Goal: Task Accomplishment & Management: Use online tool/utility

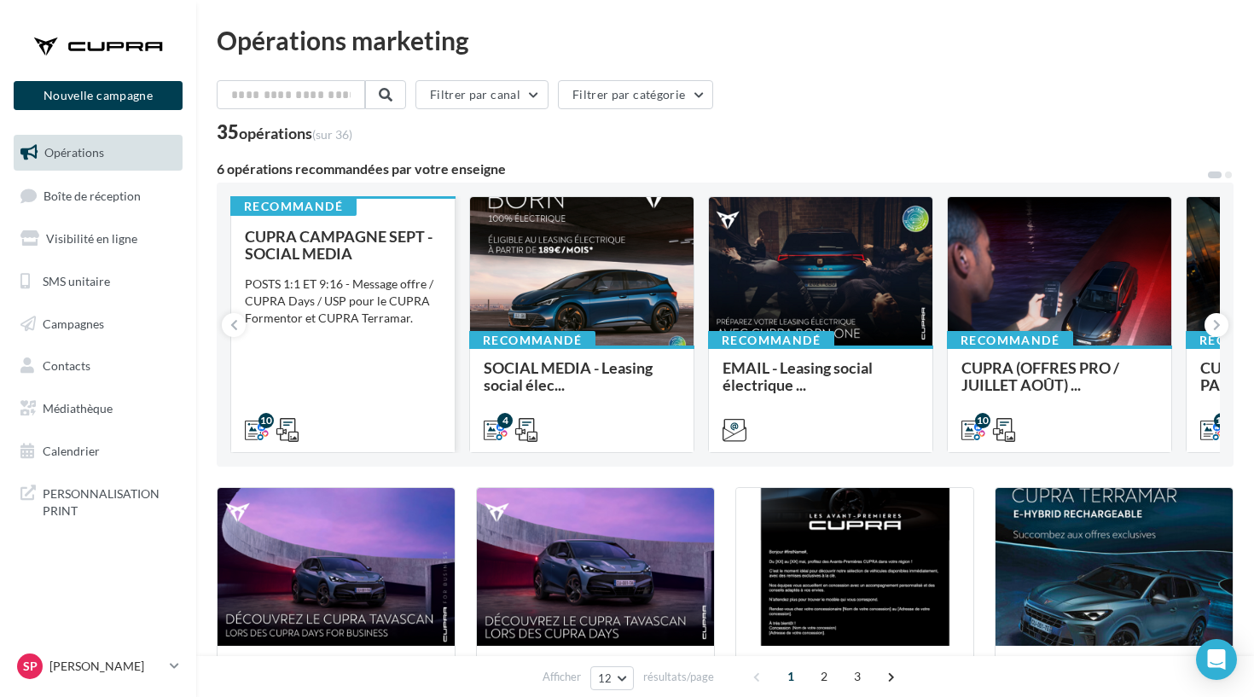
click at [411, 368] on div "CUPRA CAMPAGNE SEPT - SOCIAL MEDIA POSTS 1:1 ET 9:16 - Message offre / CUPRA Da…" at bounding box center [343, 332] width 196 height 209
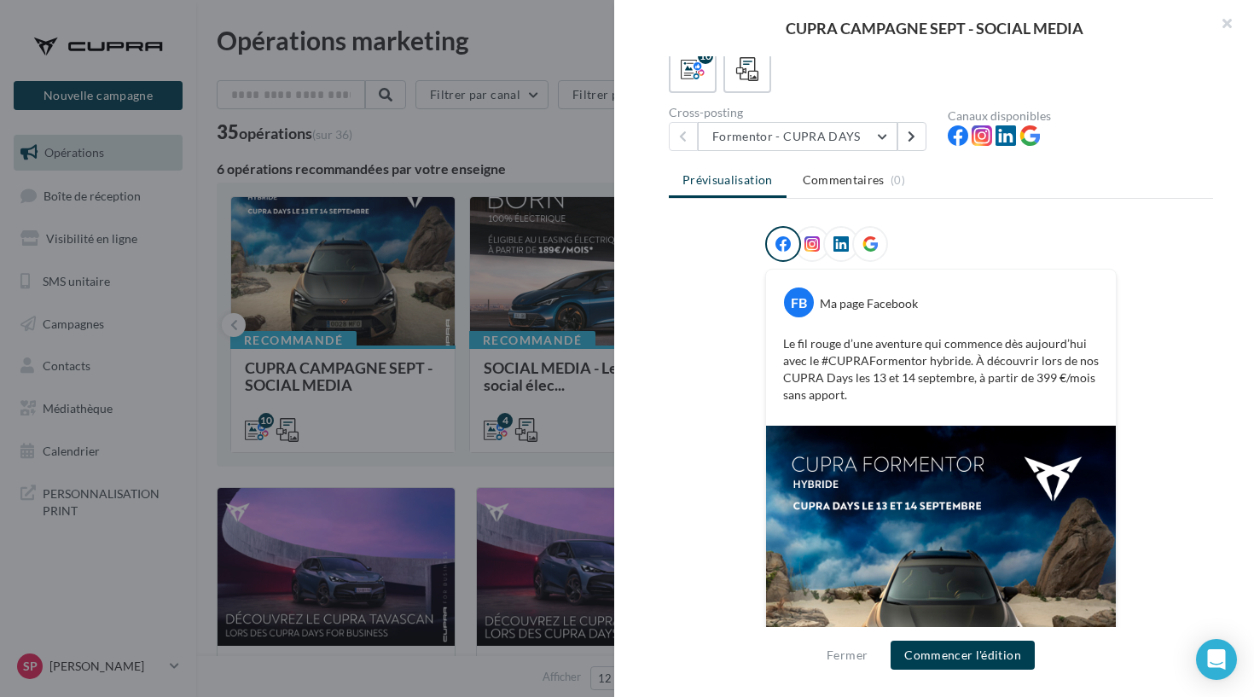
scroll to position [100, 0]
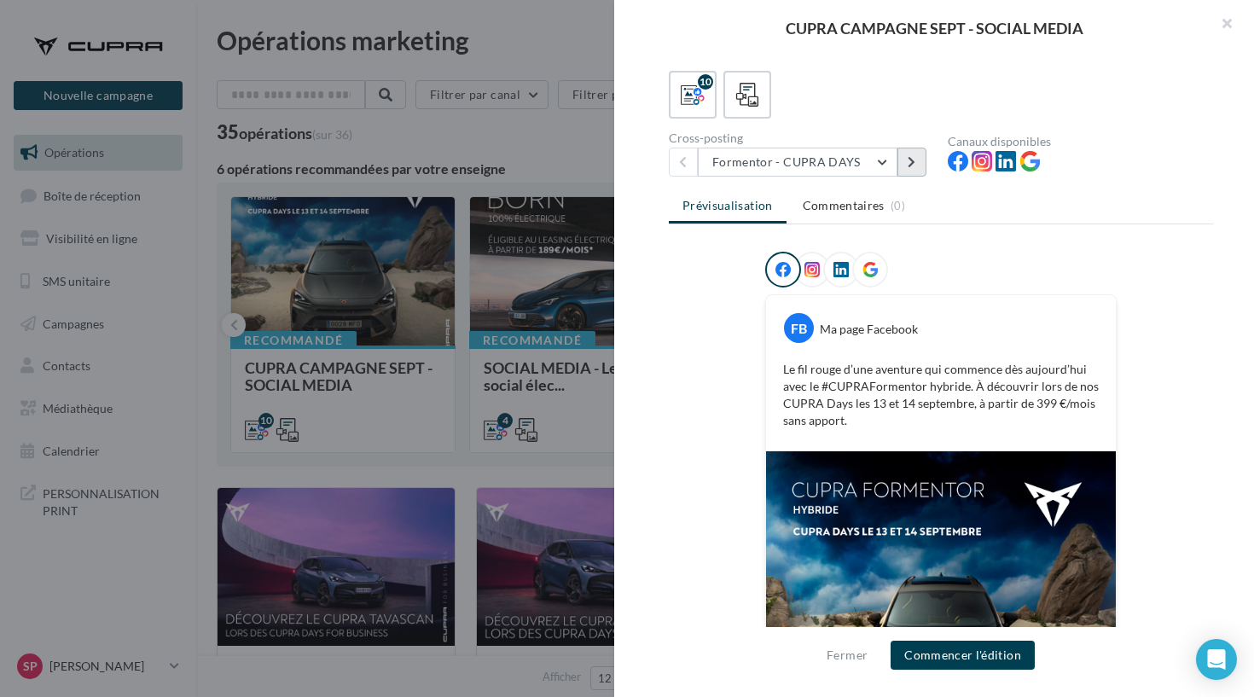
click at [905, 172] on button at bounding box center [912, 162] width 29 height 29
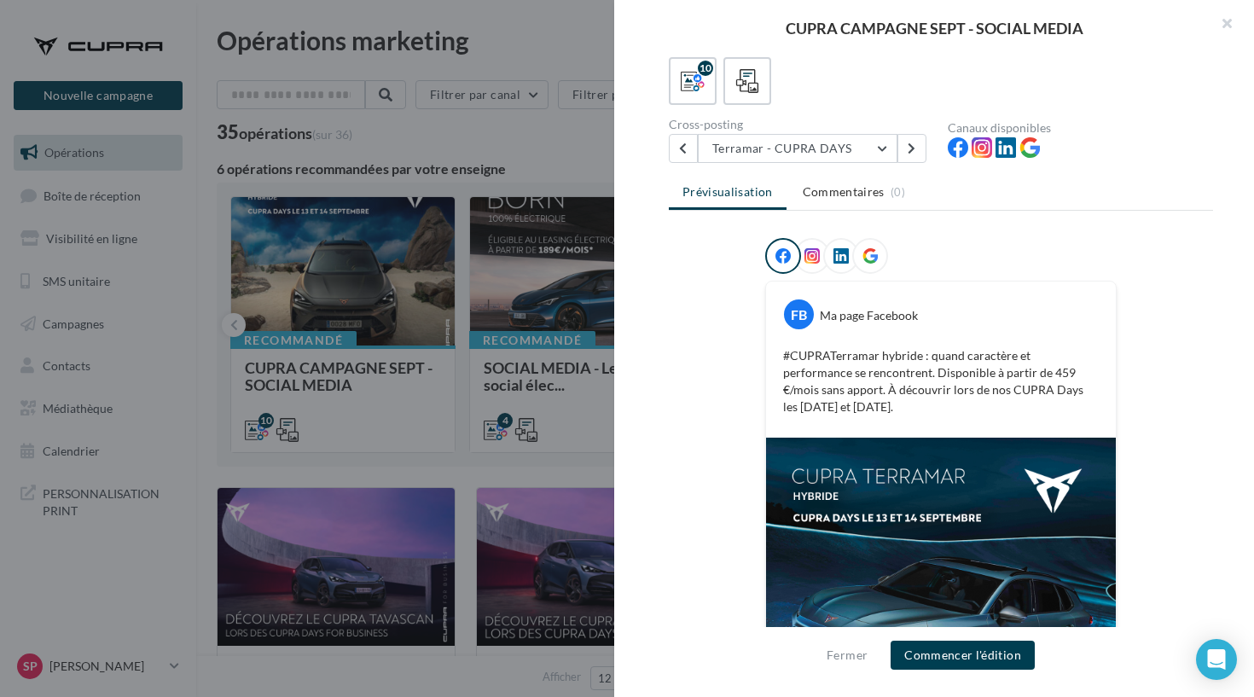
scroll to position [74, 0]
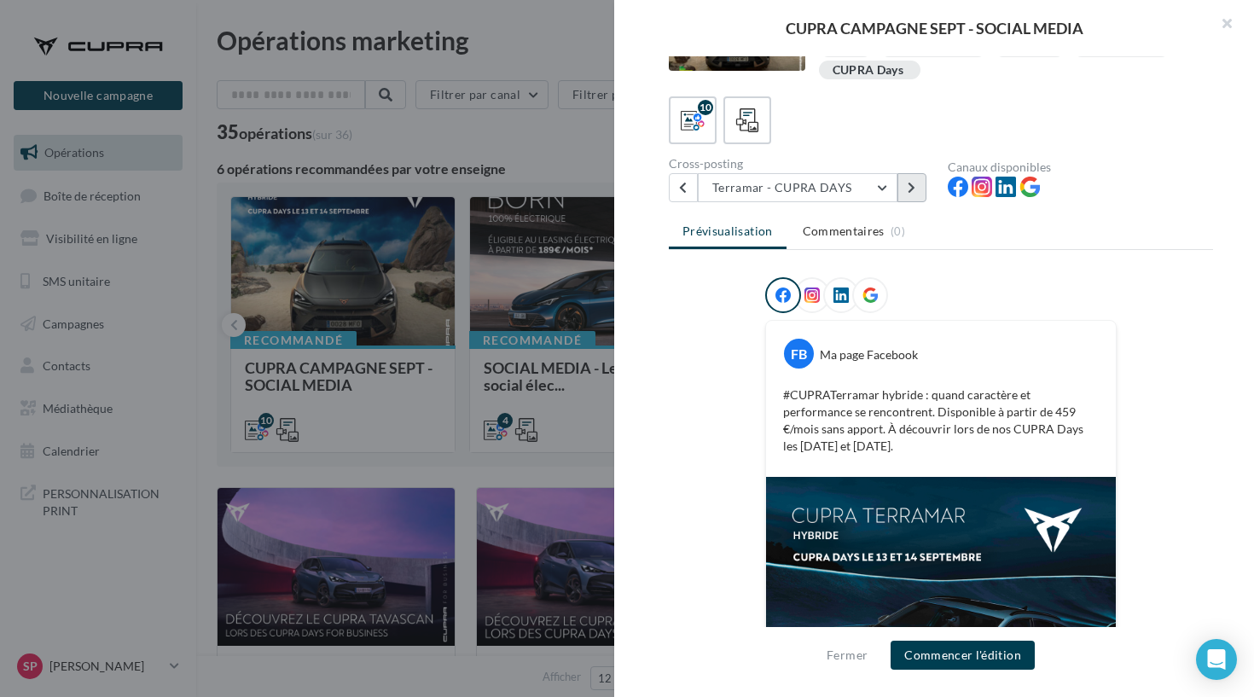
click at [910, 193] on icon at bounding box center [912, 188] width 8 height 12
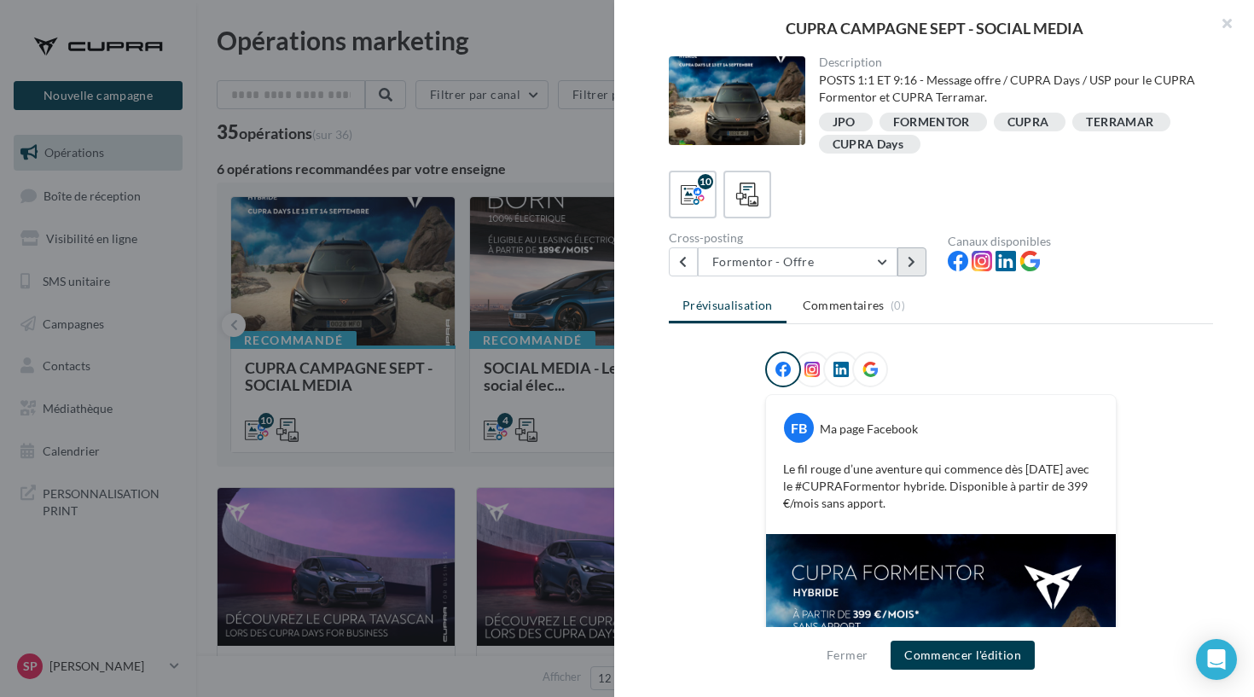
scroll to position [0, 0]
click at [905, 265] on button at bounding box center [912, 261] width 29 height 29
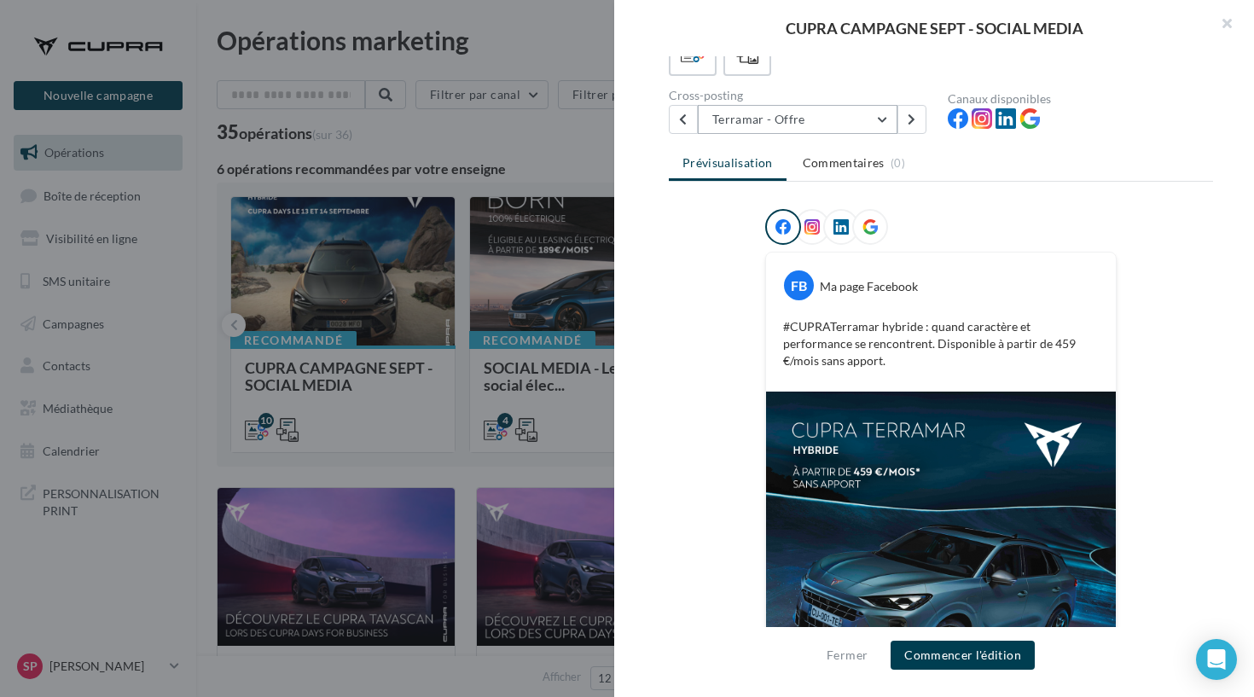
scroll to position [145, 0]
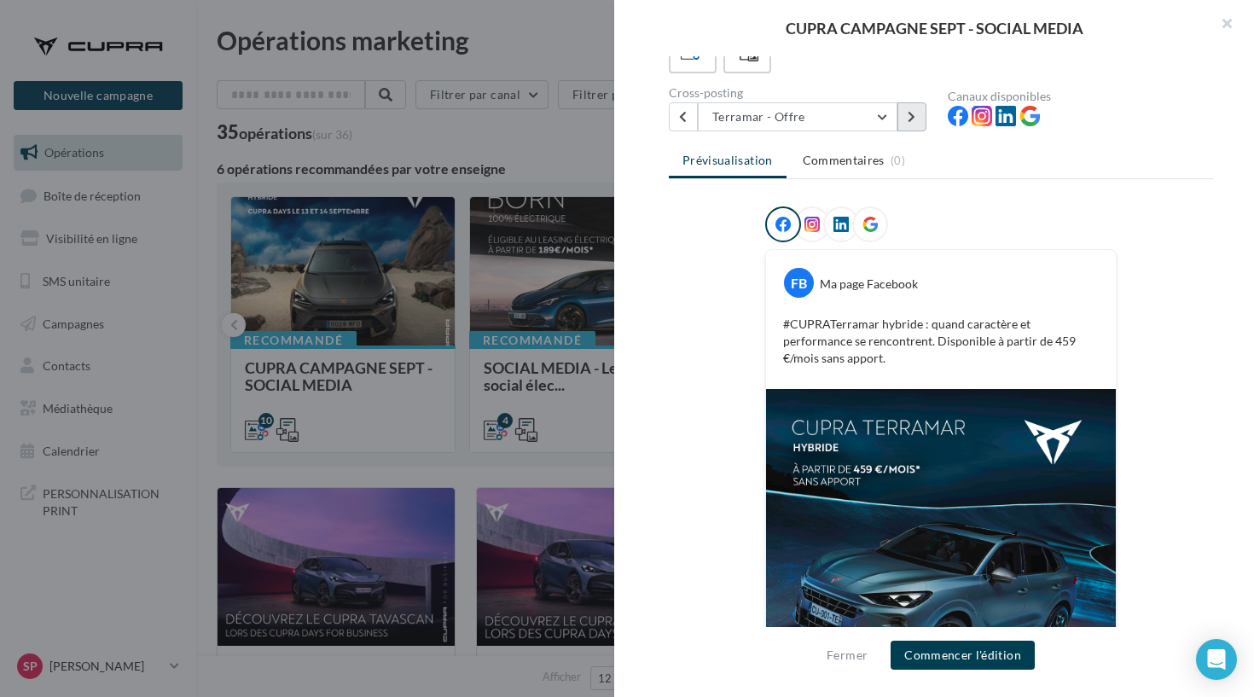
click at [915, 121] on icon at bounding box center [912, 117] width 8 height 12
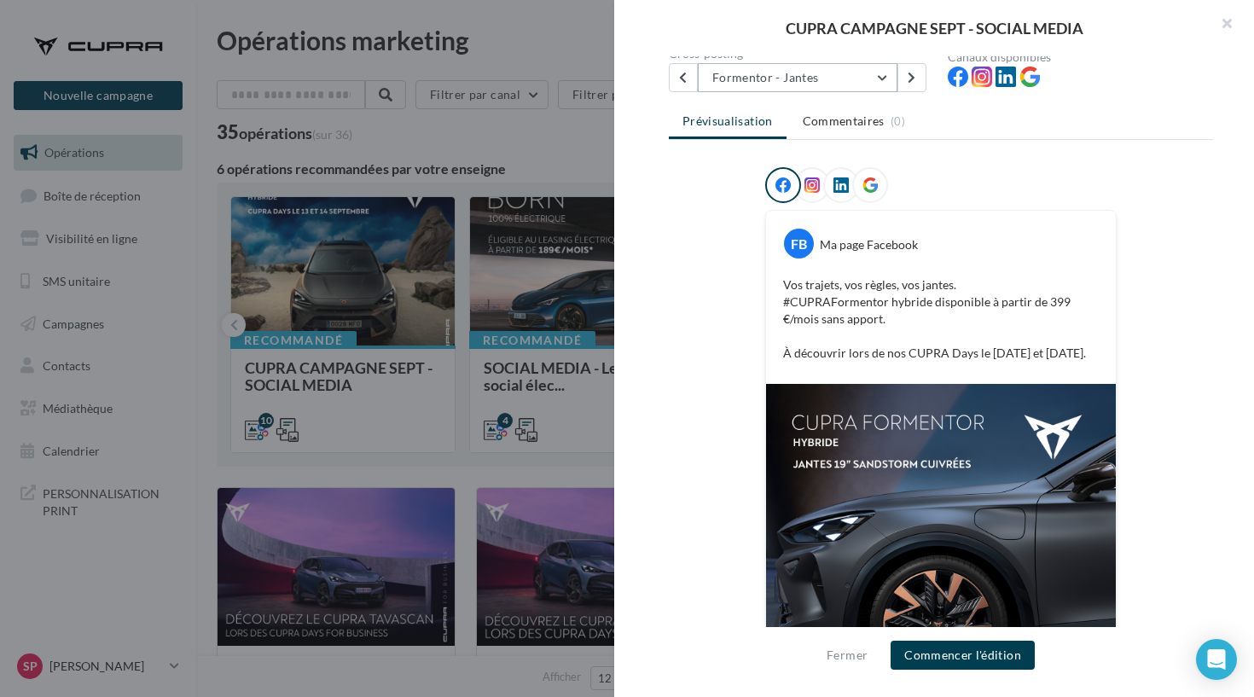
scroll to position [27, 0]
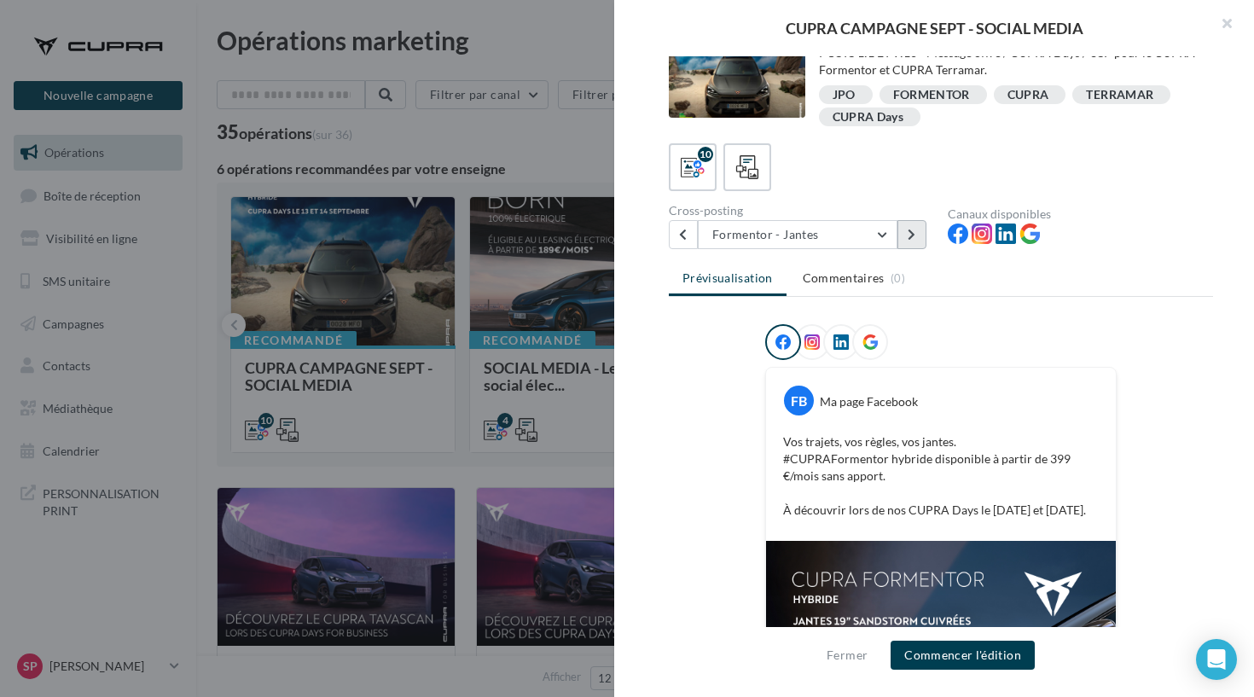
click at [915, 223] on button at bounding box center [912, 234] width 29 height 29
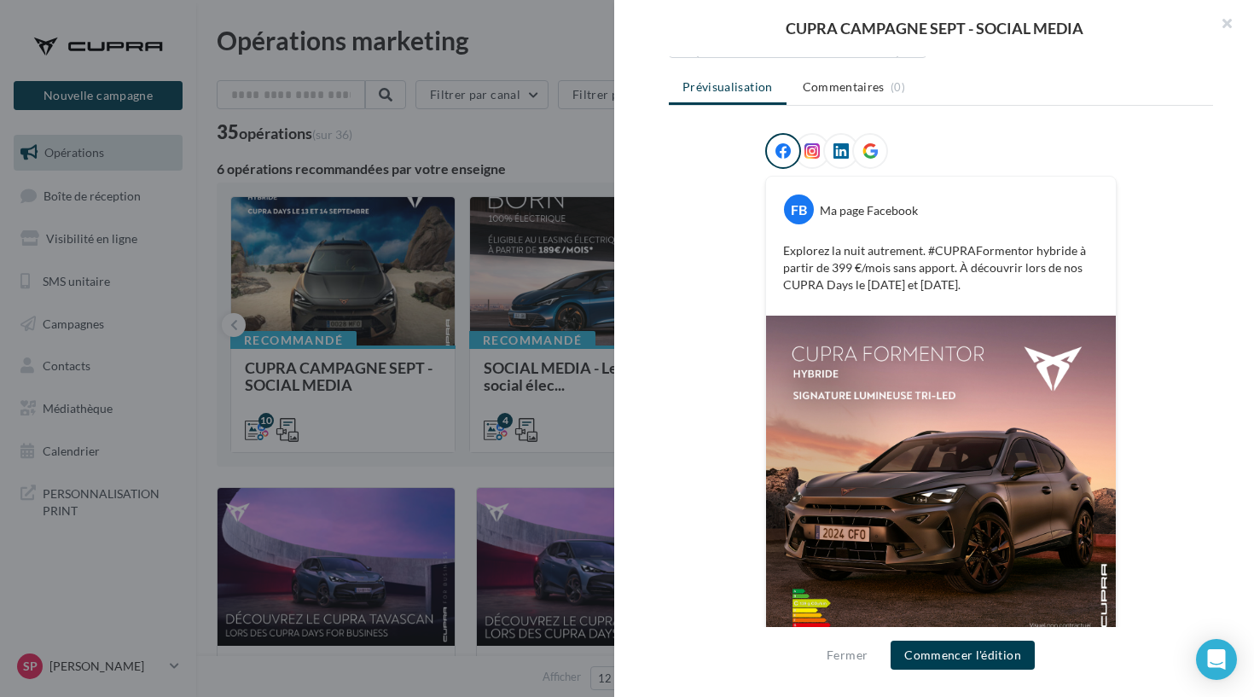
scroll to position [174, 0]
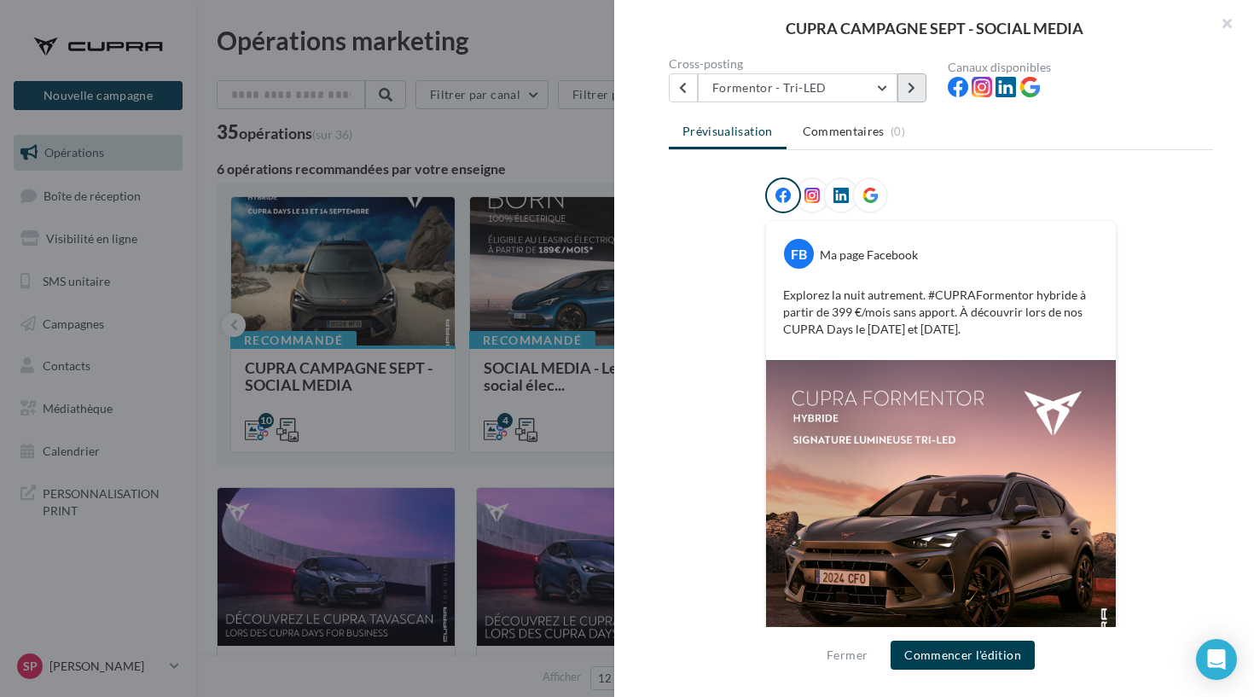
click at [907, 89] on button at bounding box center [912, 87] width 29 height 29
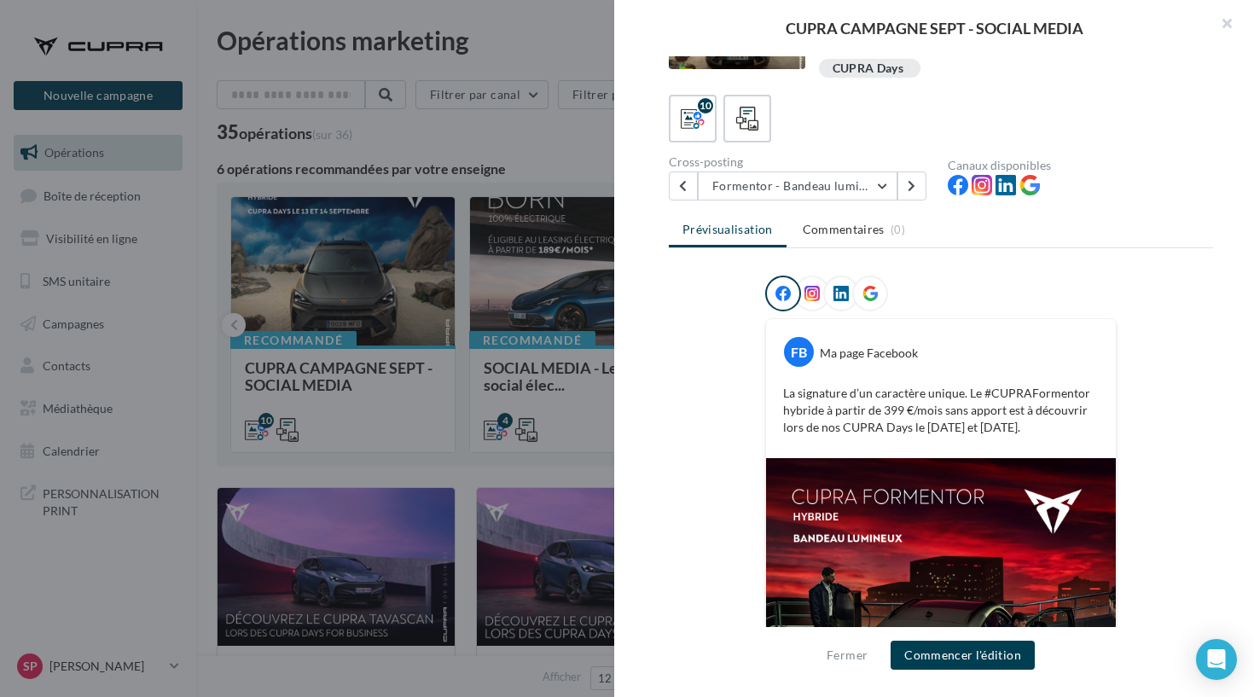
scroll to position [25, 0]
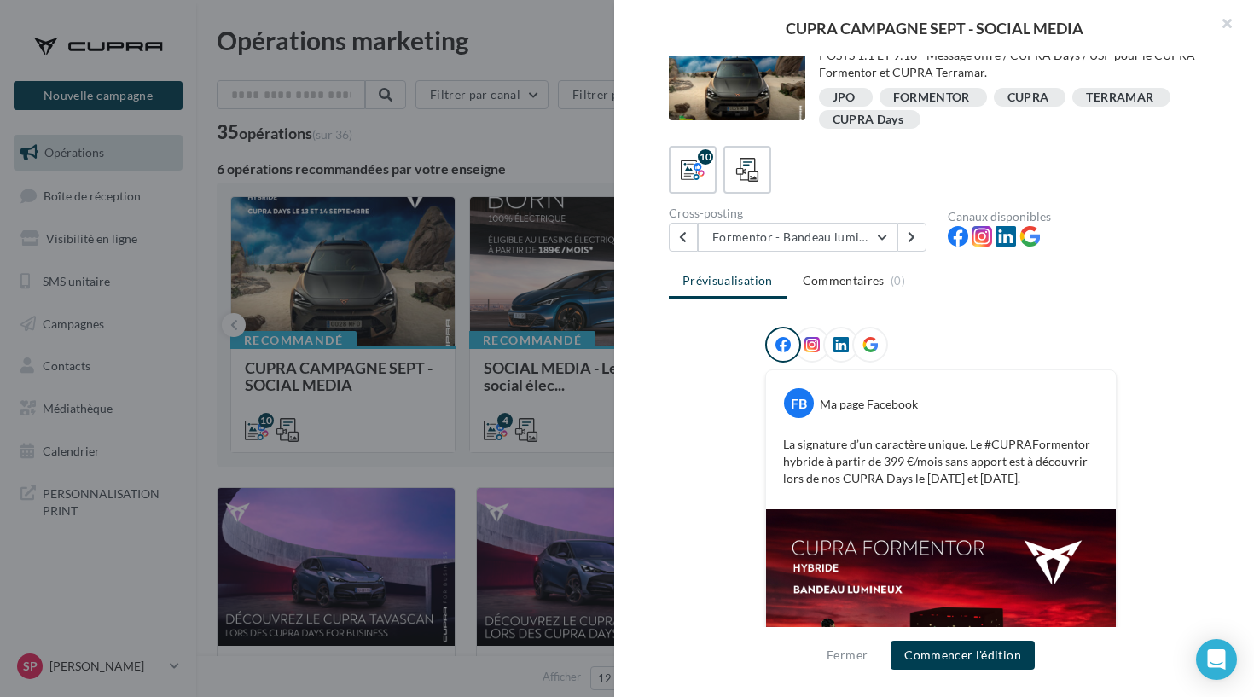
click at [915, 221] on div "Cross-posting Formentor - Bandeau lumineux Formentor - CUPRA DAYS Terramar - CU…" at bounding box center [808, 229] width 279 height 44
click at [915, 239] on icon at bounding box center [912, 237] width 8 height 12
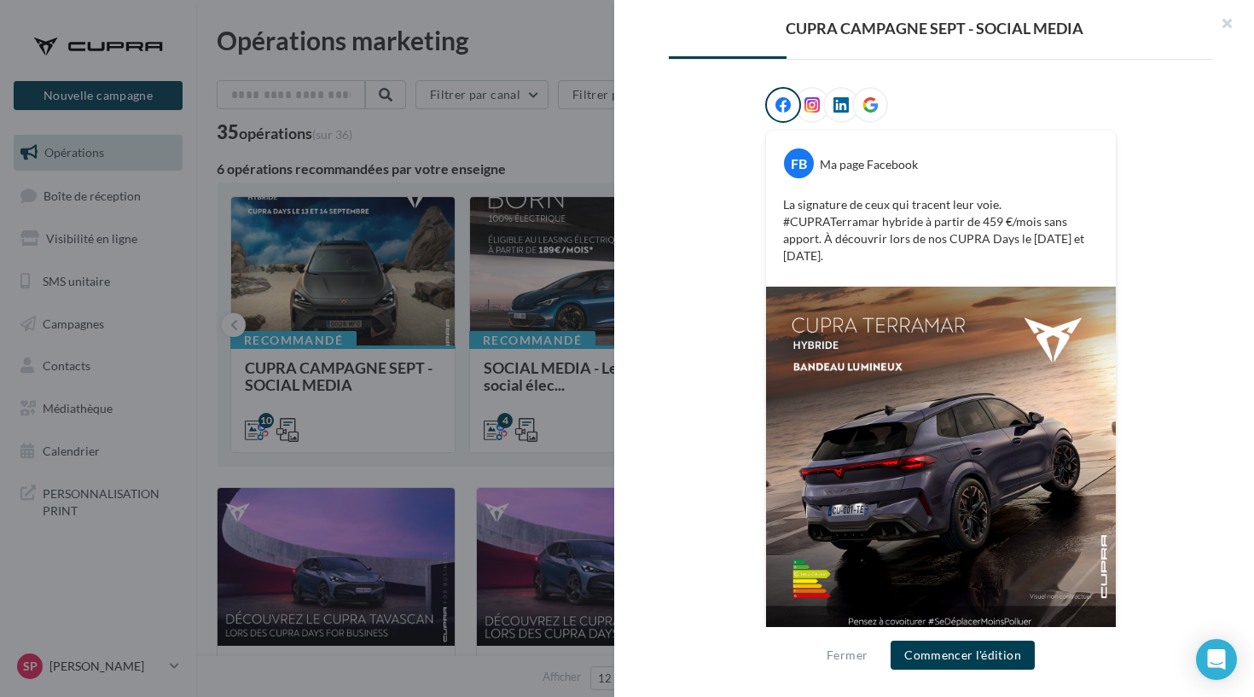
scroll to position [264, 0]
click at [614, 300] on div "Description POSTS 1:1 ET 9:16 - Message offre / CUPRA Days / USP pour le CUPRA …" at bounding box center [941, 349] width 654 height 586
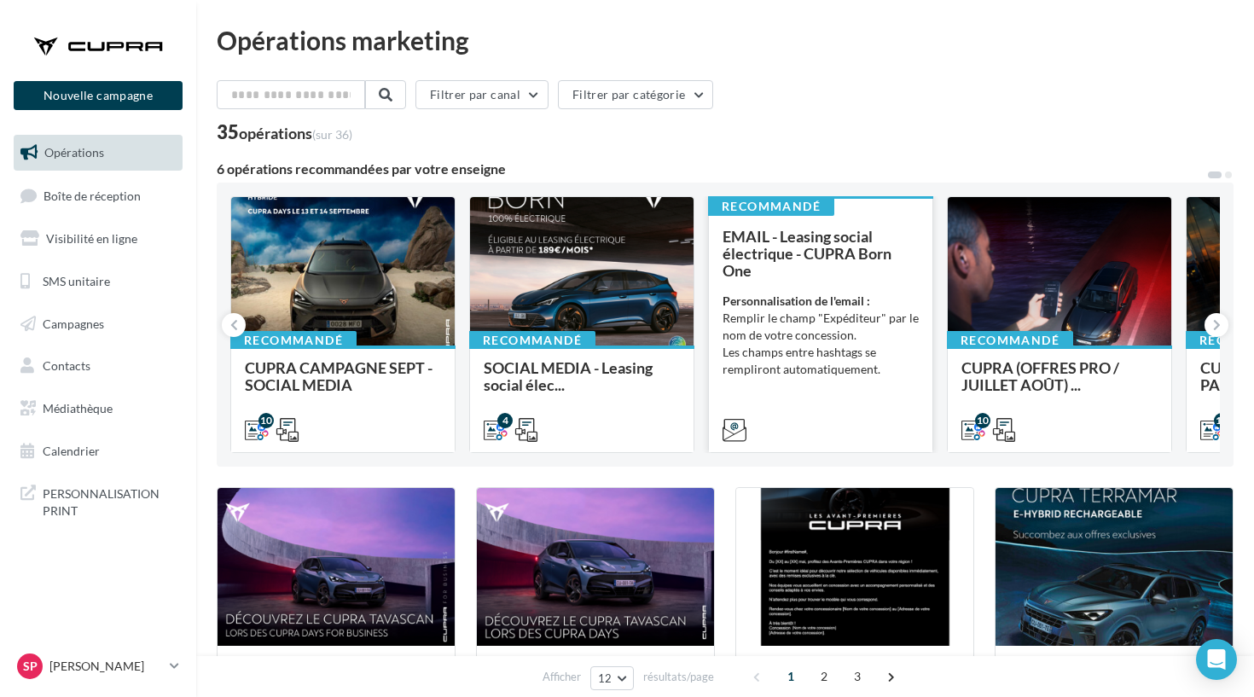
click at [847, 352] on li "Les champs entre hashtags se rempliront automatiquement." at bounding box center [821, 361] width 196 height 34
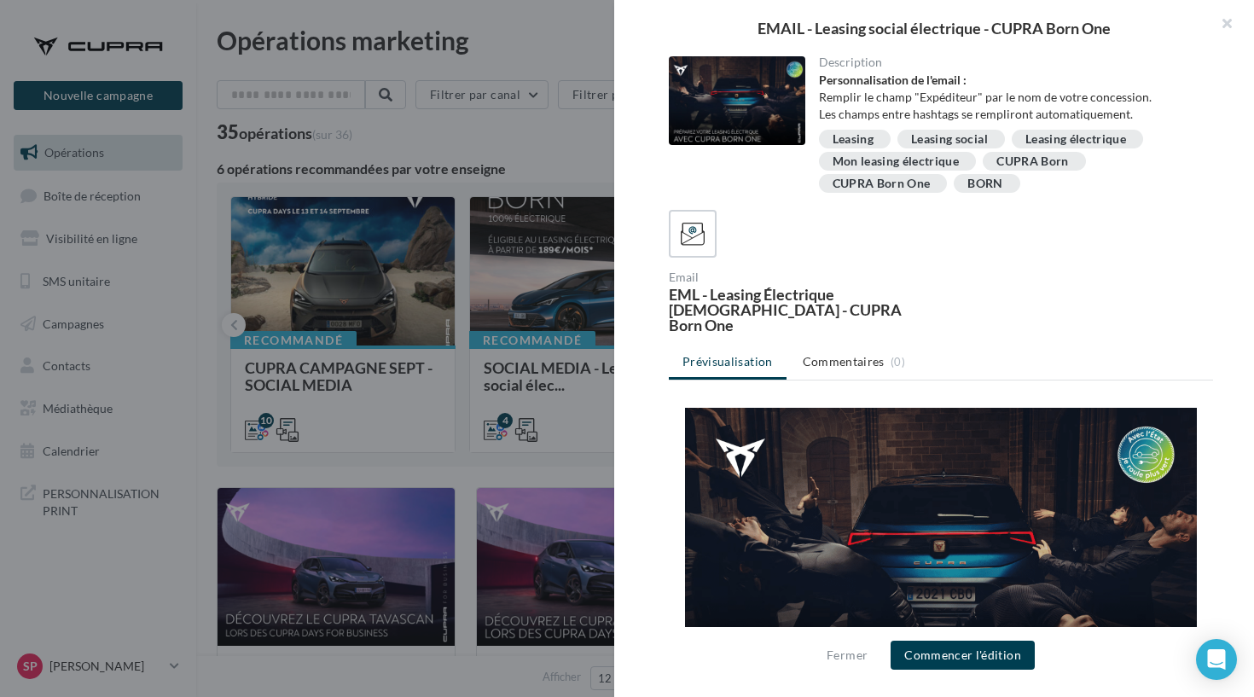
scroll to position [0, 0]
click at [474, 137] on div at bounding box center [627, 348] width 1254 height 697
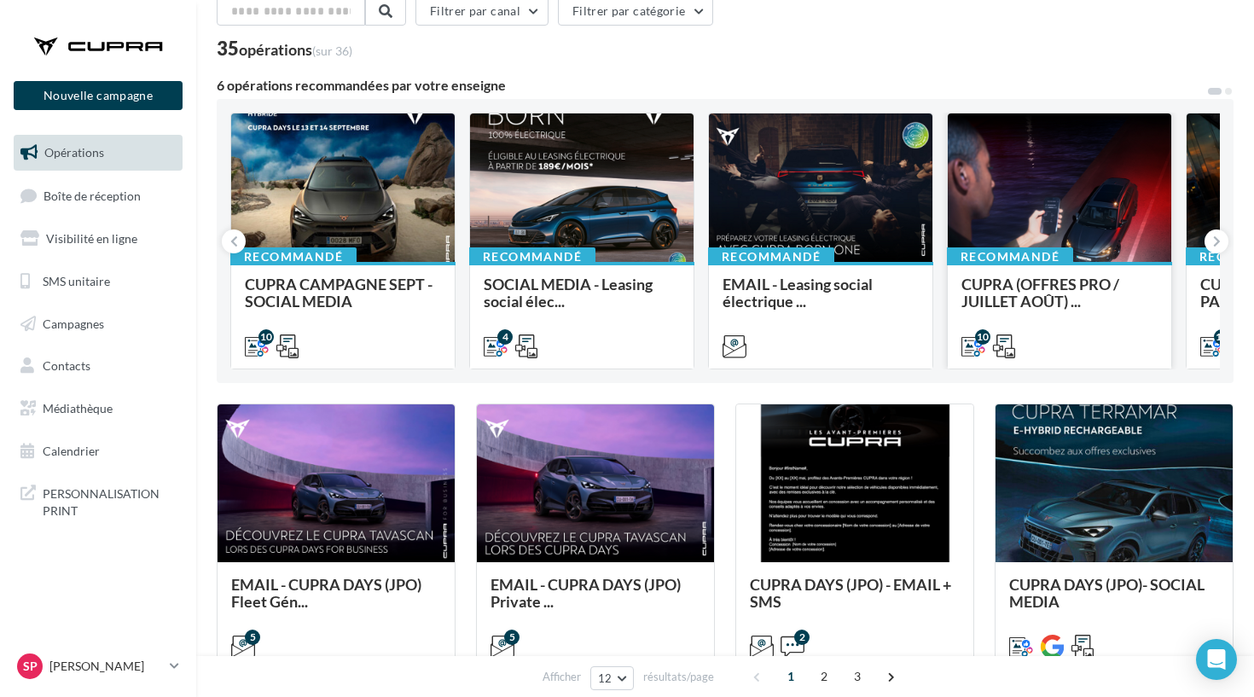
scroll to position [73, 0]
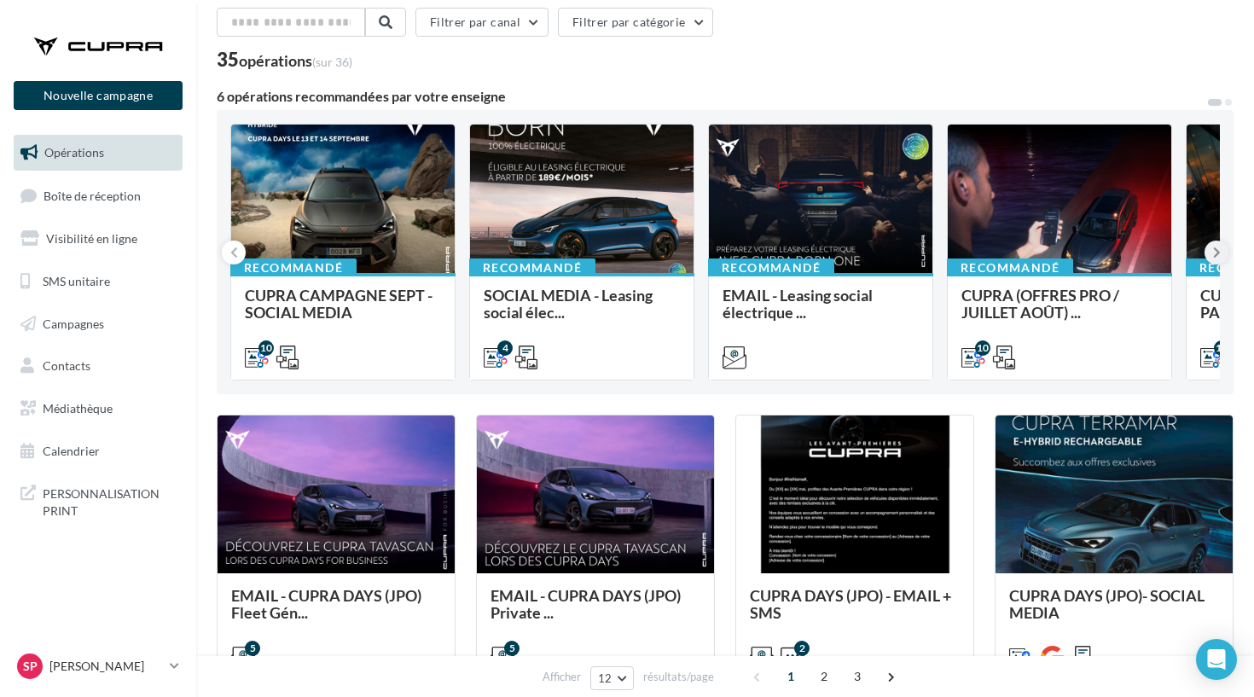
click at [1219, 255] on icon at bounding box center [1217, 252] width 8 height 17
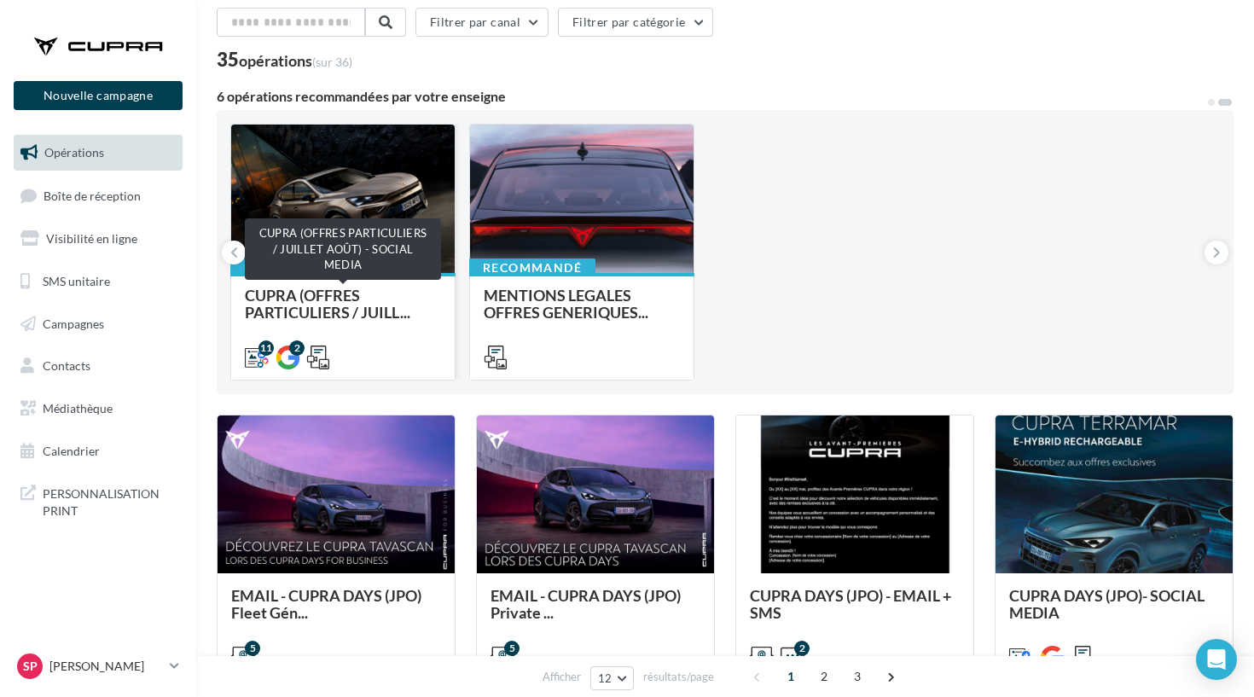
click at [289, 308] on span "CUPRA (OFFRES PARTICULIERS / JUILL..." at bounding box center [328, 304] width 166 height 36
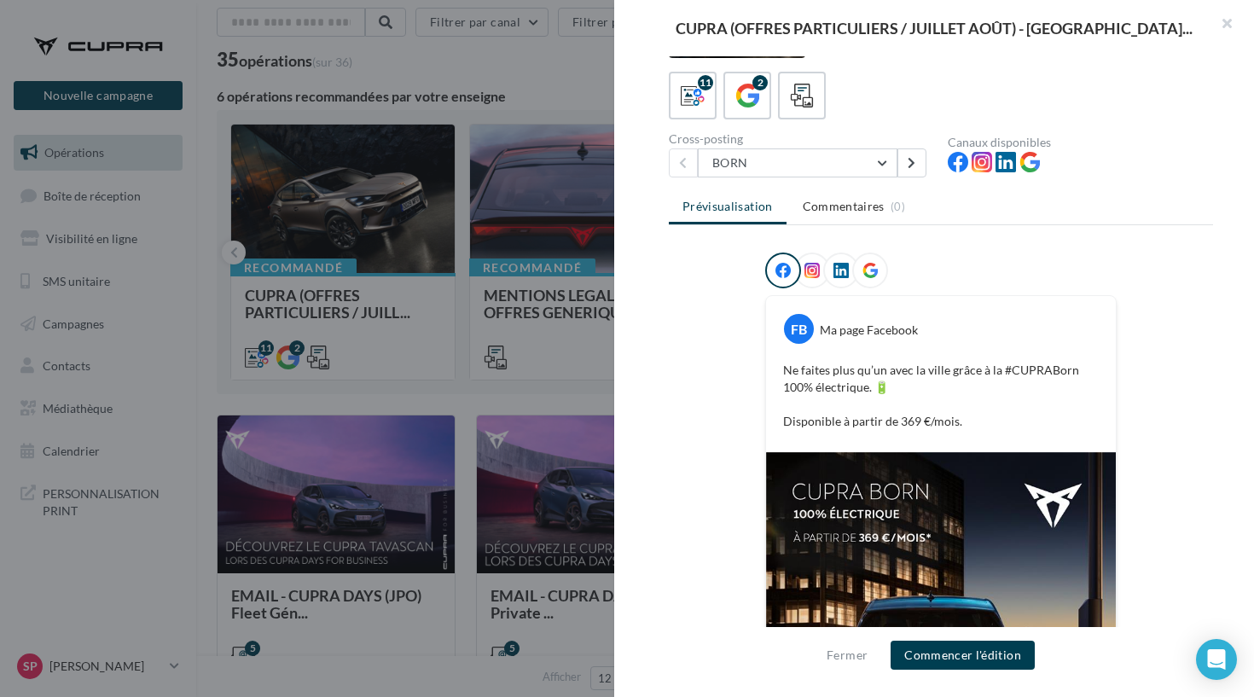
scroll to position [36, 0]
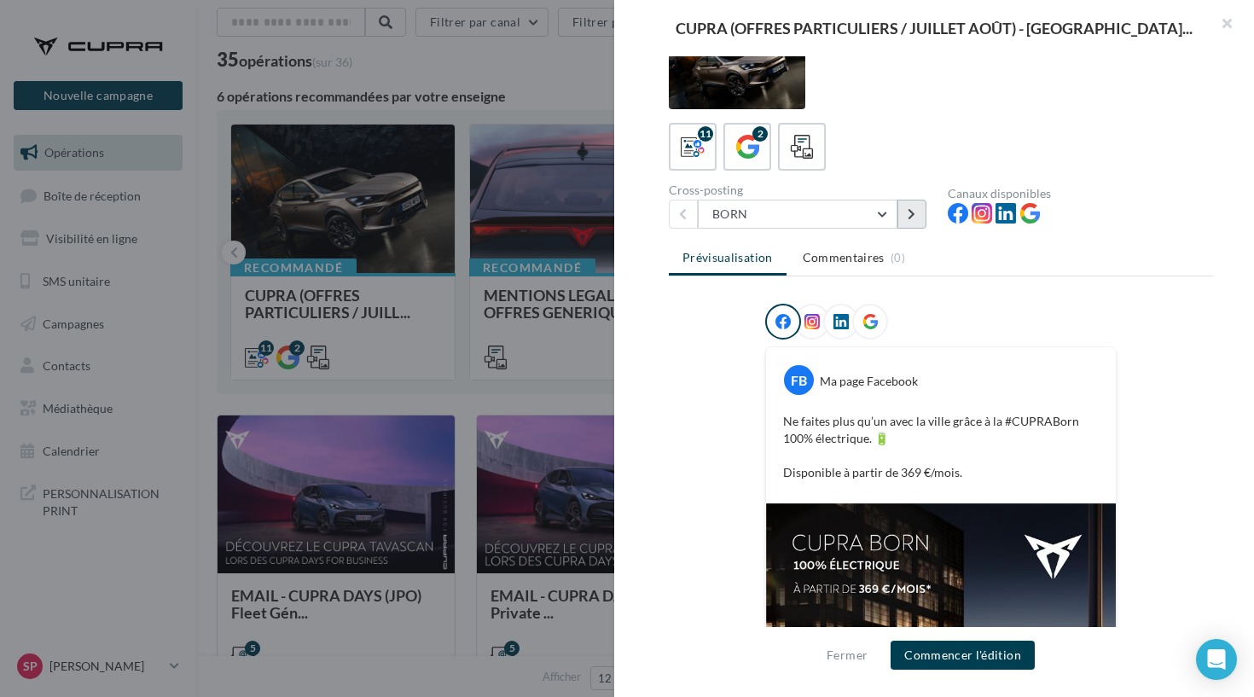
click at [912, 227] on button at bounding box center [912, 214] width 29 height 29
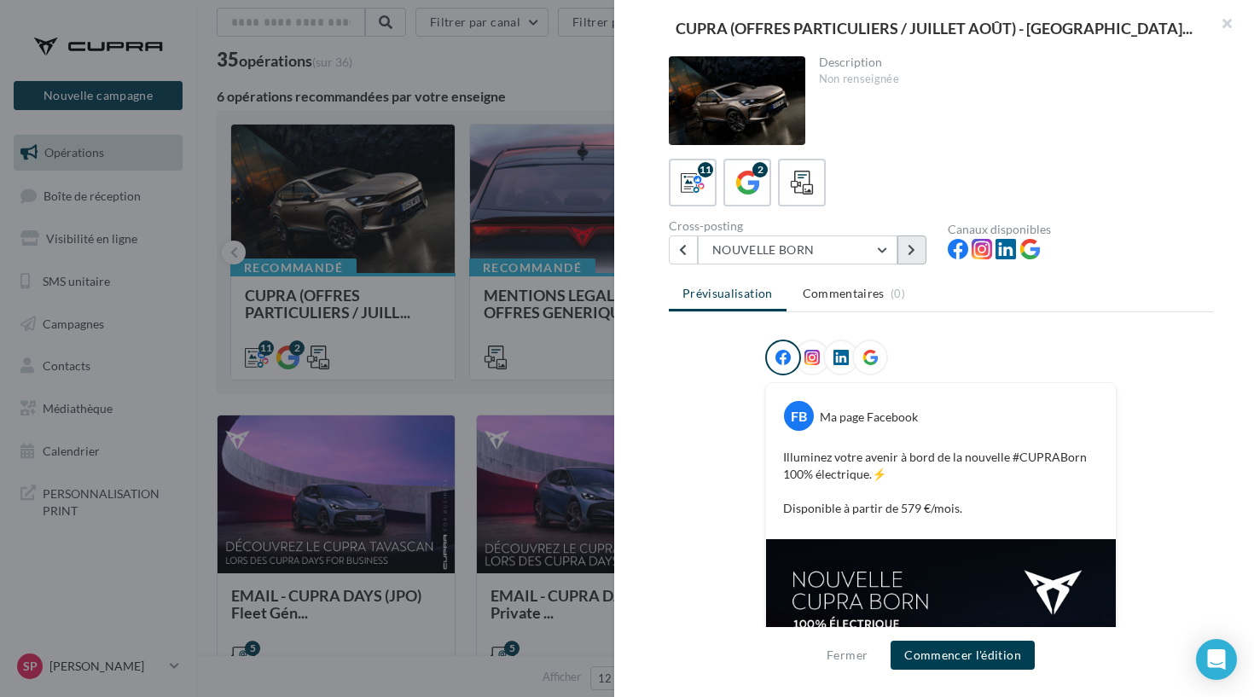
scroll to position [0, 0]
click at [905, 261] on button at bounding box center [912, 250] width 29 height 29
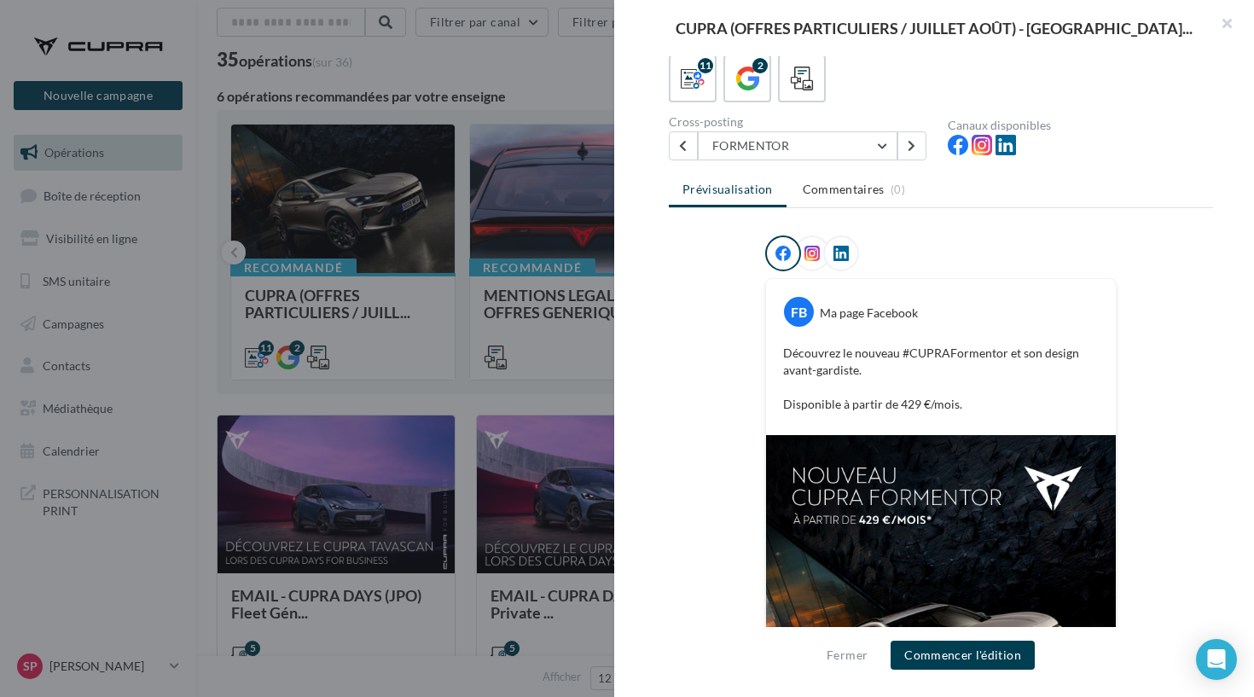
scroll to position [96, 0]
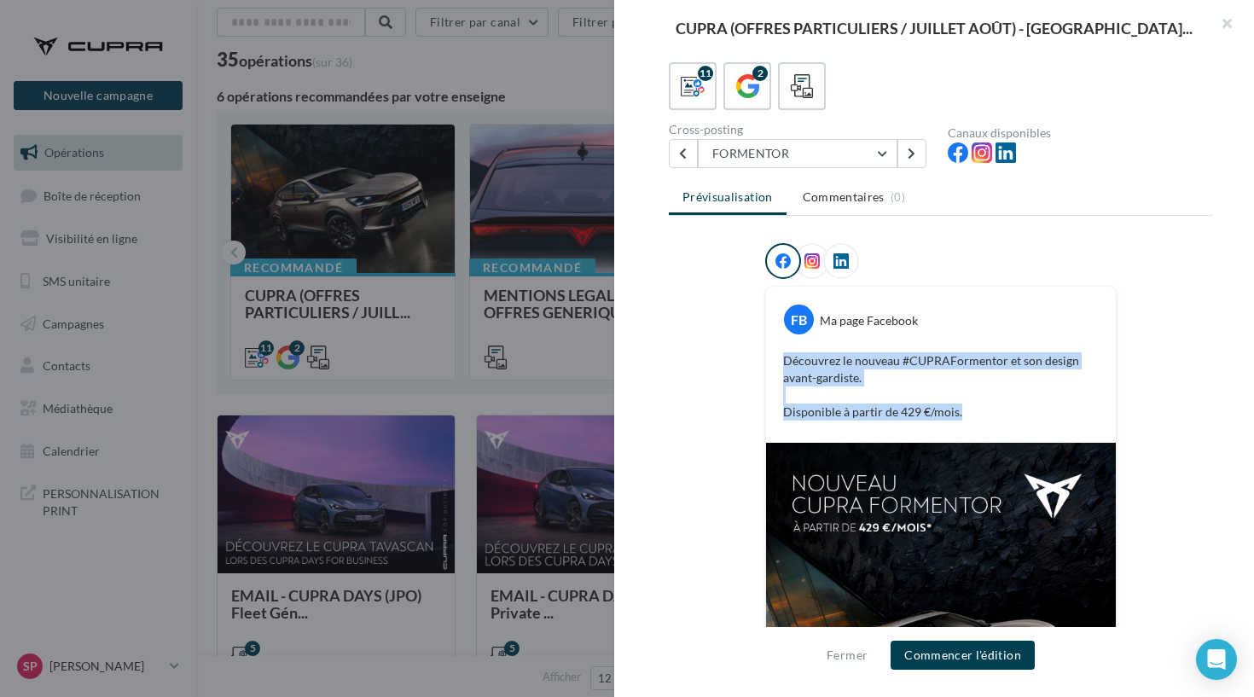
drag, startPoint x: 969, startPoint y: 408, endPoint x: 782, endPoint y: 354, distance: 195.3
click at [782, 354] on div "Découvrez le nouveau #CUPRAFormentor et son design avant-gardiste. Disponible à…" at bounding box center [941, 386] width 341 height 77
copy p "Découvrez le nouveau #CUPRAFormentor et son design avant-gardiste. Disponible à…"
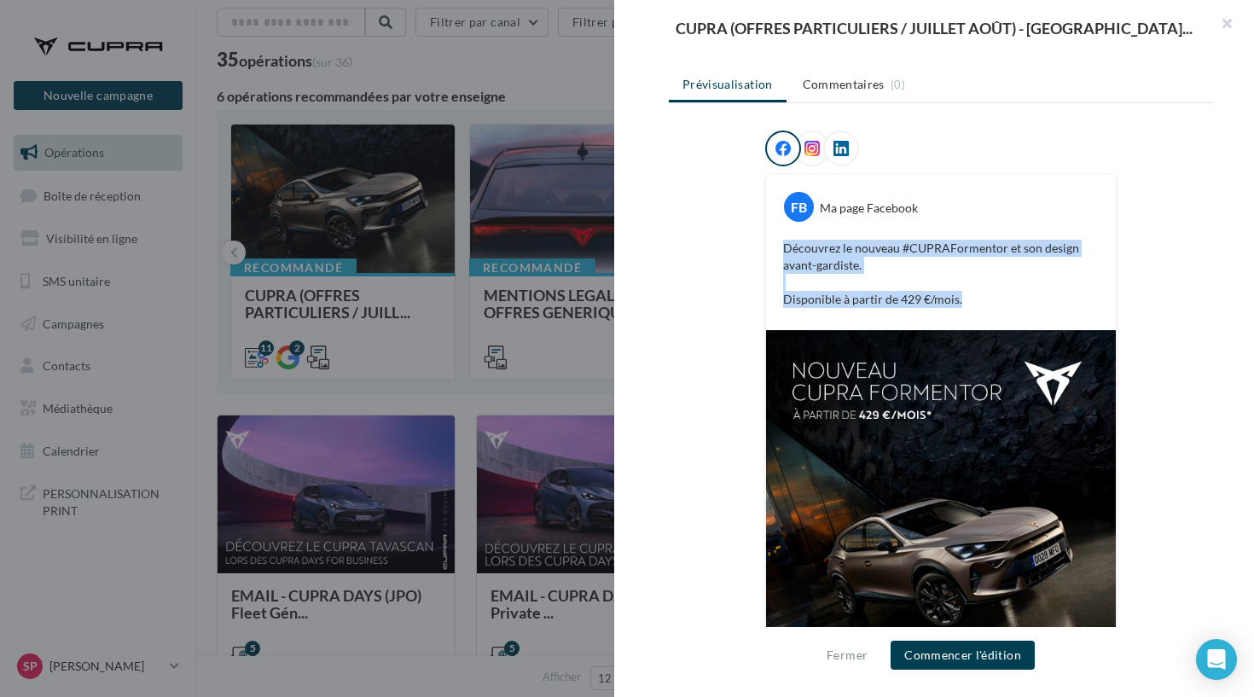
scroll to position [276, 0]
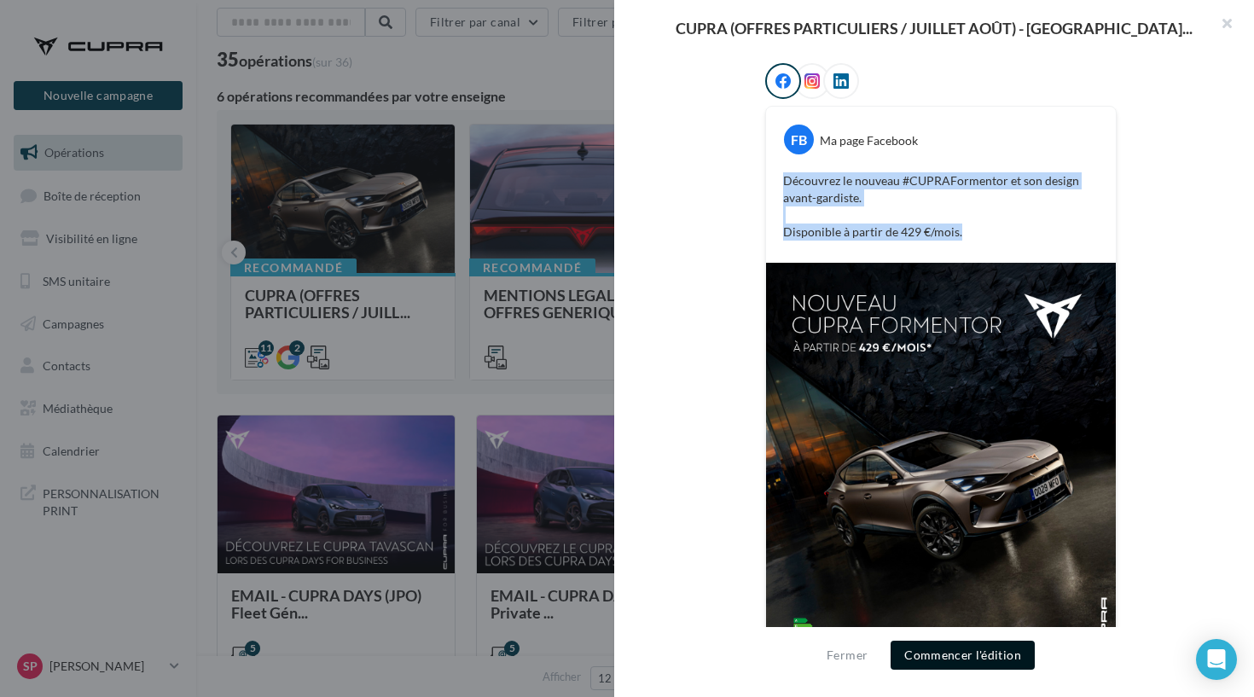
click at [942, 652] on button "Commencer l'édition" at bounding box center [963, 655] width 144 height 29
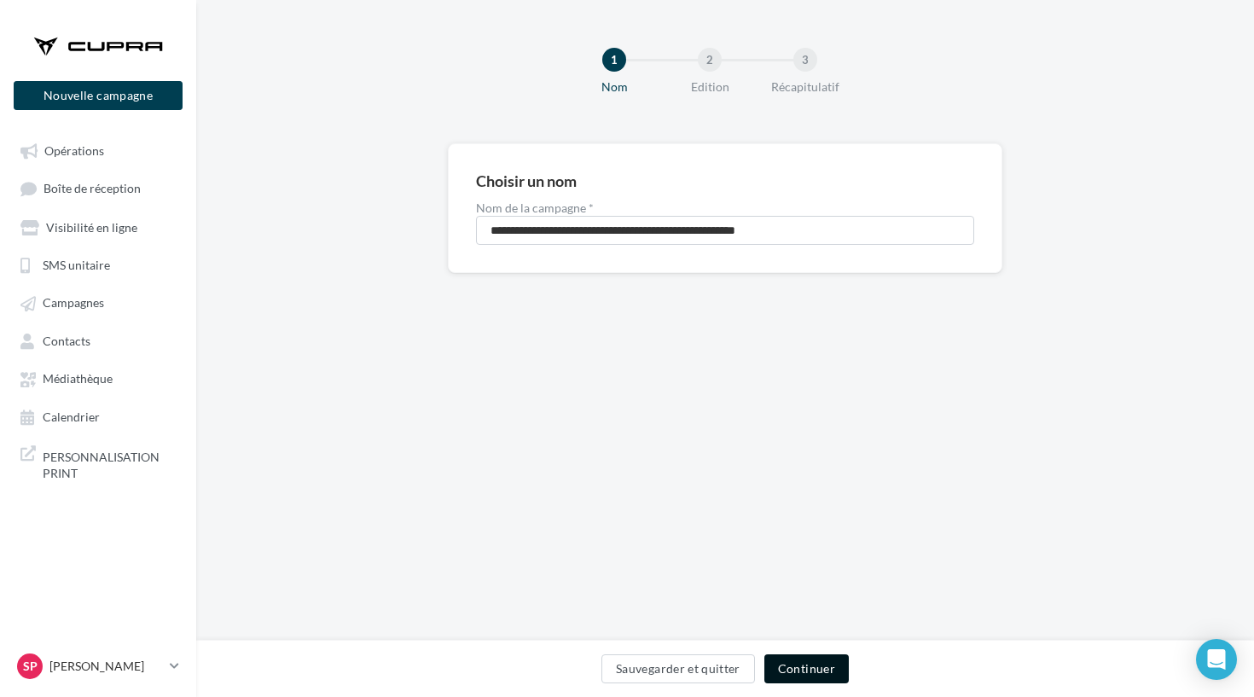
click at [797, 658] on button "Continuer" at bounding box center [807, 669] width 84 height 29
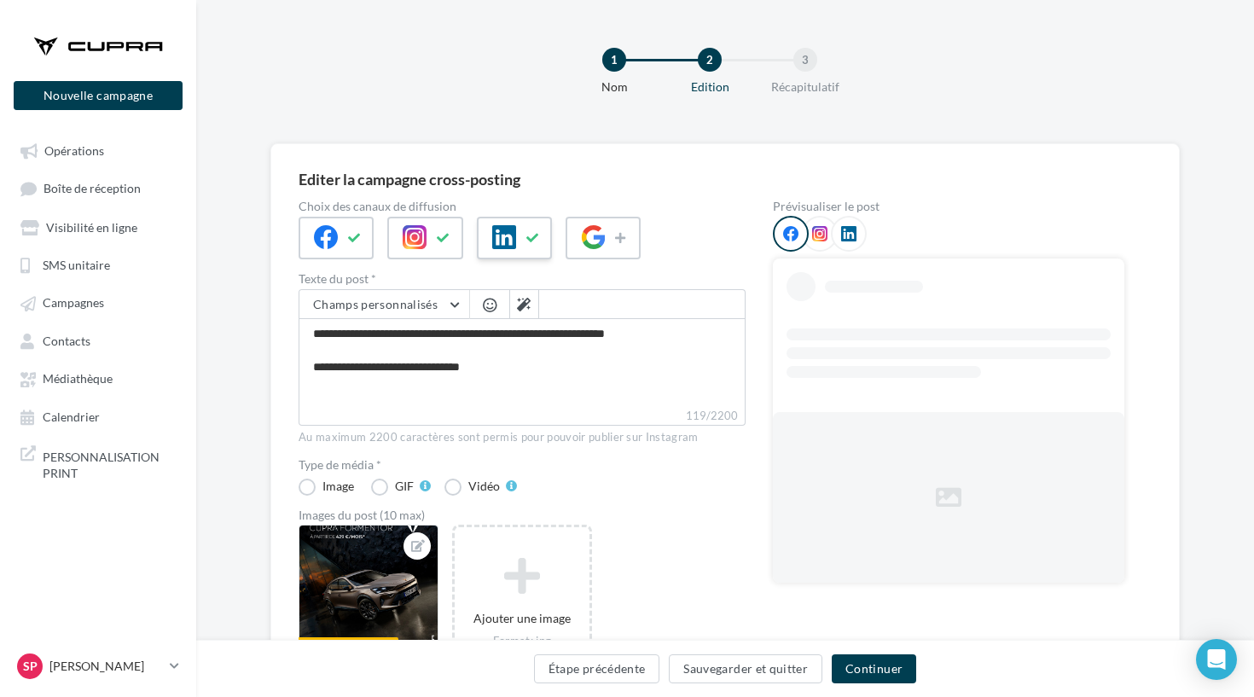
click at [485, 219] on div at bounding box center [514, 238] width 75 height 43
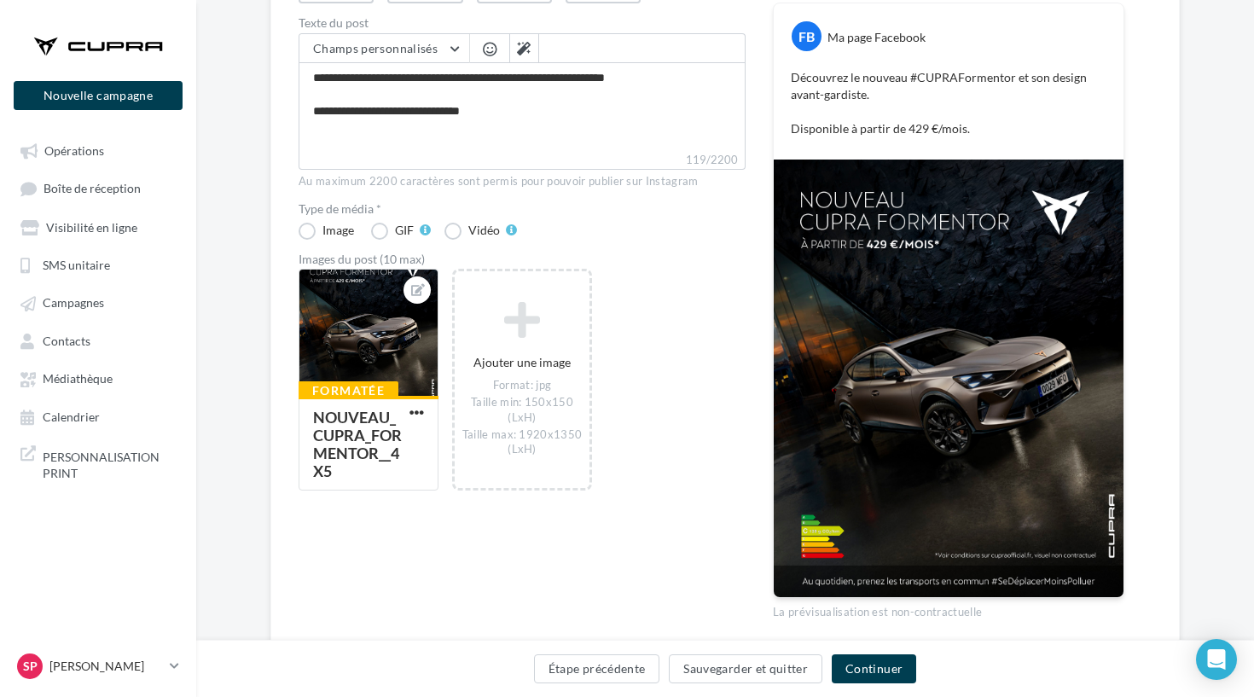
scroll to position [248, 2]
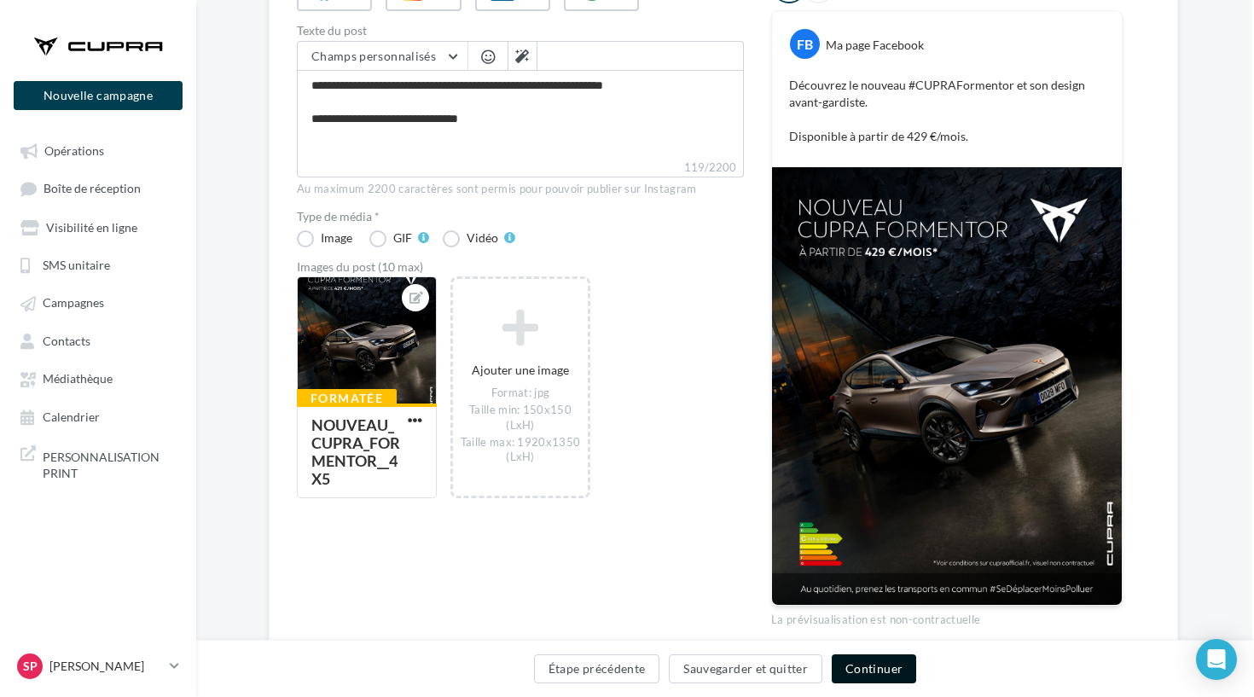
click at [849, 672] on button "Continuer" at bounding box center [874, 669] width 84 height 29
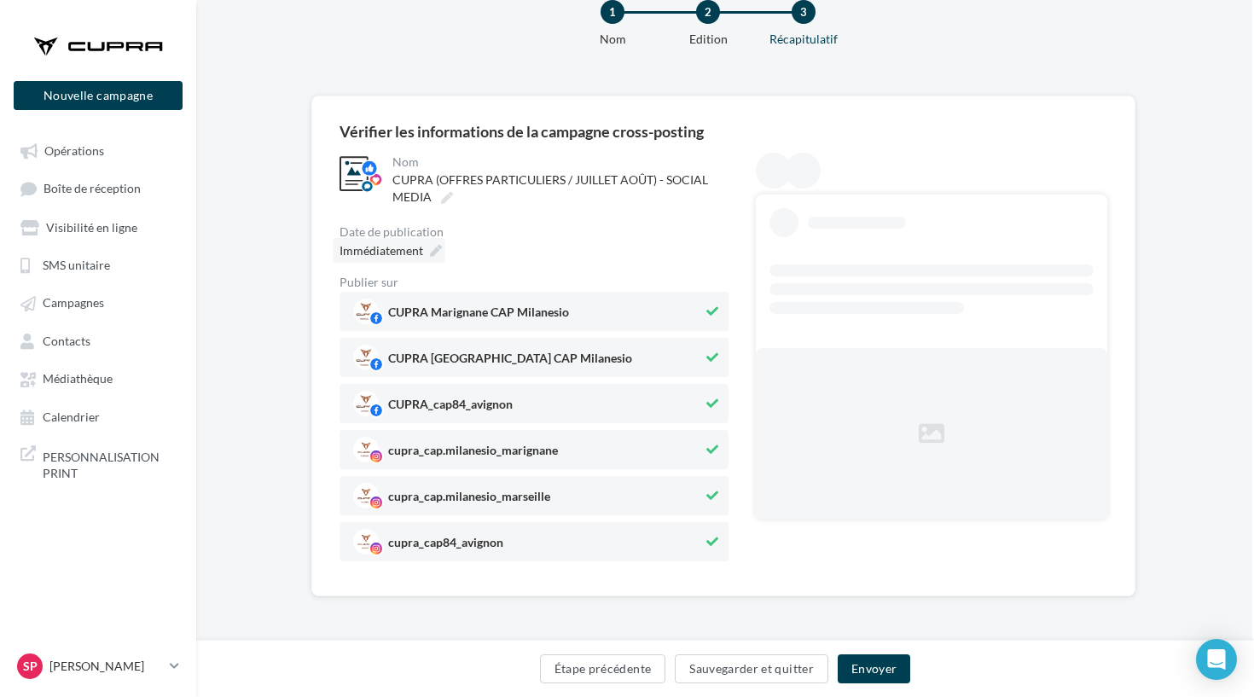
scroll to position [48, 2]
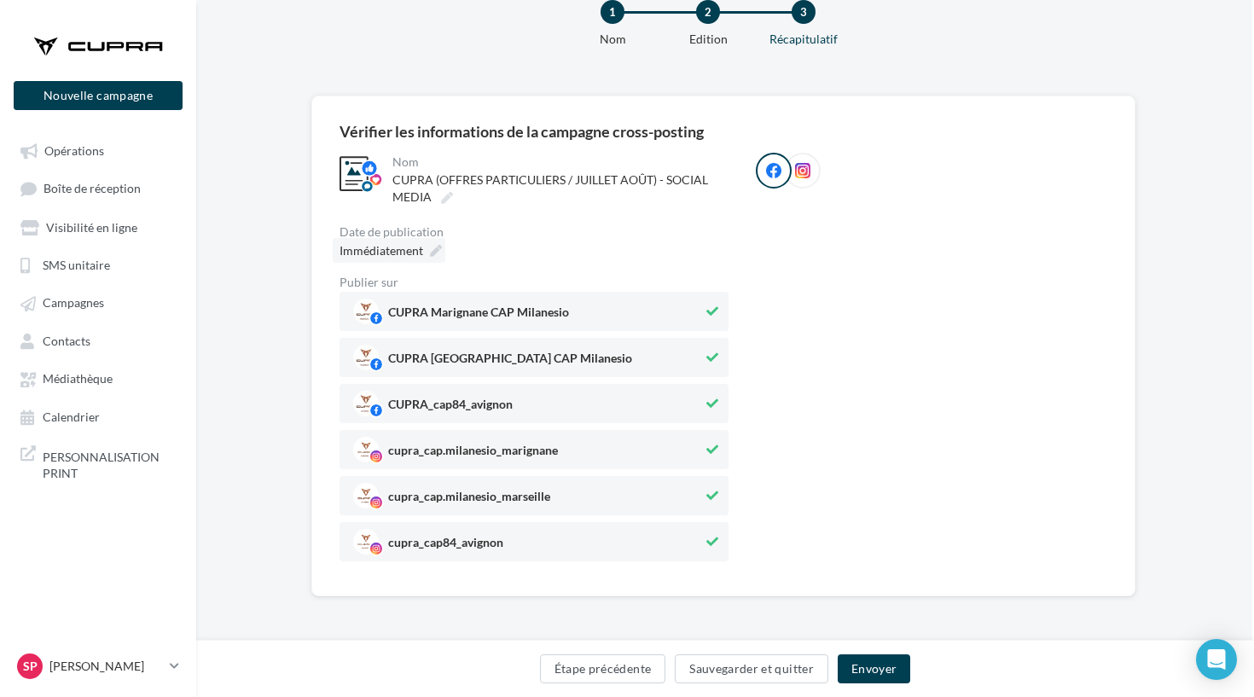
click at [439, 253] on icon at bounding box center [436, 251] width 12 height 12
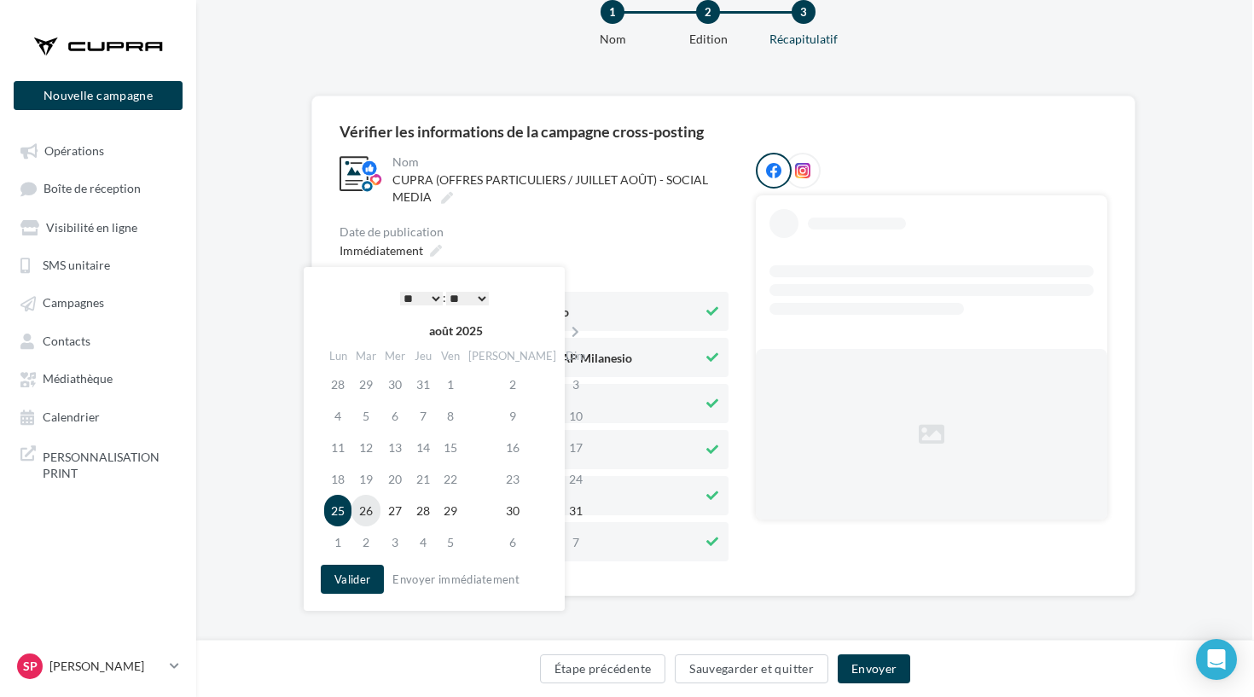
click at [367, 497] on td "26" at bounding box center [366, 511] width 29 height 32
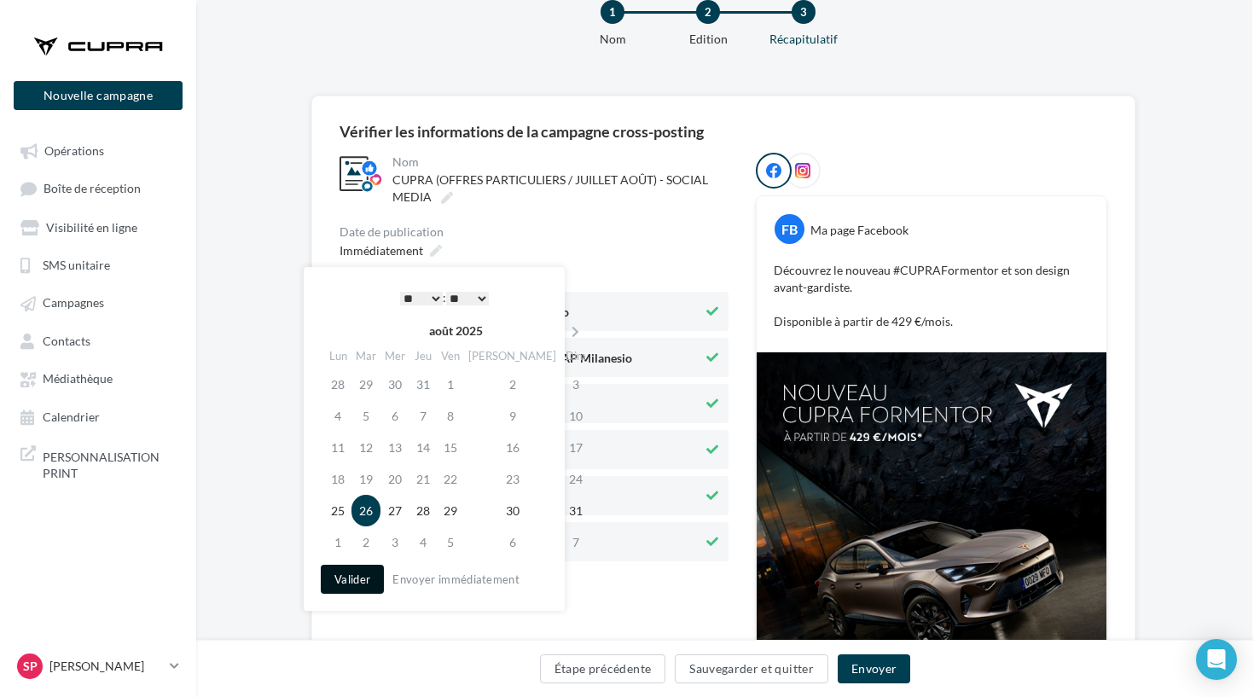
click at [336, 575] on button "Valider" at bounding box center [352, 579] width 63 height 29
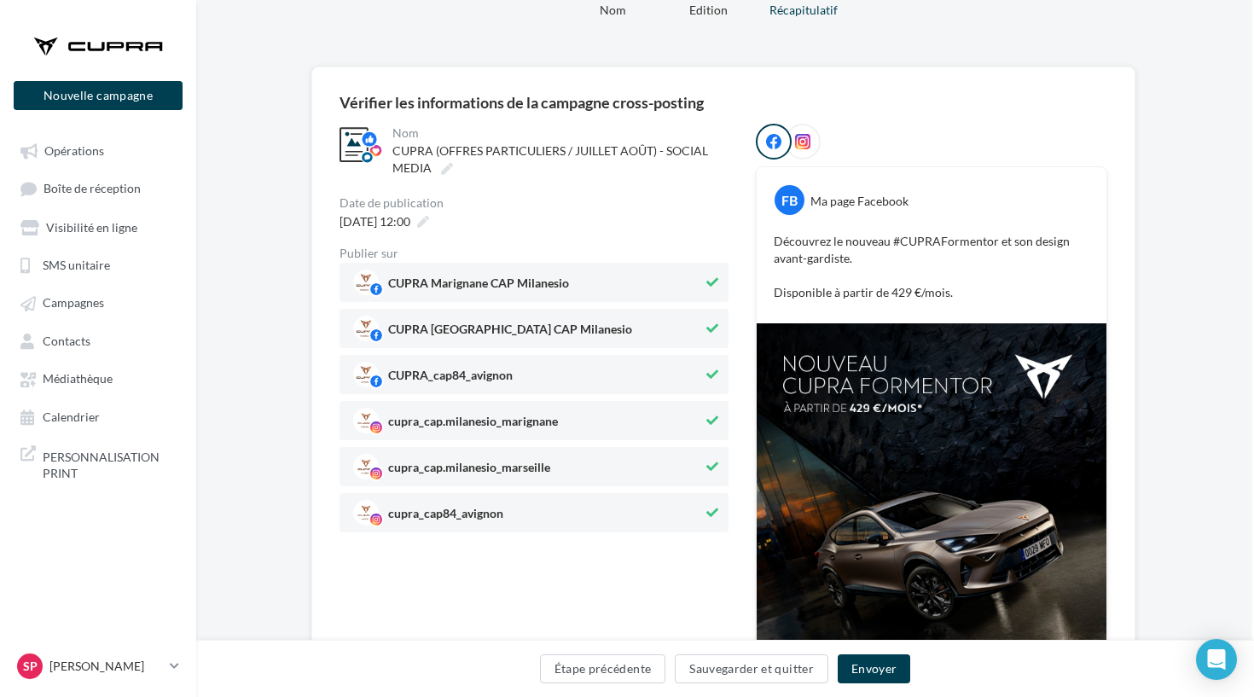
scroll to position [105, 2]
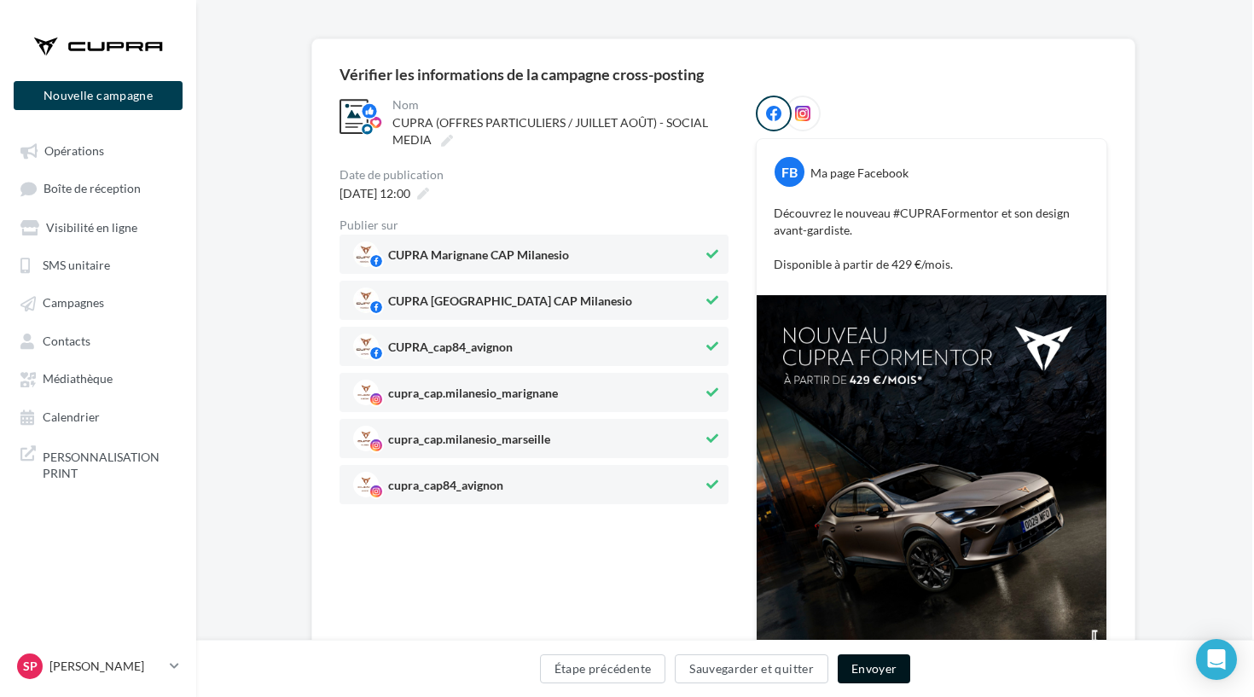
click at [862, 672] on button "Envoyer" at bounding box center [874, 669] width 73 height 29
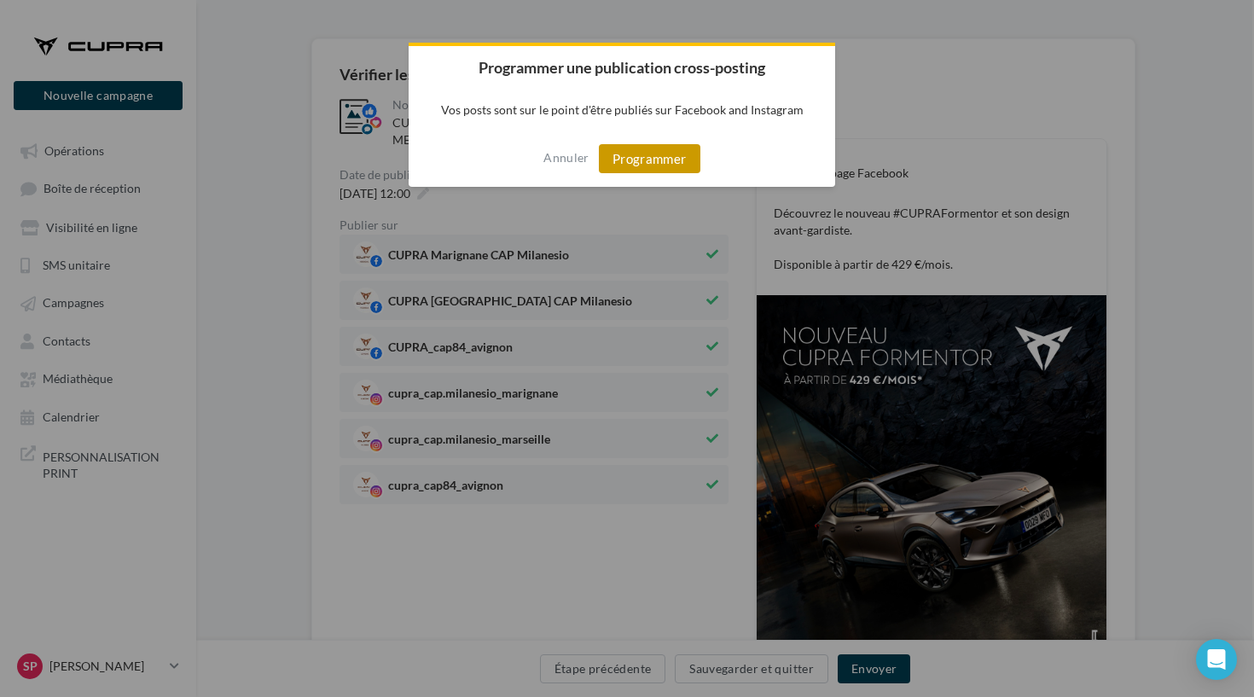
click at [677, 165] on button "Programmer" at bounding box center [650, 158] width 102 height 29
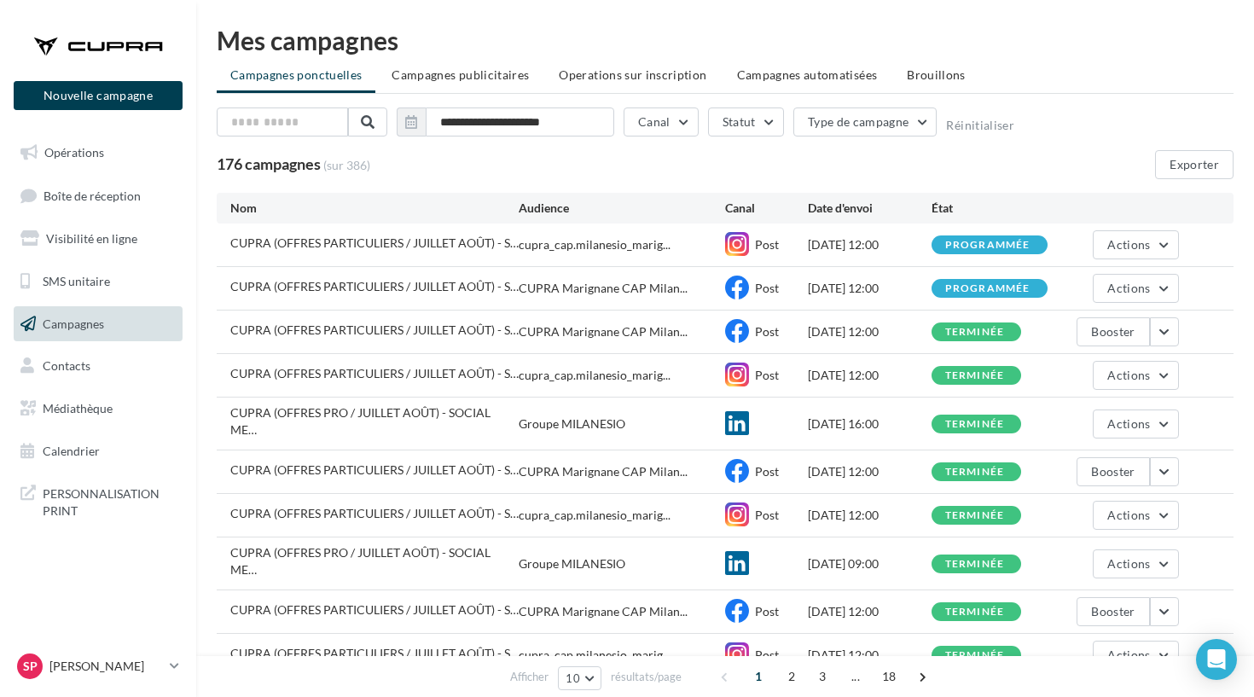
click at [131, 45] on div at bounding box center [98, 46] width 137 height 43
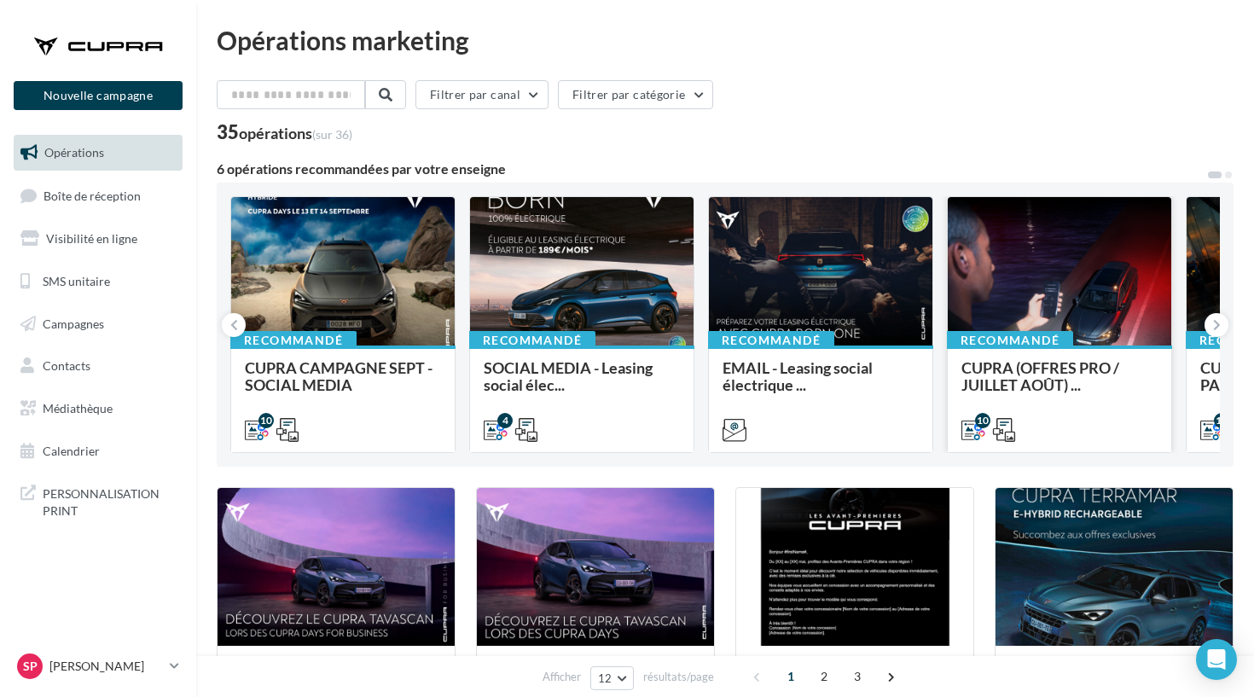
click at [1084, 349] on div "Recommandé CUPRA (OFFRES PRO / JUILLET AOÛT) ..." at bounding box center [1060, 398] width 224 height 105
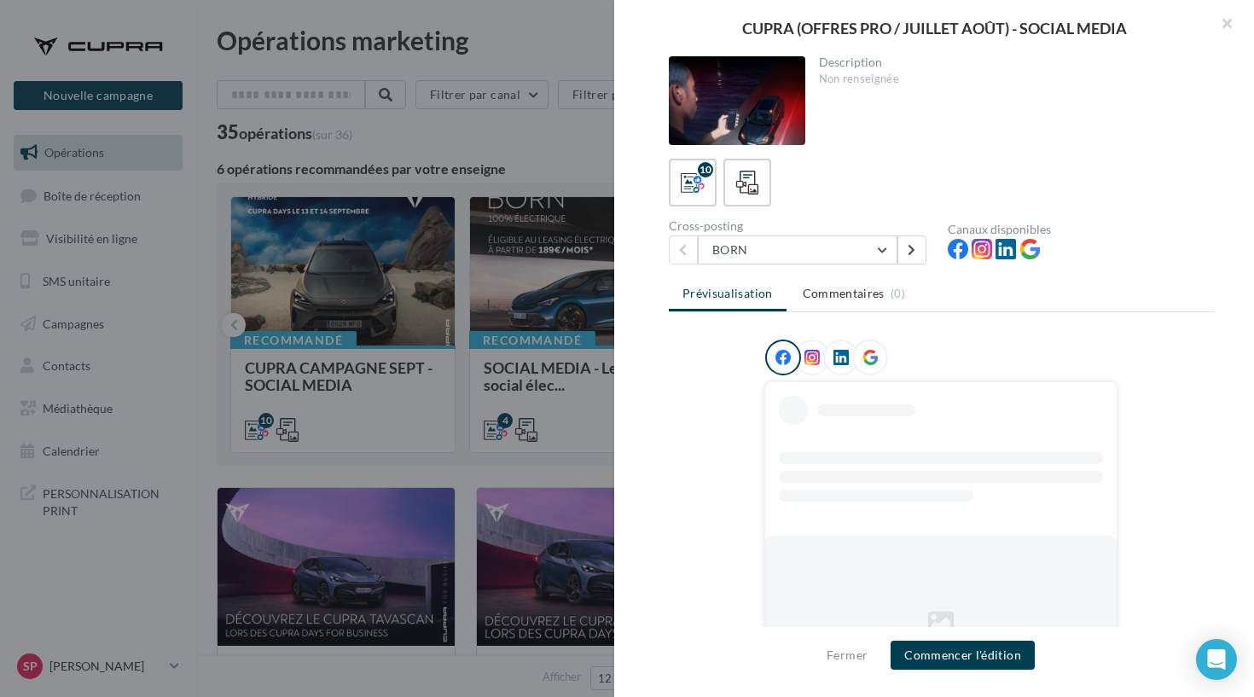
click at [489, 192] on div at bounding box center [627, 348] width 1254 height 697
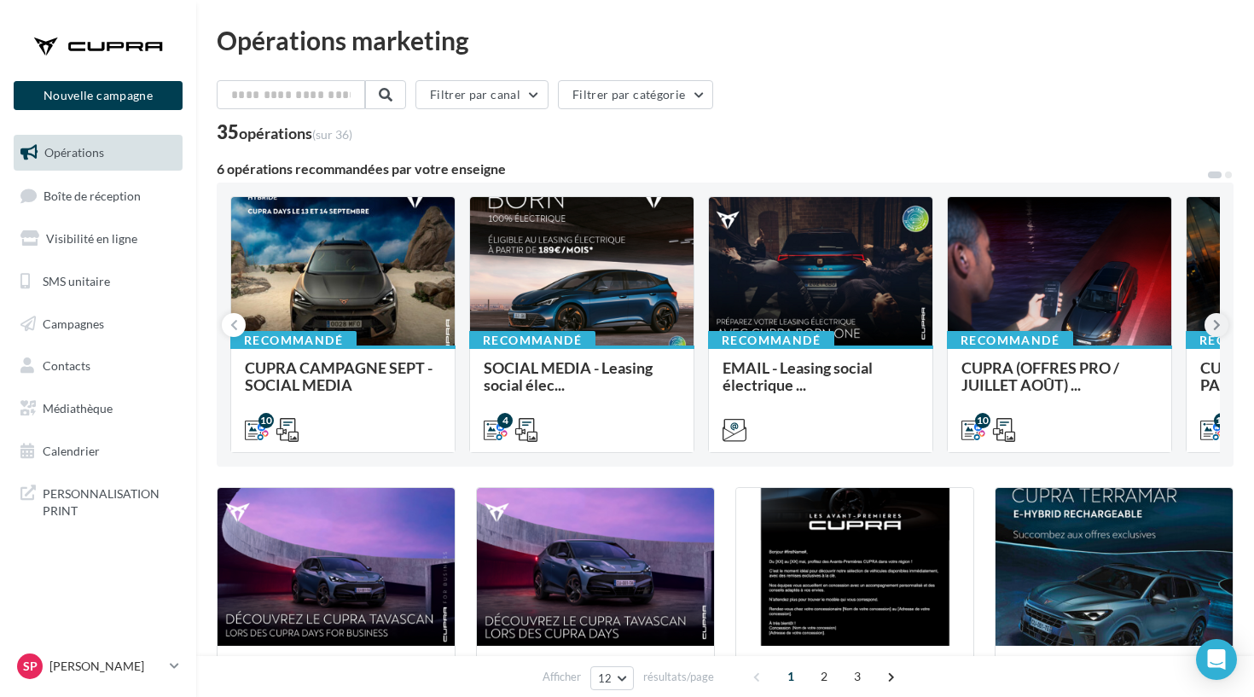
click at [1216, 317] on icon at bounding box center [1217, 325] width 8 height 17
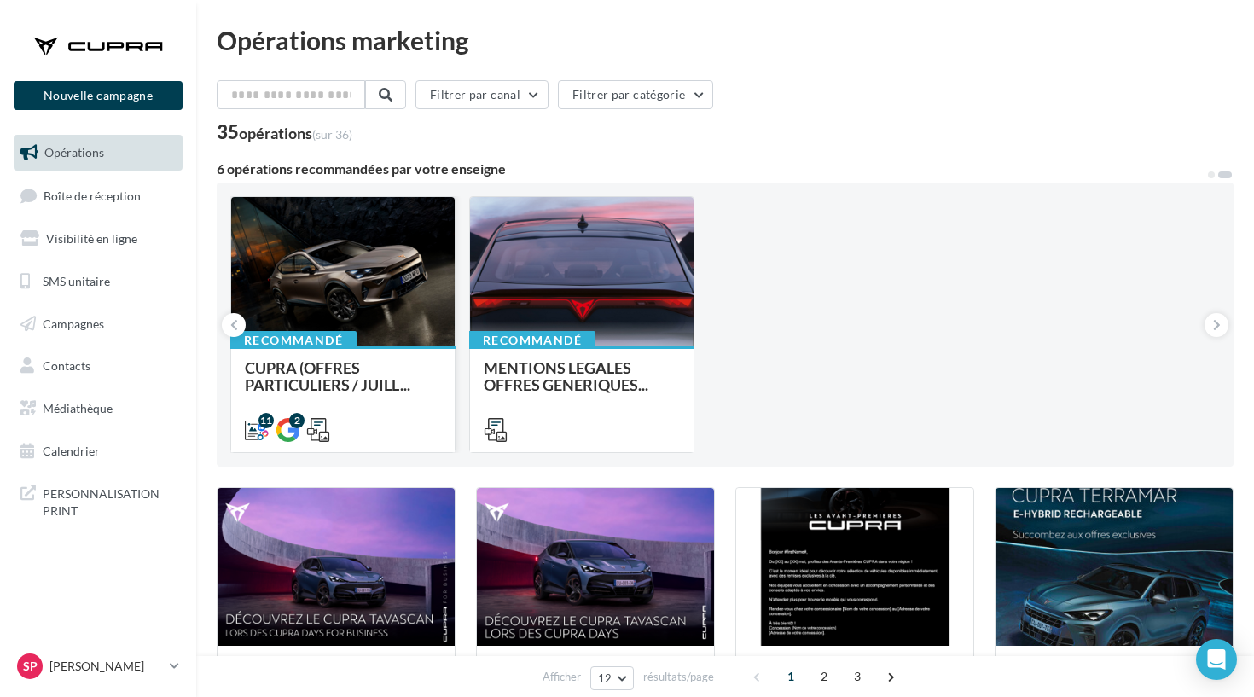
click at [383, 355] on div "Recommandé CUPRA (OFFRES PARTICULIERS / JUILL..." at bounding box center [343, 398] width 224 height 105
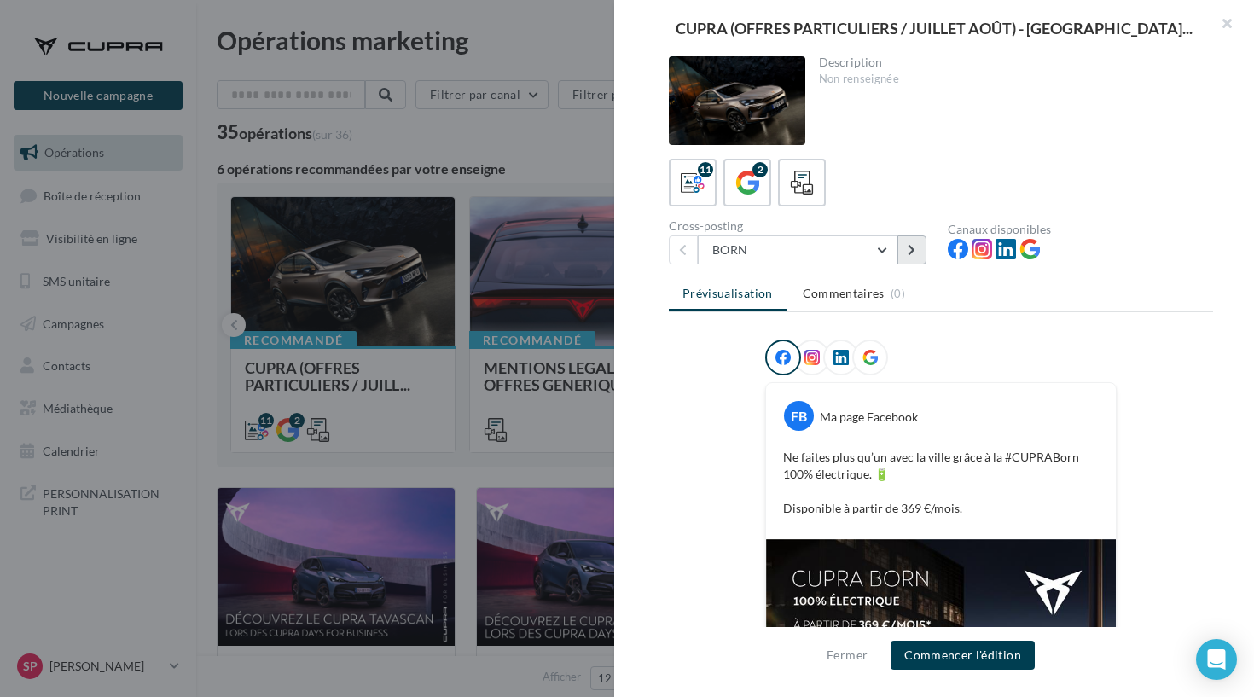
click at [912, 253] on icon at bounding box center [912, 250] width 8 height 12
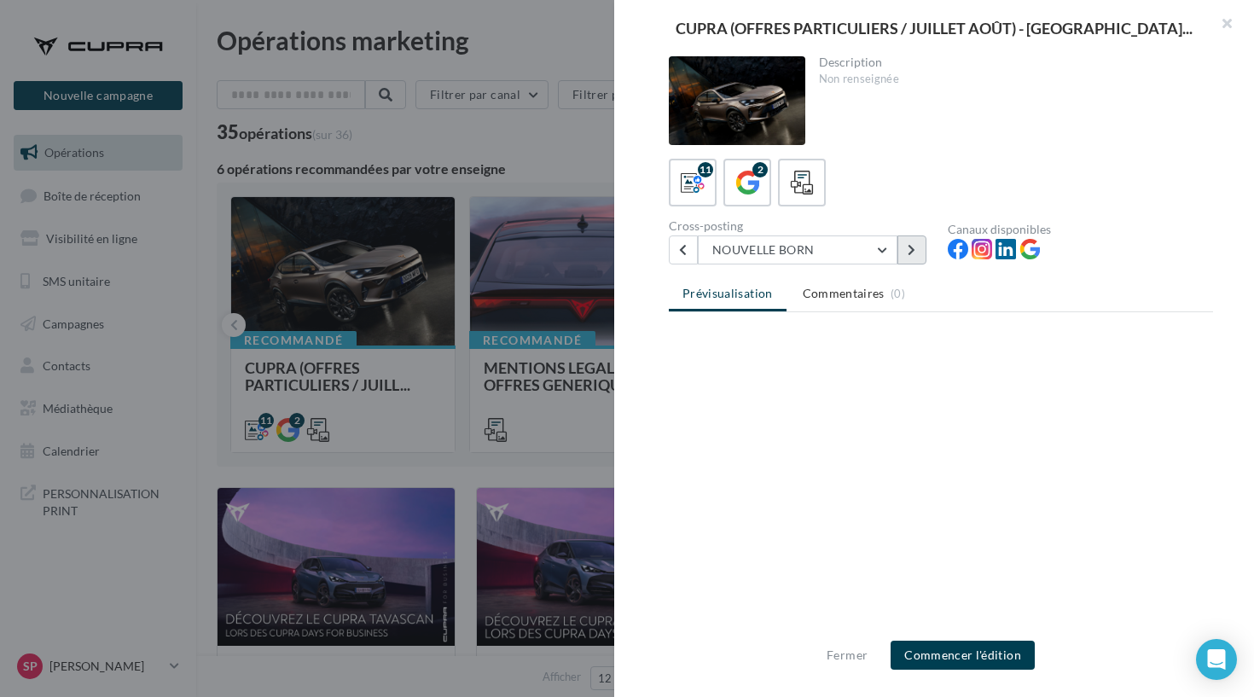
click at [912, 253] on icon at bounding box center [912, 250] width 8 height 12
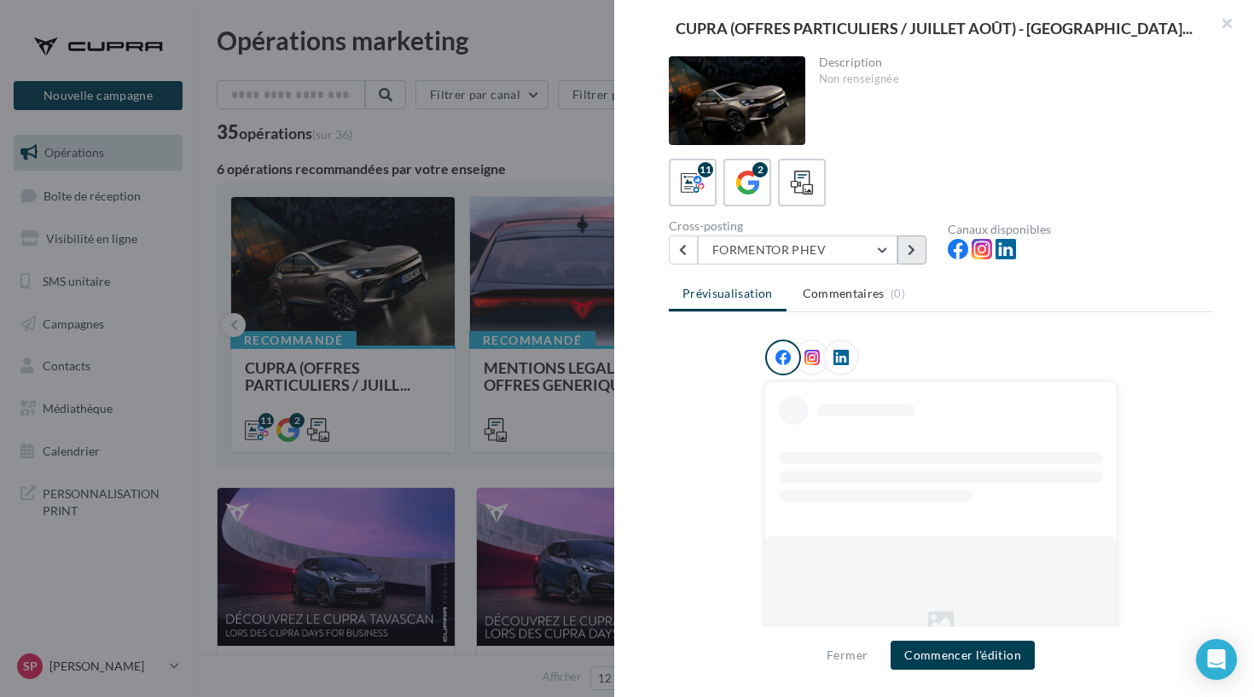
click at [912, 253] on icon at bounding box center [912, 250] width 8 height 12
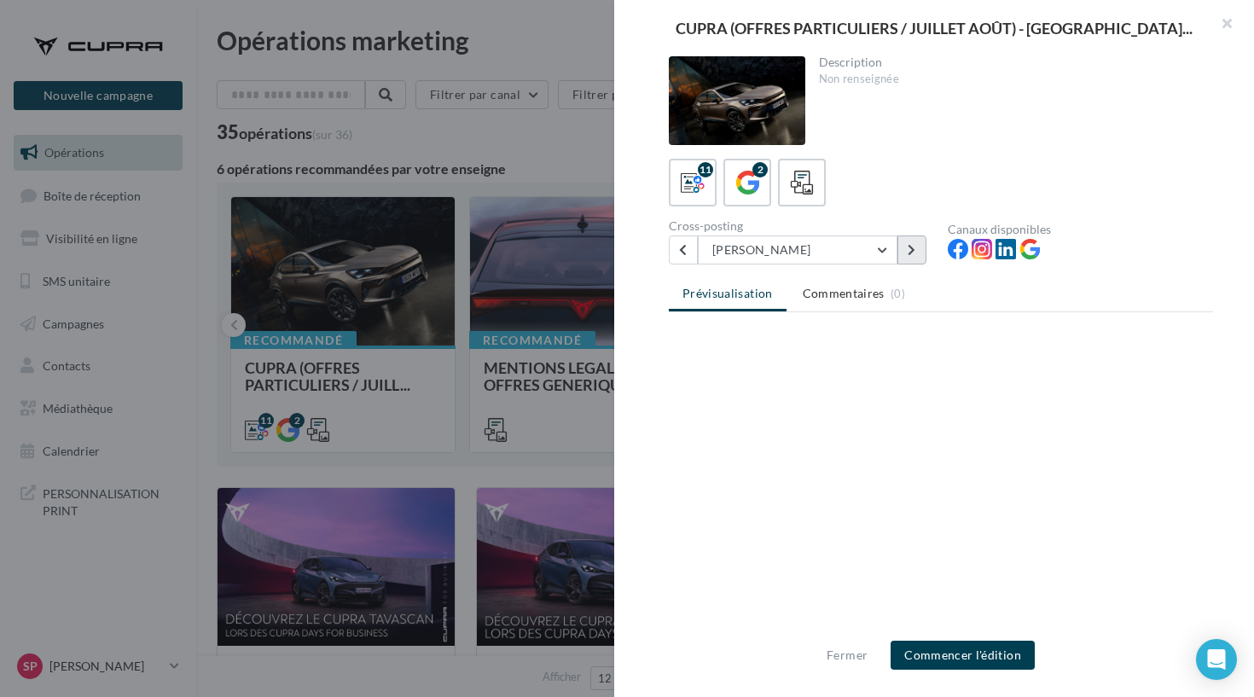
click at [912, 253] on icon at bounding box center [912, 250] width 8 height 12
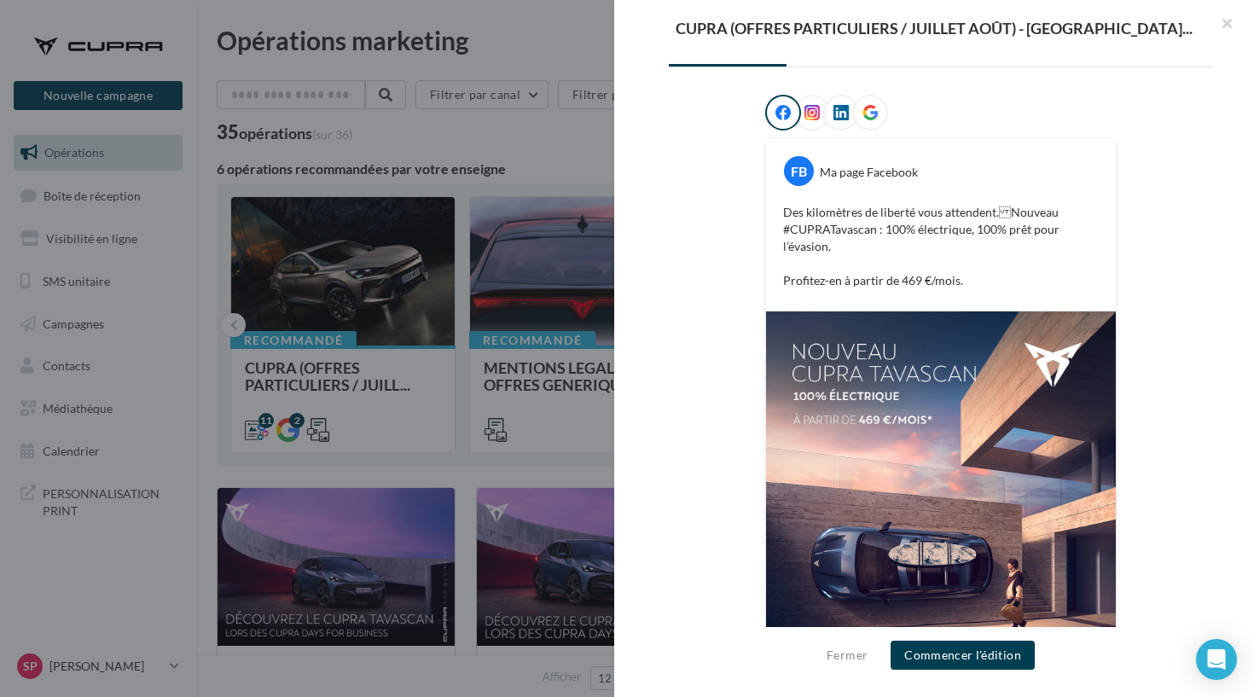
scroll to position [118, 0]
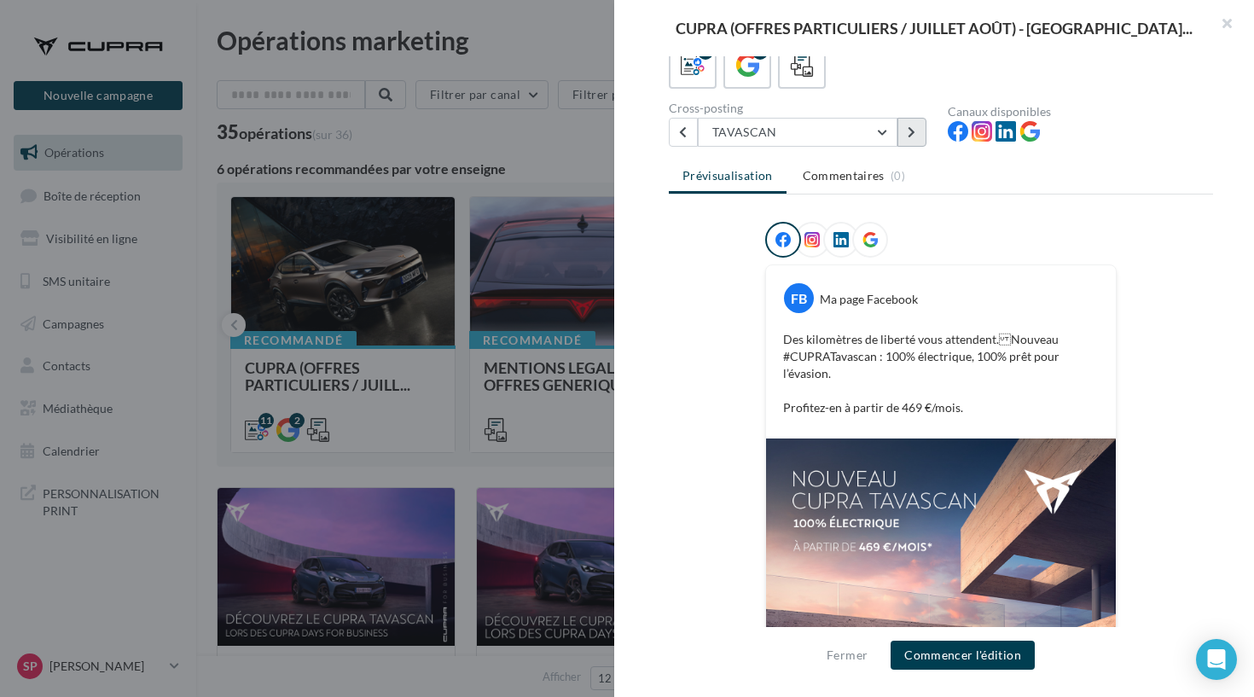
click at [921, 123] on button at bounding box center [912, 132] width 29 height 29
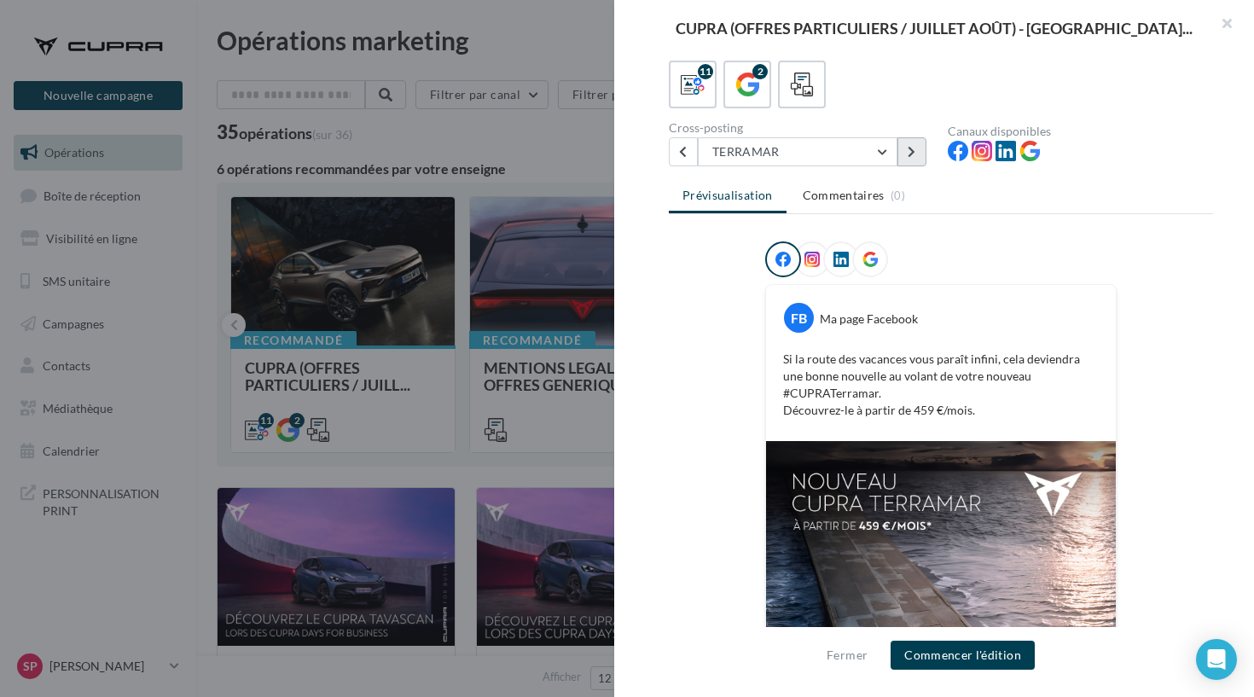
scroll to position [89, 0]
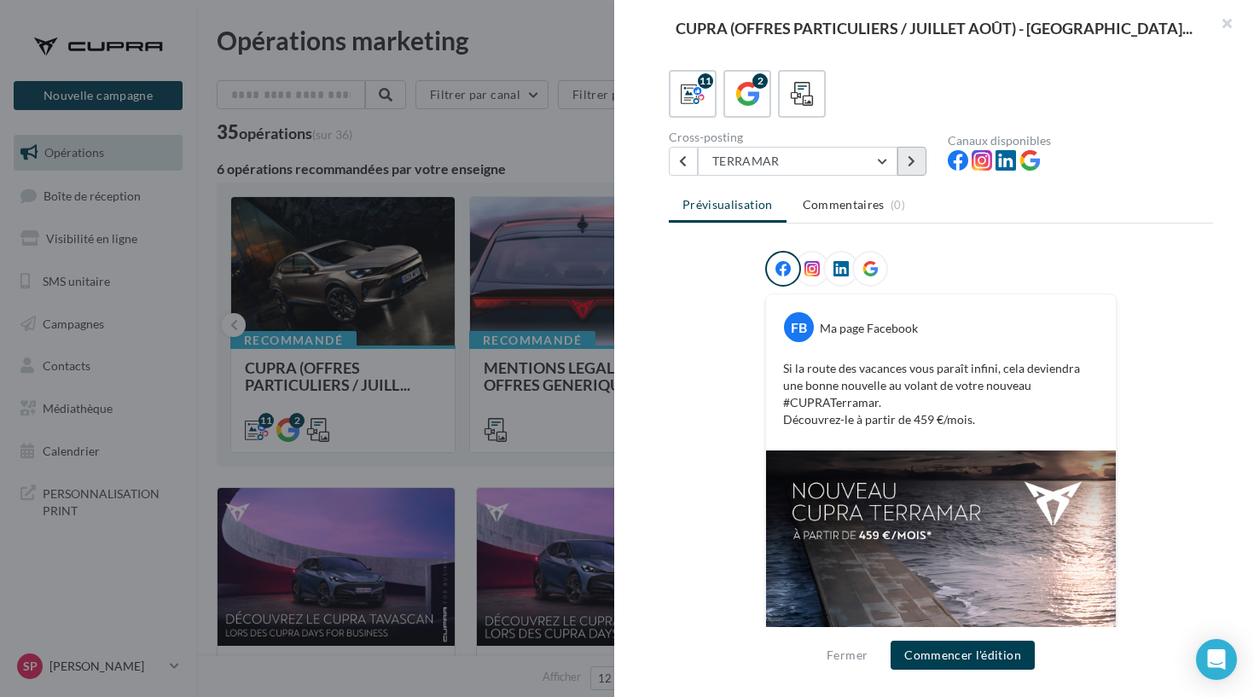
click at [904, 164] on button at bounding box center [912, 161] width 29 height 29
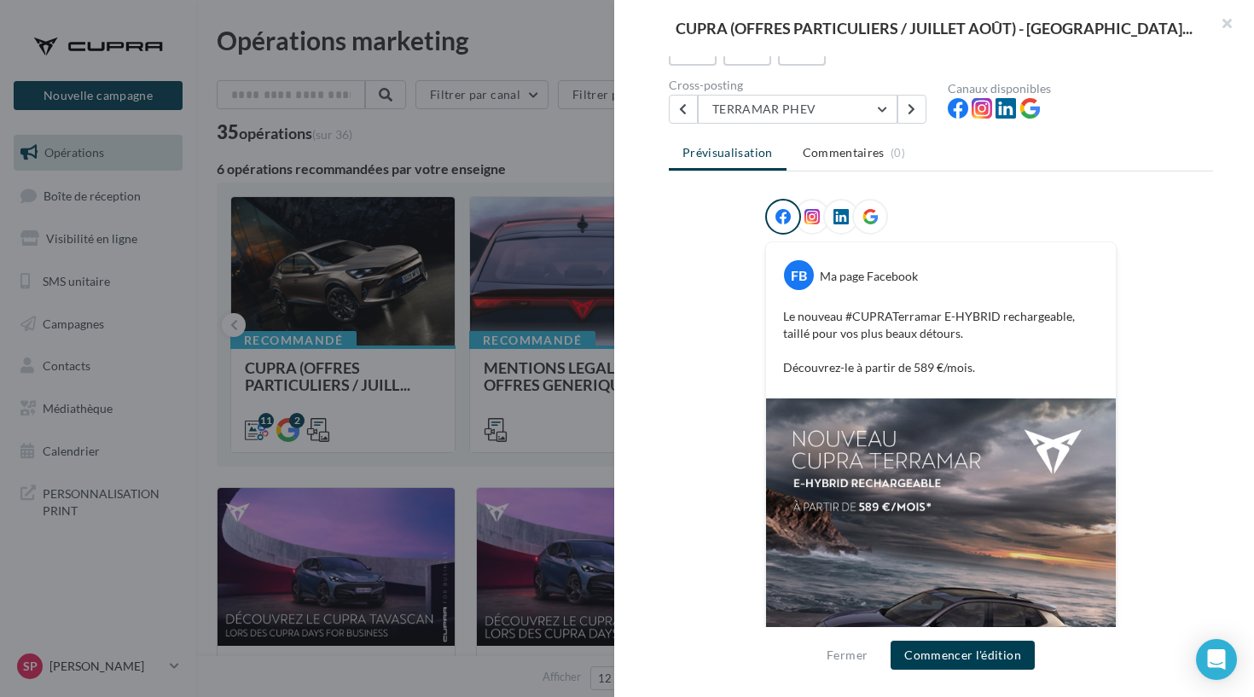
scroll to position [131, 0]
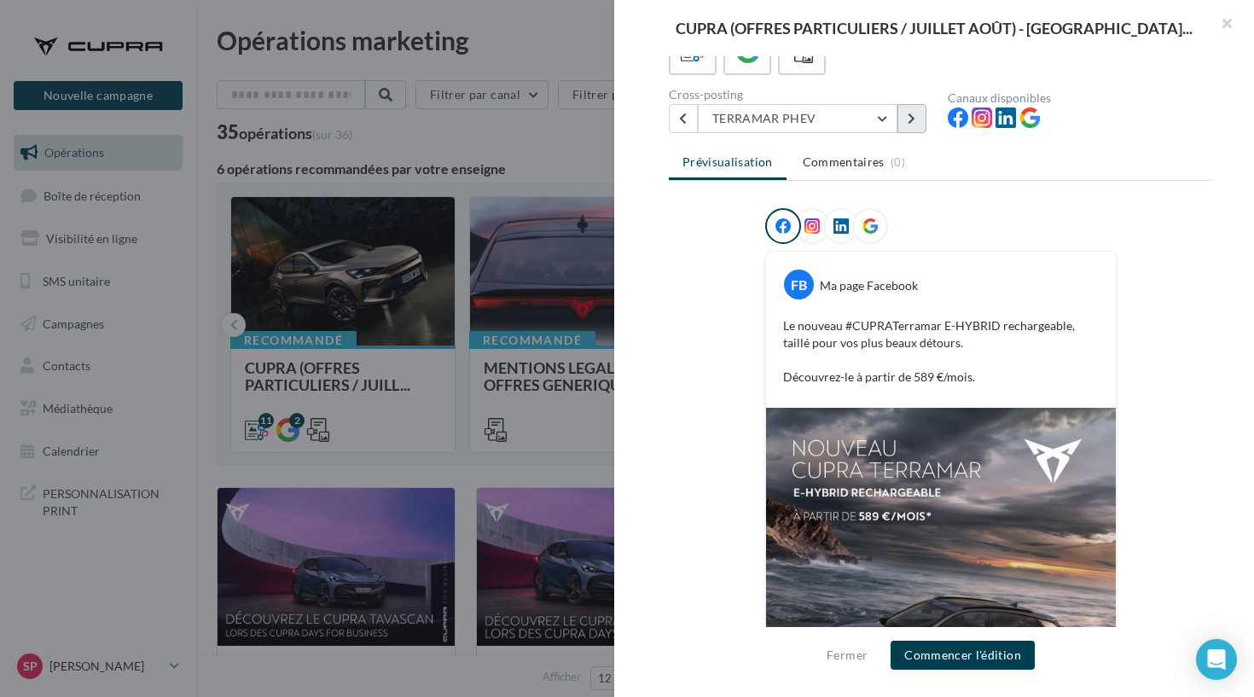
click at [905, 111] on button at bounding box center [912, 118] width 29 height 29
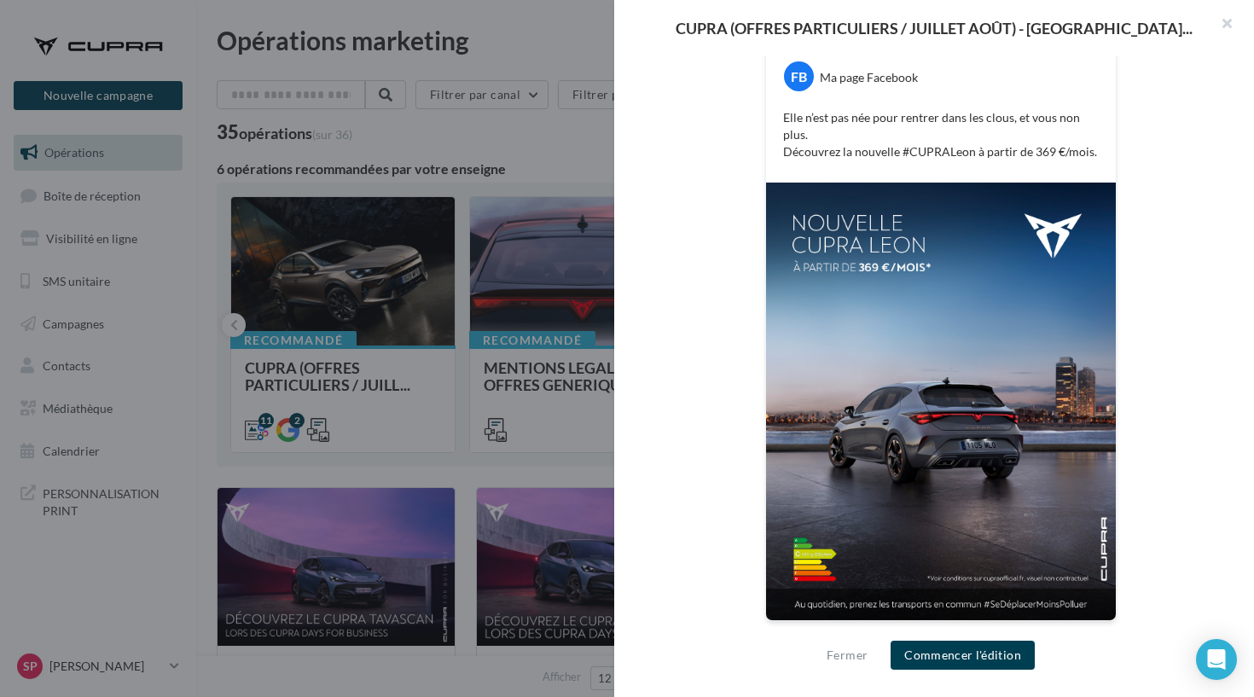
scroll to position [340, 0]
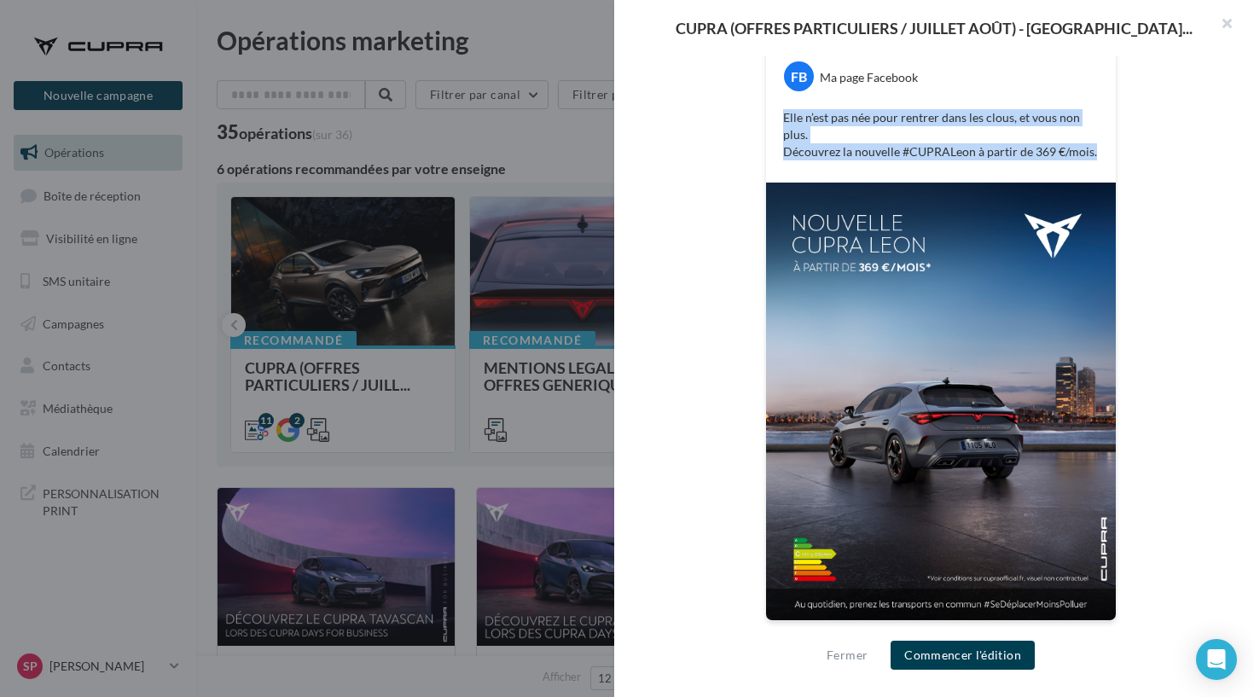
drag, startPoint x: 1095, startPoint y: 152, endPoint x: 777, endPoint y: 97, distance: 322.1
click at [777, 97] on div "FB Ma page Facebook Elle n’est pas née pour rentrer dans les clous, et vous non…" at bounding box center [941, 113] width 350 height 139
copy p "Elle n’est pas née pour rentrer dans les clous, et vous non plus. Découvrez la …"
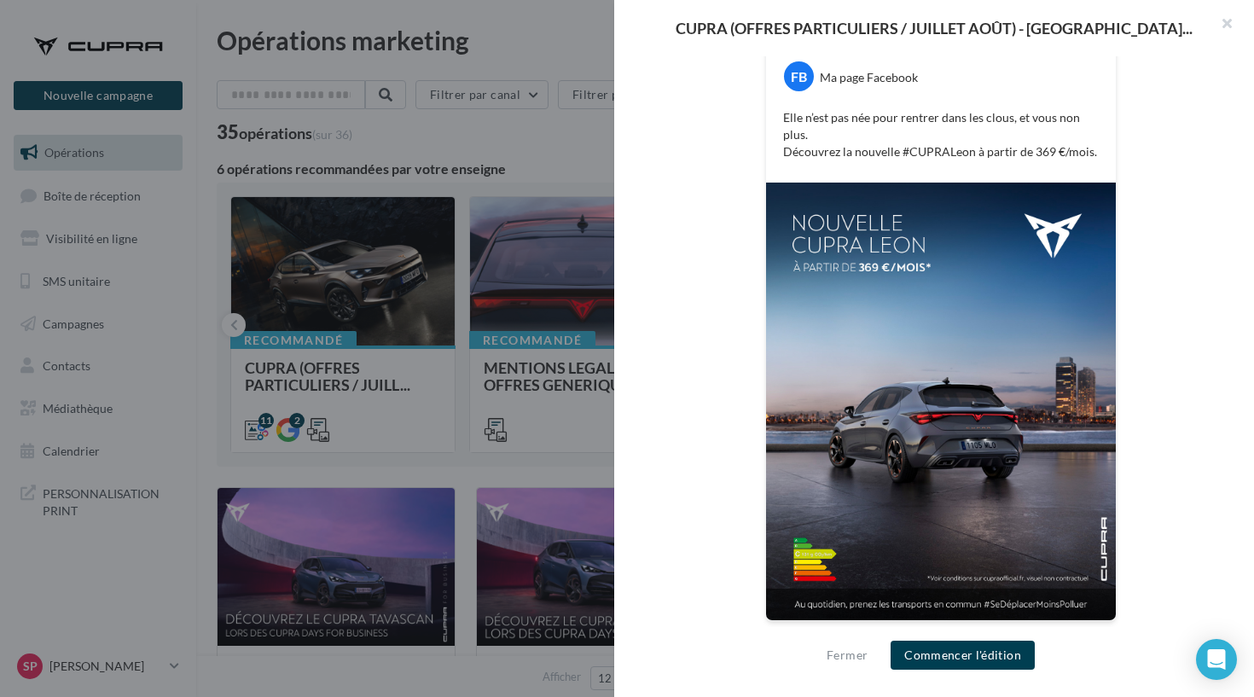
click at [969, 630] on div "Fermer Commencer l'édition" at bounding box center [934, 662] width 640 height 70
click at [954, 649] on button "Commencer l'édition" at bounding box center [963, 655] width 144 height 29
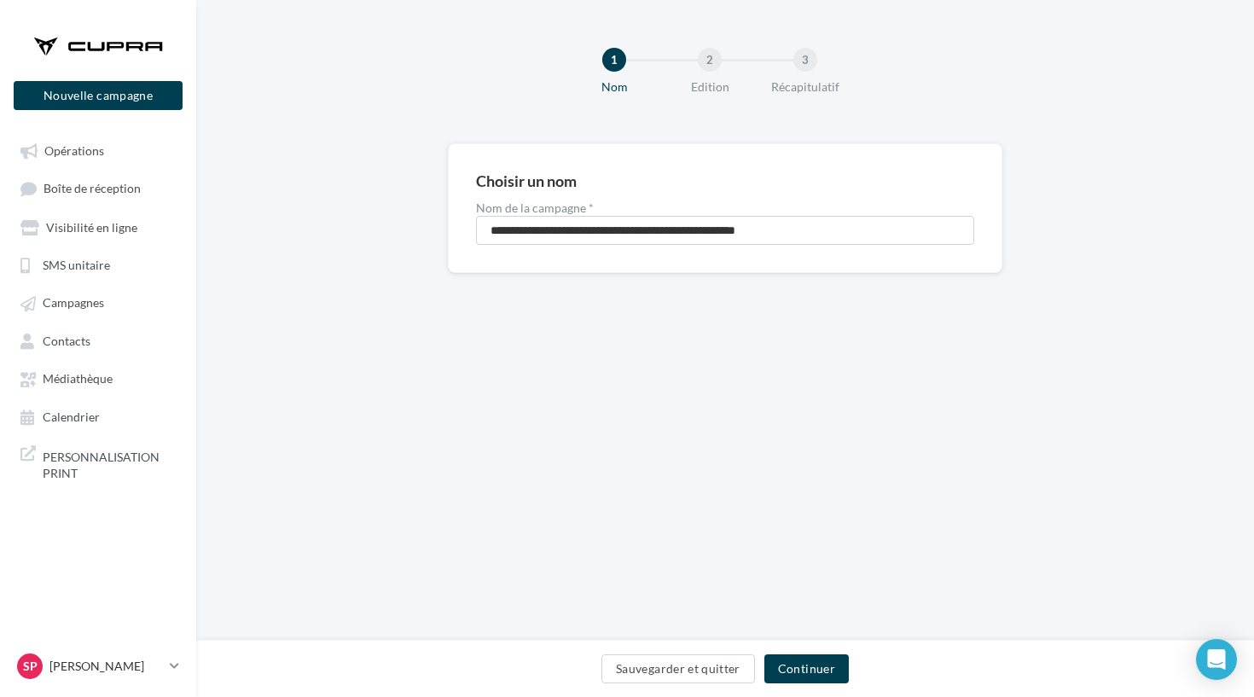
click at [800, 684] on div "Sauvegarder et quitter Continuer" at bounding box center [725, 673] width 1031 height 36
click at [797, 673] on button "Continuer" at bounding box center [807, 669] width 84 height 29
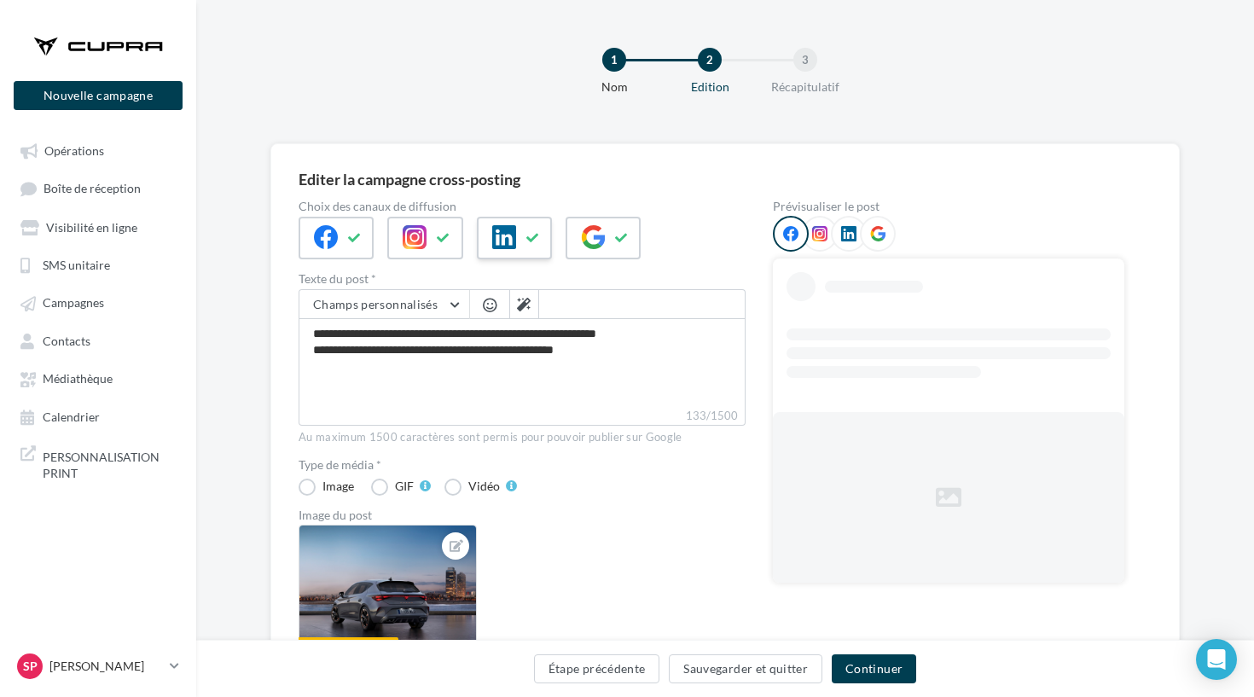
click at [517, 249] on div at bounding box center [514, 238] width 75 height 43
click at [630, 249] on button at bounding box center [622, 238] width 20 height 26
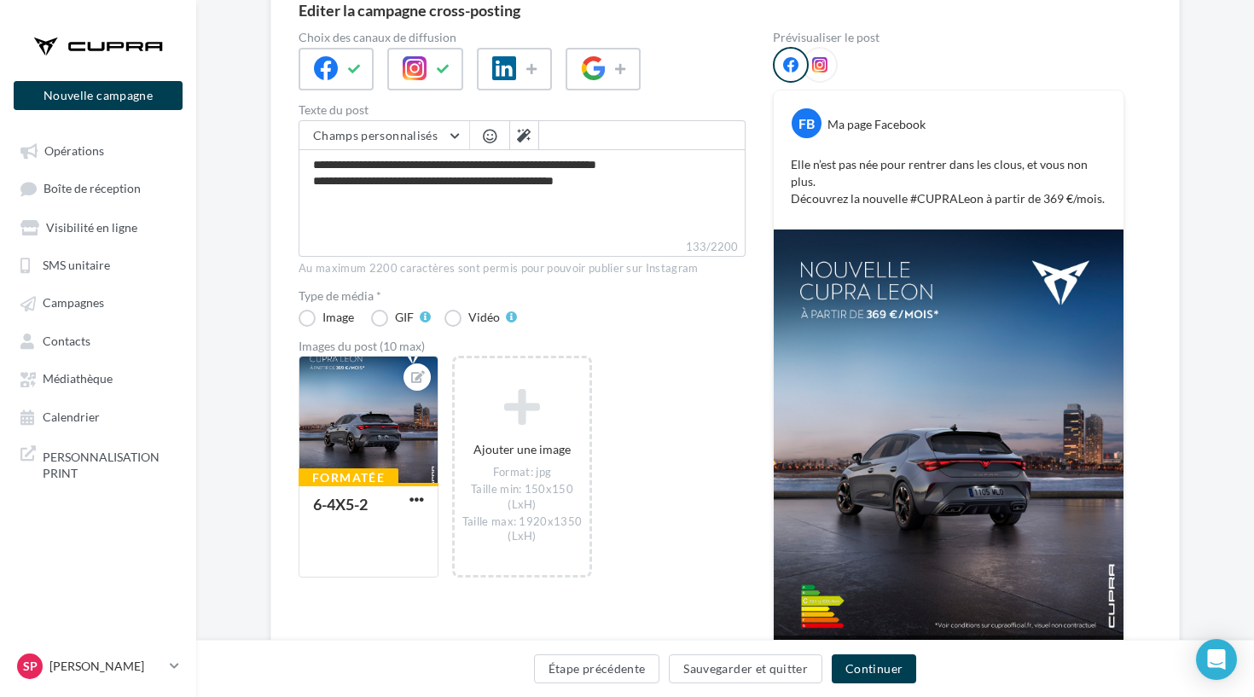
scroll to position [186, 0]
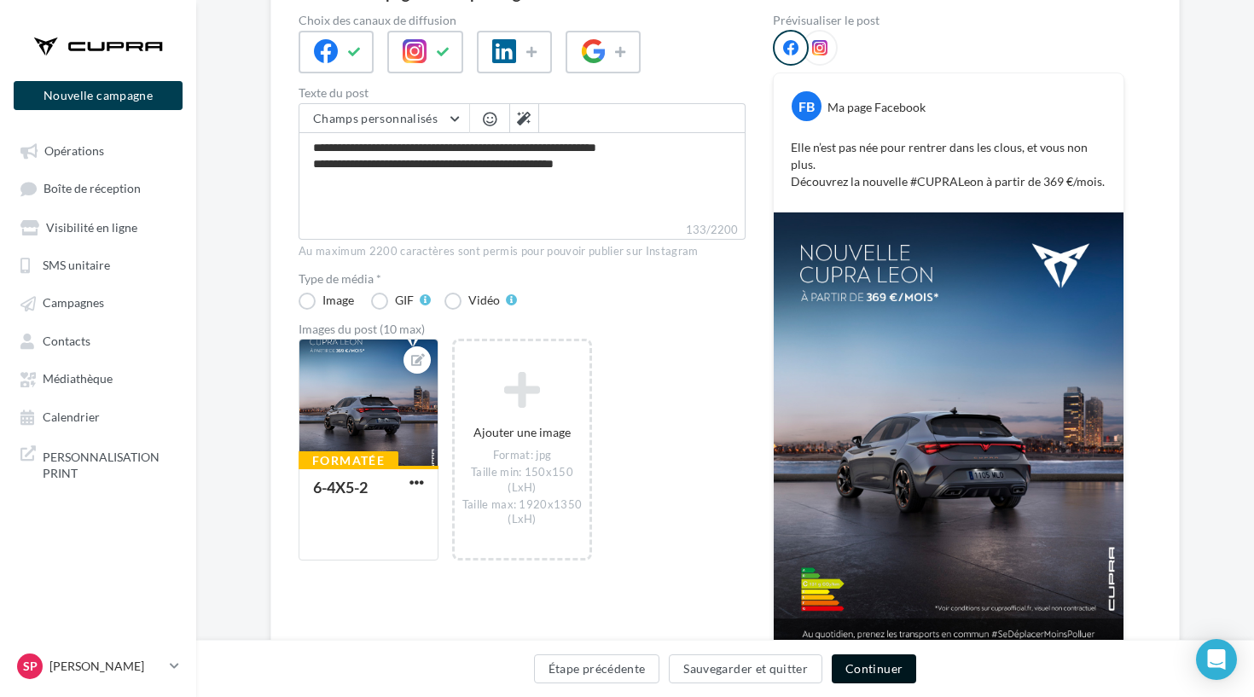
click at [846, 672] on button "Continuer" at bounding box center [874, 669] width 84 height 29
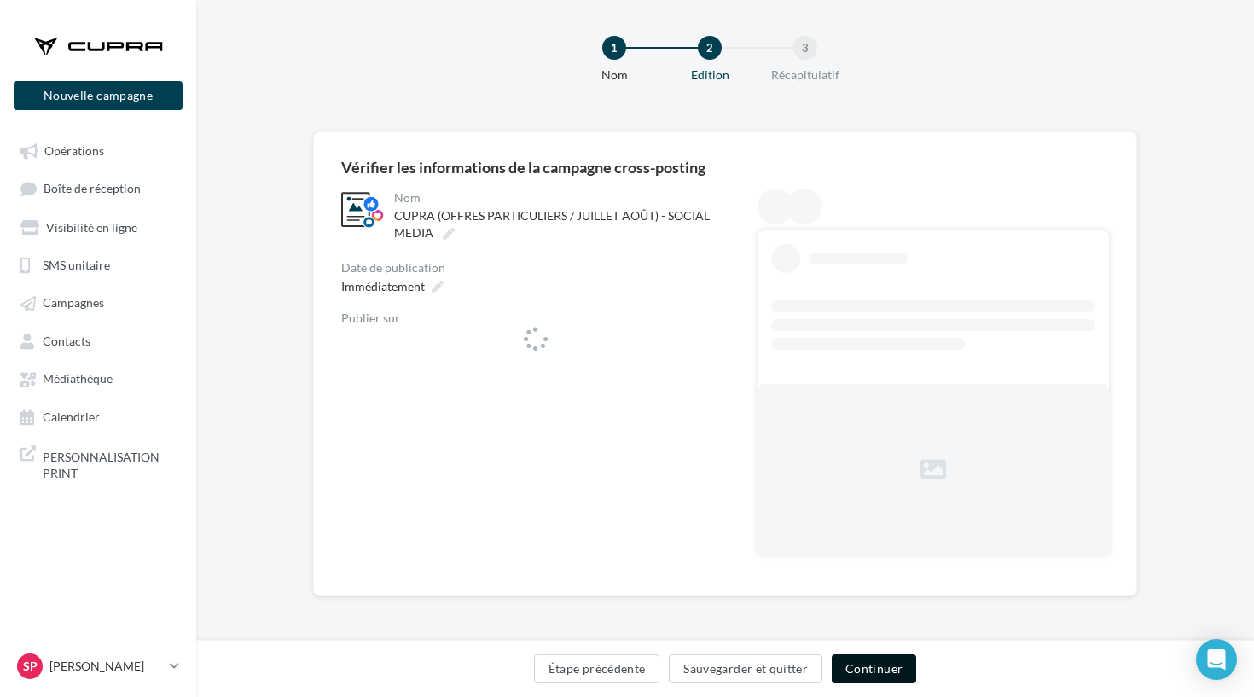
scroll to position [12, 0]
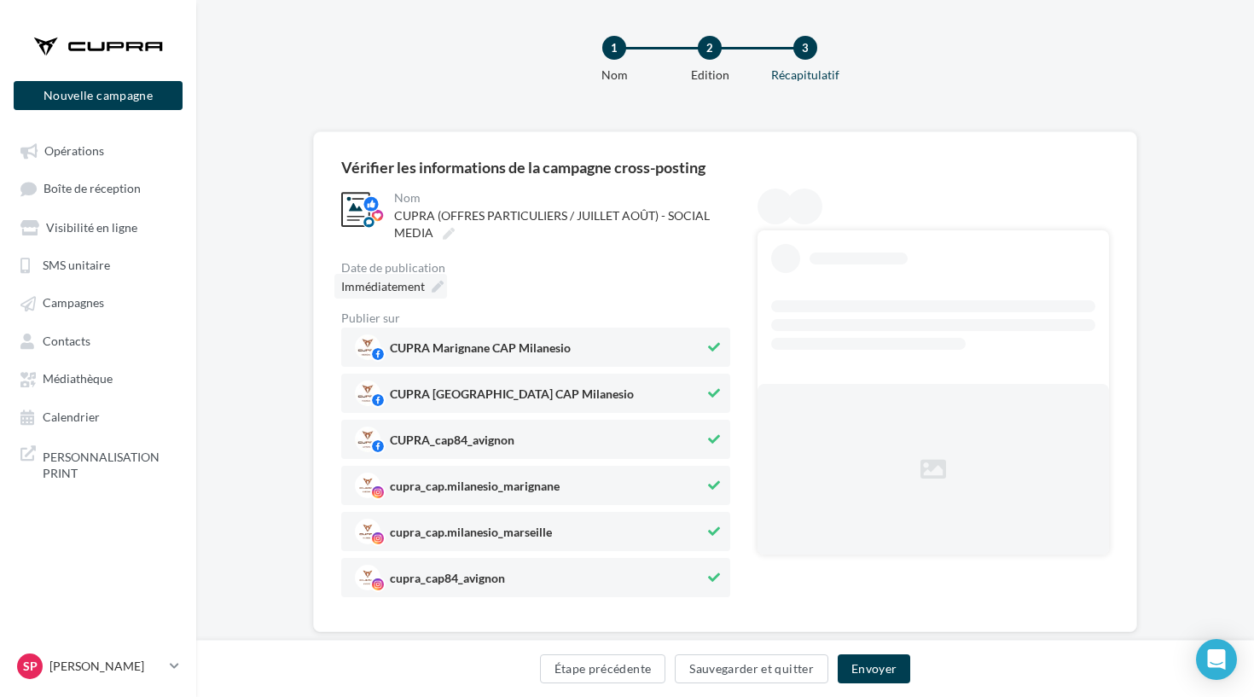
click at [425, 287] on div "Immédiatement" at bounding box center [391, 286] width 113 height 25
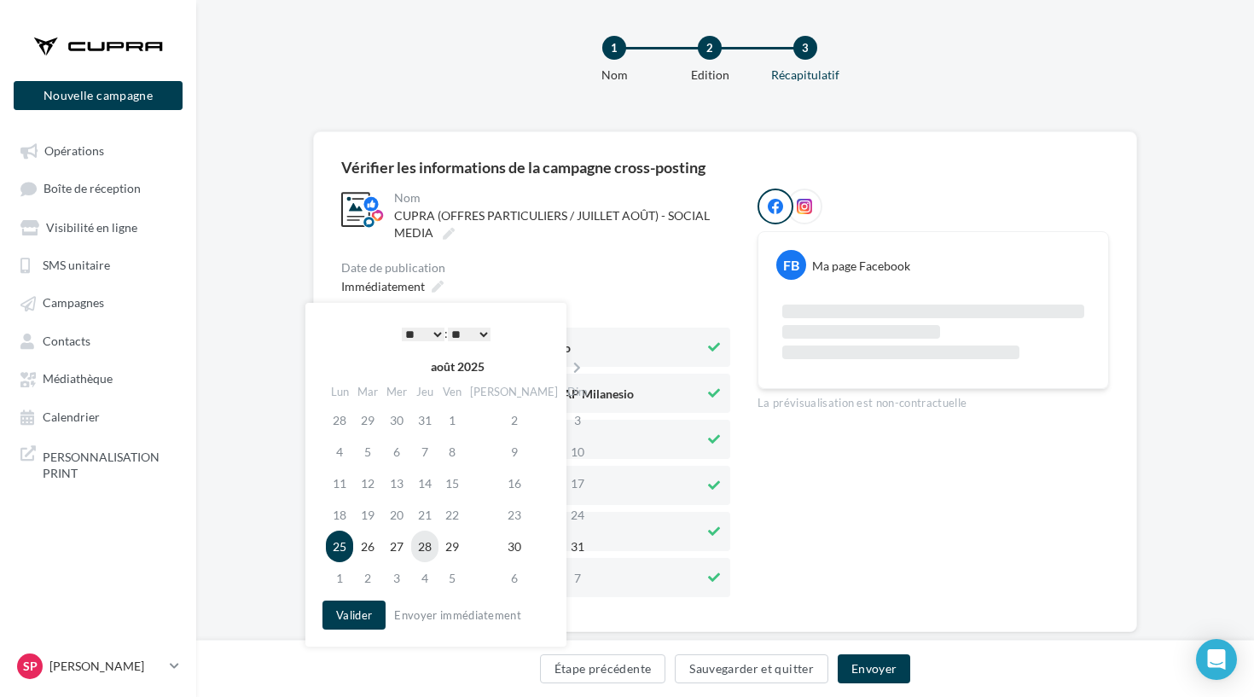
click at [439, 546] on td "28" at bounding box center [424, 547] width 27 height 32
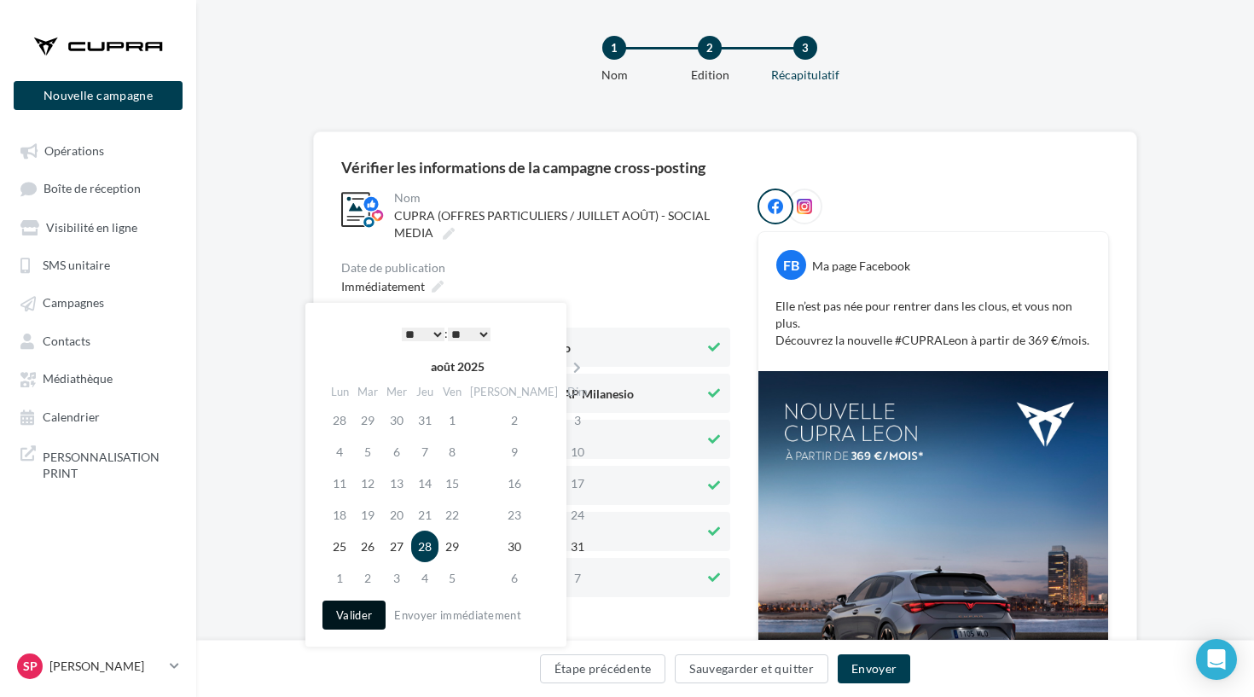
click at [381, 605] on button "Valider" at bounding box center [354, 615] width 63 height 29
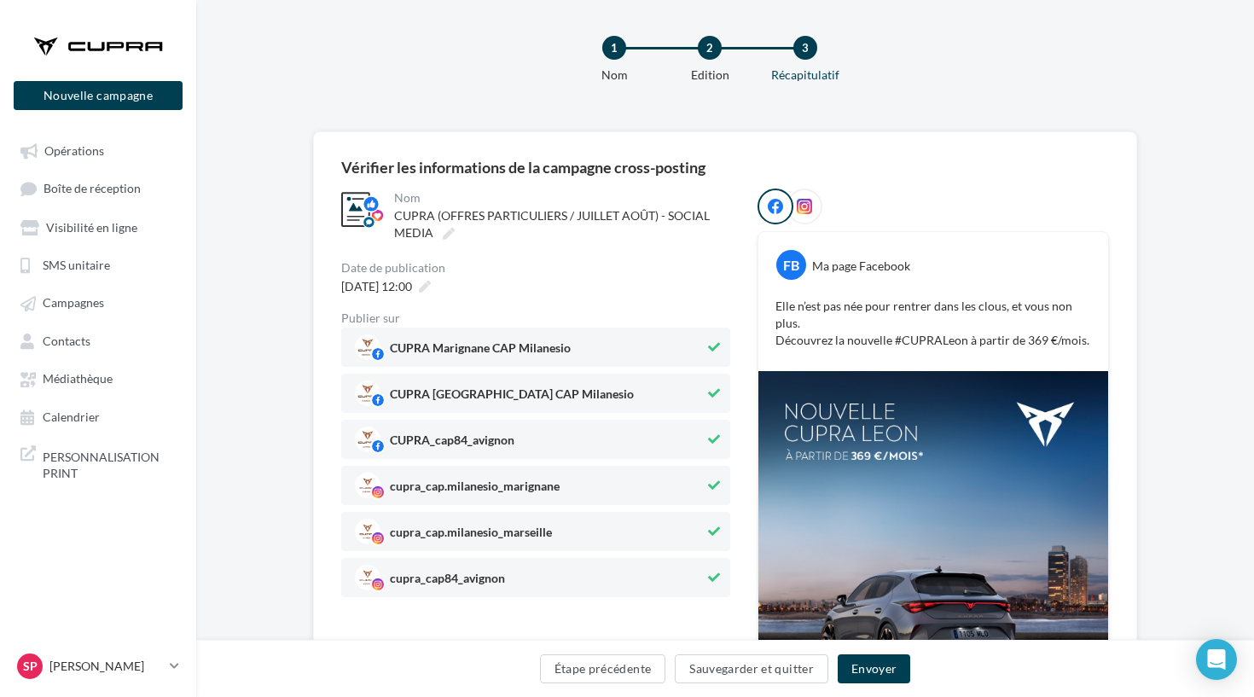
click at [855, 647] on div "Étape précédente Sauvegarder et quitter Envoyer" at bounding box center [725, 668] width 1058 height 57
click at [857, 658] on button "Envoyer" at bounding box center [874, 669] width 73 height 29
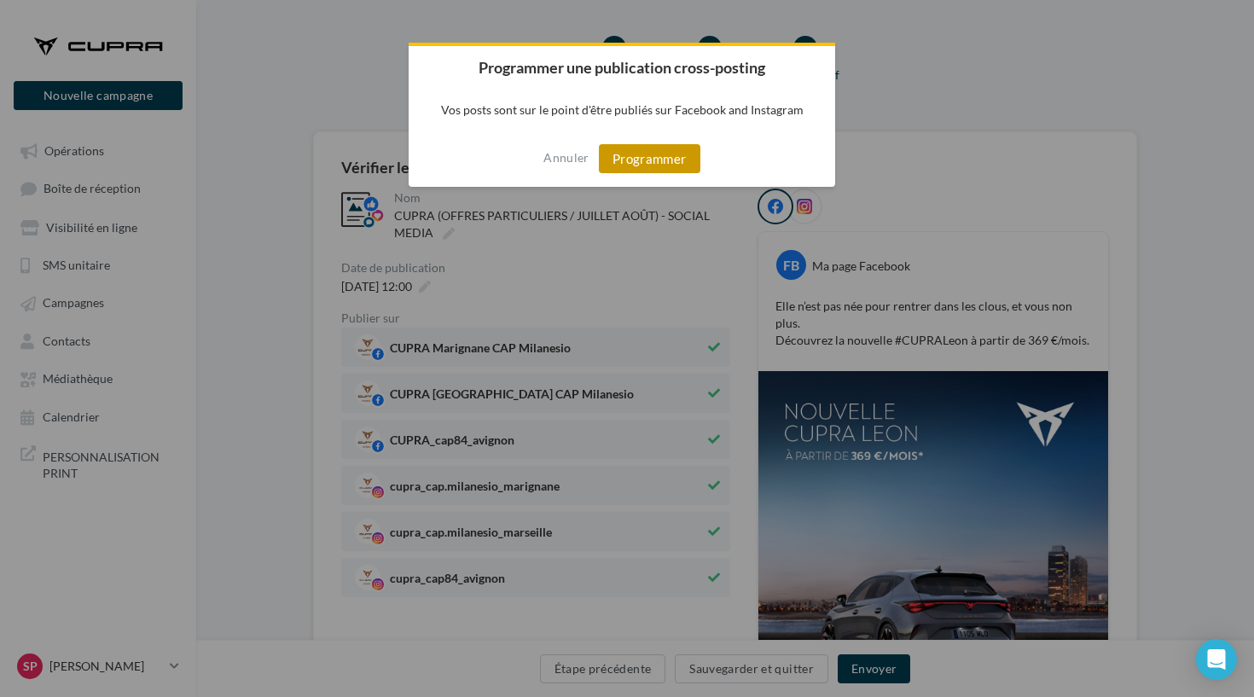
click at [676, 148] on button "Programmer" at bounding box center [650, 158] width 102 height 29
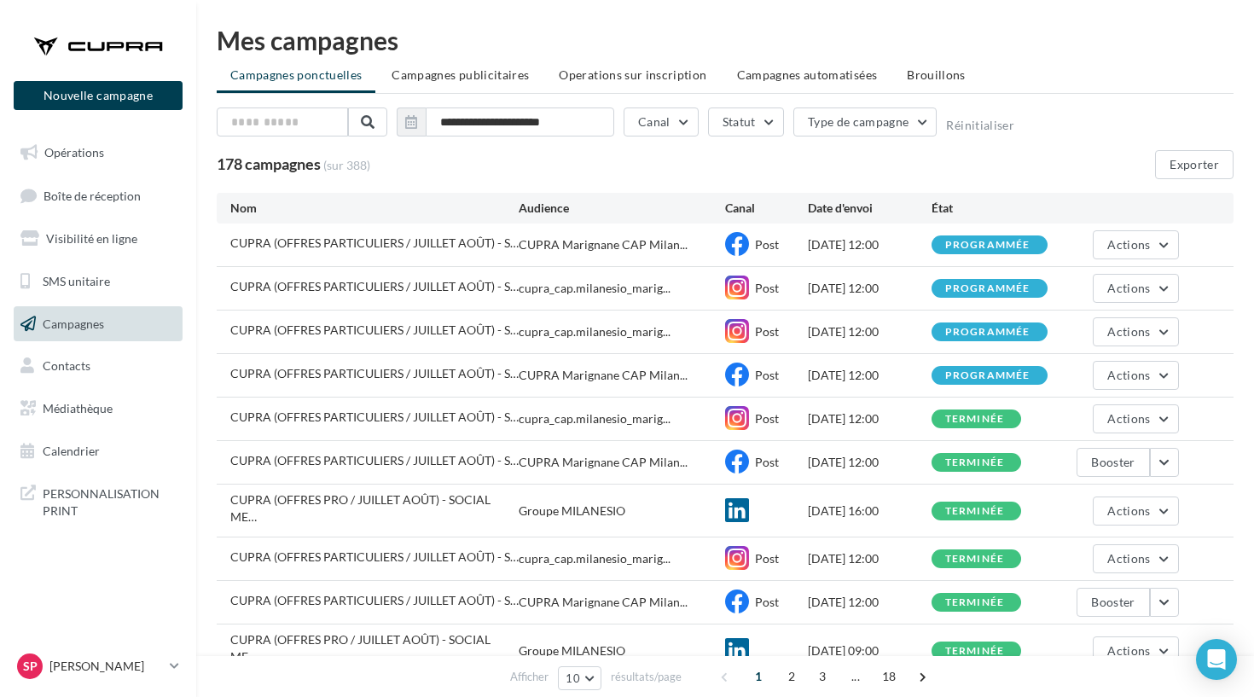
click at [84, 36] on div at bounding box center [98, 46] width 137 height 43
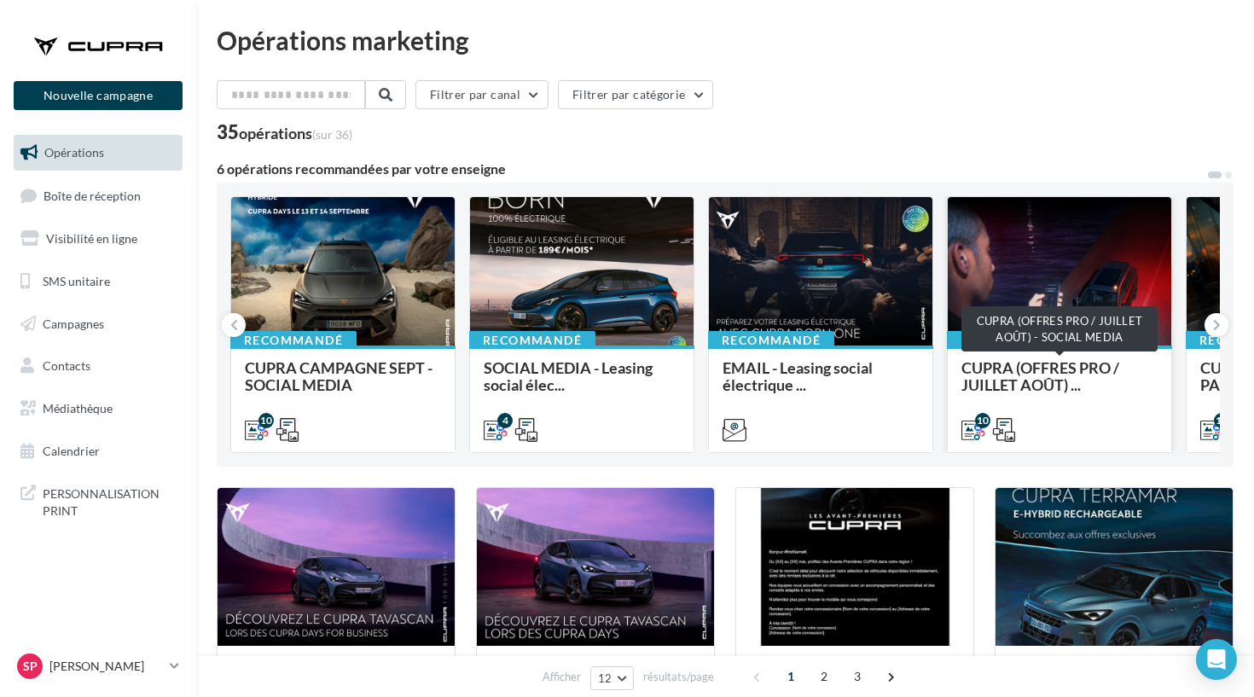
click at [1033, 381] on span "CUPRA (OFFRES PRO / JUILLET AOÛT) ..." at bounding box center [1041, 376] width 158 height 36
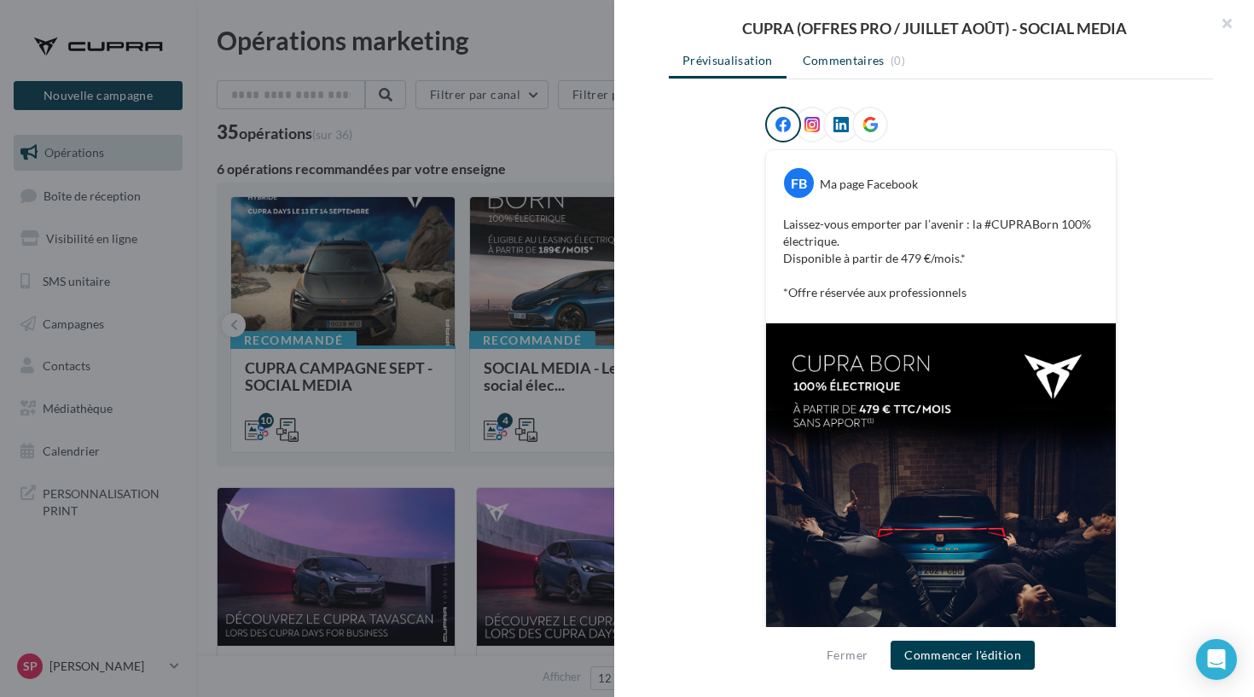
scroll to position [10, 0]
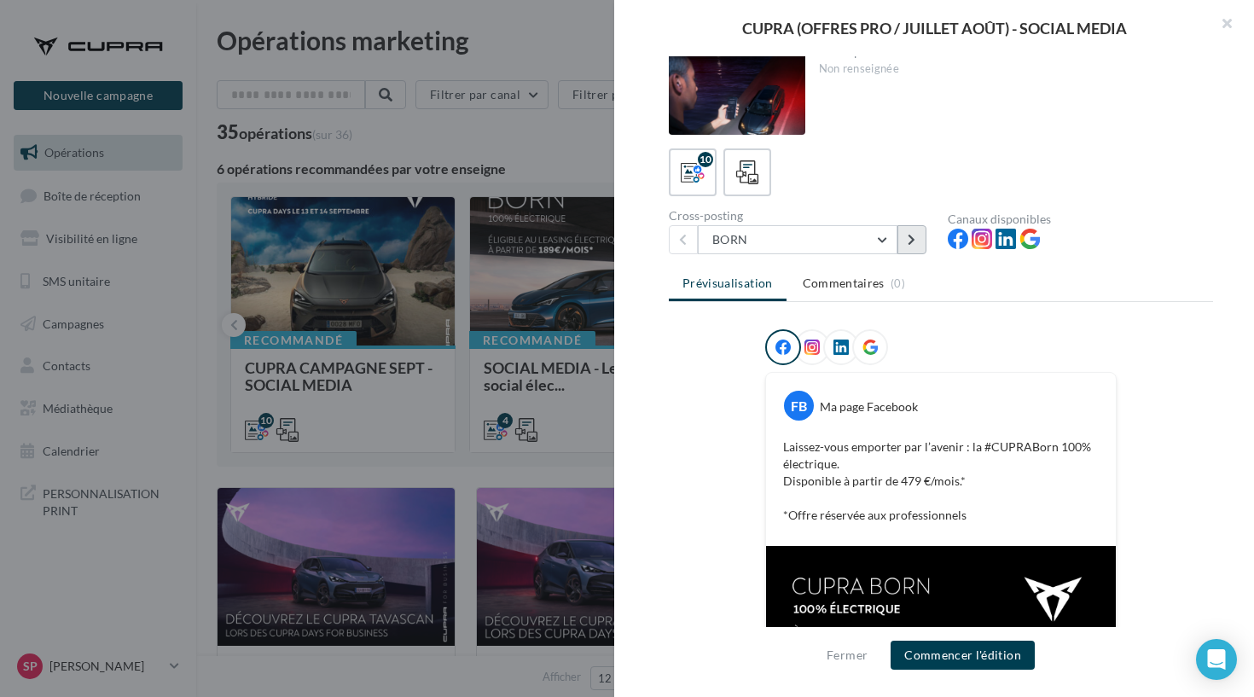
click at [907, 244] on button at bounding box center [912, 239] width 29 height 29
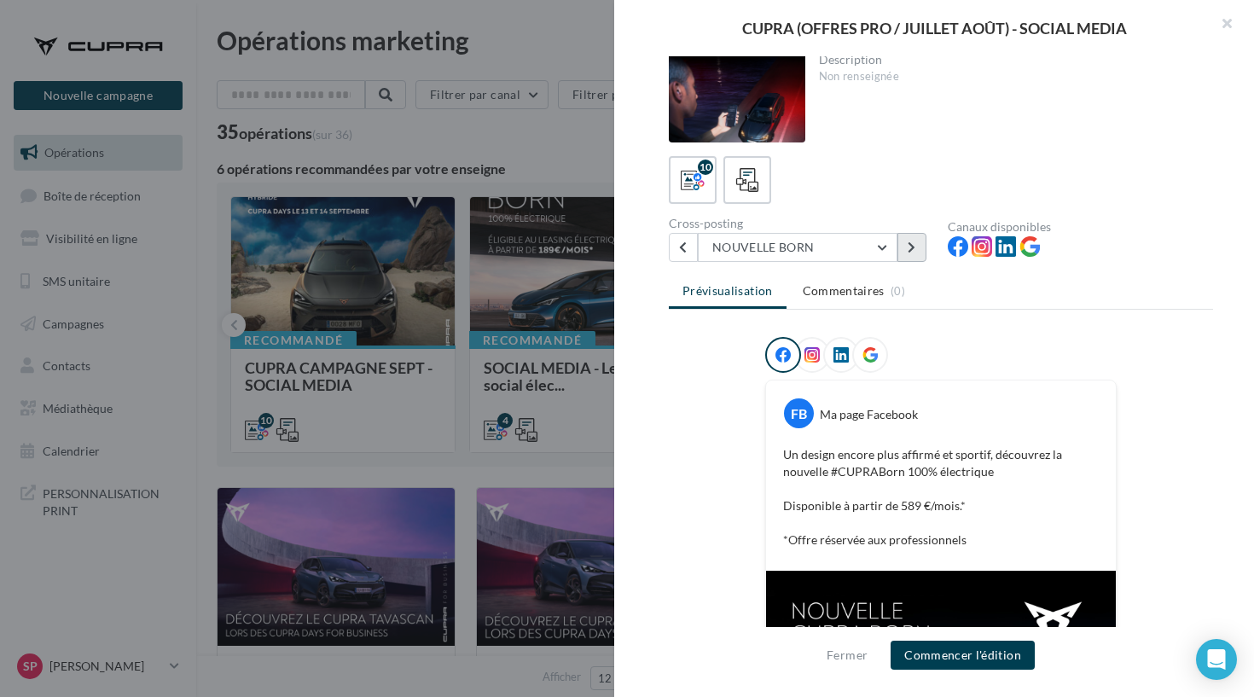
scroll to position [4, 0]
click at [906, 234] on button at bounding box center [912, 245] width 29 height 29
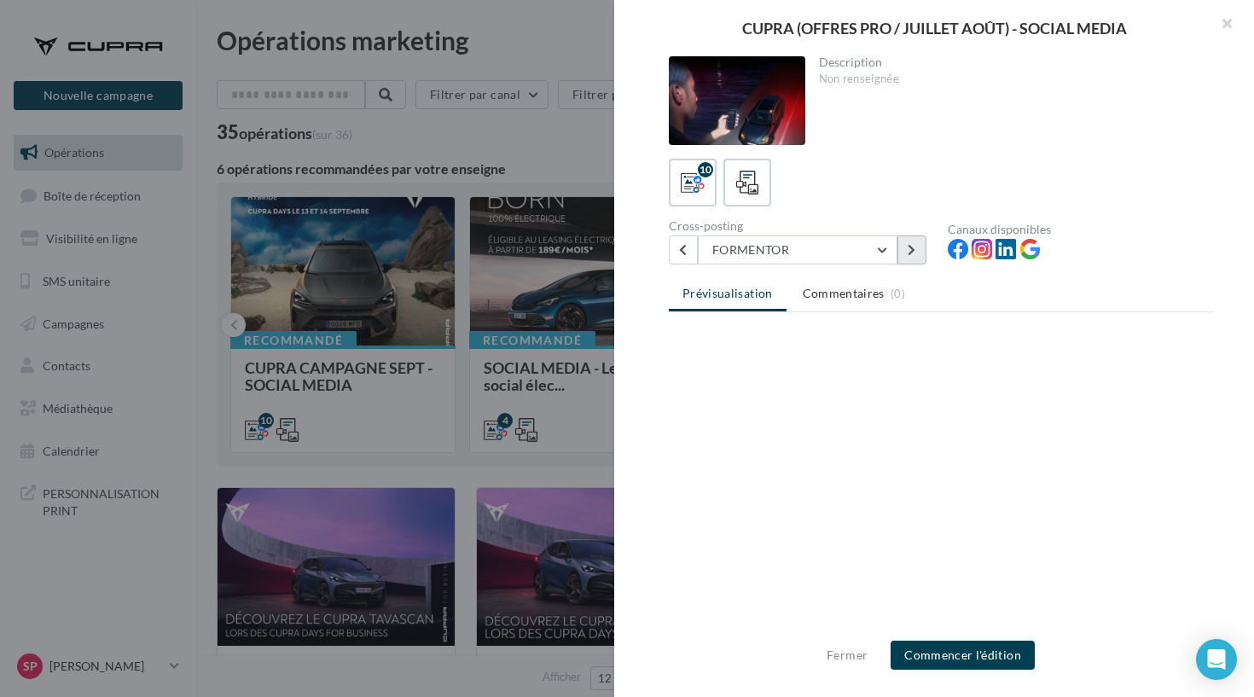
click at [906, 236] on button at bounding box center [912, 250] width 29 height 29
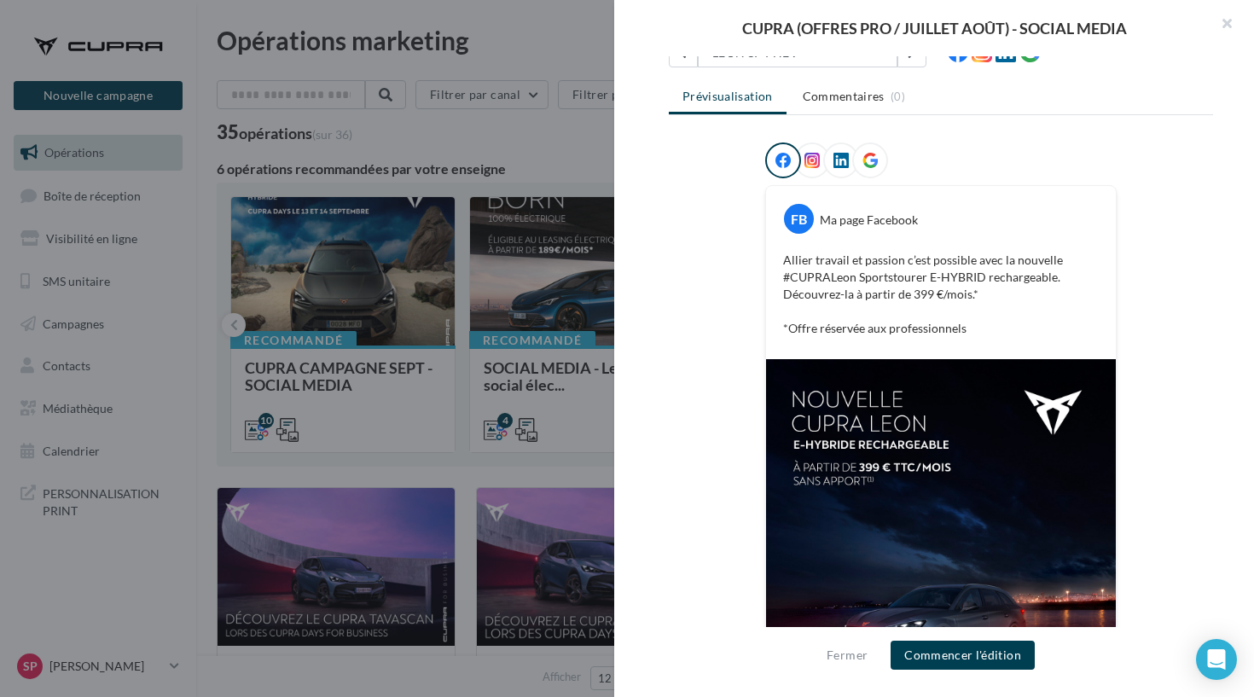
scroll to position [138, 0]
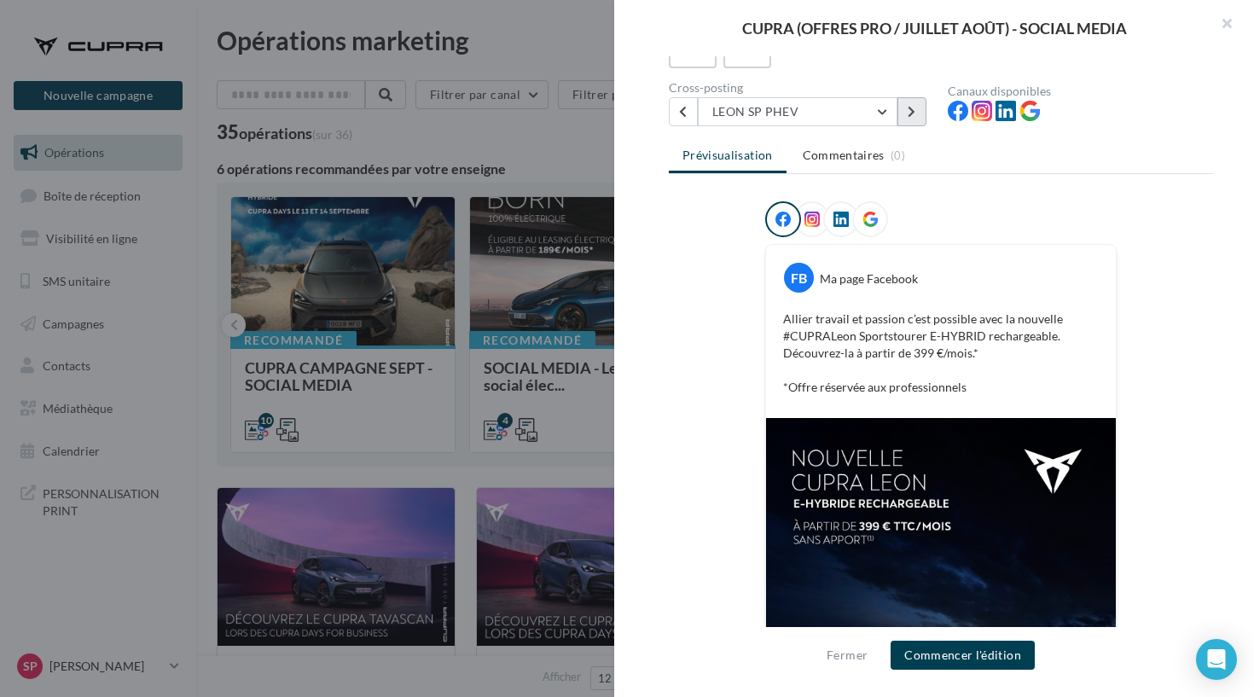
click at [905, 115] on button at bounding box center [912, 111] width 29 height 29
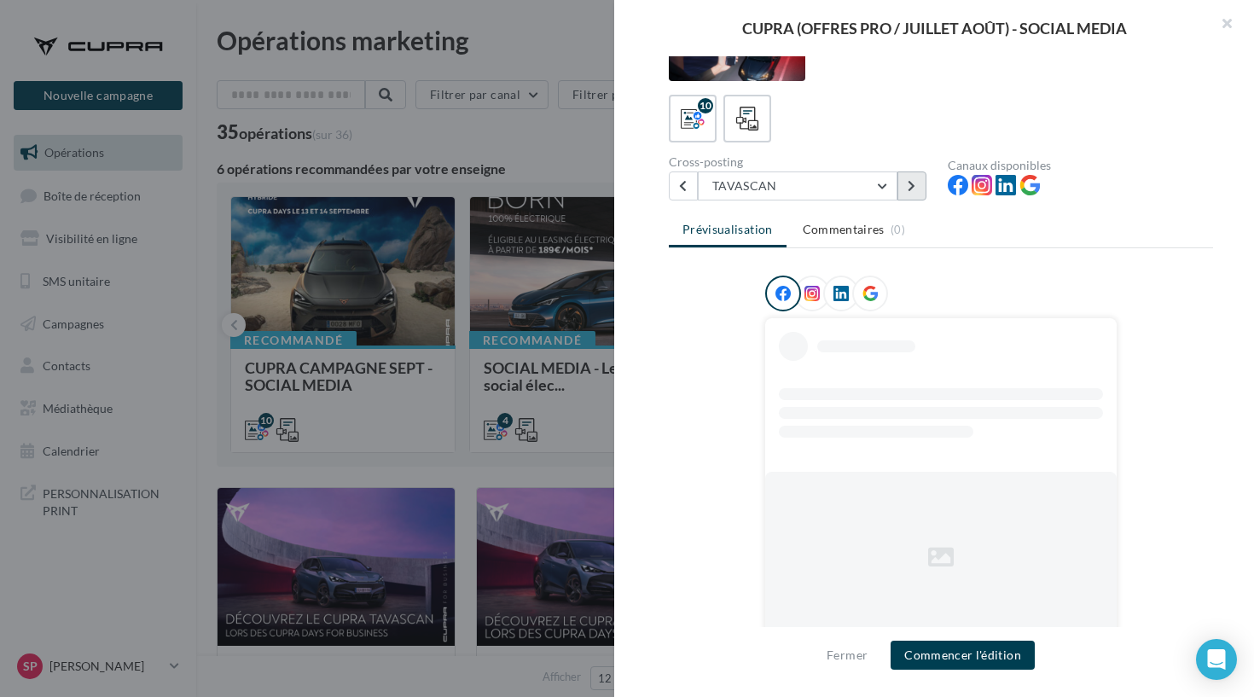
scroll to position [64, 0]
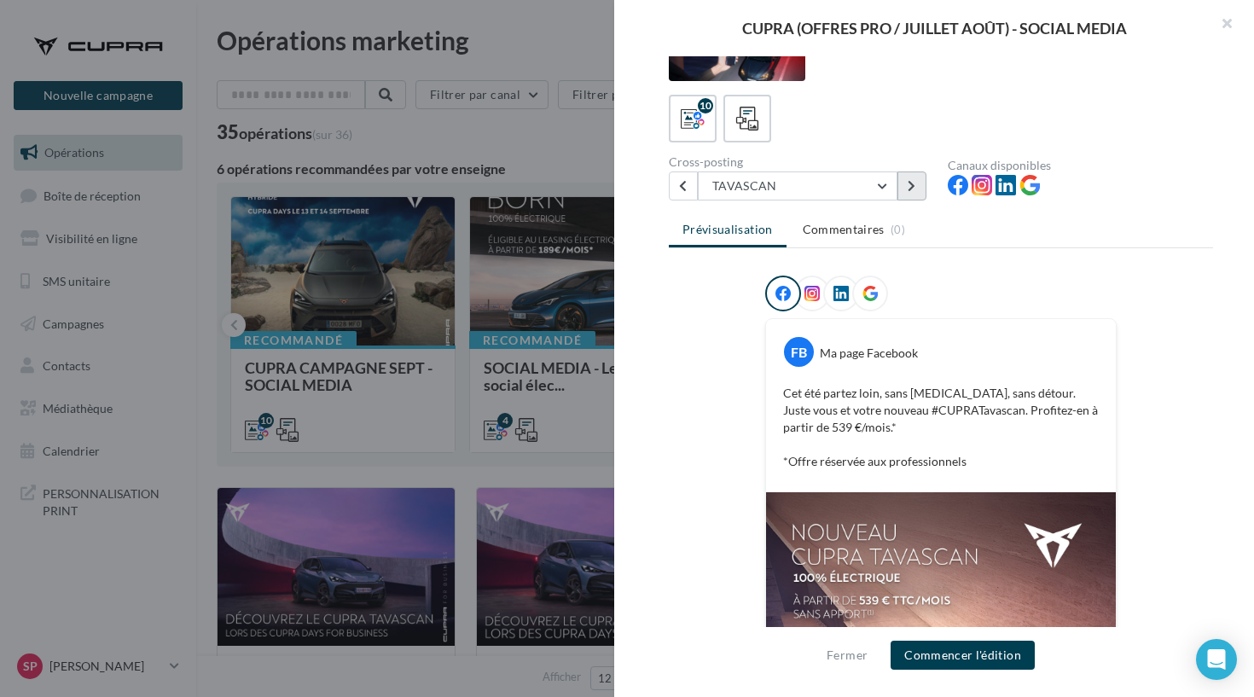
click at [914, 193] on button at bounding box center [912, 186] width 29 height 29
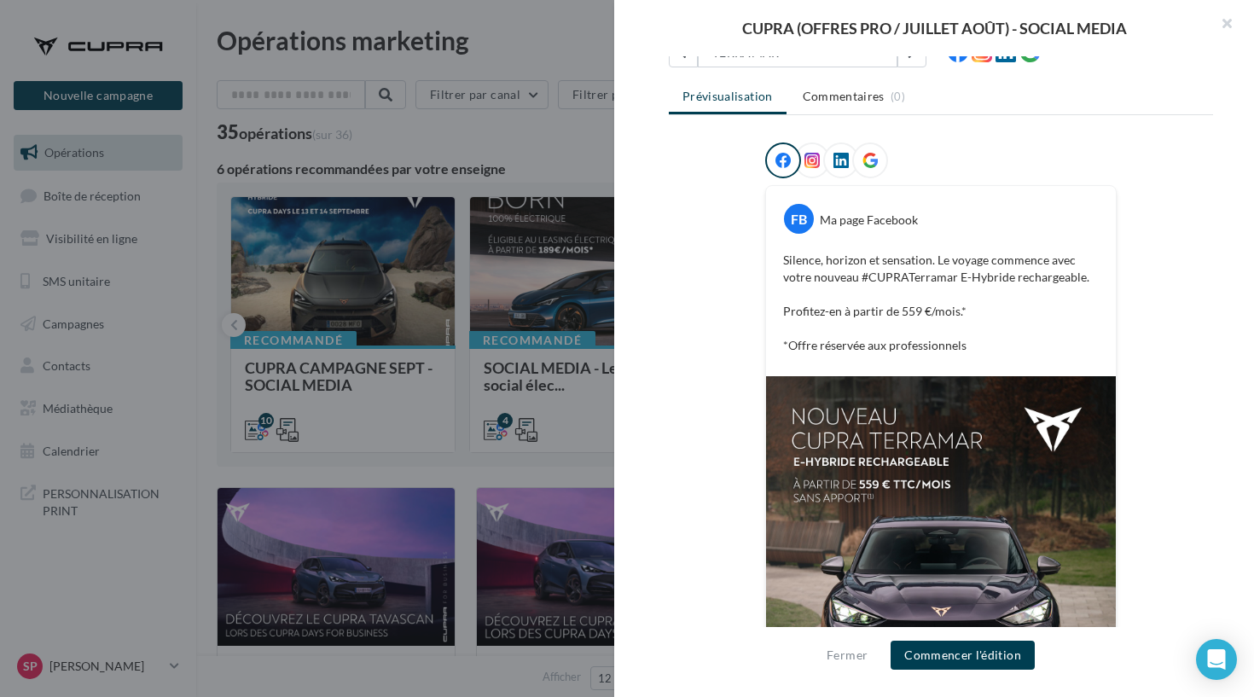
scroll to position [181, 0]
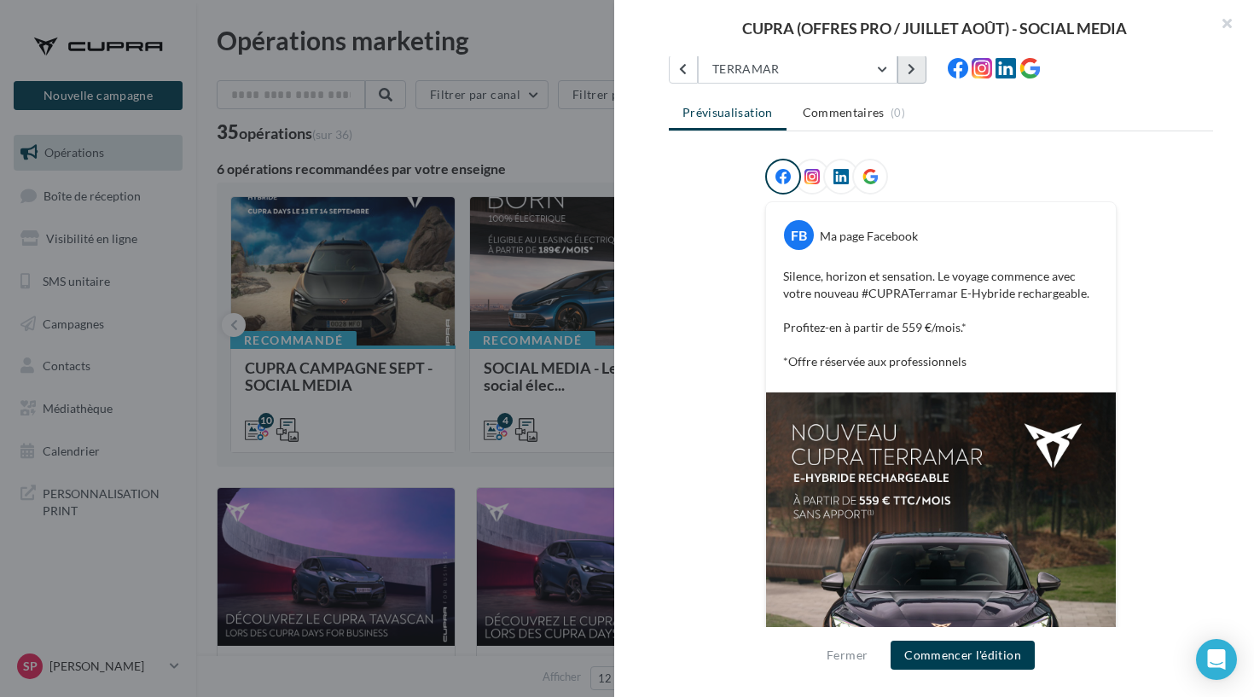
click at [901, 69] on button at bounding box center [912, 69] width 29 height 29
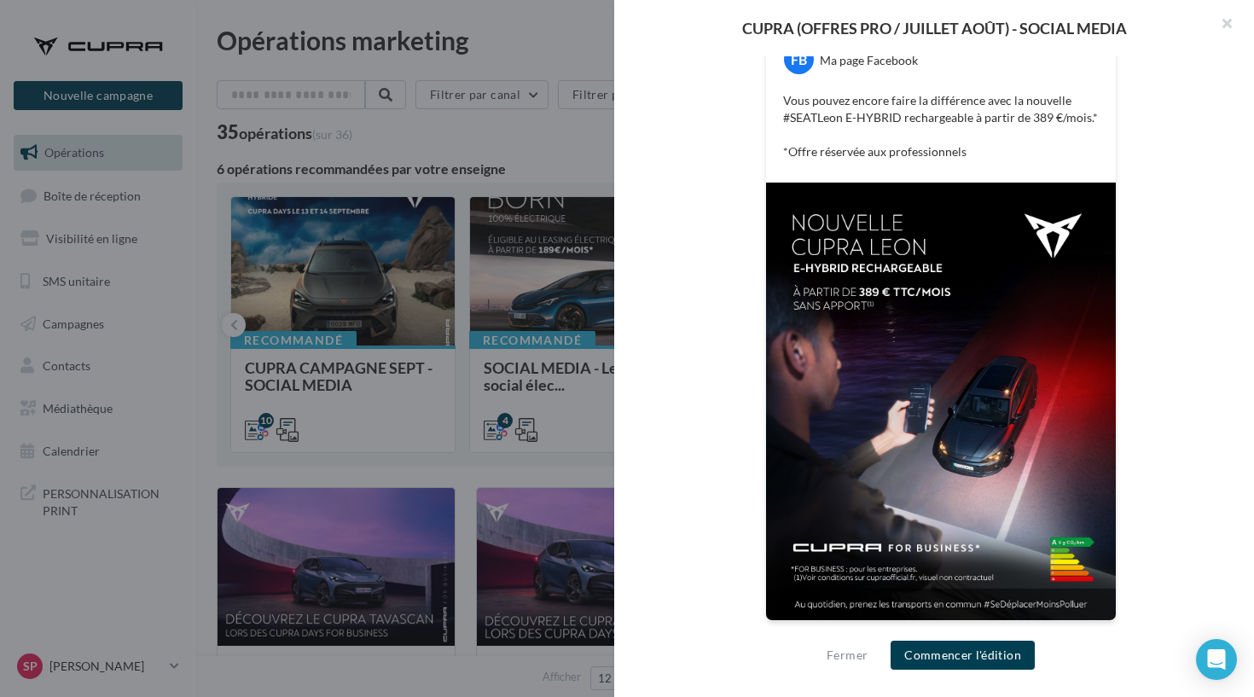
scroll to position [357, 0]
click at [957, 150] on p "Vous pouvez encore faire la différence avec la nouvelle #SEATLeon E-HYBRID rech…" at bounding box center [941, 126] width 316 height 68
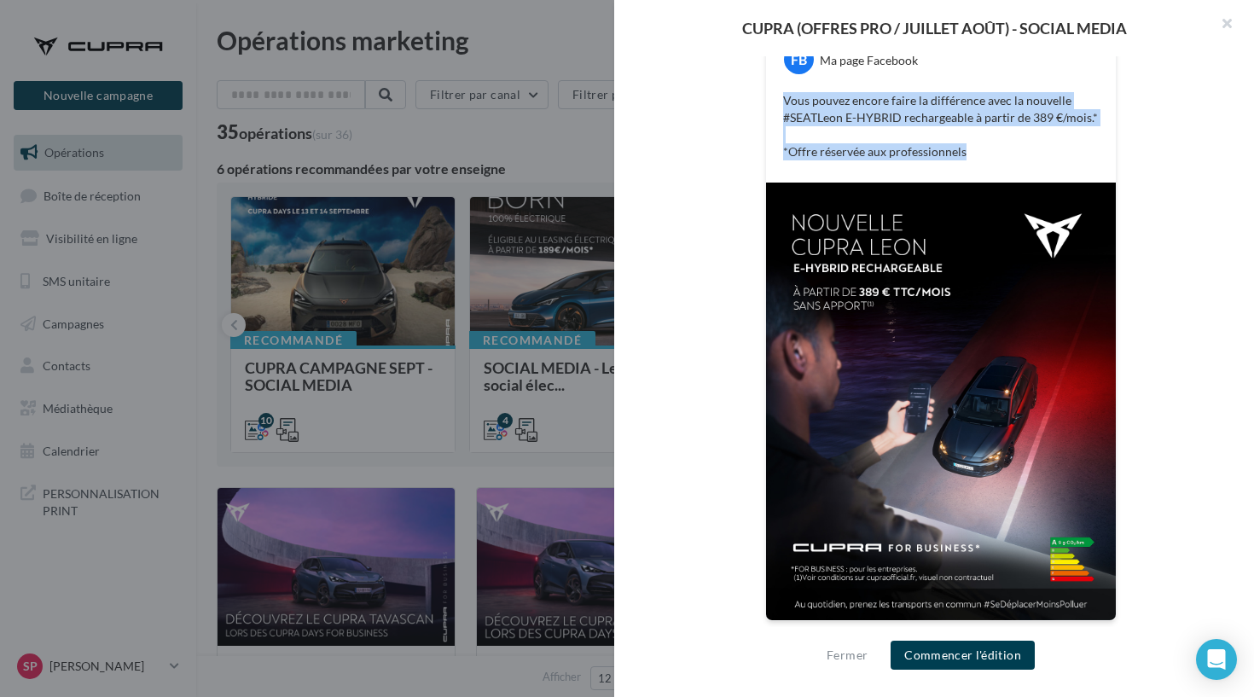
drag, startPoint x: 970, startPoint y: 150, endPoint x: 779, endPoint y: 95, distance: 199.0
click at [779, 95] on div "Vous pouvez encore faire la différence avec la nouvelle #SEATLeon E-HYBRID rech…" at bounding box center [941, 126] width 341 height 77
copy p "Vous pouvez encore faire la différence avec la nouvelle #SEATLeon E-HYBRID rech…"
click at [922, 495] on img at bounding box center [941, 402] width 350 height 438
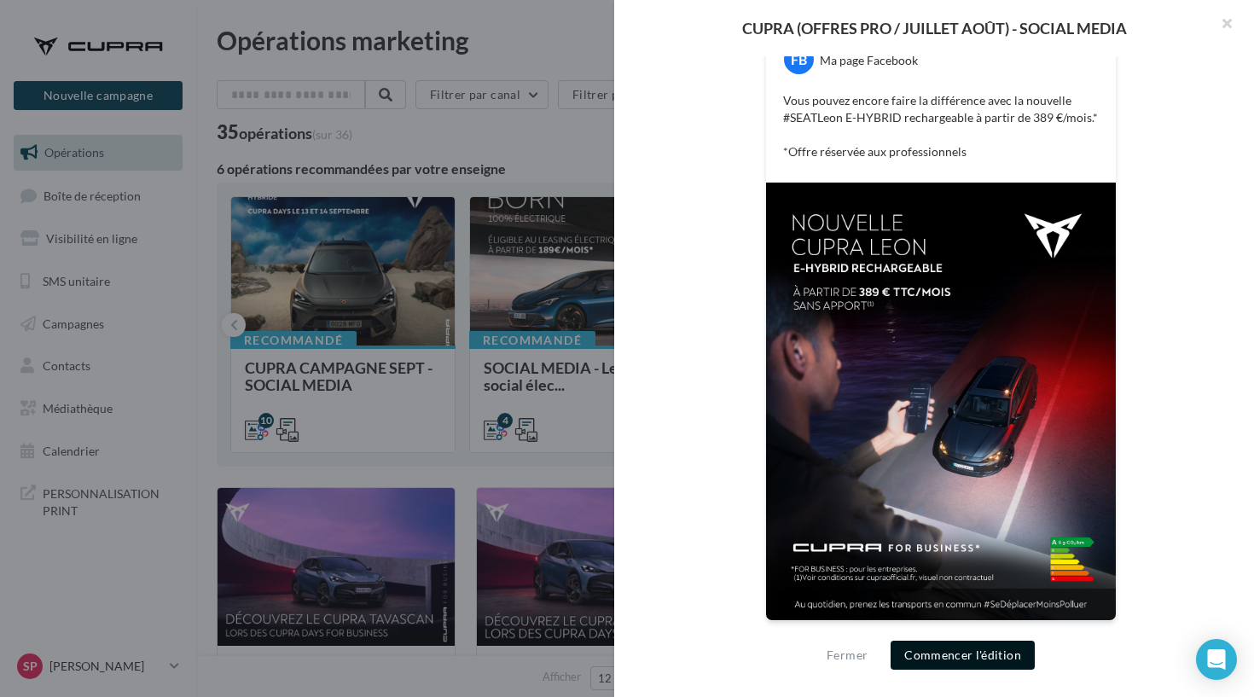
click at [1011, 649] on button "Commencer l'édition" at bounding box center [963, 655] width 144 height 29
click at [1011, 649] on span "Commencer l'édition" at bounding box center [963, 655] width 144 height 29
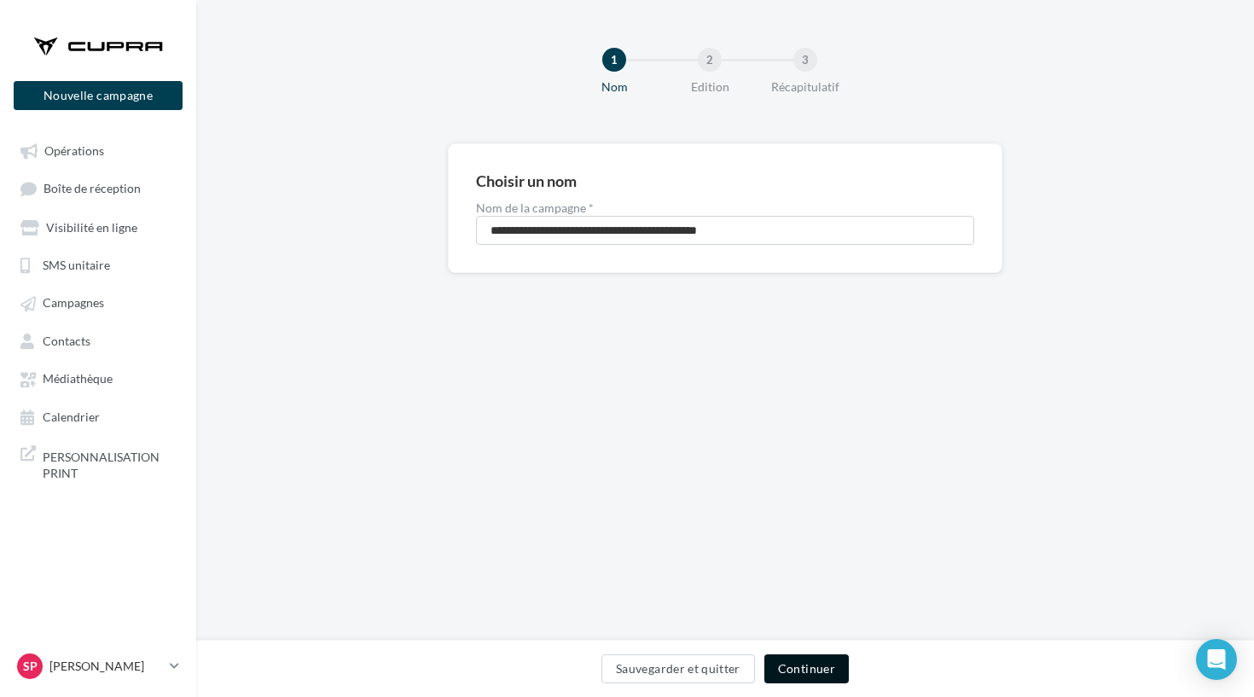
click at [814, 667] on button "Continuer" at bounding box center [807, 669] width 84 height 29
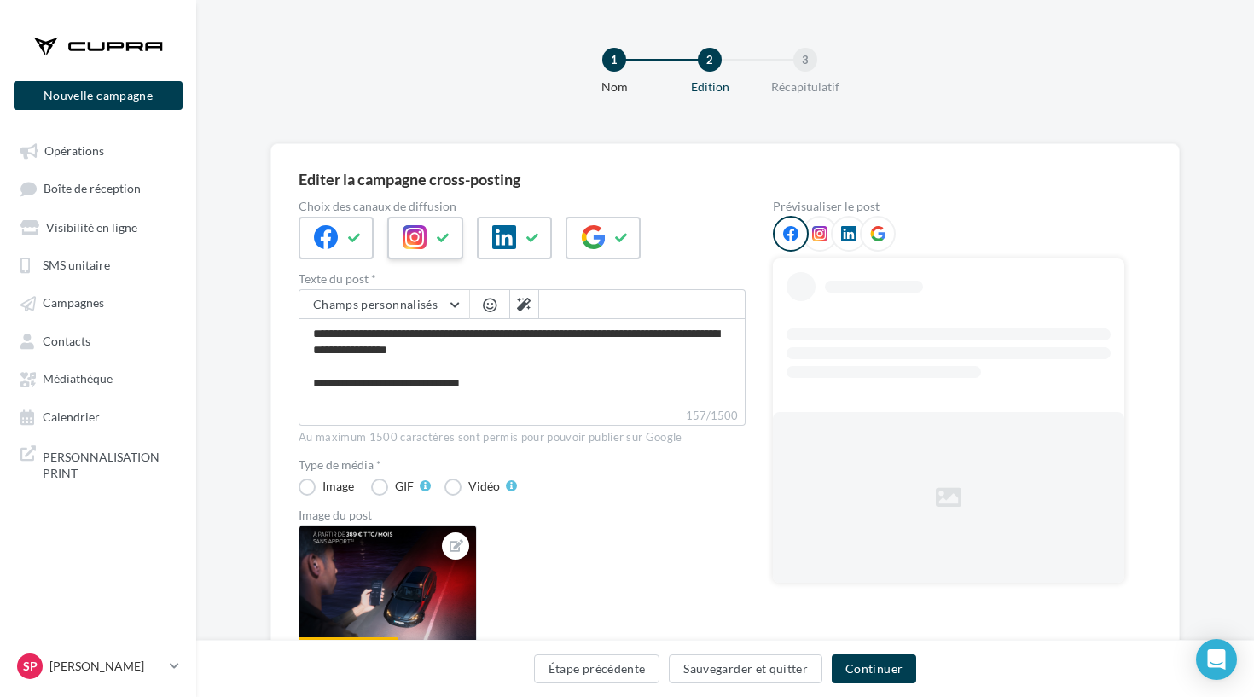
click at [405, 248] on icon at bounding box center [415, 237] width 24 height 24
click at [364, 244] on button at bounding box center [355, 238] width 20 height 26
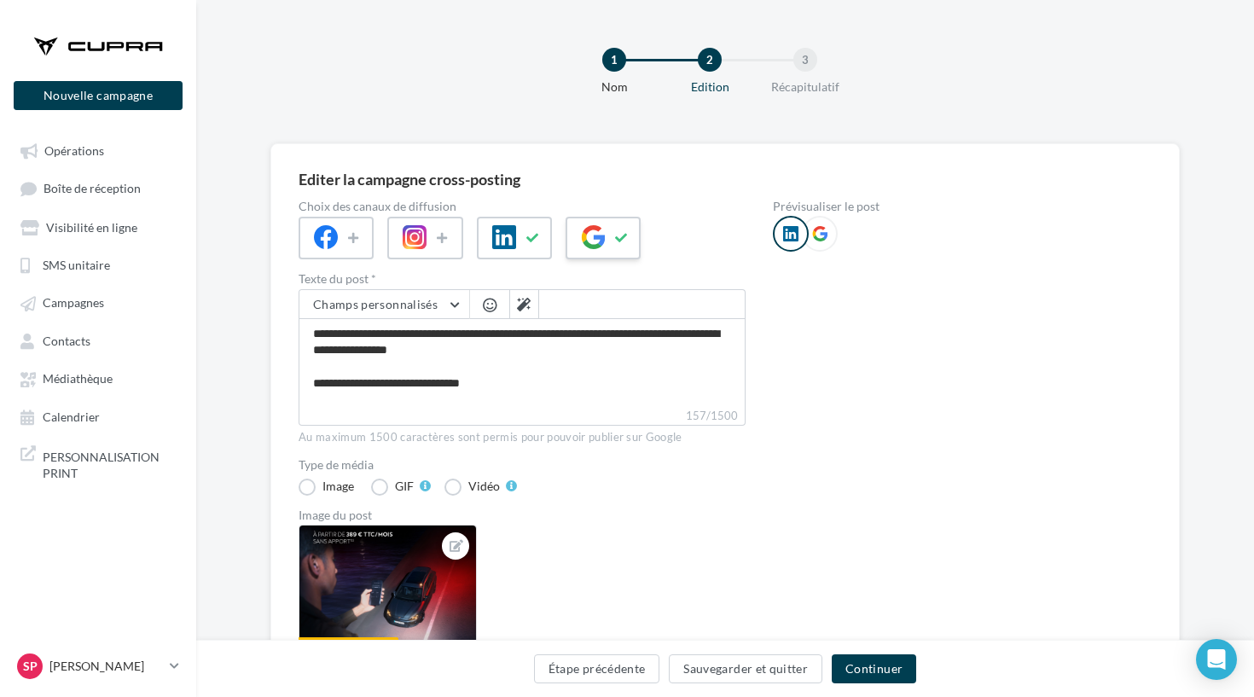
click at [606, 241] on div at bounding box center [603, 238] width 75 height 43
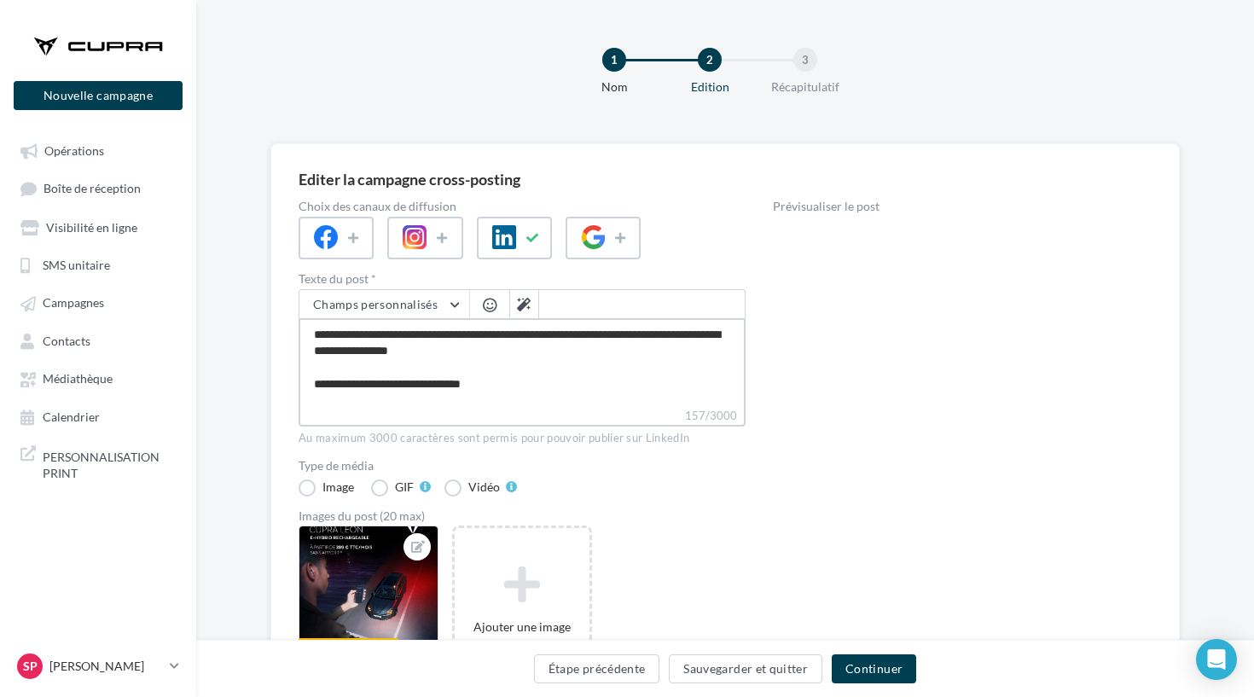
drag, startPoint x: 517, startPoint y: 393, endPoint x: 310, endPoint y: 323, distance: 219.1
click at [310, 323] on textarea "**********" at bounding box center [522, 362] width 447 height 89
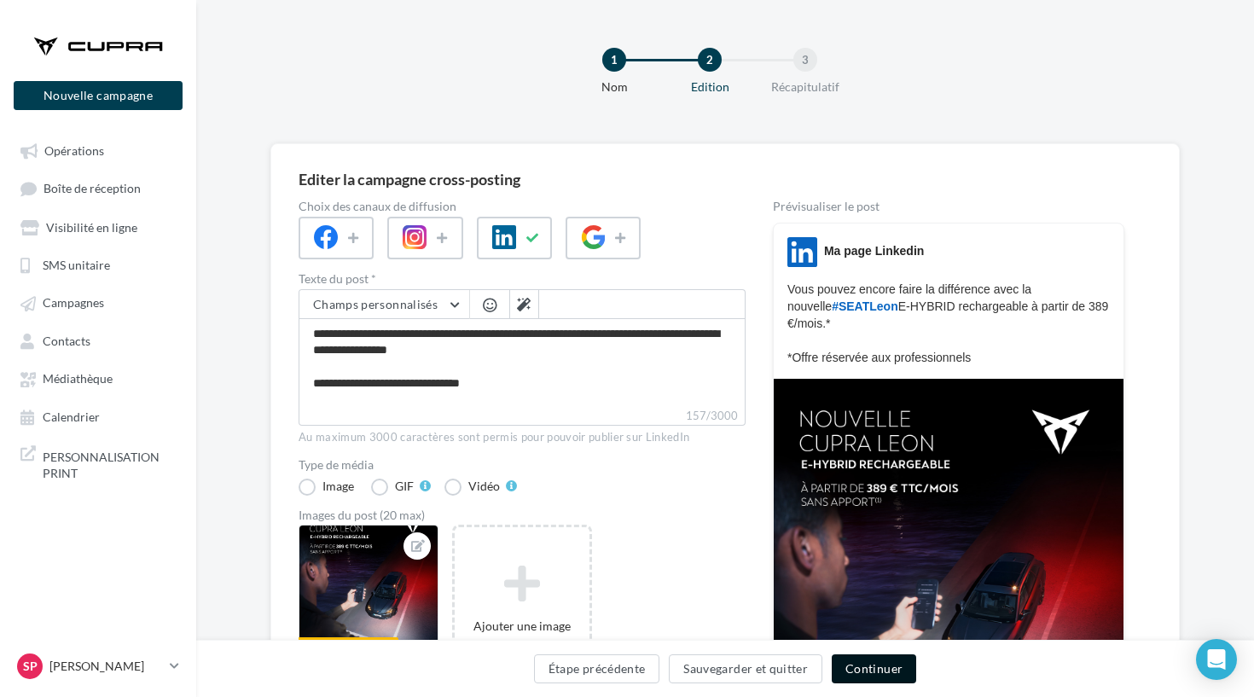
click at [868, 680] on button "Continuer" at bounding box center [874, 669] width 84 height 29
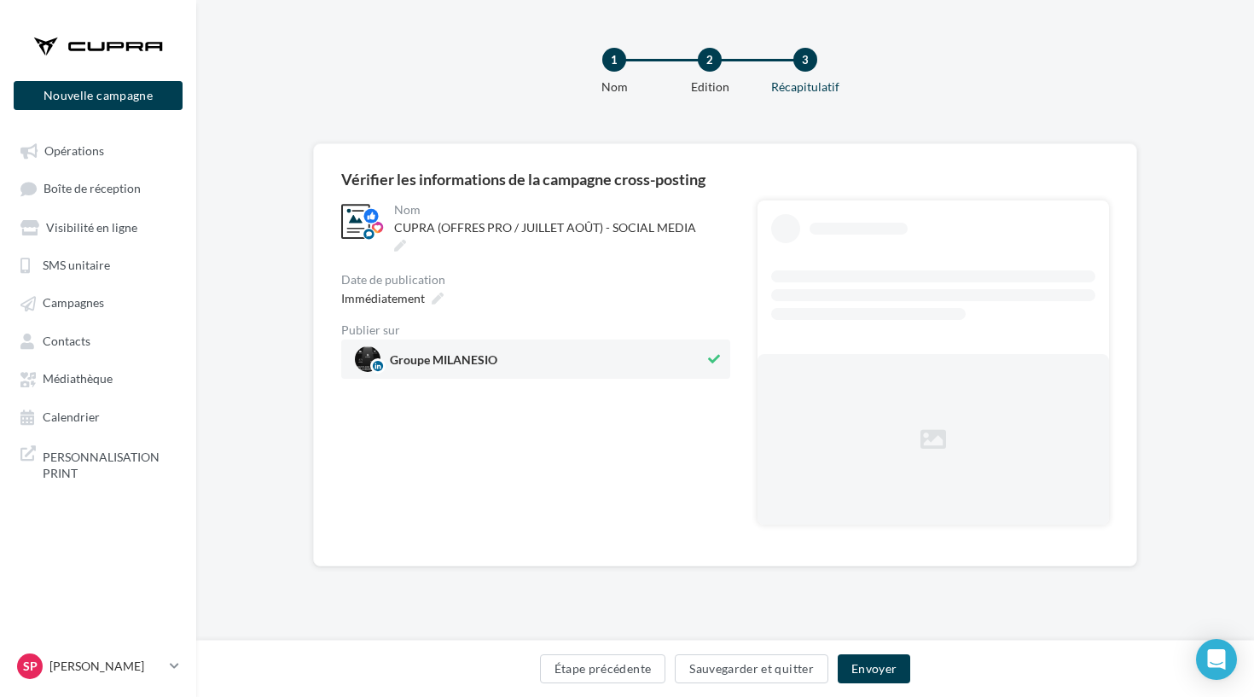
click at [422, 274] on div "Date de publication" at bounding box center [535, 280] width 389 height 12
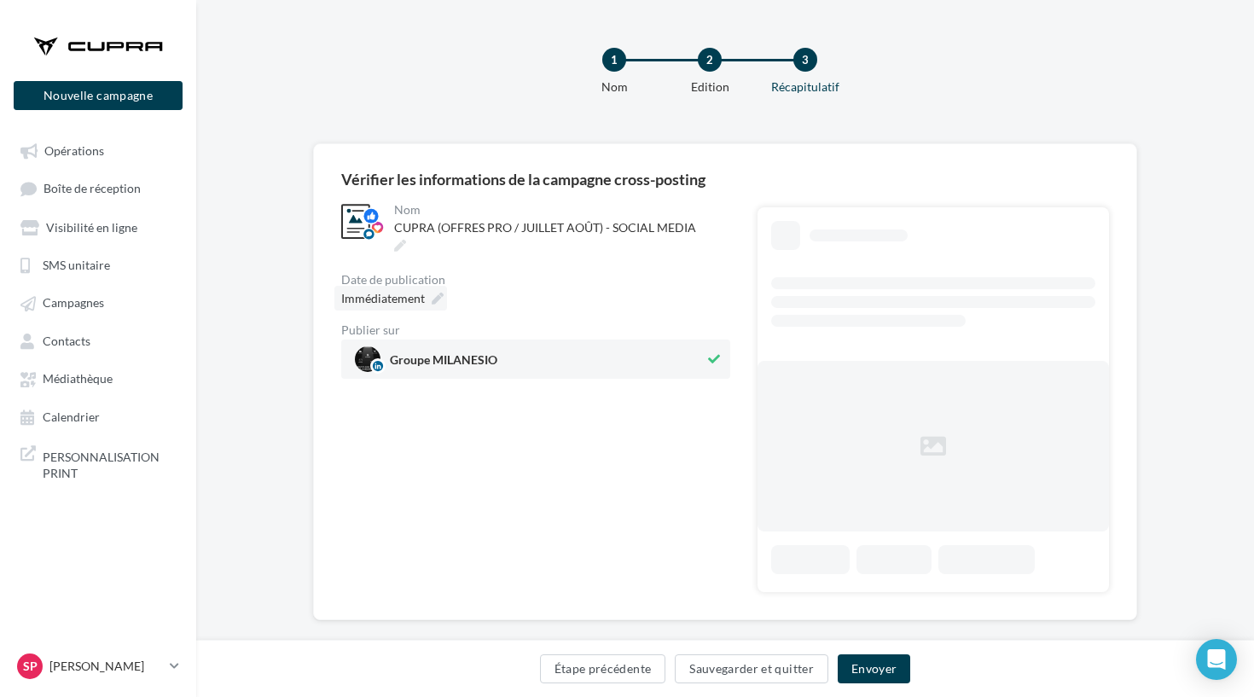
click at [422, 291] on span "Immédiatement" at bounding box center [383, 298] width 84 height 15
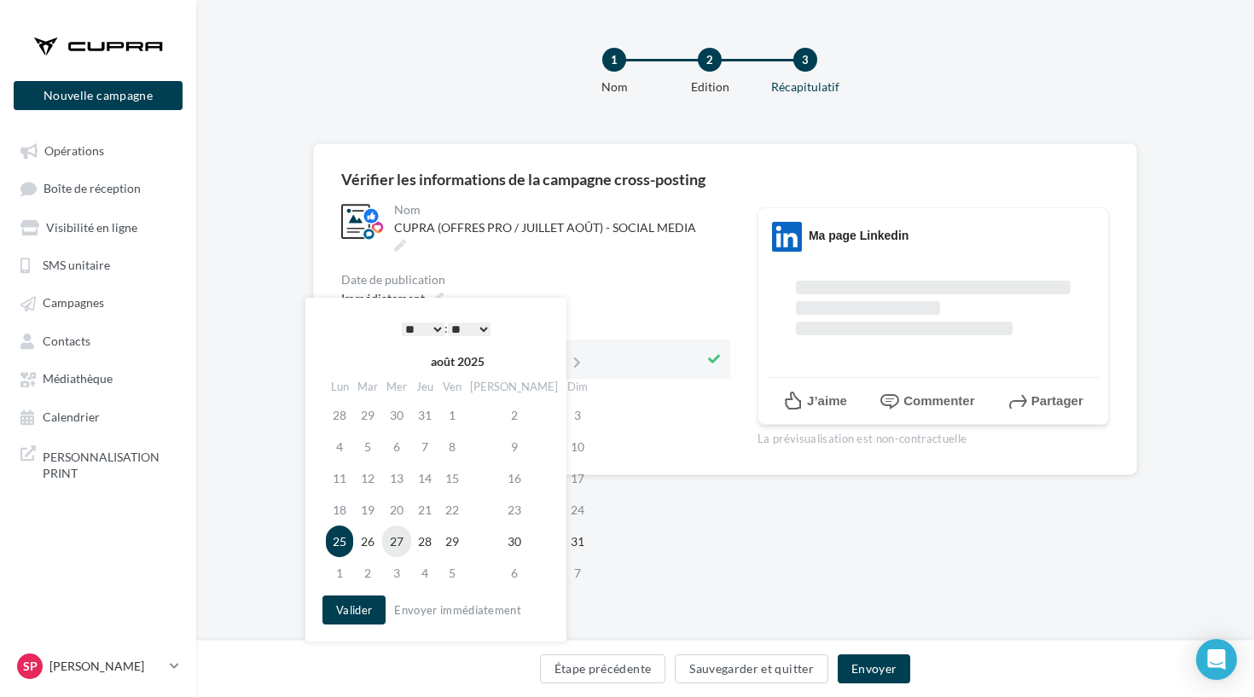
click at [410, 544] on td "27" at bounding box center [396, 542] width 29 height 32
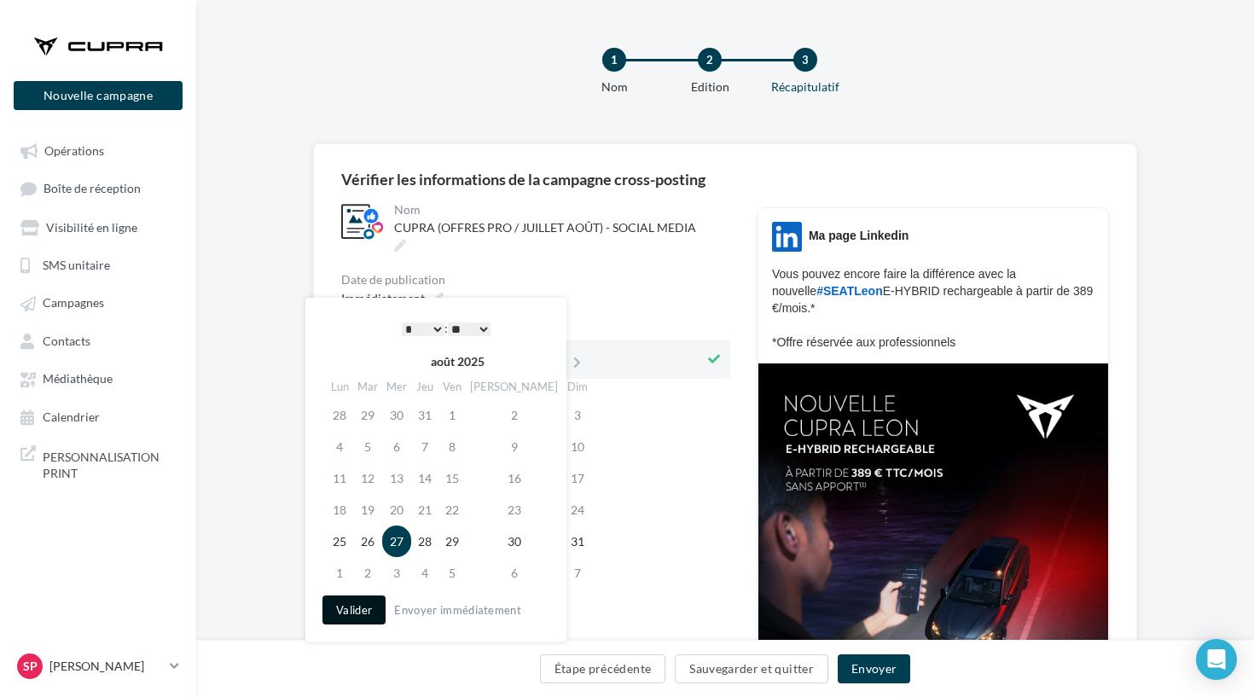
click at [358, 602] on button "Valider" at bounding box center [354, 610] width 63 height 29
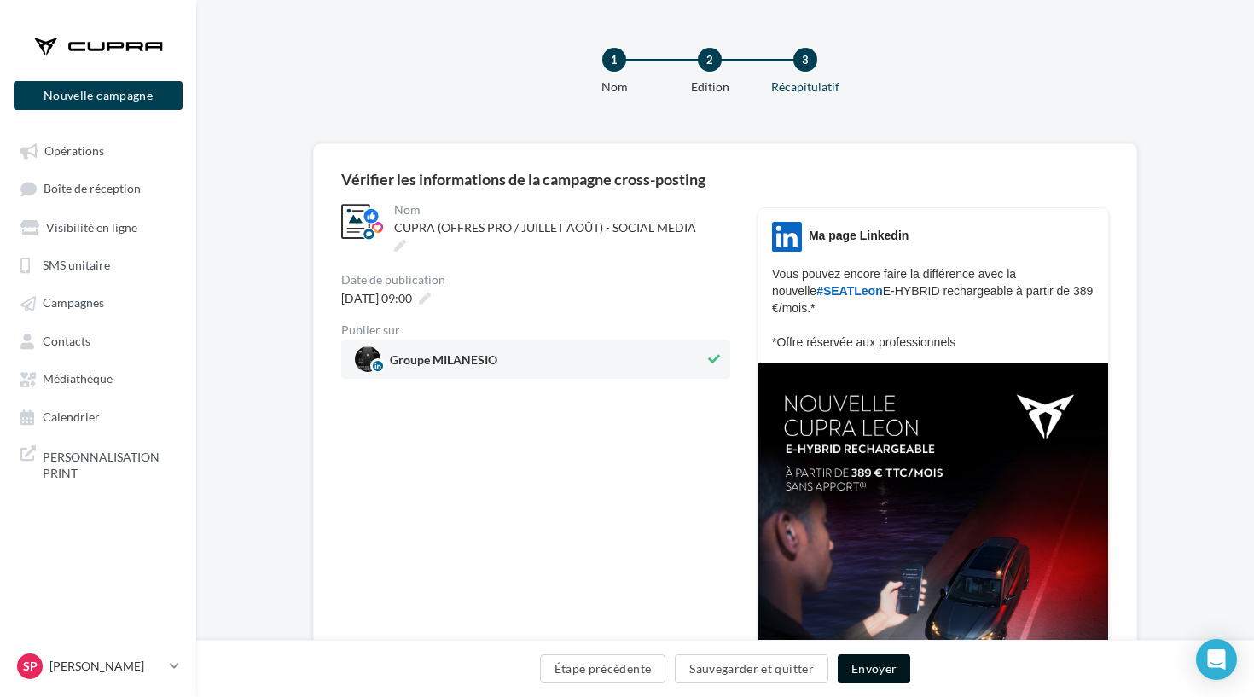
click at [864, 672] on button "Envoyer" at bounding box center [874, 669] width 73 height 29
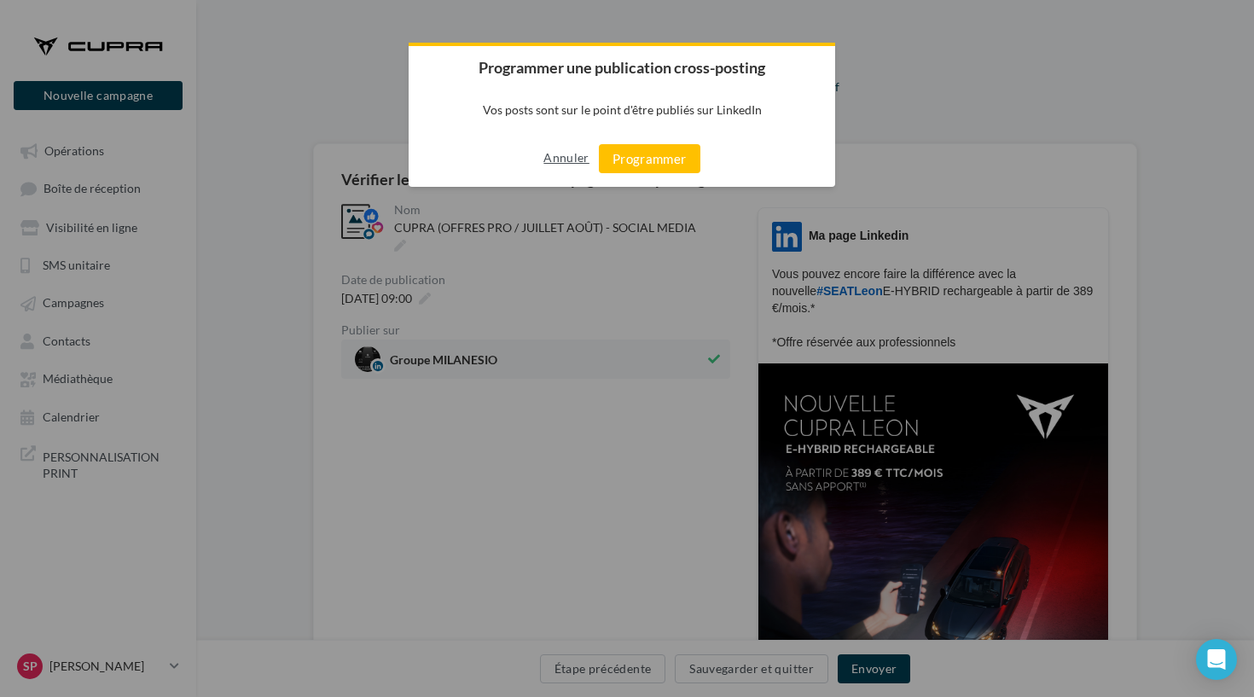
click at [564, 151] on button "Annuler" at bounding box center [566, 157] width 45 height 27
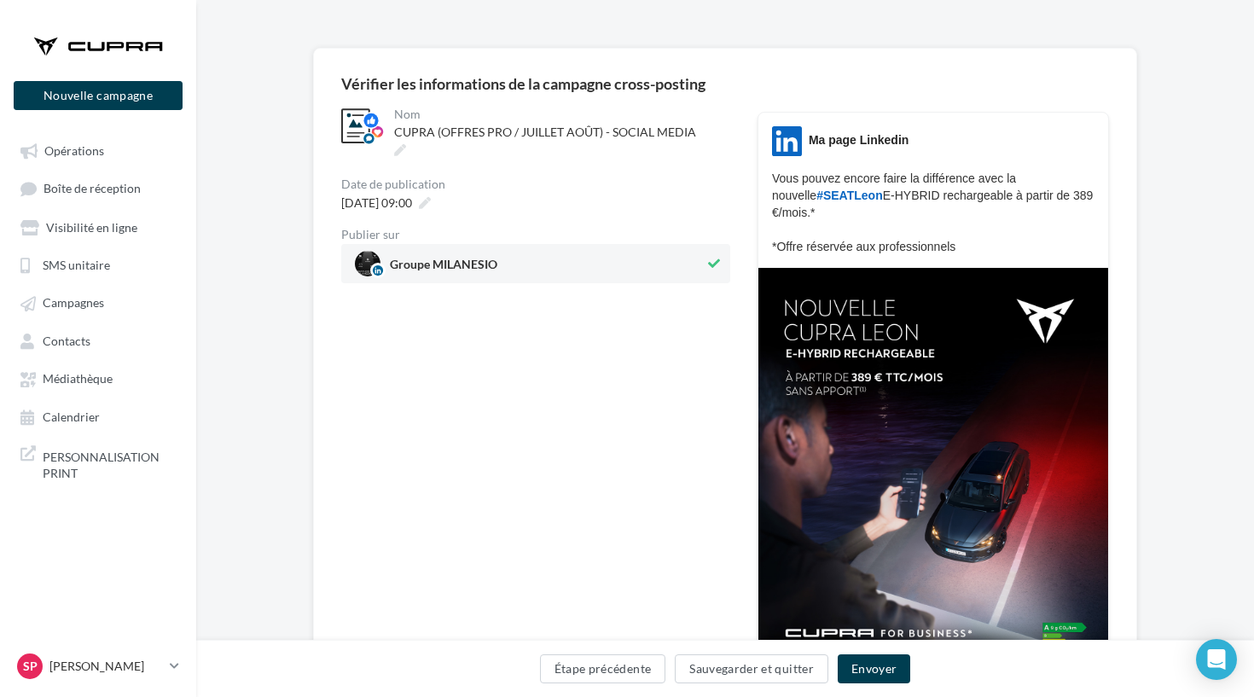
scroll to position [97, 0]
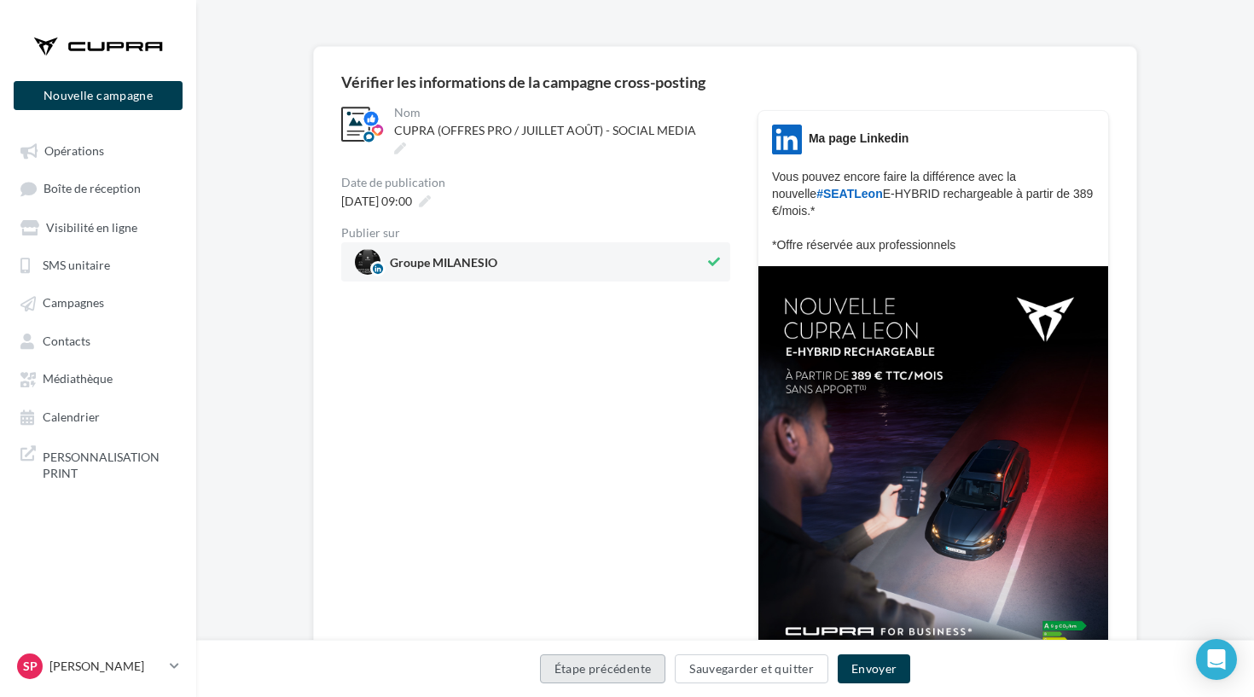
click at [591, 681] on button "Étape précédente" at bounding box center [603, 669] width 126 height 29
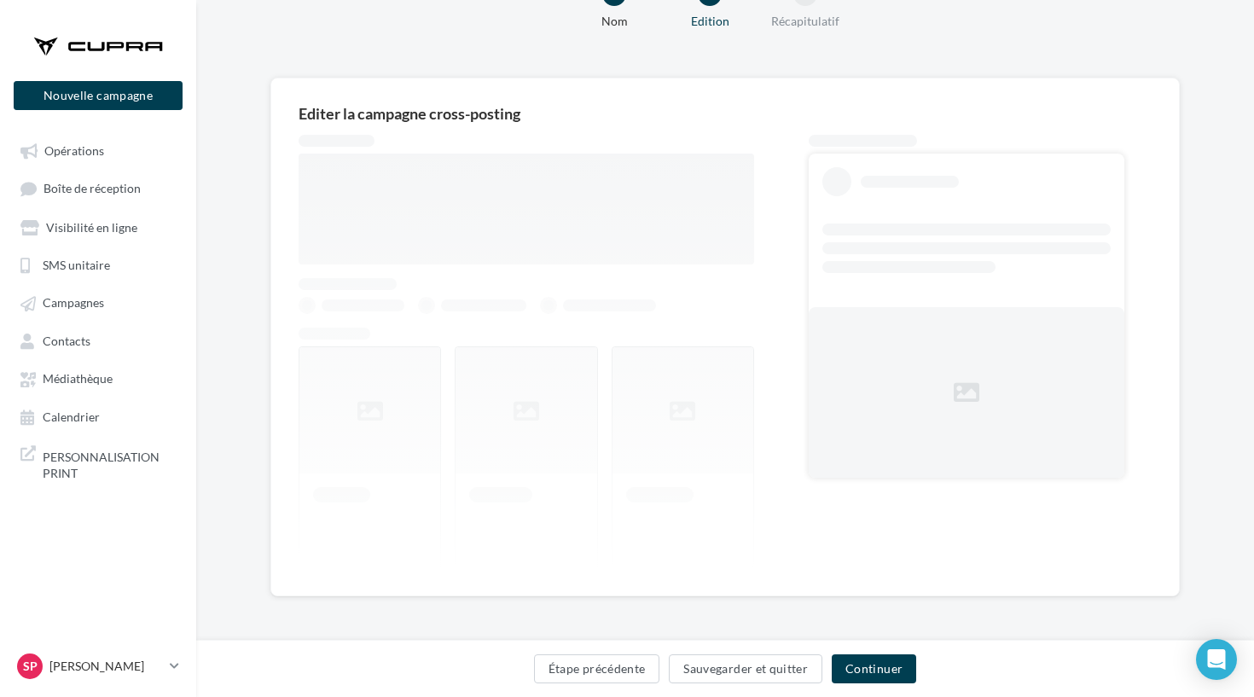
scroll to position [66, 0]
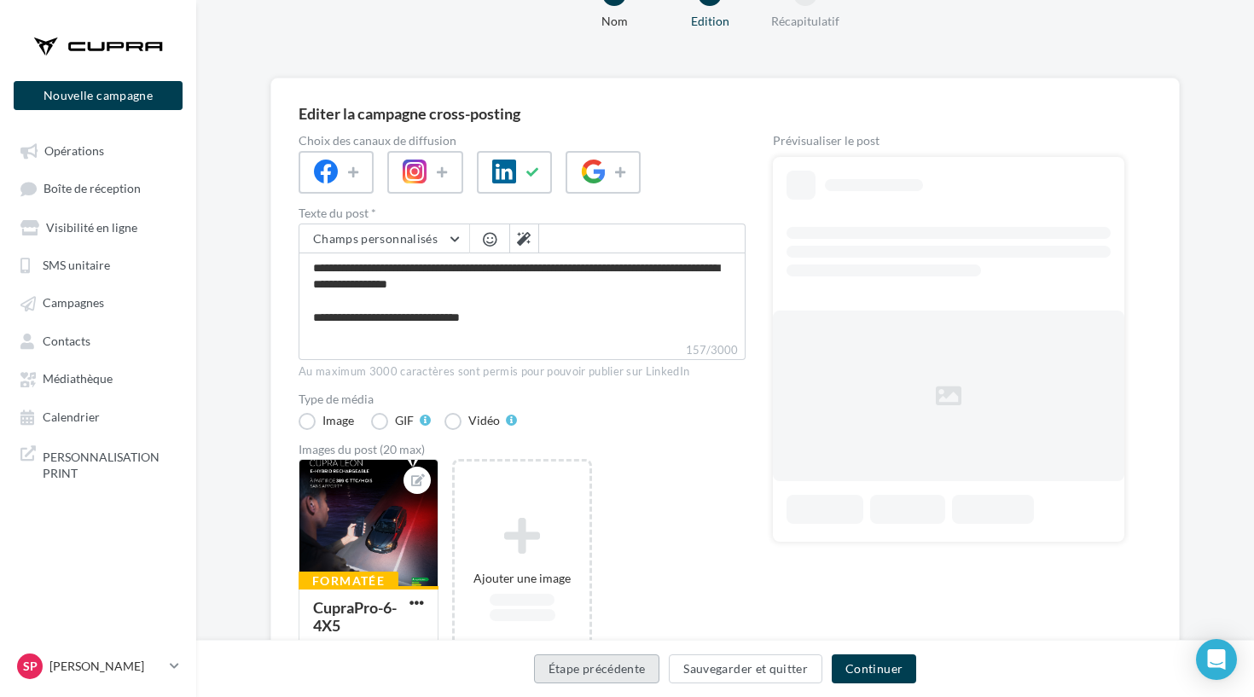
click at [591, 681] on button "Étape précédente" at bounding box center [597, 669] width 126 height 29
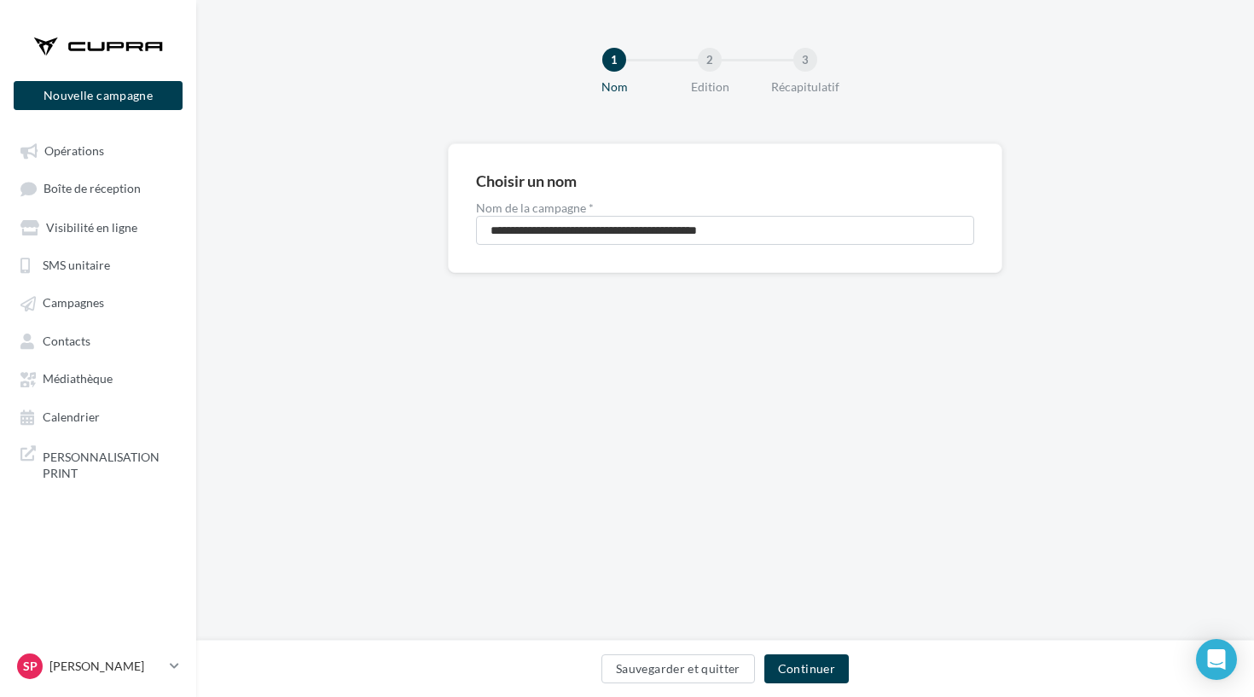
click at [785, 696] on div "Sauvegarder et quitter Continuer" at bounding box center [725, 668] width 1058 height 57
click at [785, 660] on button "Continuer" at bounding box center [807, 669] width 84 height 29
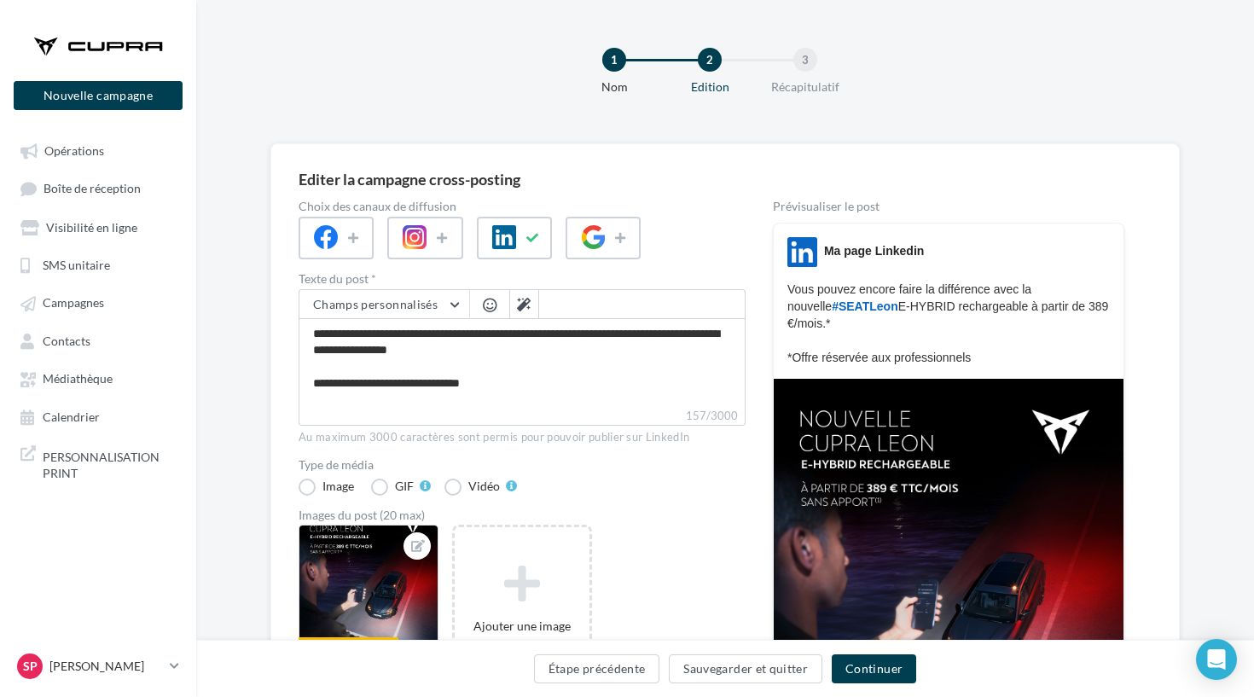
click at [70, 45] on div at bounding box center [98, 46] width 137 height 43
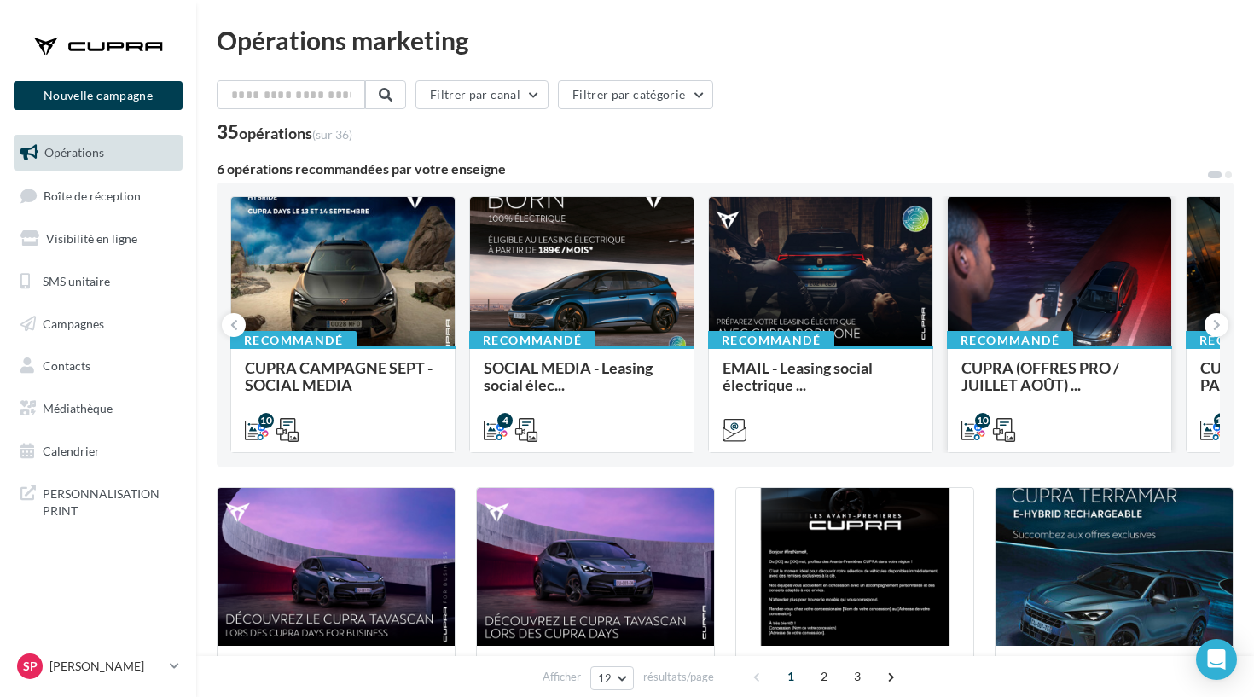
click at [1076, 358] on div "Recommandé CUPRA (OFFRES PRO / JUILLET AOÛT) ..." at bounding box center [1060, 398] width 224 height 105
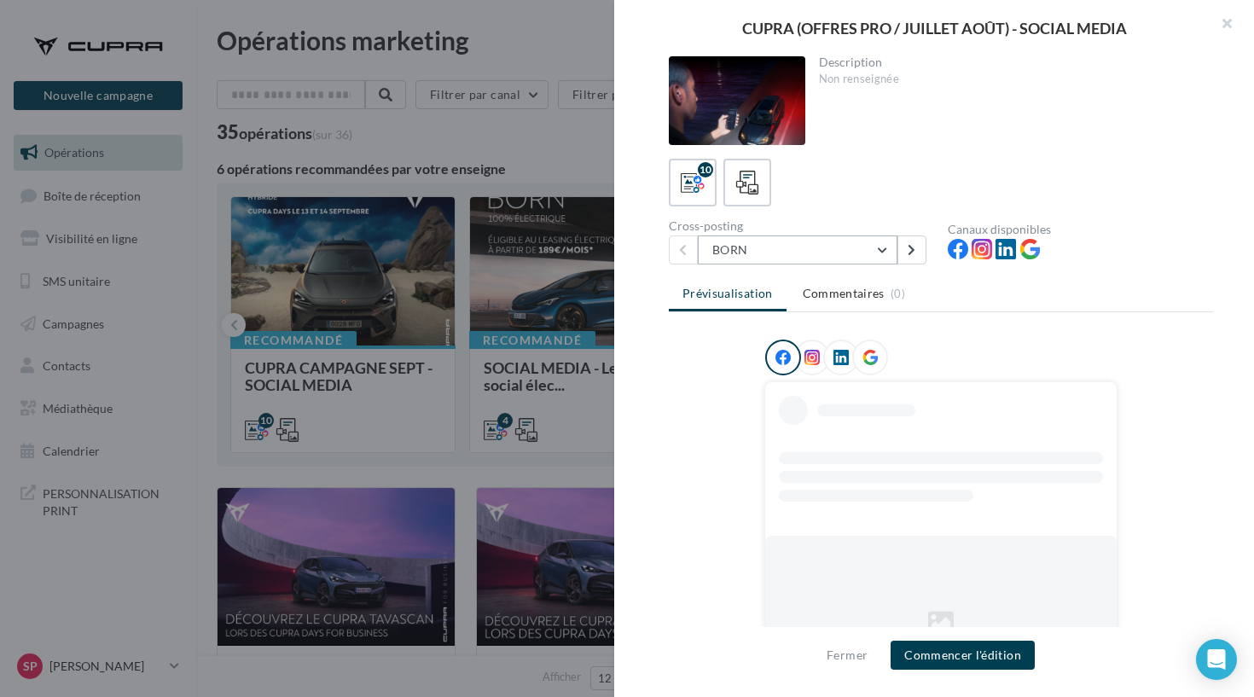
click at [836, 260] on button "BORN" at bounding box center [798, 250] width 200 height 29
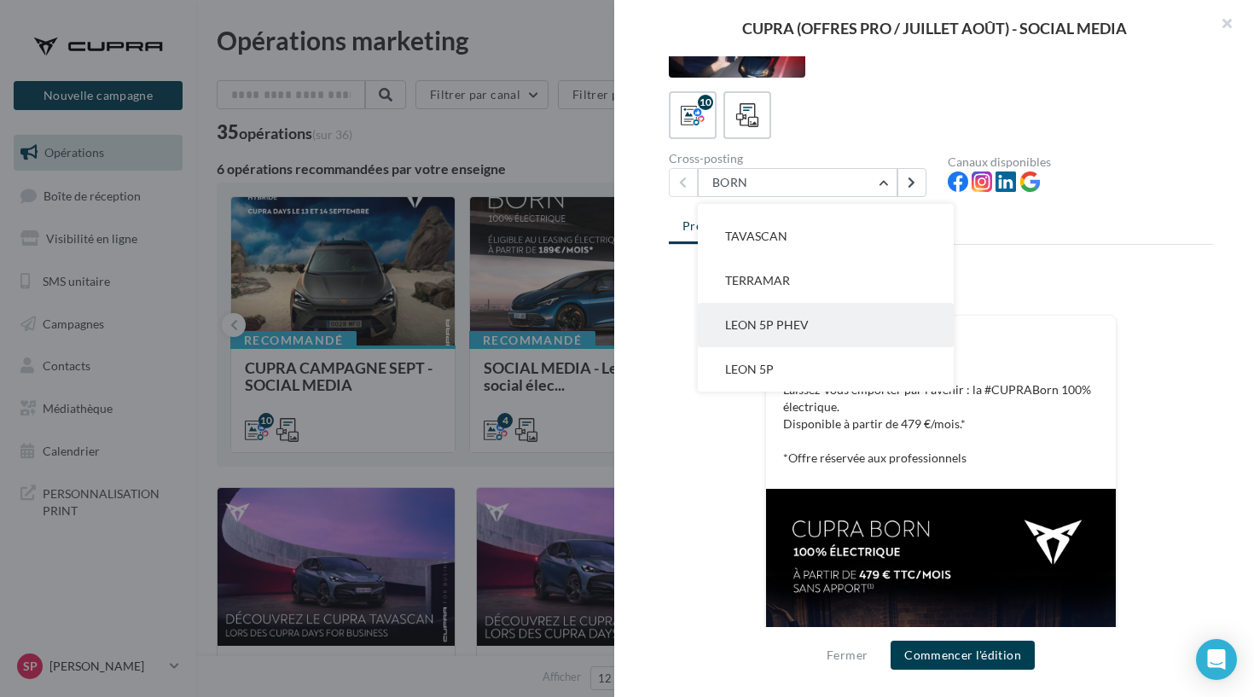
scroll to position [102, 0]
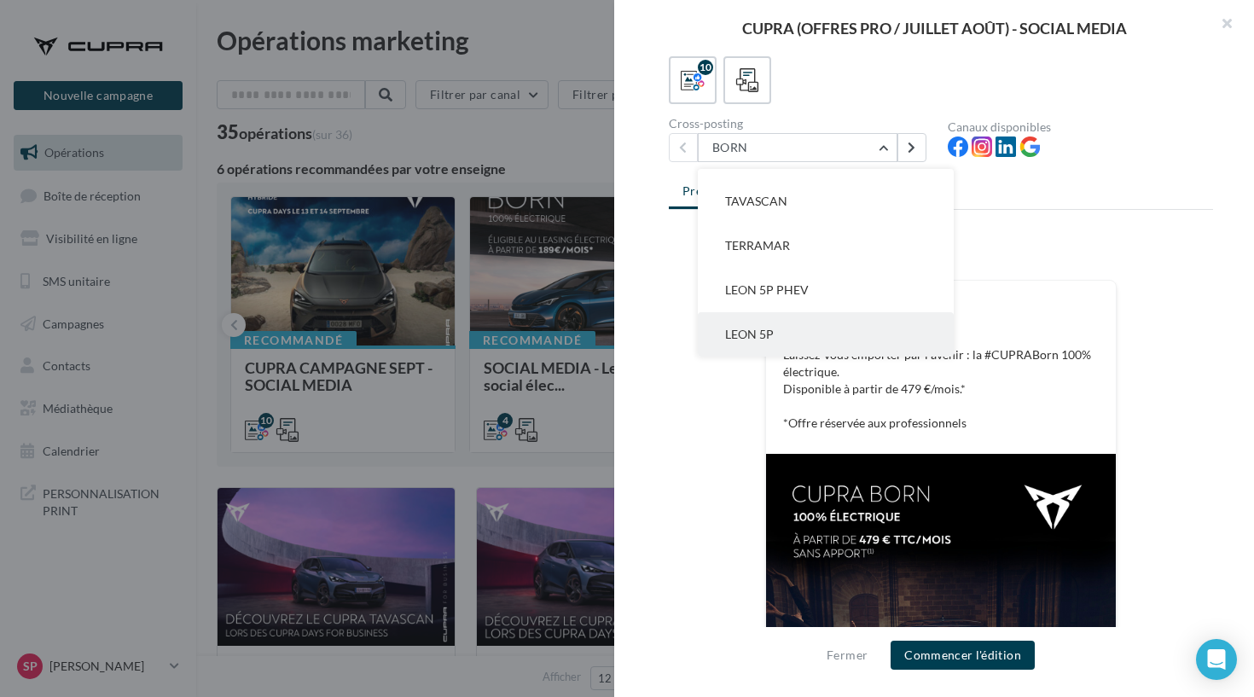
click at [806, 330] on button "LEON 5P" at bounding box center [826, 334] width 256 height 44
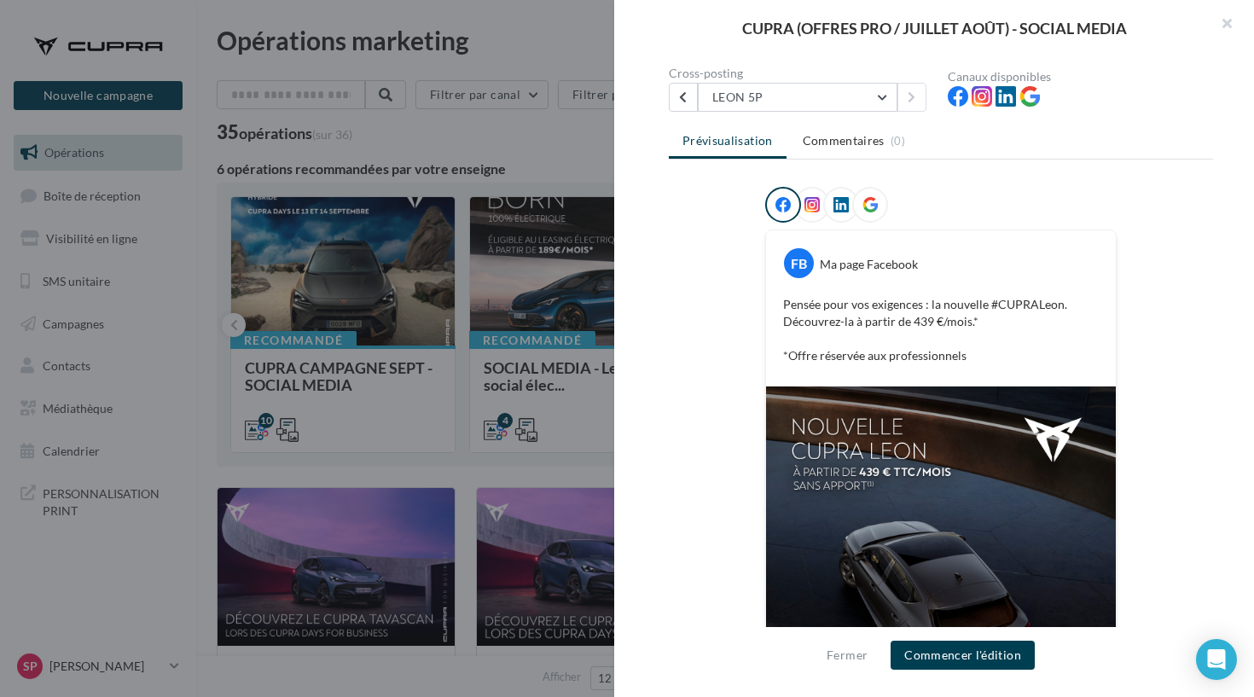
scroll to position [96, 0]
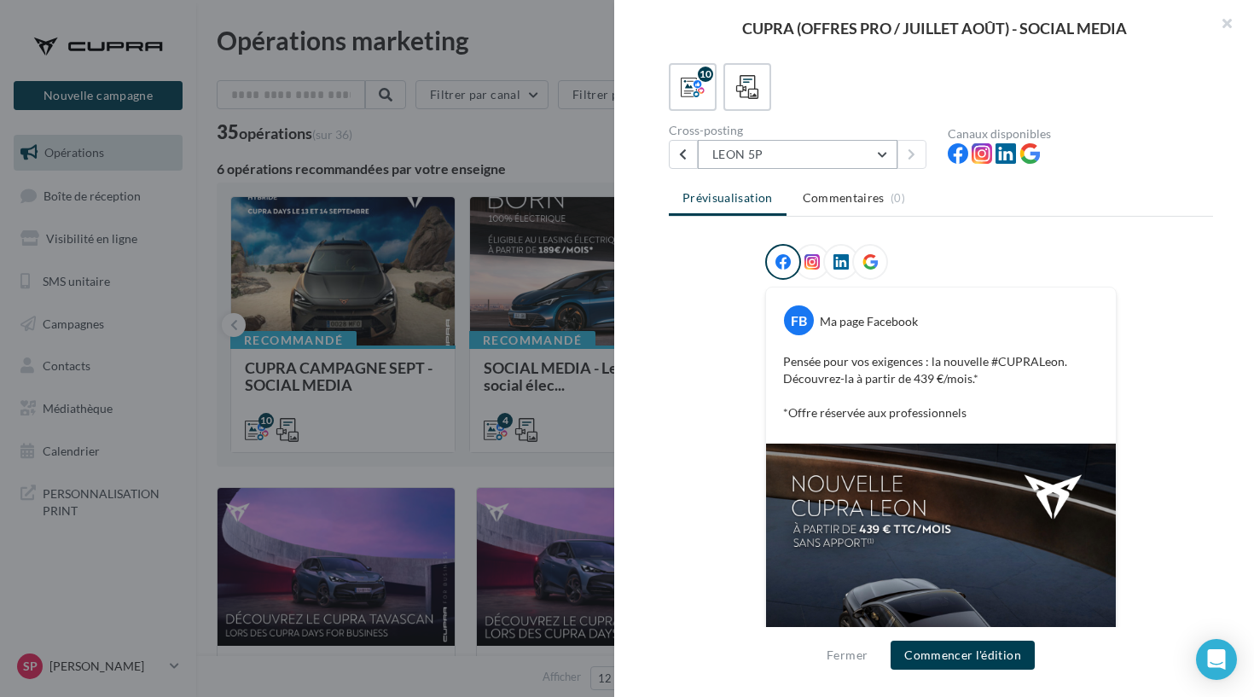
click at [822, 149] on button "LEON 5P" at bounding box center [798, 154] width 200 height 29
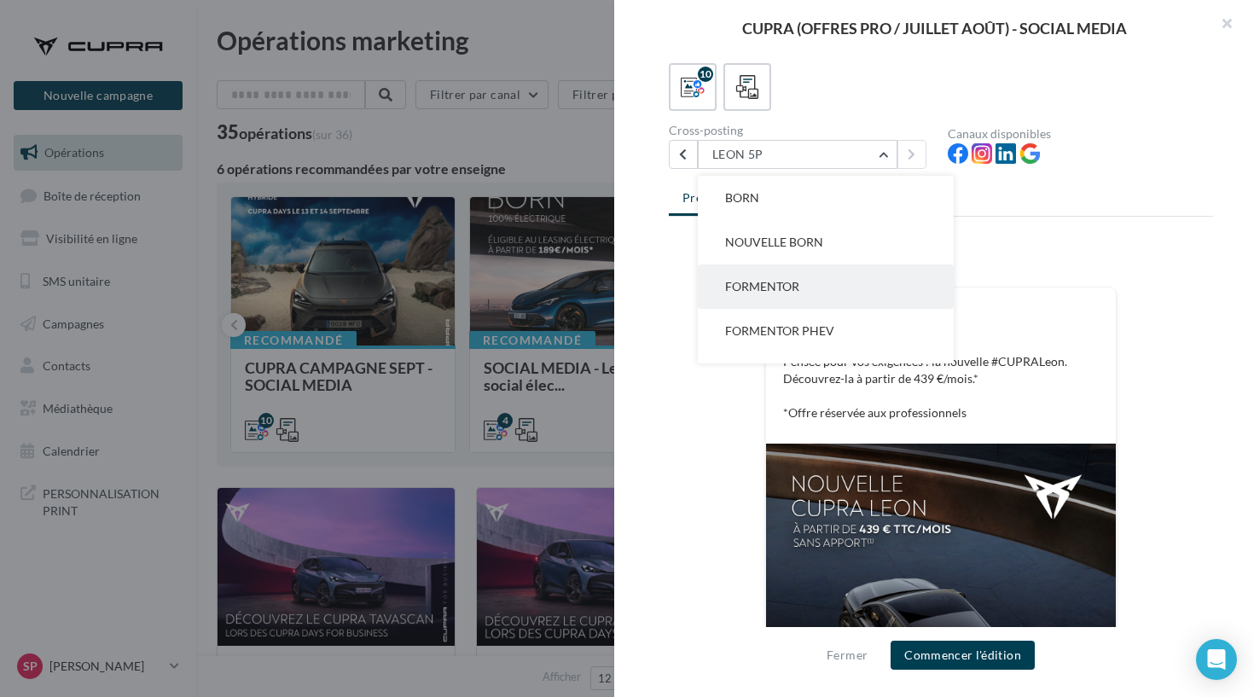
scroll to position [0, 0]
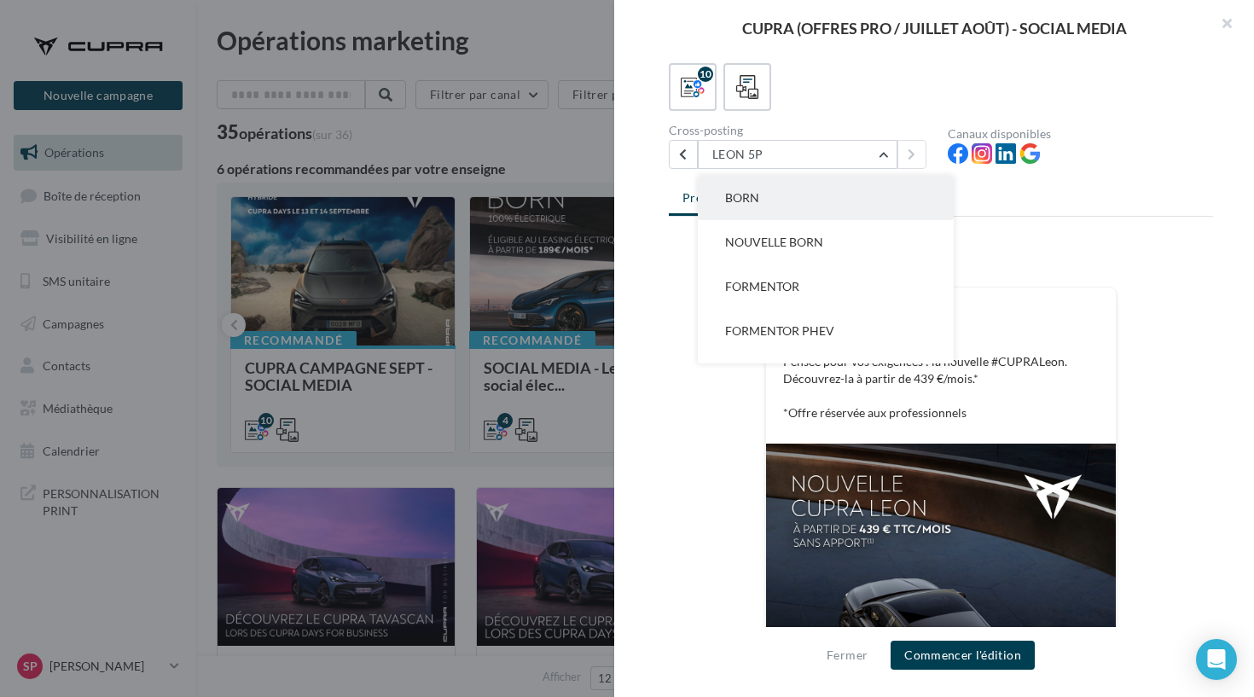
click at [799, 219] on button "BORN" at bounding box center [826, 198] width 256 height 44
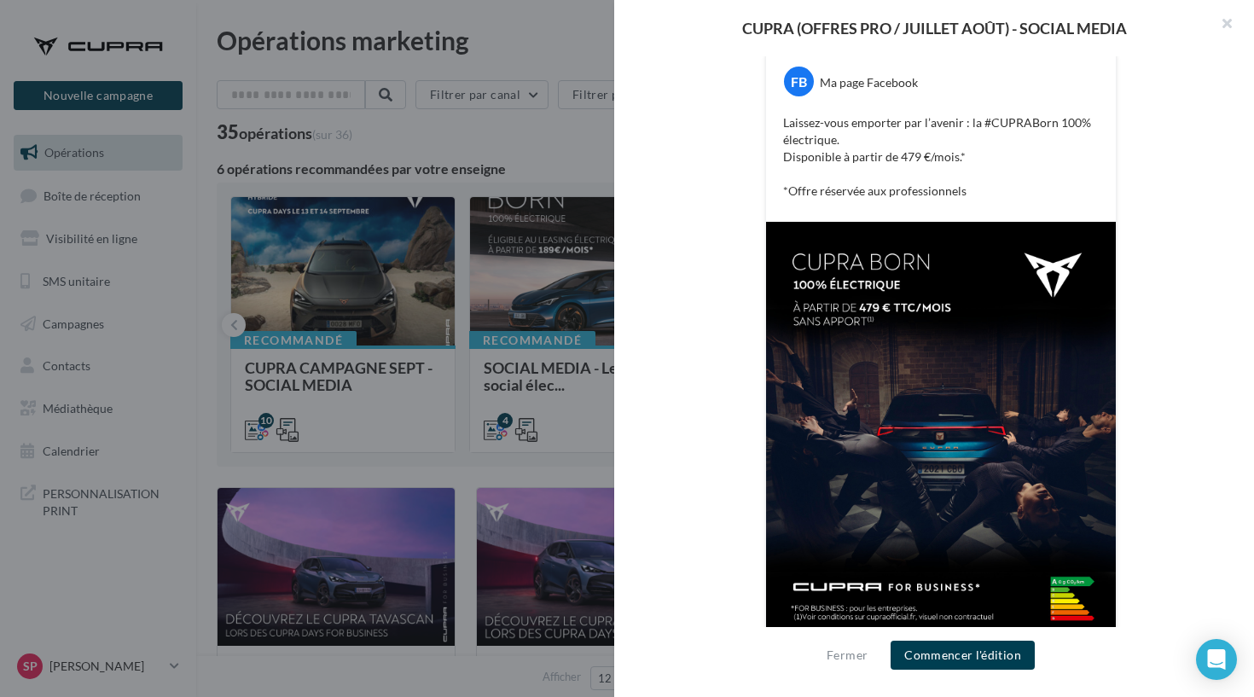
scroll to position [282, 0]
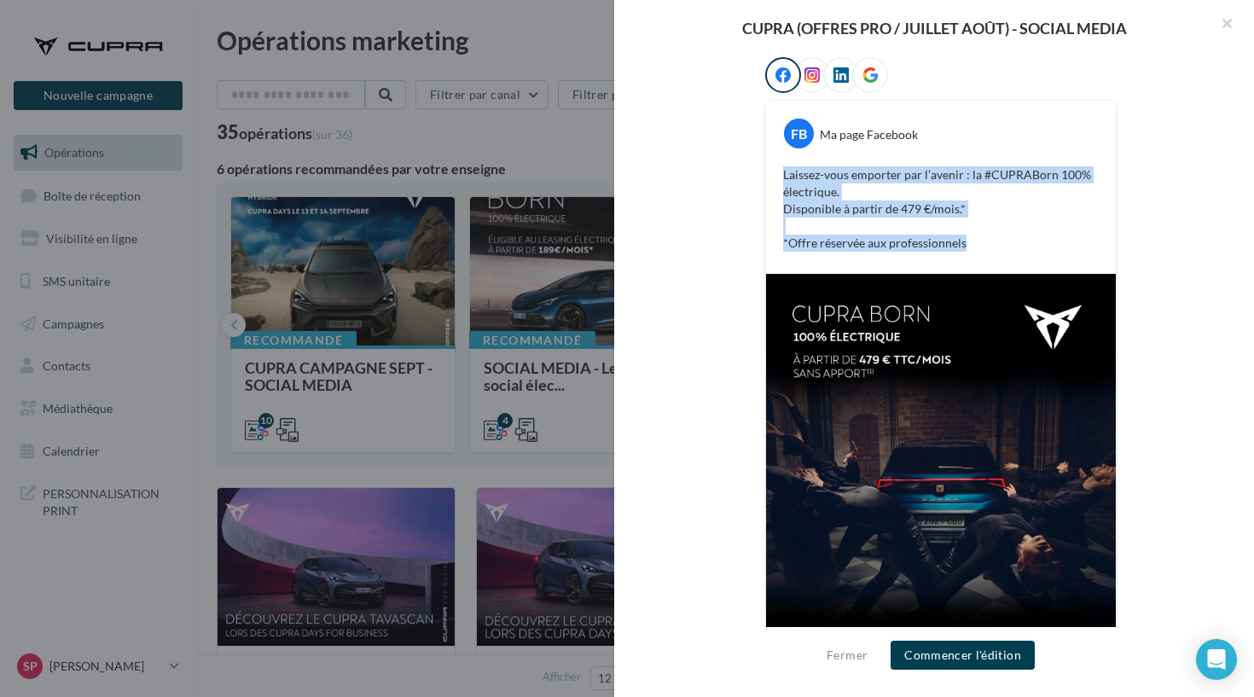
drag, startPoint x: 969, startPoint y: 249, endPoint x: 769, endPoint y: 168, distance: 216.3
click at [769, 168] on div "FB Ma page Facebook Laissez-vous emporter par l’avenir : la #CUPRABorn 100% éle…" at bounding box center [941, 187] width 350 height 173
copy p "Laissez-vous emporter par l’avenir : la #CUPRABorn 100% électrique. Disponible …"
click at [928, 663] on button "Commencer l'édition" at bounding box center [963, 655] width 144 height 29
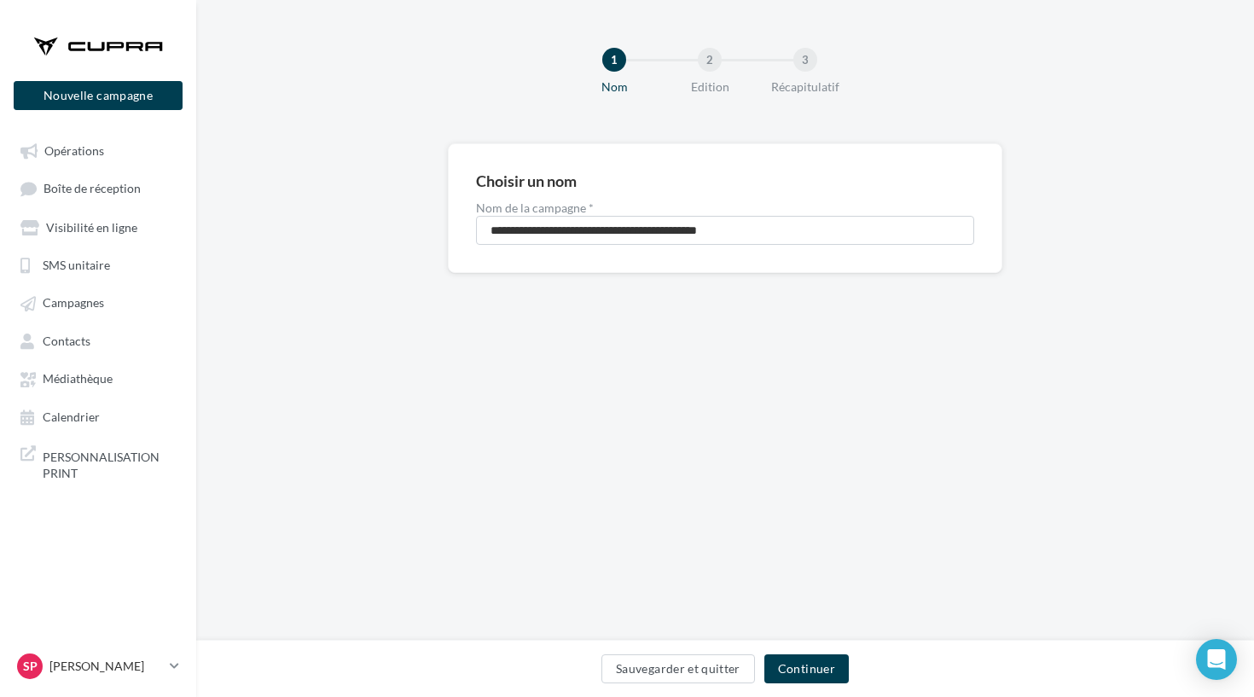
click at [808, 622] on div "**********" at bounding box center [725, 320] width 1058 height 641
click at [778, 658] on button "Continuer" at bounding box center [807, 669] width 84 height 29
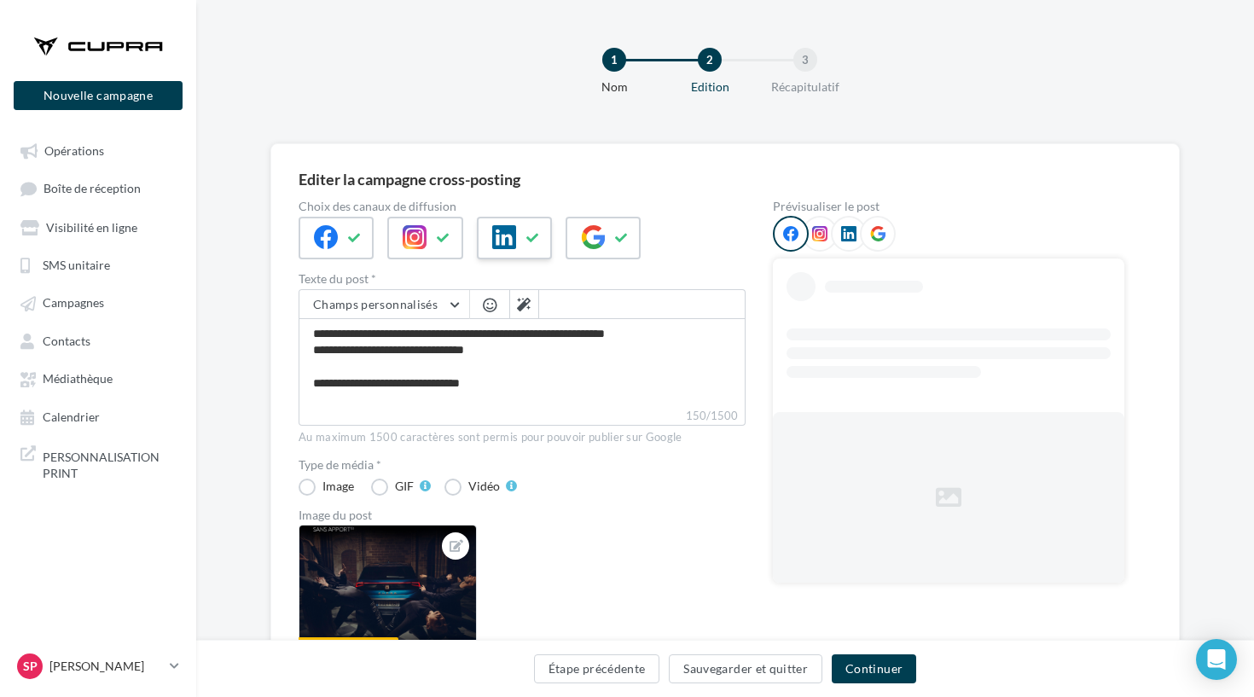
click at [535, 240] on icon at bounding box center [534, 238] width 14 height 12
click at [511, 241] on icon at bounding box center [504, 237] width 24 height 24
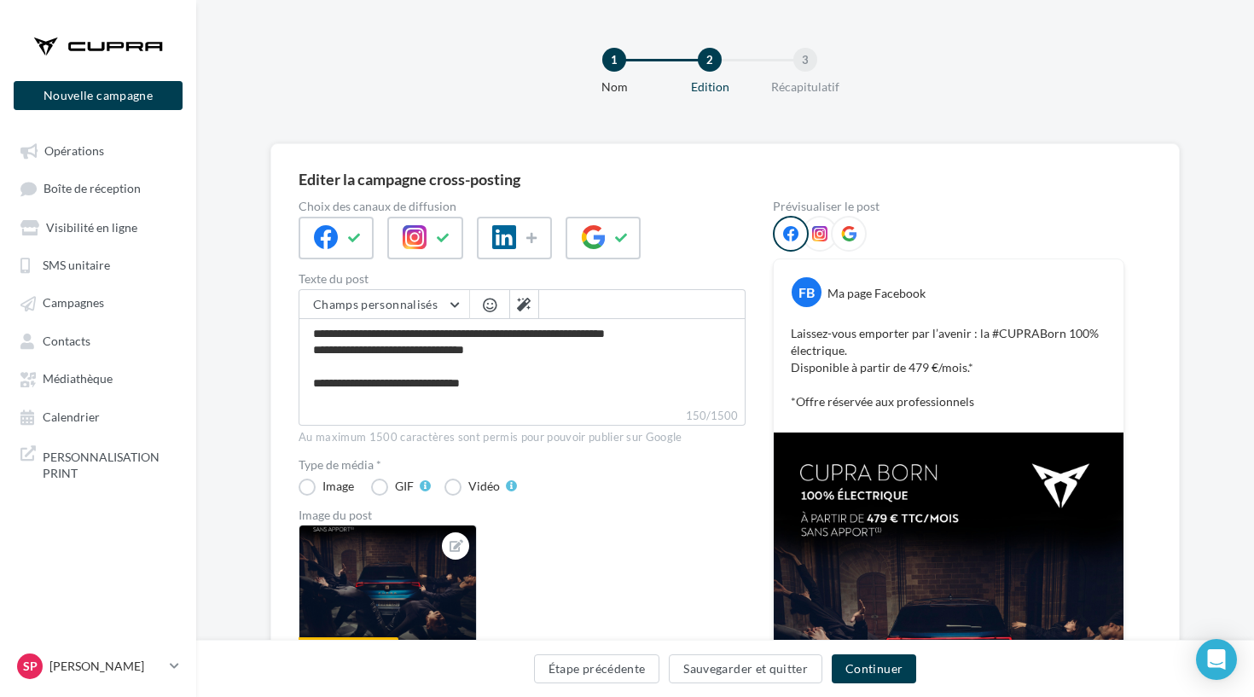
click at [451, 239] on div at bounding box center [627, 322] width 1254 height 697
click at [440, 238] on icon at bounding box center [444, 238] width 14 height 12
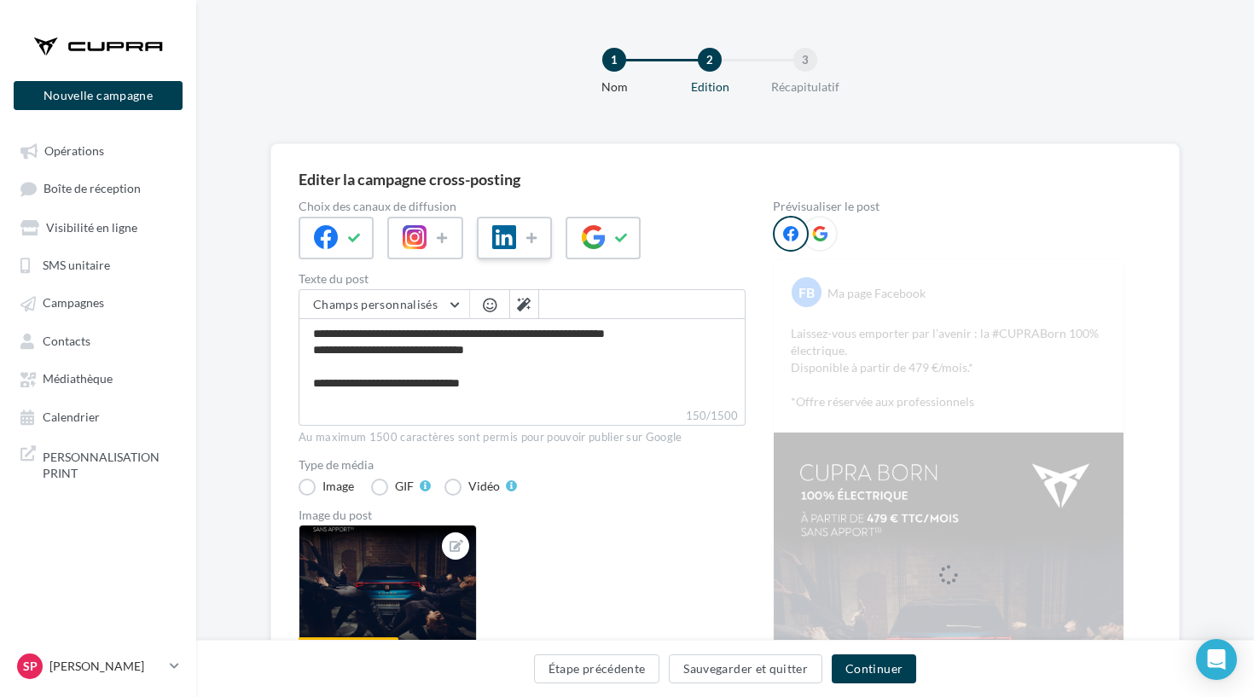
click at [521, 239] on div at bounding box center [514, 238] width 75 height 43
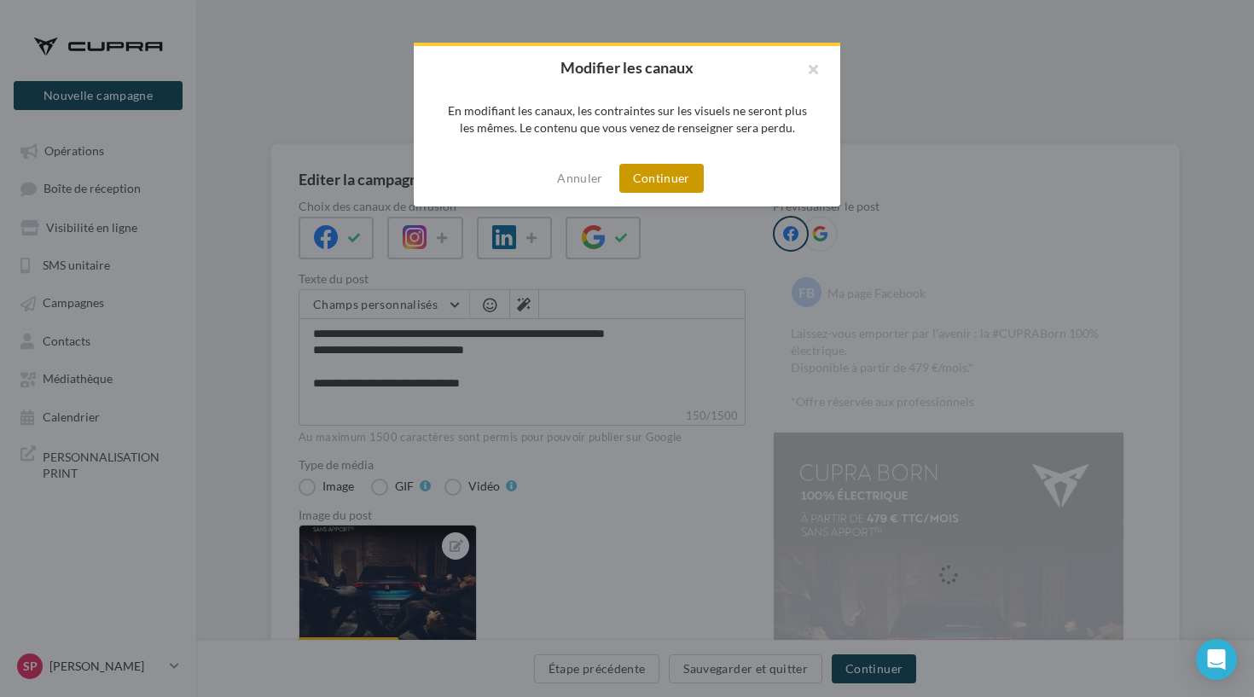
click at [662, 178] on button "Continuer" at bounding box center [662, 178] width 84 height 29
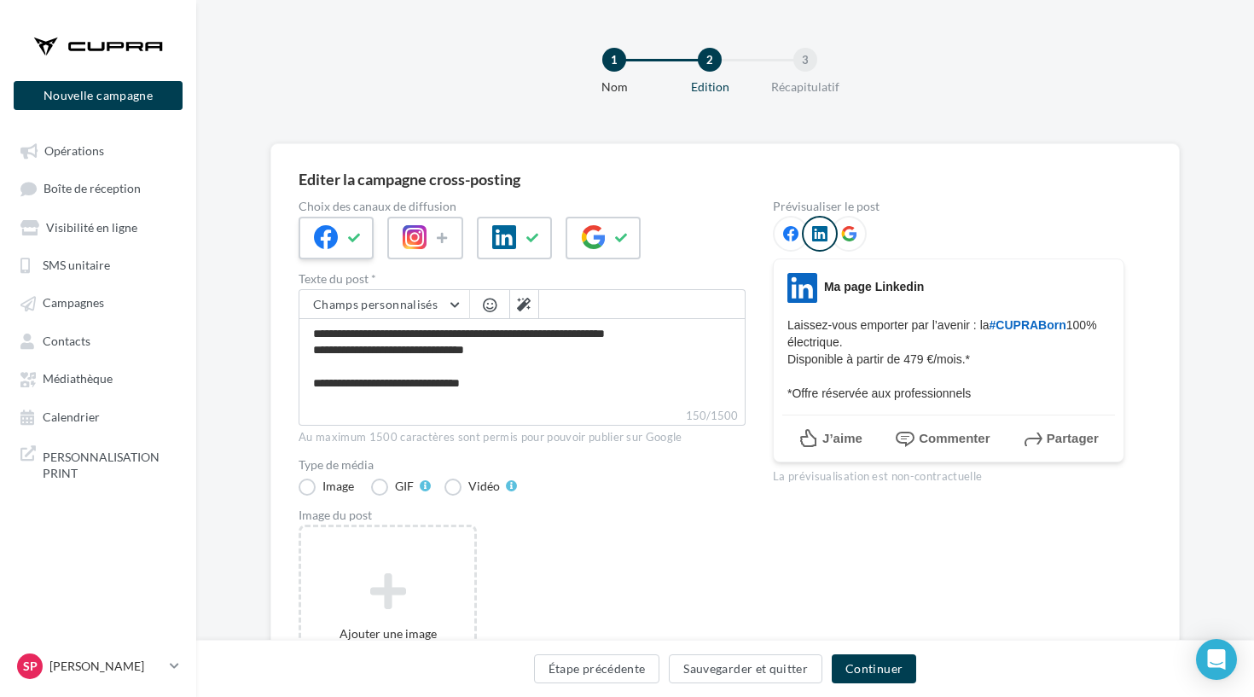
click at [343, 252] on div at bounding box center [336, 238] width 75 height 43
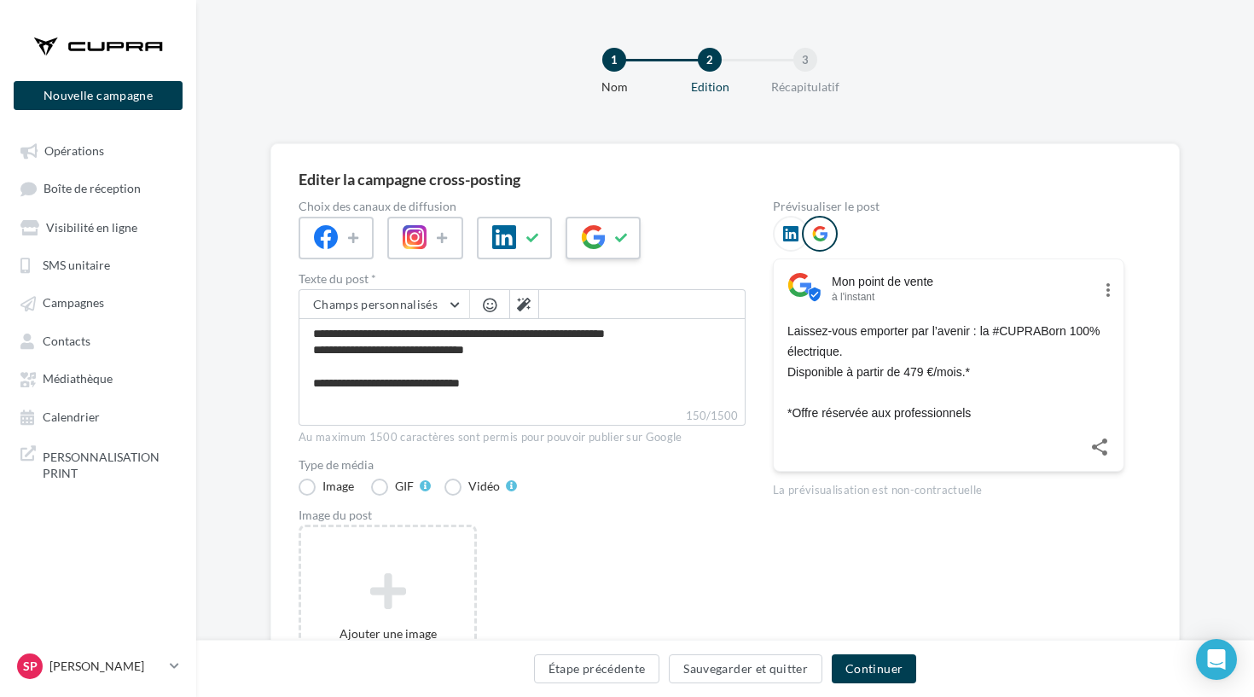
click at [629, 248] on button at bounding box center [622, 238] width 20 height 26
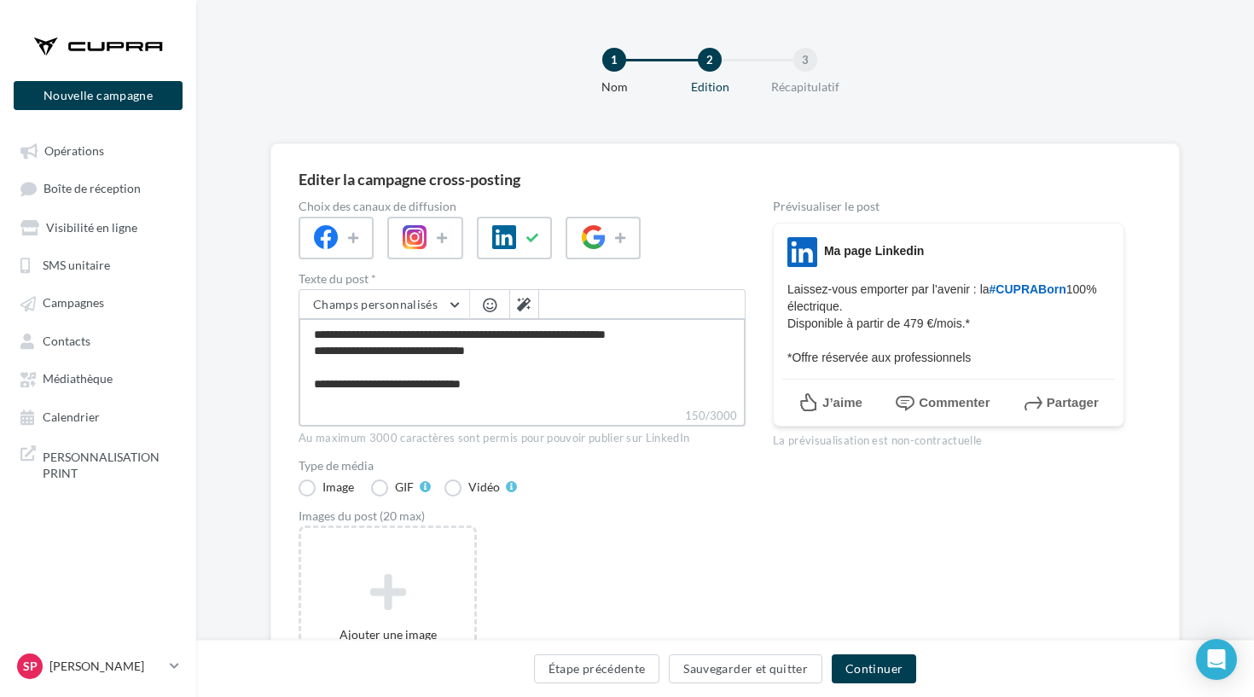
drag, startPoint x: 512, startPoint y: 389, endPoint x: 274, endPoint y: 333, distance: 244.6
click at [274, 333] on div "Editer la campagne cross-posting Choix des canaux de diffusion Texte du post * …" at bounding box center [726, 464] width 910 height 643
click at [615, 655] on button "Étape précédente" at bounding box center [597, 669] width 126 height 29
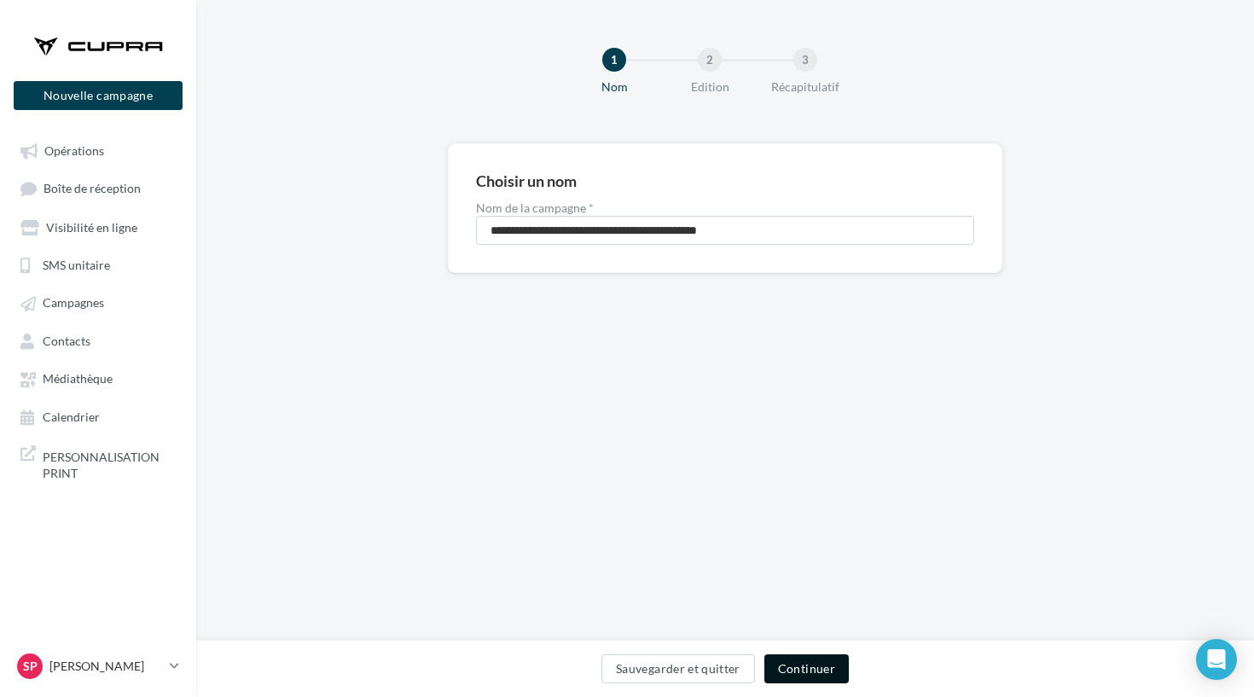
click at [824, 672] on button "Continuer" at bounding box center [807, 669] width 84 height 29
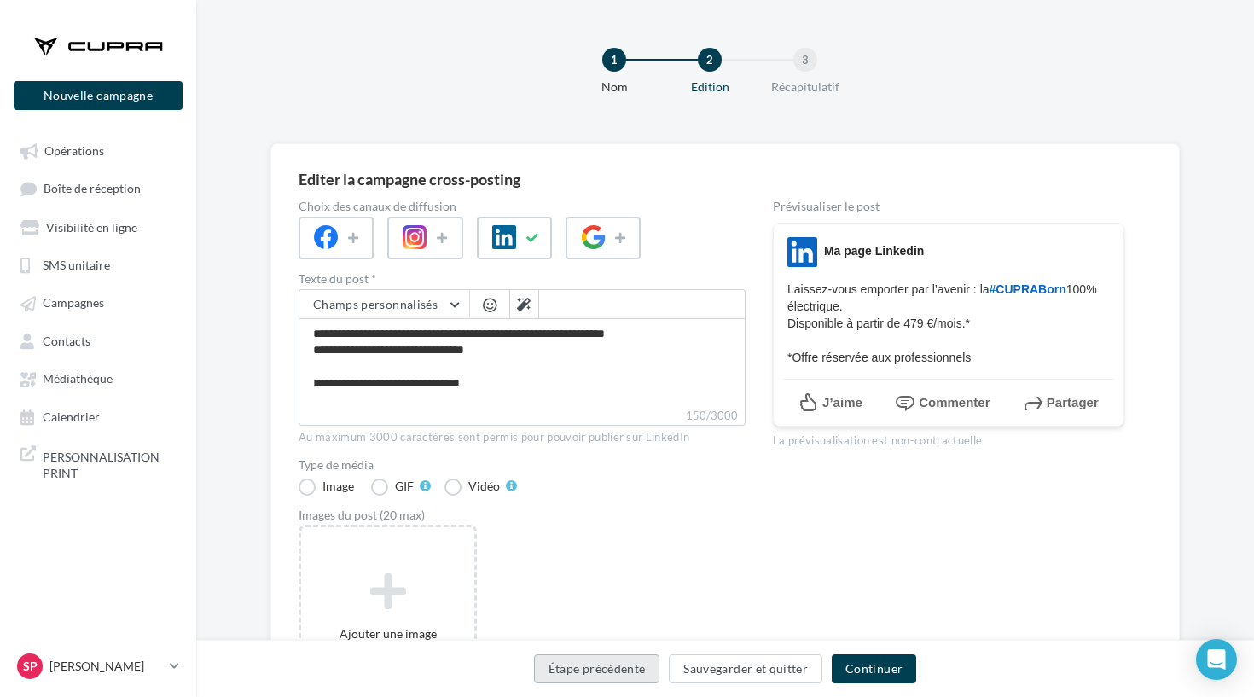
click at [602, 672] on button "Étape précédente" at bounding box center [597, 669] width 126 height 29
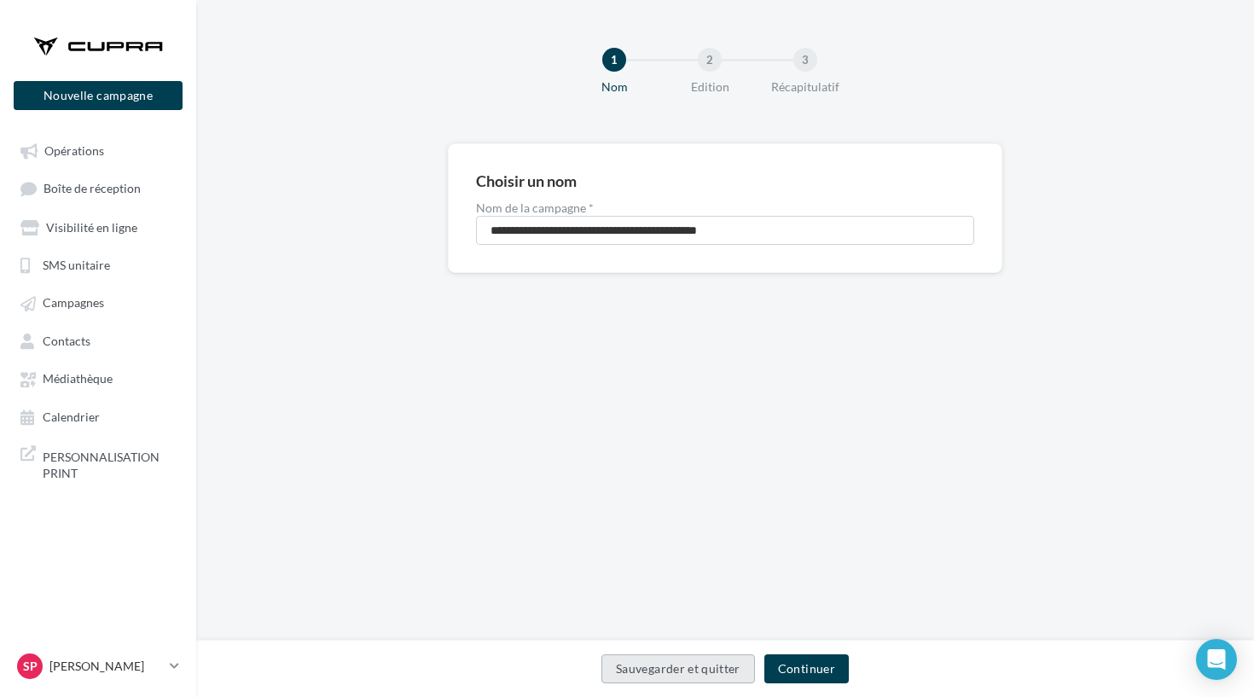
click at [653, 668] on button "Sauvegarder et quitter" at bounding box center [679, 669] width 154 height 29
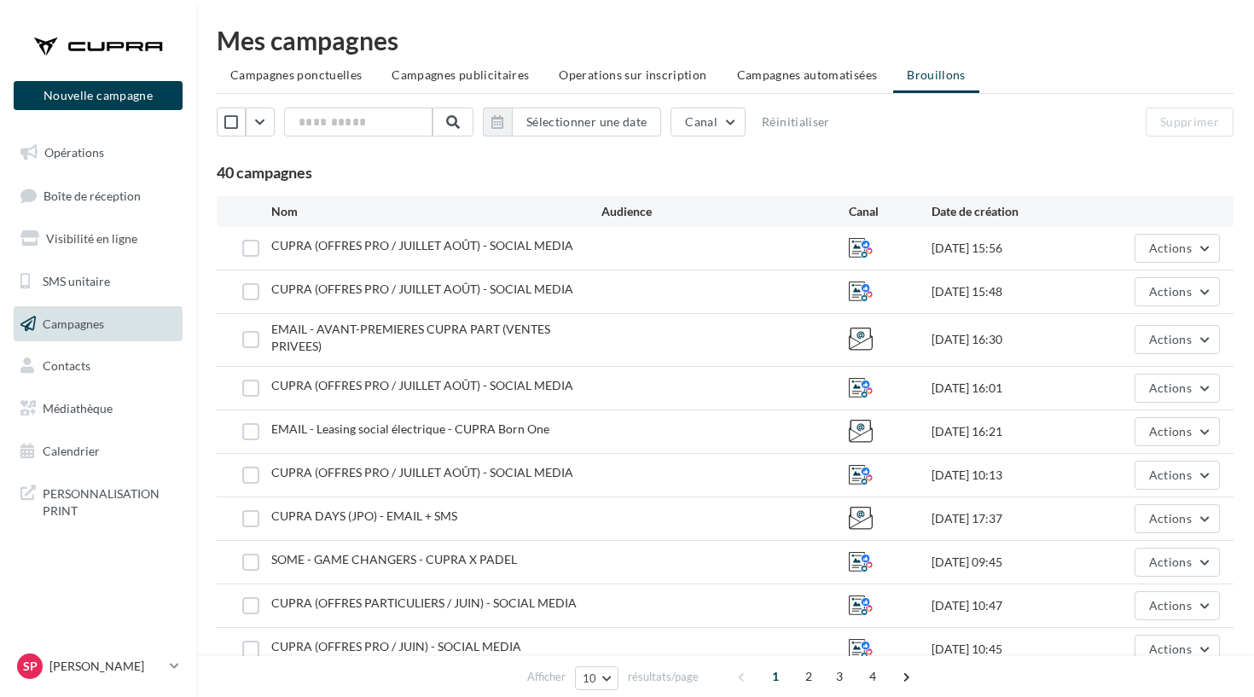
click at [143, 45] on div at bounding box center [98, 46] width 137 height 43
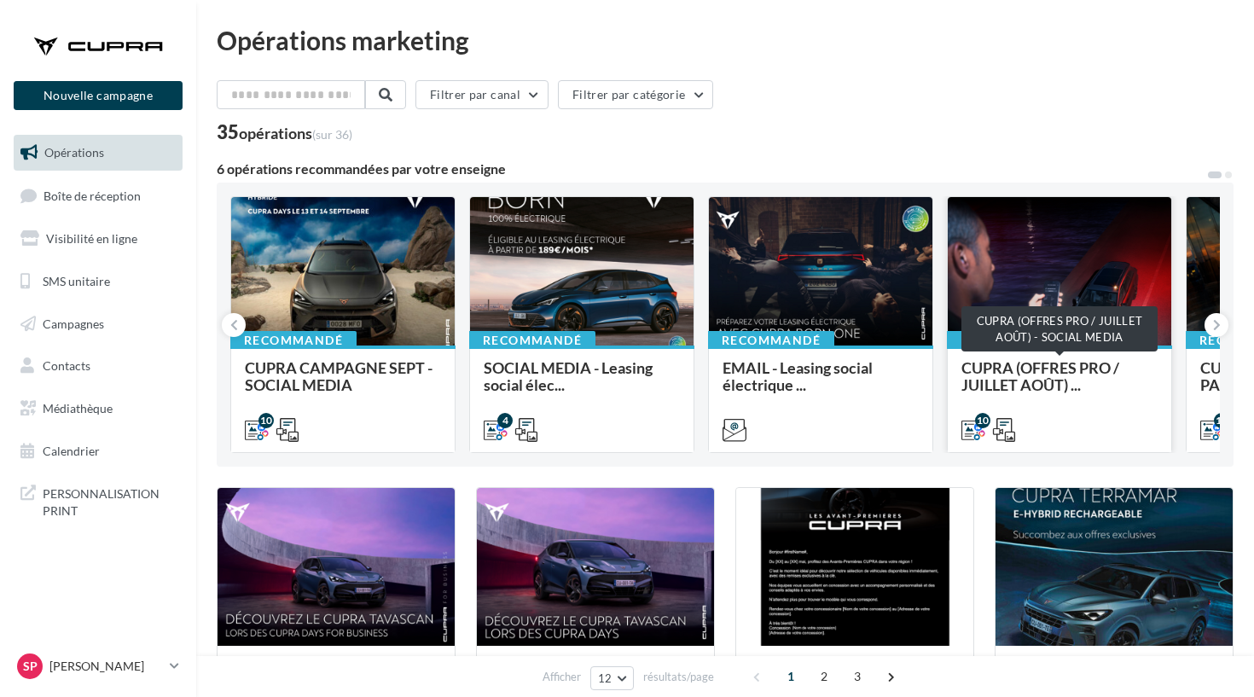
click at [1092, 364] on span "CUPRA (OFFRES PRO / JUILLET AOÛT) ..." at bounding box center [1041, 376] width 158 height 36
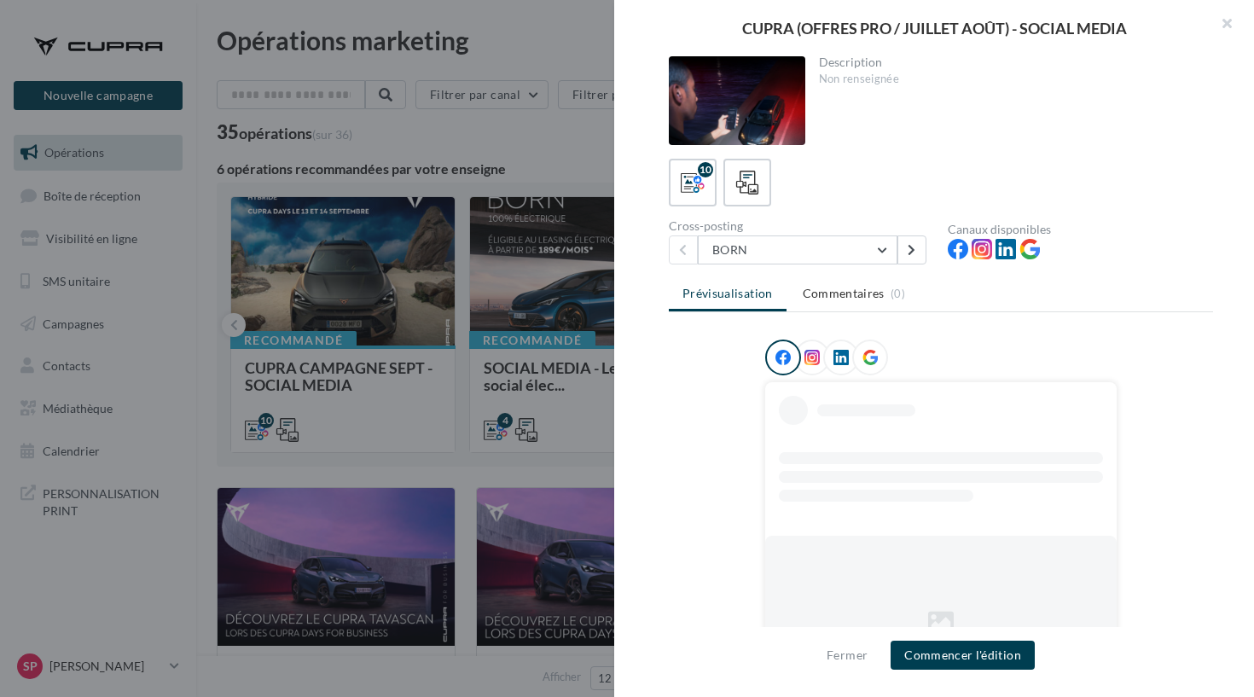
click at [908, 267] on div "Description Non renseignée 10 Cross-posting BORN BORN NOUVELLE BORN FORMENTOR F…" at bounding box center [941, 349] width 654 height 586
click at [910, 260] on button at bounding box center [912, 250] width 29 height 29
click at [937, 650] on button "Commencer l'édition" at bounding box center [963, 655] width 144 height 29
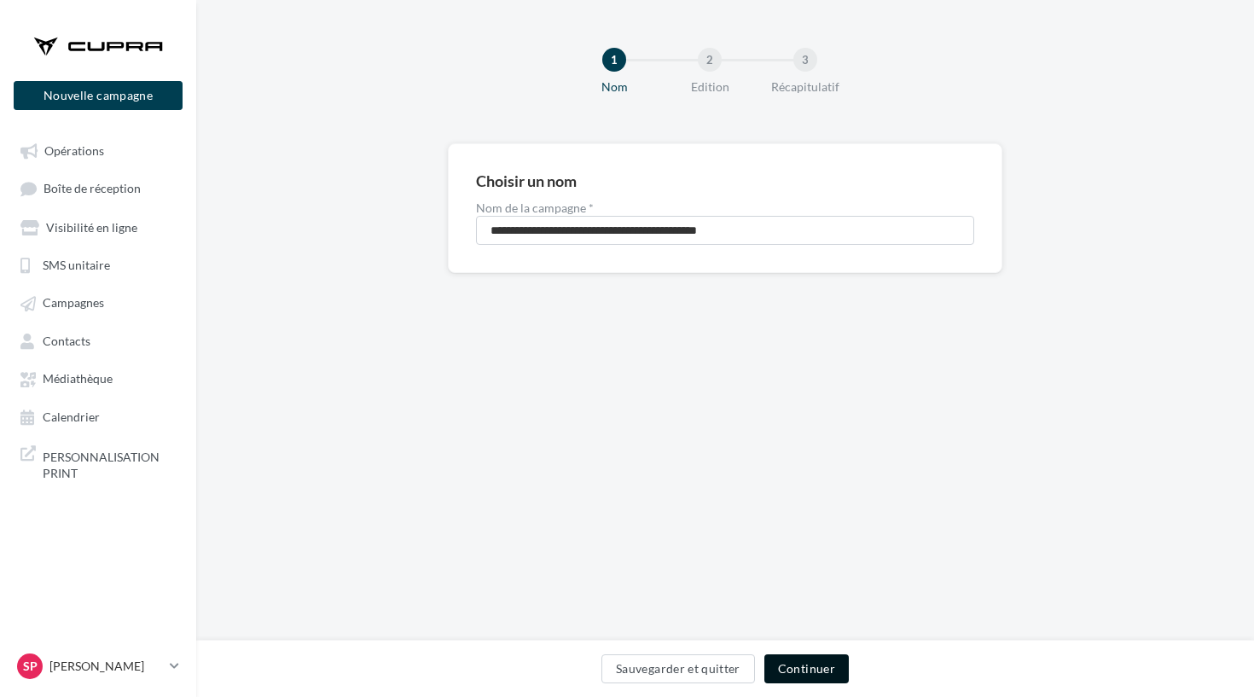
click at [832, 665] on button "Continuer" at bounding box center [807, 669] width 84 height 29
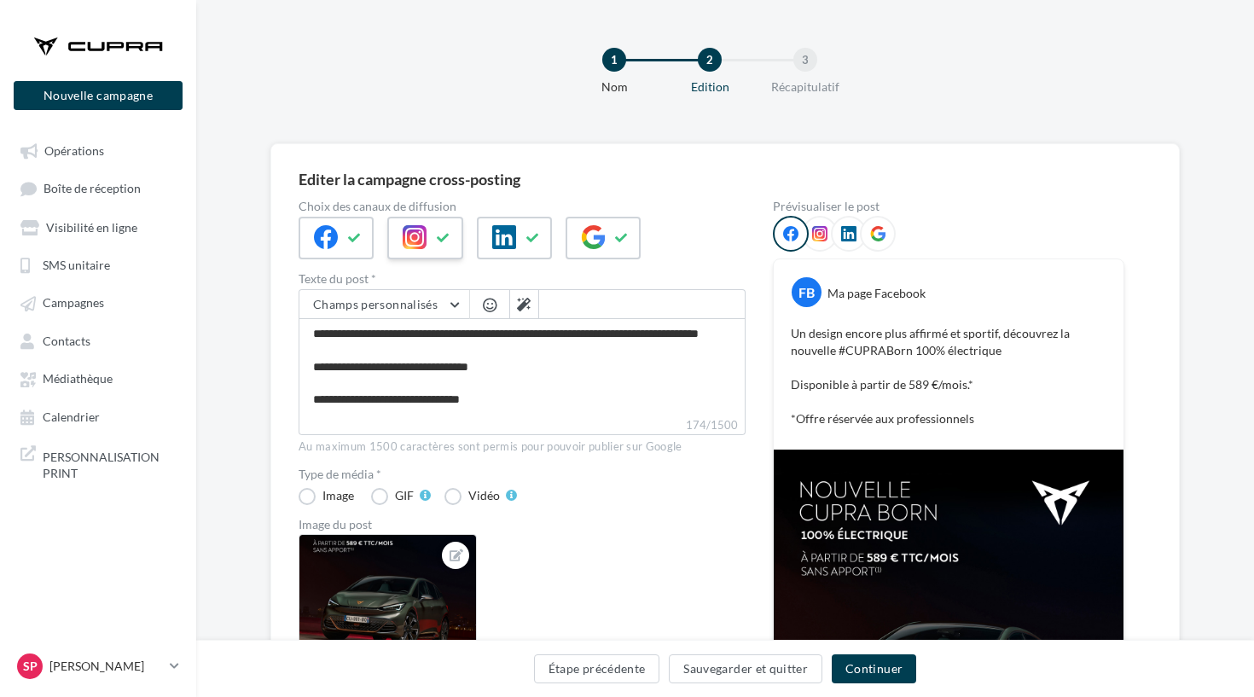
click at [457, 256] on div at bounding box center [424, 238] width 75 height 43
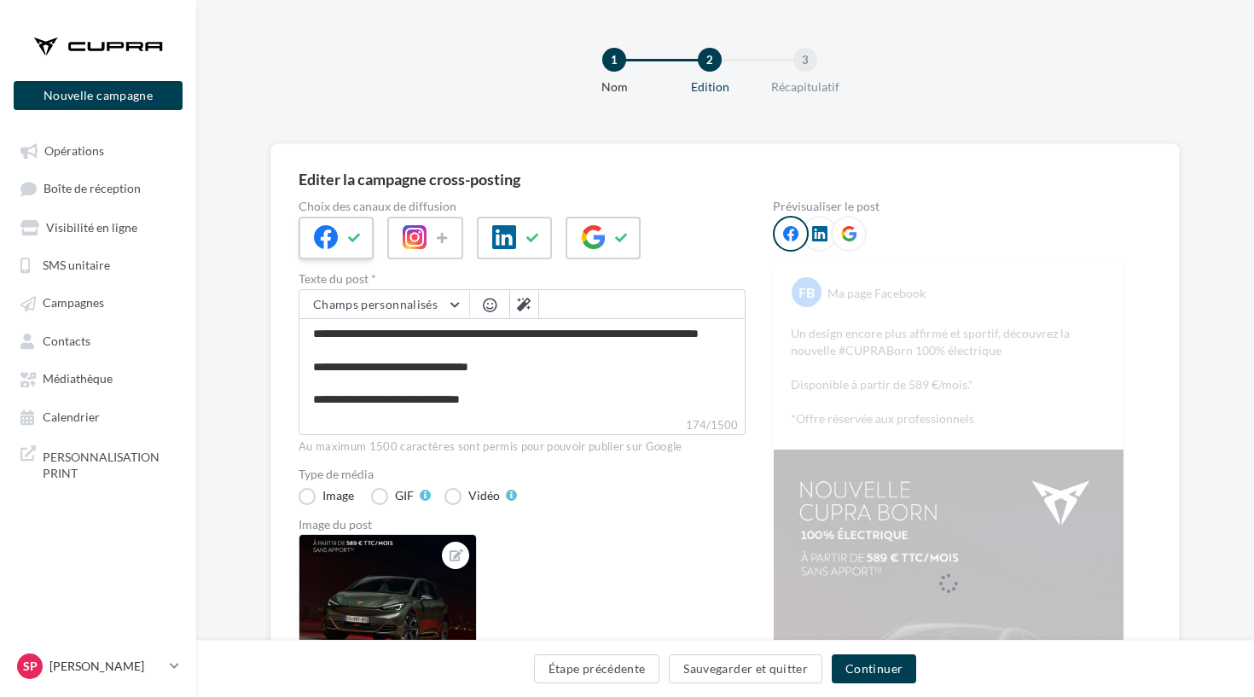
click at [338, 226] on div at bounding box center [336, 238] width 75 height 43
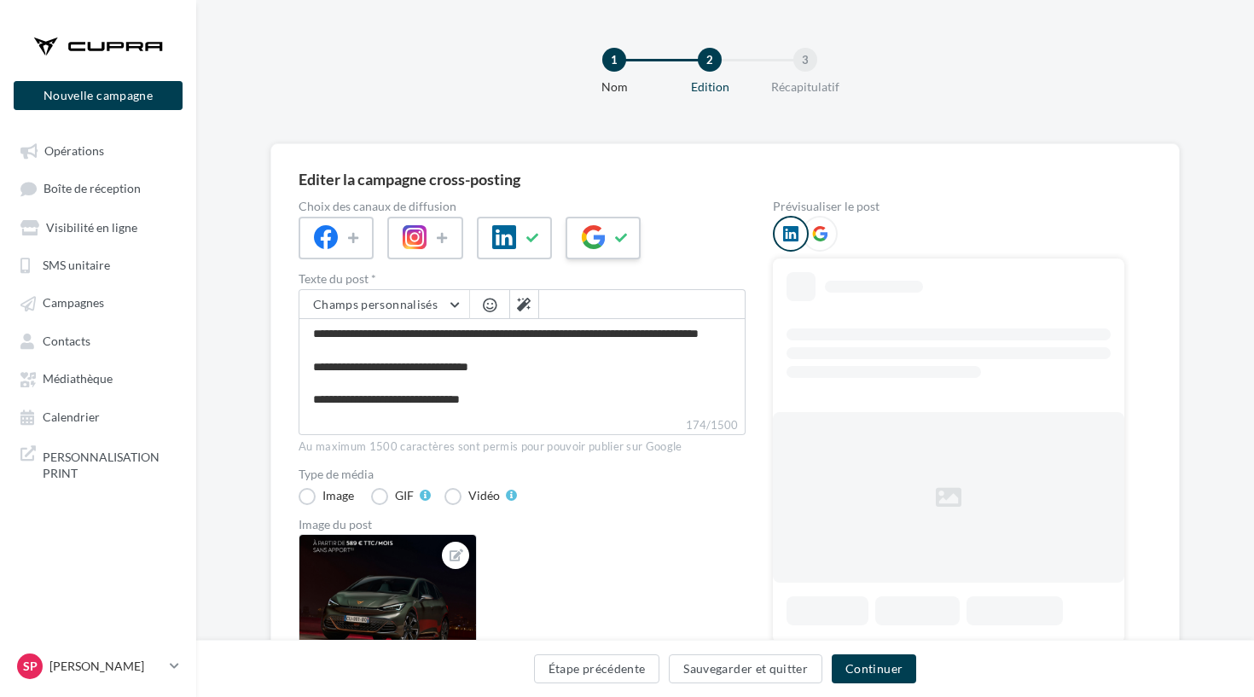
click at [587, 229] on icon at bounding box center [593, 237] width 24 height 24
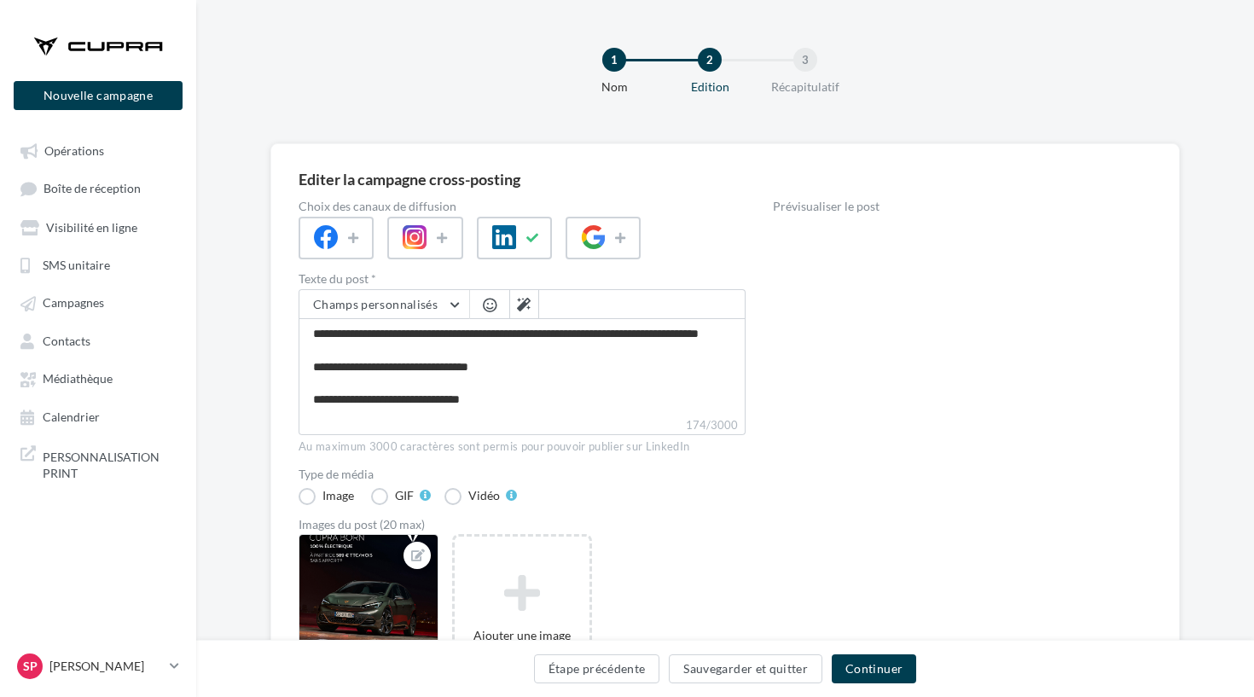
click at [878, 652] on div "Étape précédente Sauvegarder et quitter Continuer" at bounding box center [725, 668] width 1058 height 57
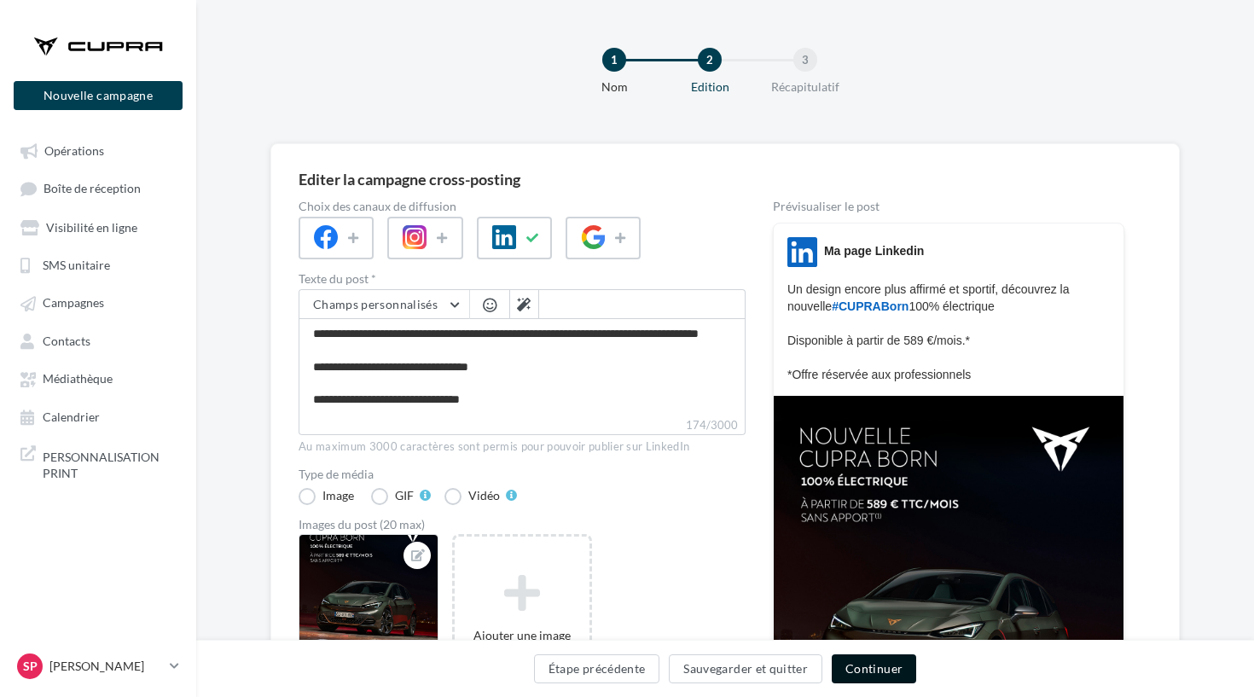
click at [855, 671] on button "Continuer" at bounding box center [874, 669] width 84 height 29
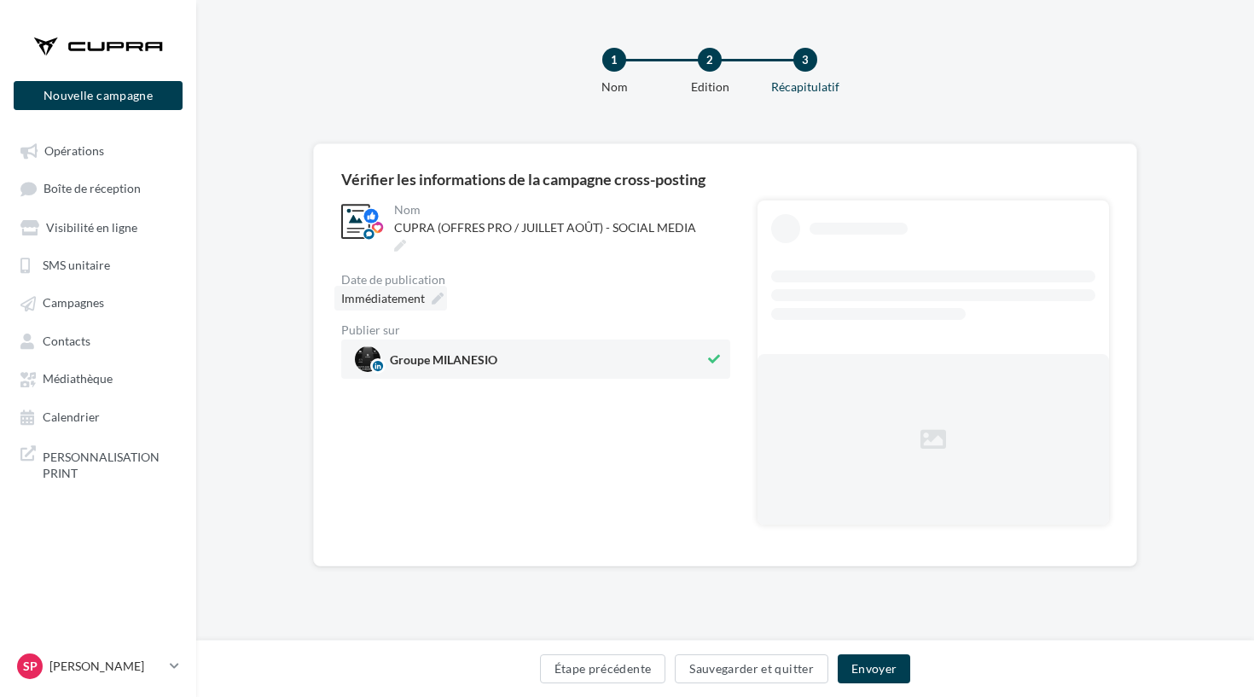
click at [428, 286] on div "Immédiatement" at bounding box center [391, 298] width 113 height 25
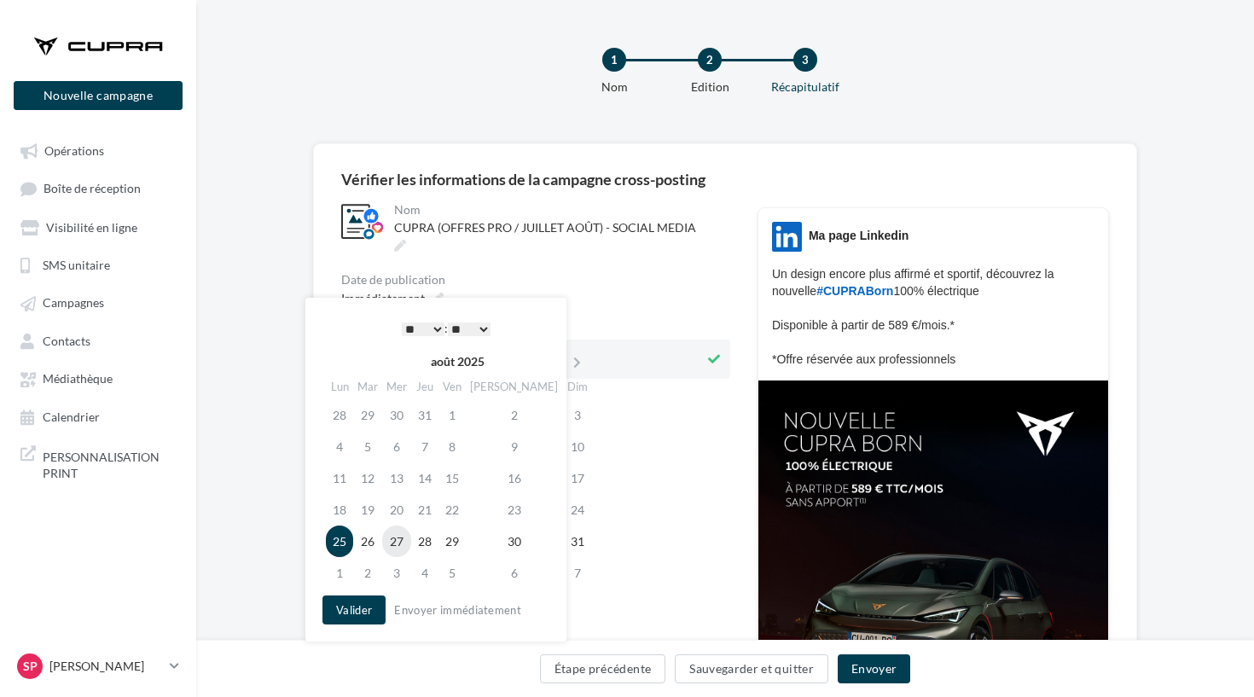
click at [404, 551] on td "27" at bounding box center [396, 542] width 29 height 32
click at [355, 604] on button "Valider" at bounding box center [354, 610] width 63 height 29
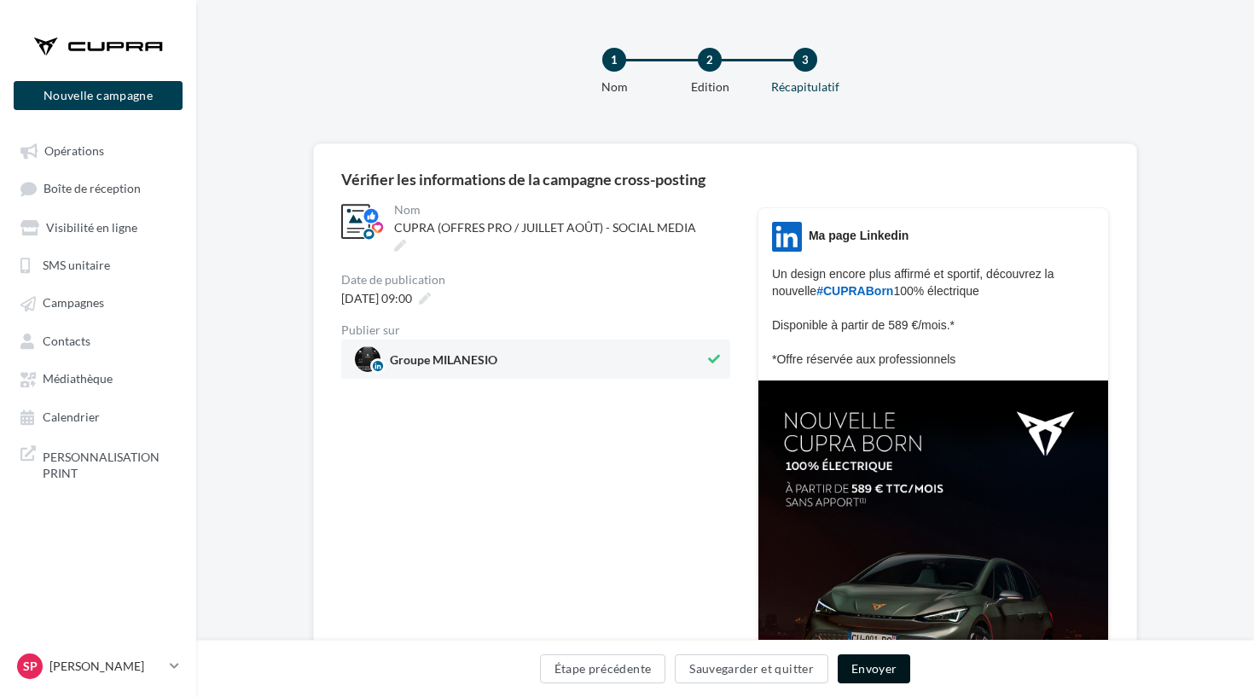
click at [907, 658] on button "Envoyer" at bounding box center [874, 669] width 73 height 29
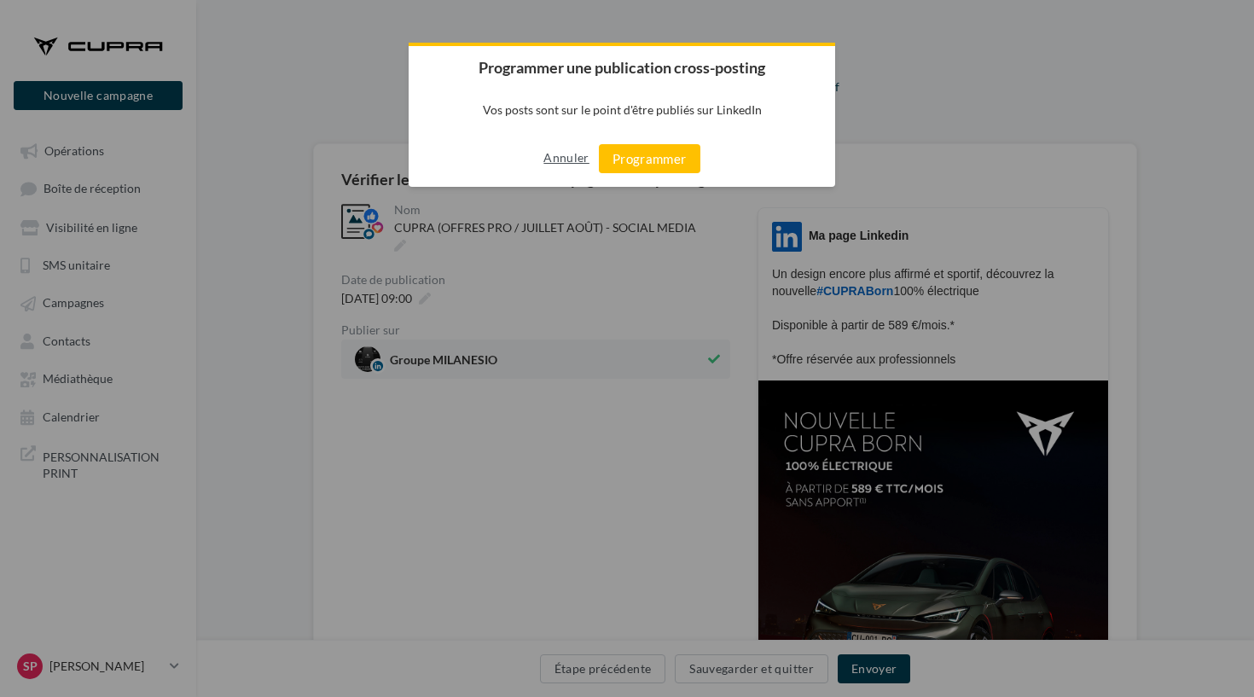
click at [561, 149] on button "Annuler" at bounding box center [566, 157] width 45 height 27
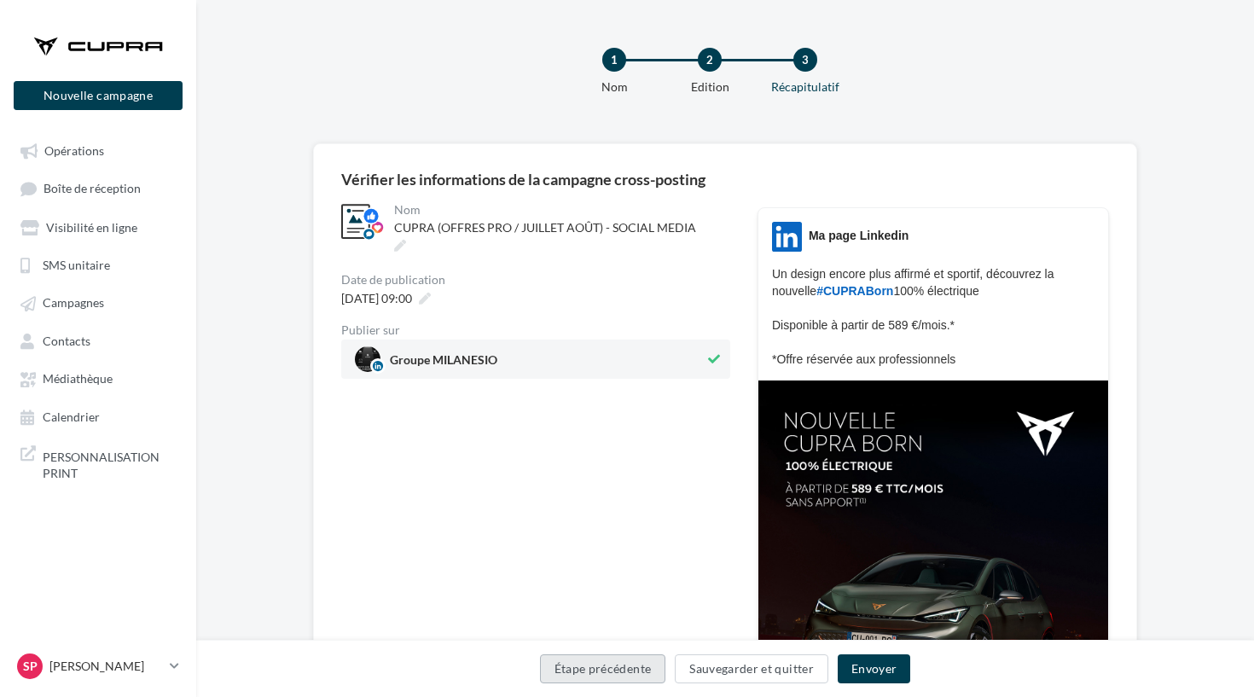
click at [615, 660] on button "Étape précédente" at bounding box center [603, 669] width 126 height 29
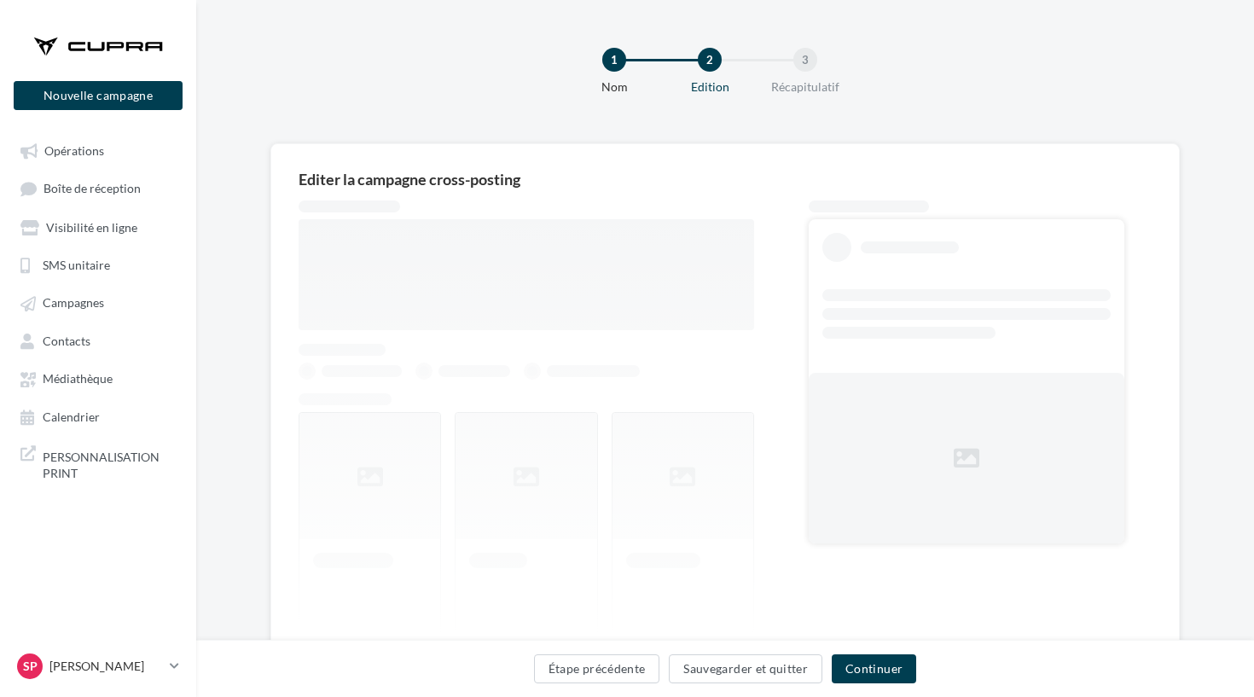
click at [615, 660] on button "Étape précédente" at bounding box center [597, 669] width 126 height 29
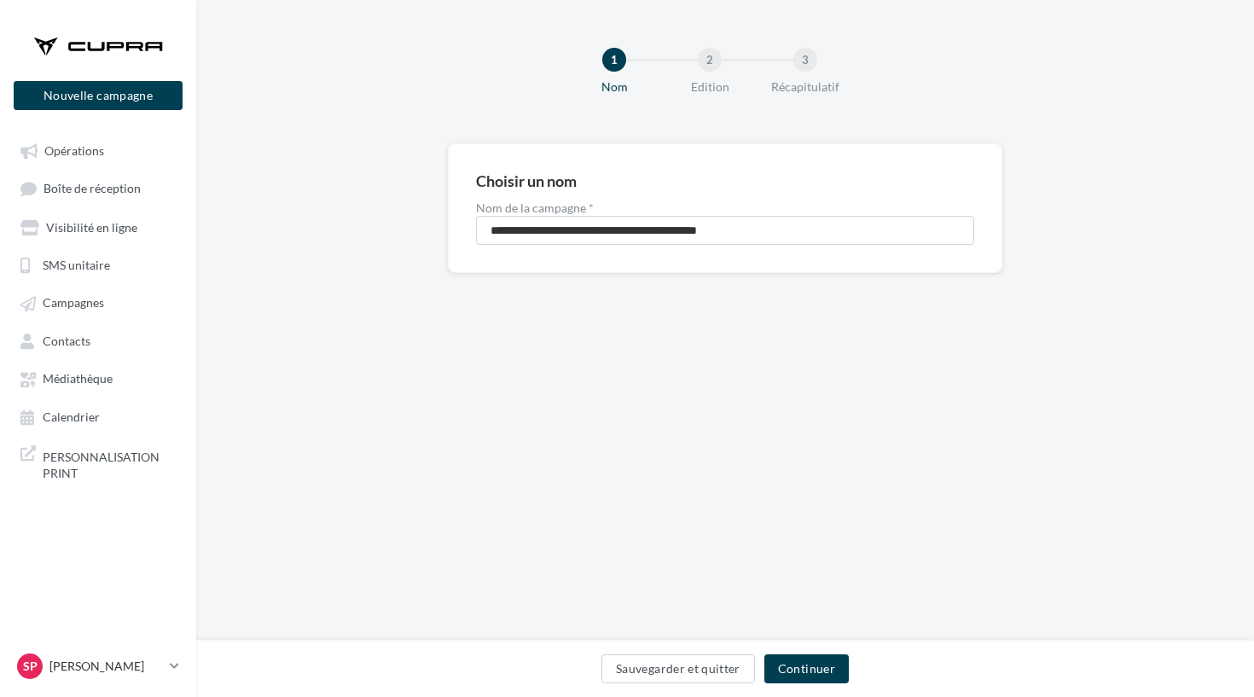
click at [615, 660] on button "Sauvegarder et quitter" at bounding box center [679, 669] width 154 height 29
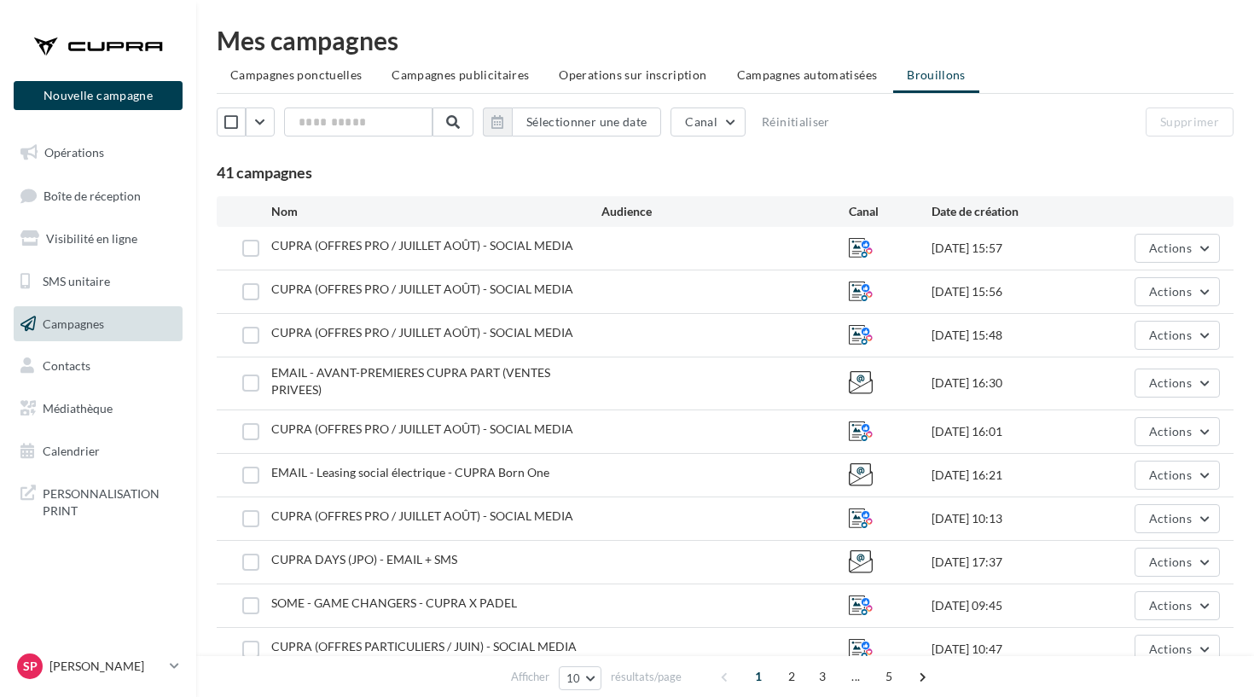
click at [121, 56] on div at bounding box center [98, 46] width 137 height 43
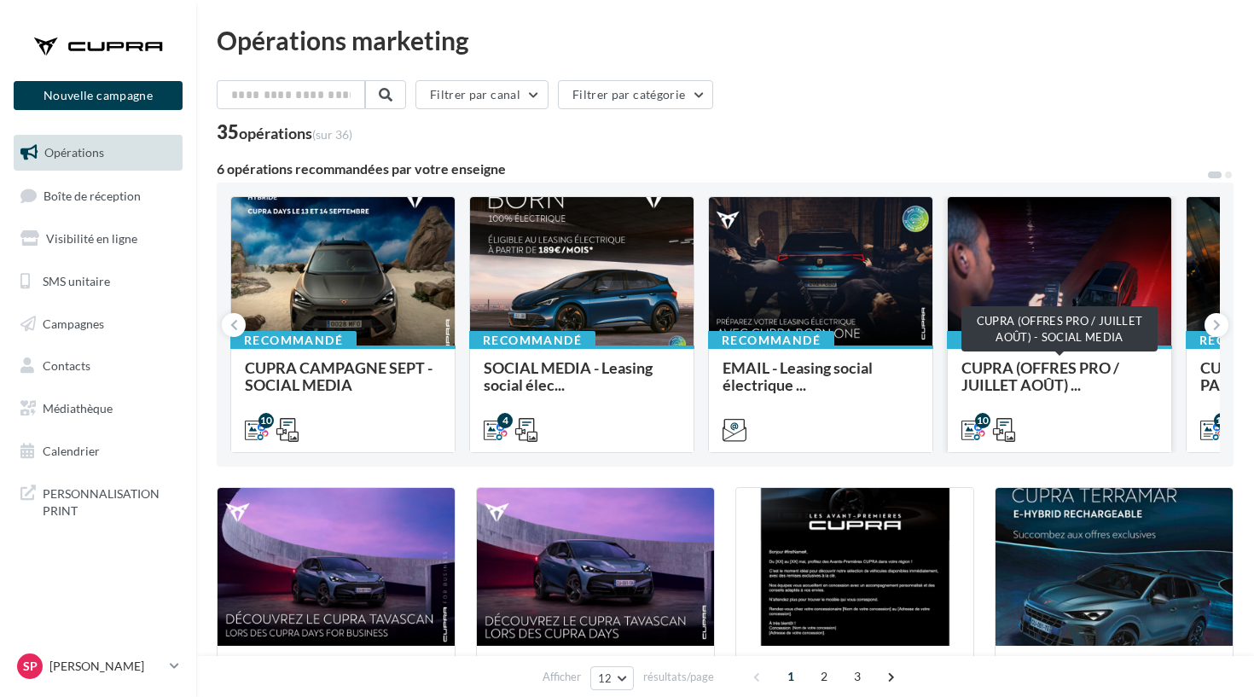
click at [1085, 377] on span "CUPRA (OFFRES PRO / JUILLET AOÛT) ..." at bounding box center [1041, 376] width 158 height 36
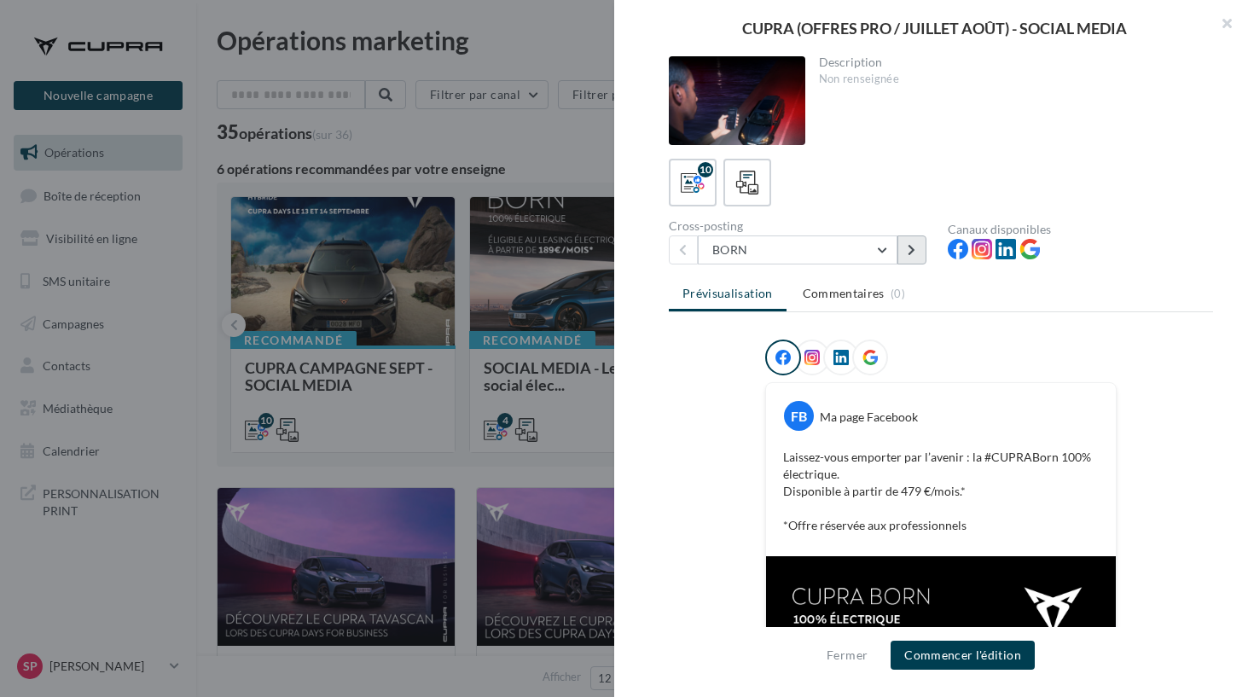
click at [907, 254] on button at bounding box center [912, 250] width 29 height 29
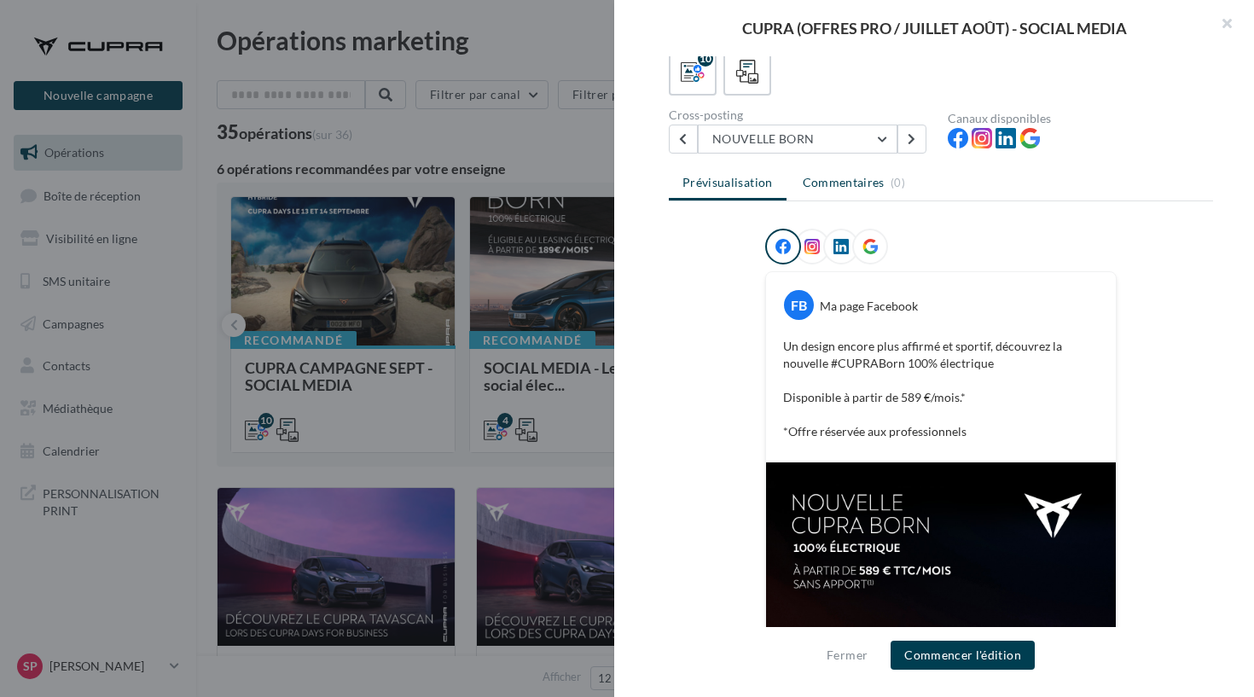
scroll to position [85, 0]
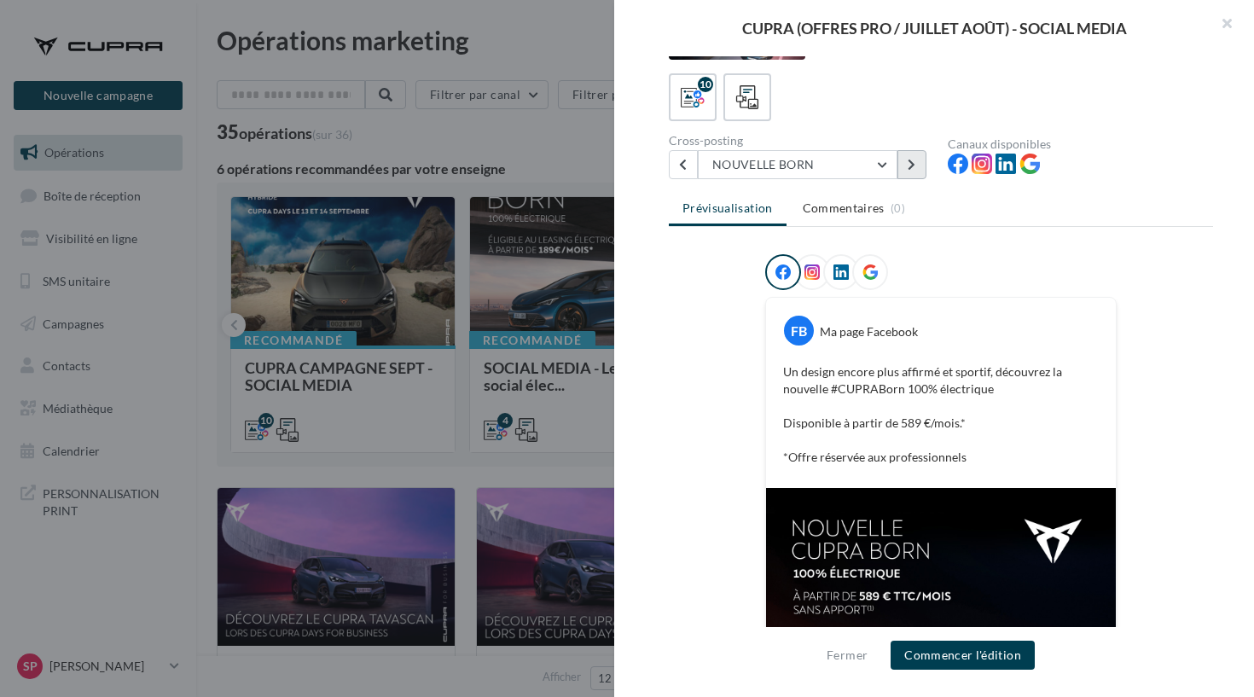
click at [916, 162] on button at bounding box center [912, 164] width 29 height 29
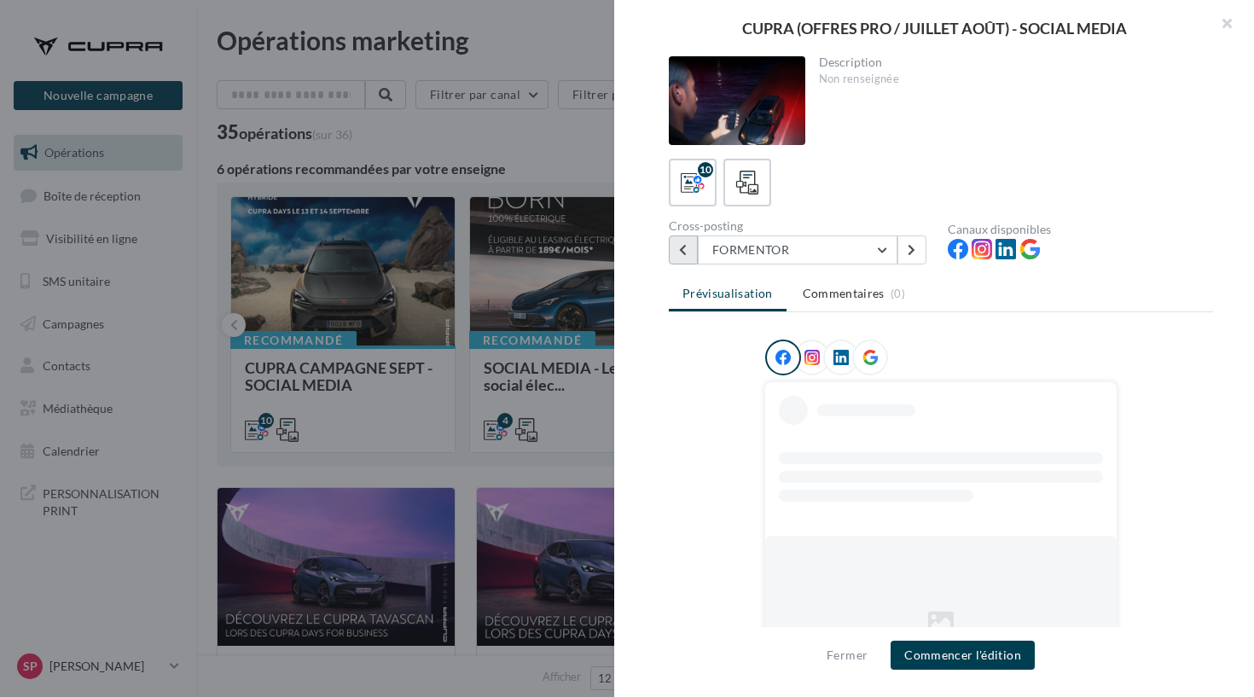
click at [689, 253] on button at bounding box center [683, 250] width 29 height 29
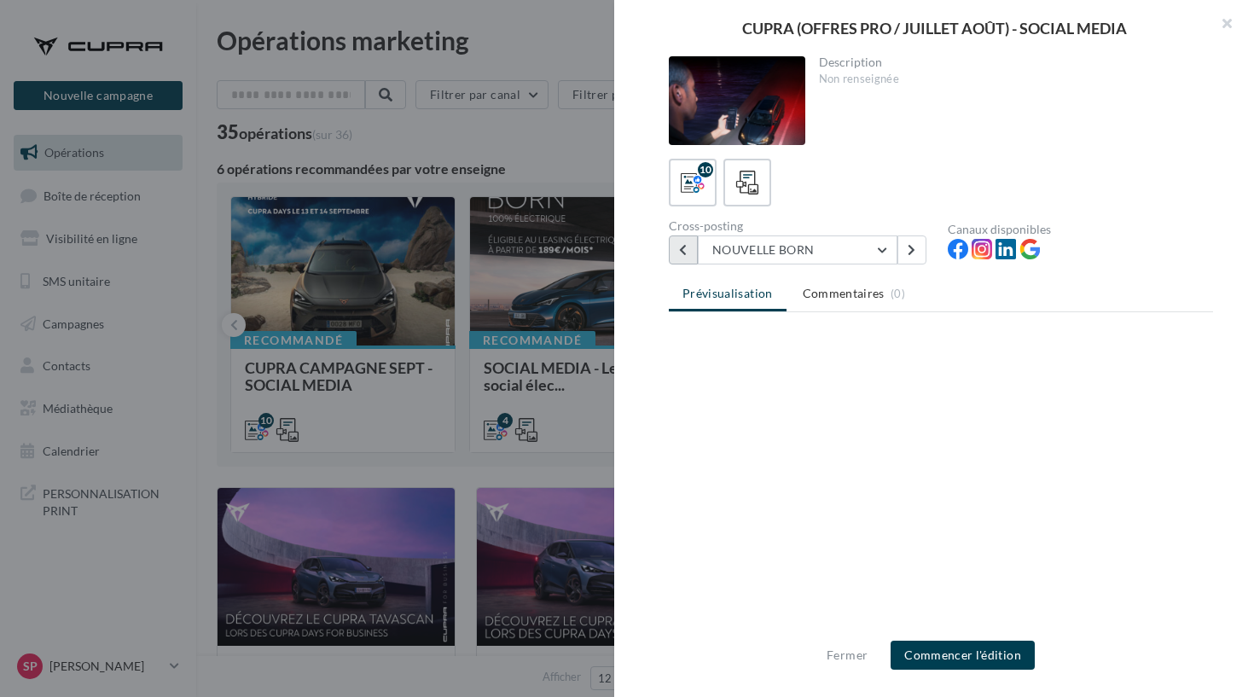
click at [689, 253] on button at bounding box center [683, 250] width 29 height 29
click at [1097, 172] on div "10" at bounding box center [941, 183] width 544 height 48
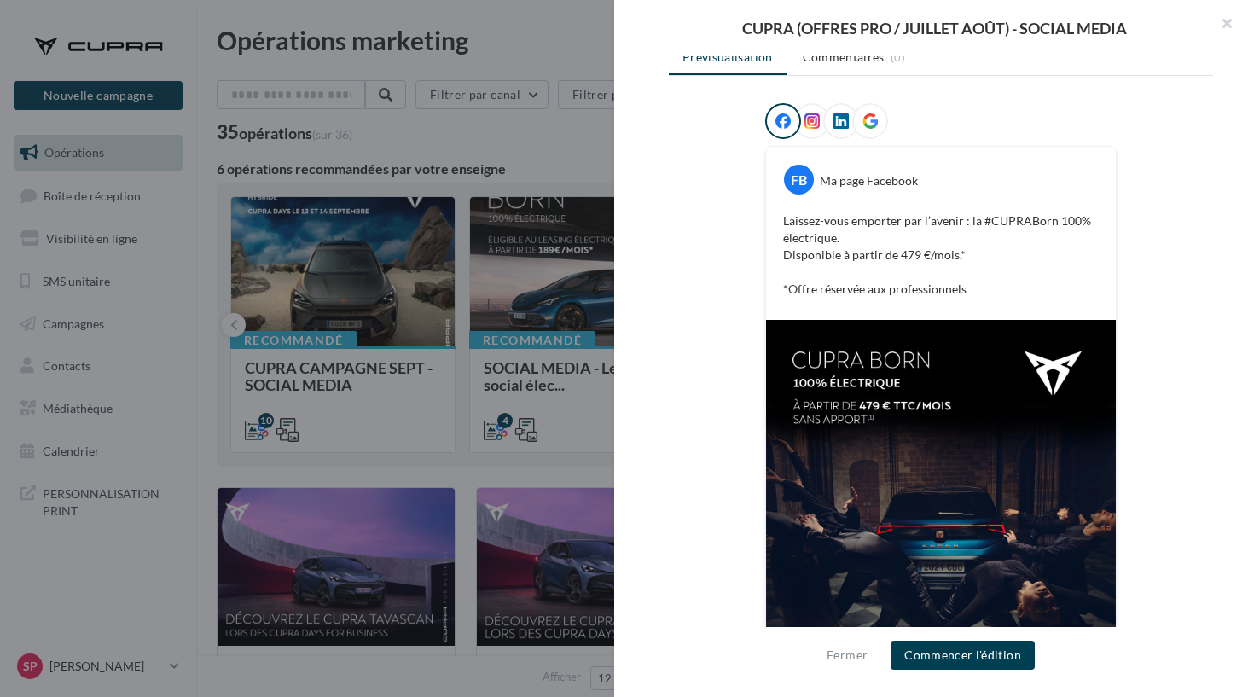
scroll to position [243, 0]
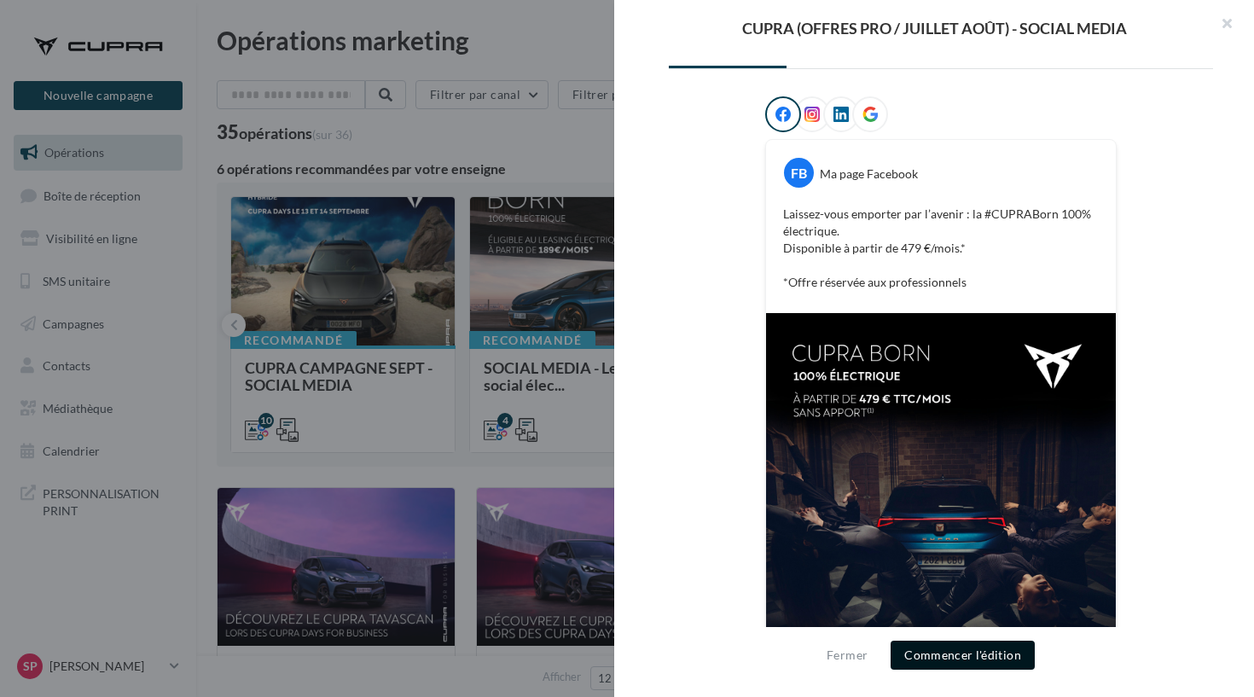
click at [970, 661] on button "Commencer l'édition" at bounding box center [963, 655] width 144 height 29
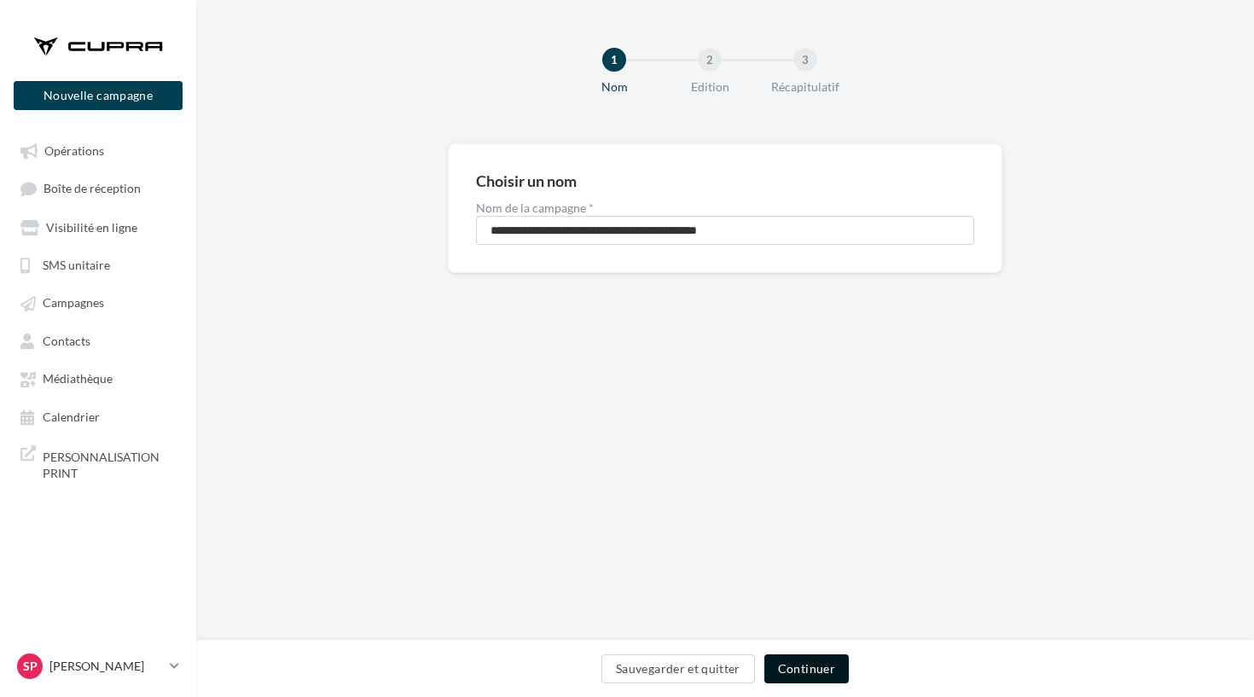
click at [790, 676] on button "Continuer" at bounding box center [807, 669] width 84 height 29
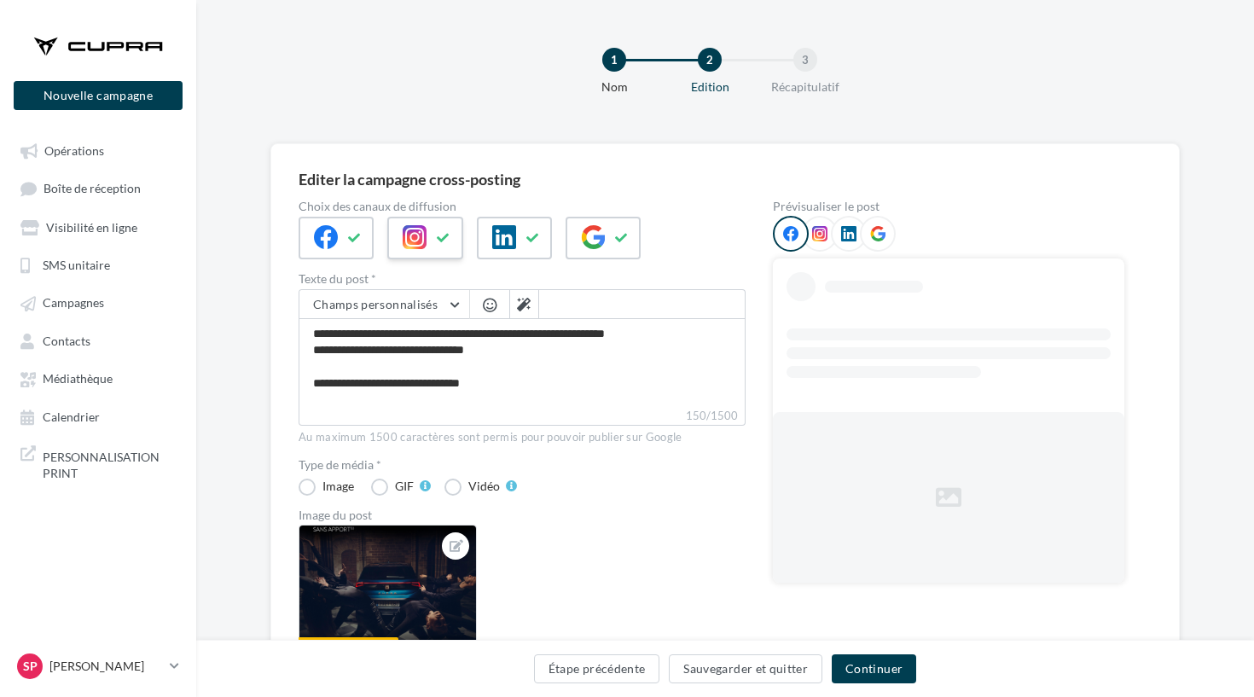
click at [428, 241] on div at bounding box center [424, 238] width 75 height 43
click at [347, 214] on div "Choix des canaux de diffusion" at bounding box center [522, 230] width 447 height 59
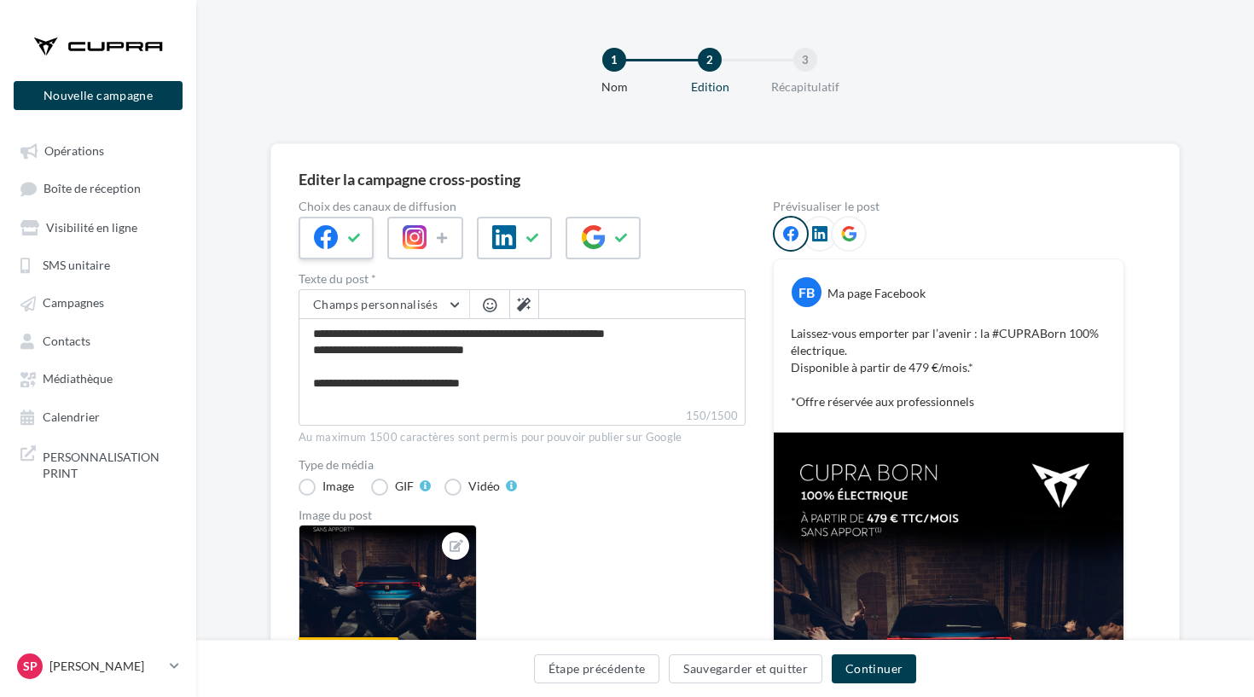
click at [359, 246] on button at bounding box center [355, 238] width 20 height 26
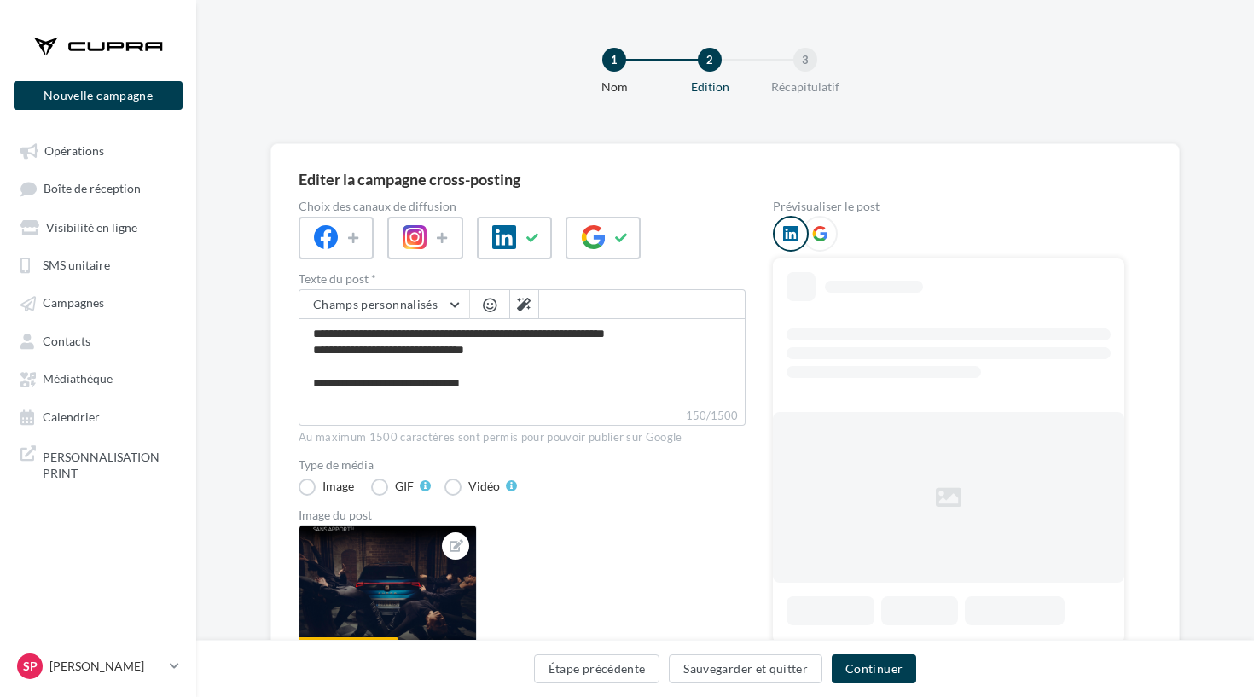
click at [674, 245] on div at bounding box center [522, 238] width 447 height 43
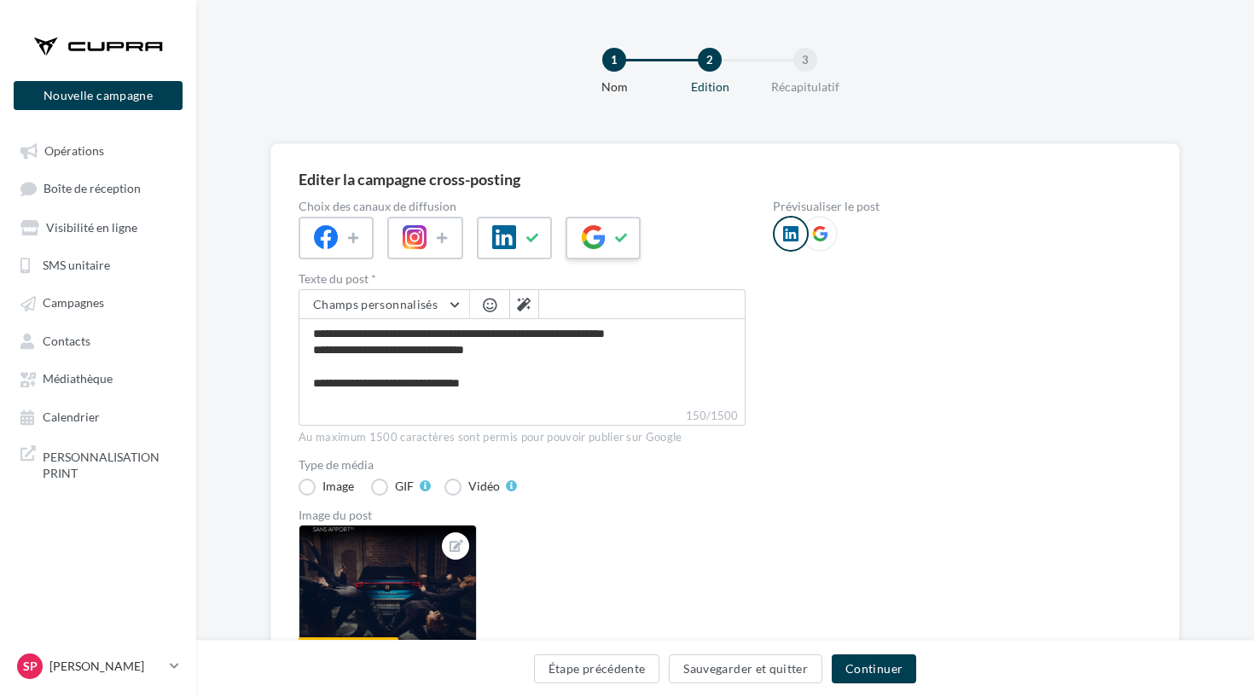
click at [617, 237] on icon at bounding box center [622, 238] width 14 height 12
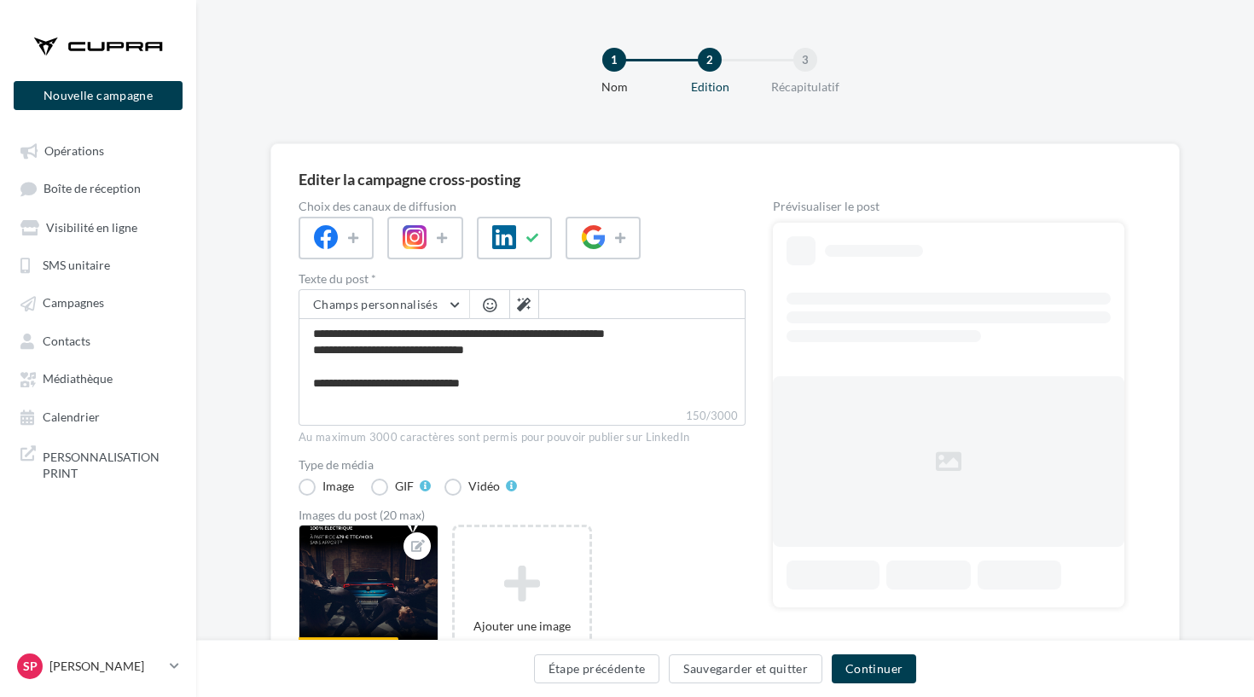
click at [854, 689] on div "Étape précédente Sauvegarder et quitter Continuer" at bounding box center [725, 673] width 1031 height 36
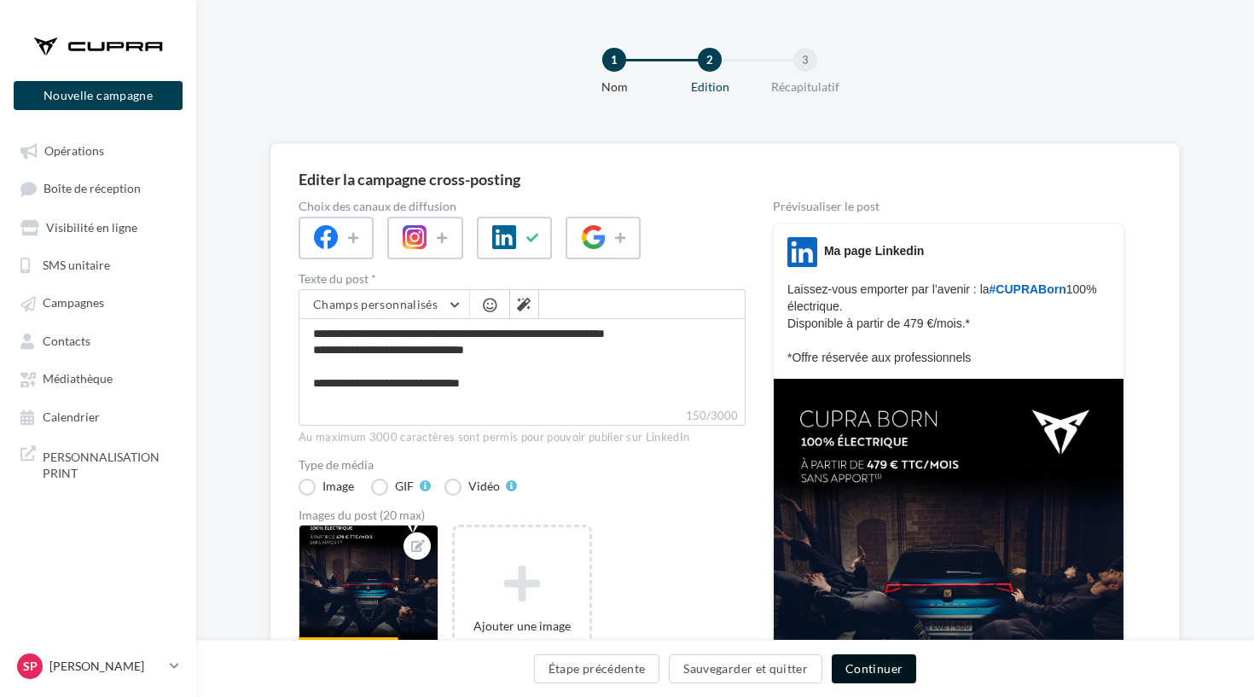
click at [855, 679] on button "Continuer" at bounding box center [874, 669] width 84 height 29
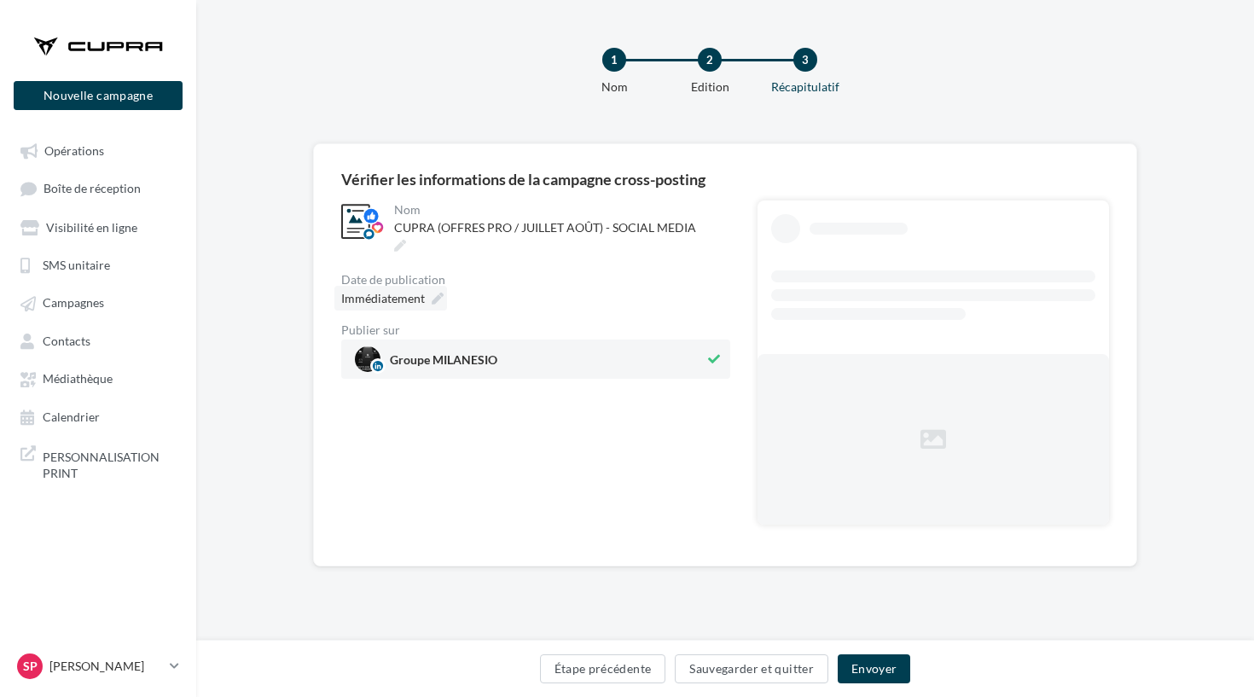
click at [419, 291] on span "Immédiatement" at bounding box center [383, 298] width 84 height 15
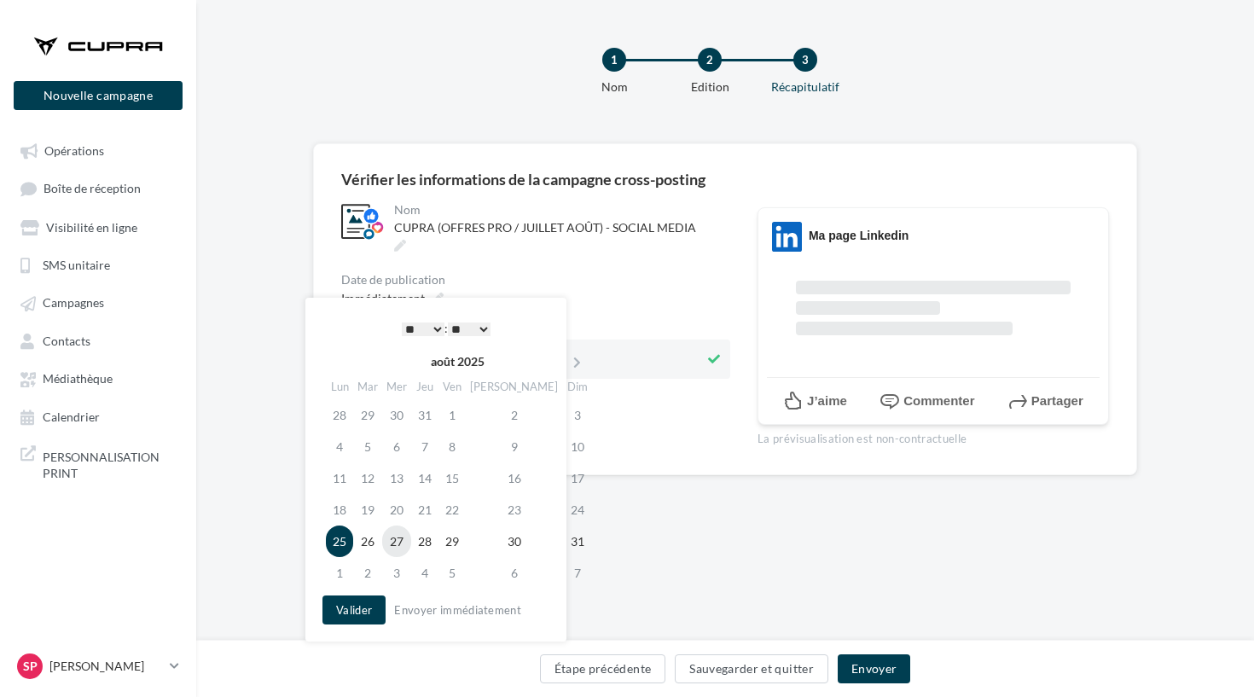
click at [399, 547] on td "27" at bounding box center [396, 542] width 29 height 32
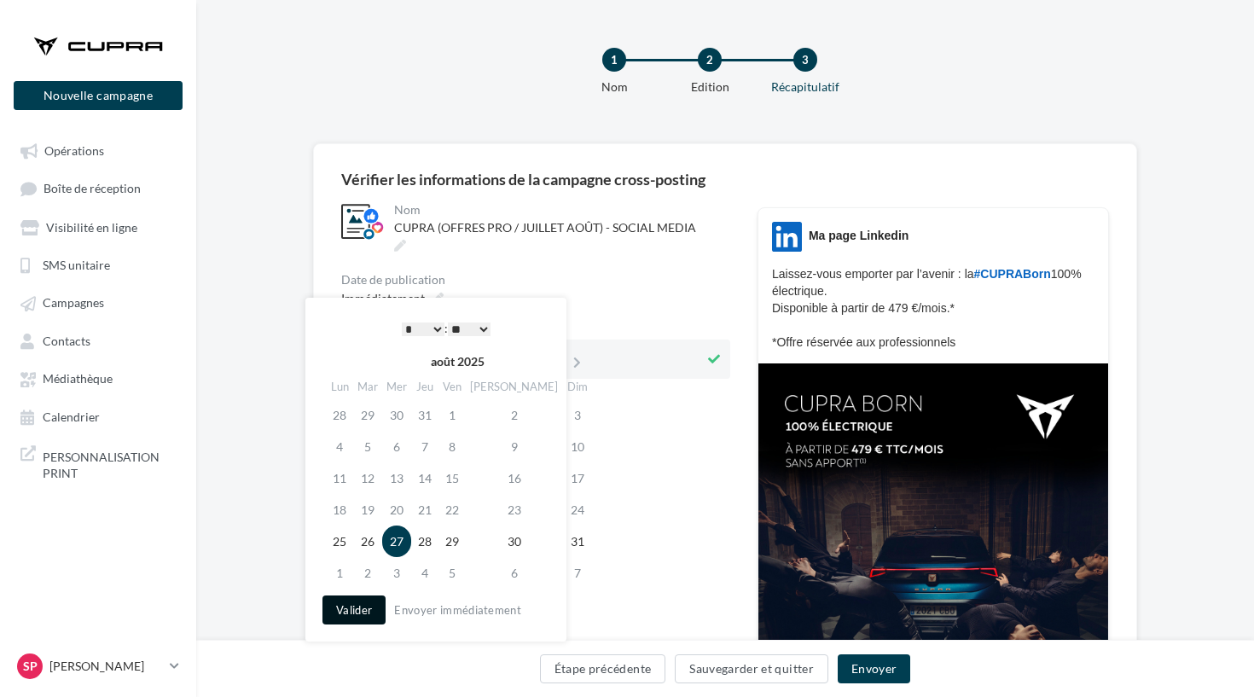
click at [363, 603] on button "Valider" at bounding box center [354, 610] width 63 height 29
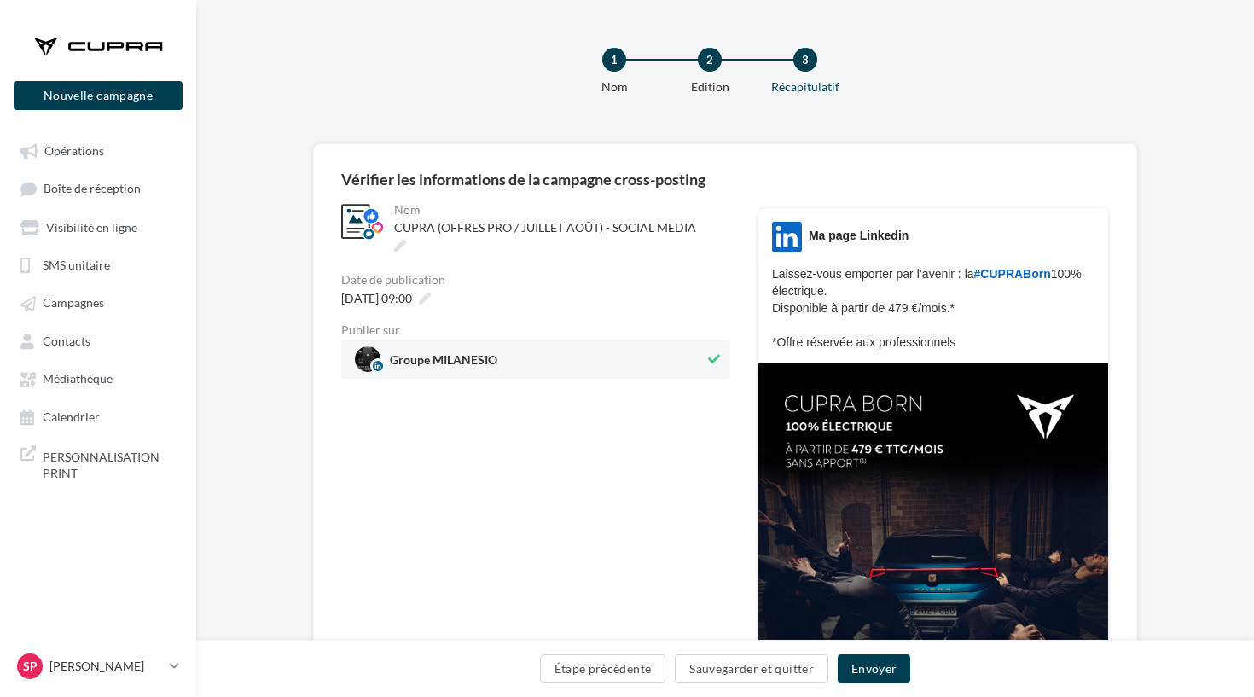
click at [957, 682] on div "Étape précédente Sauvegarder et quitter Envoyer" at bounding box center [725, 673] width 1031 height 36
click at [864, 674] on button "Envoyer" at bounding box center [874, 669] width 73 height 29
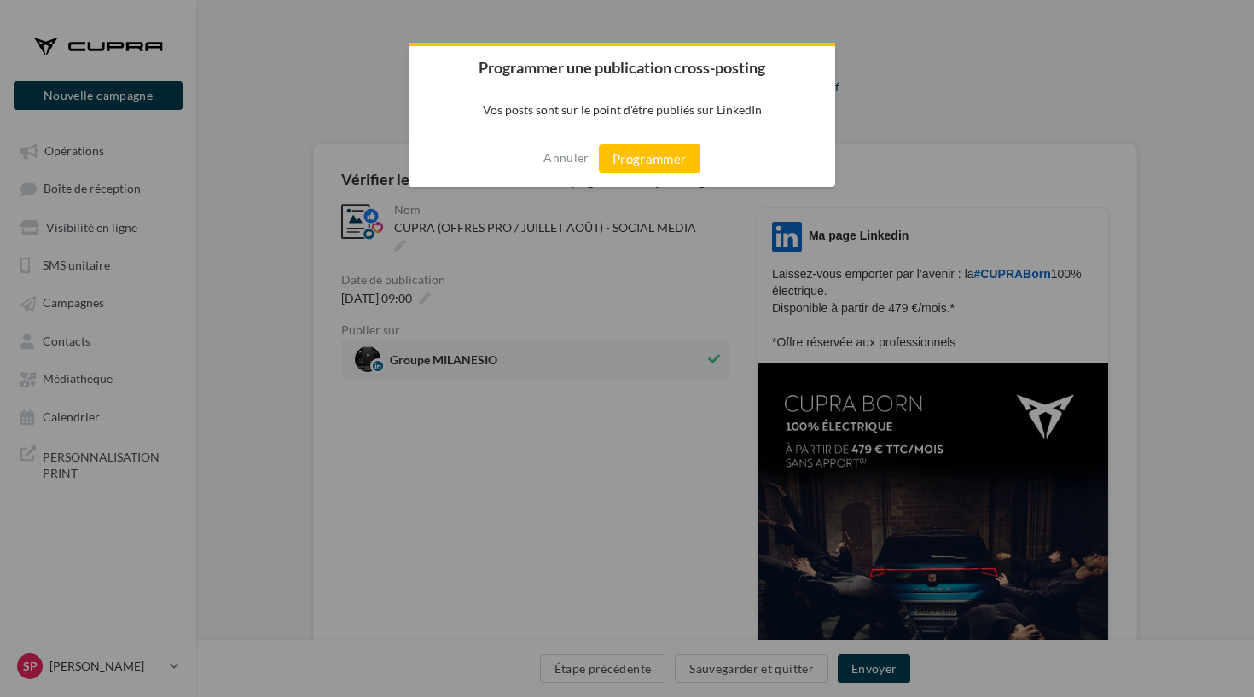
click at [667, 176] on div "Annuler Programmer" at bounding box center [622, 159] width 427 height 56
click at [660, 164] on button "Programmer" at bounding box center [650, 158] width 102 height 29
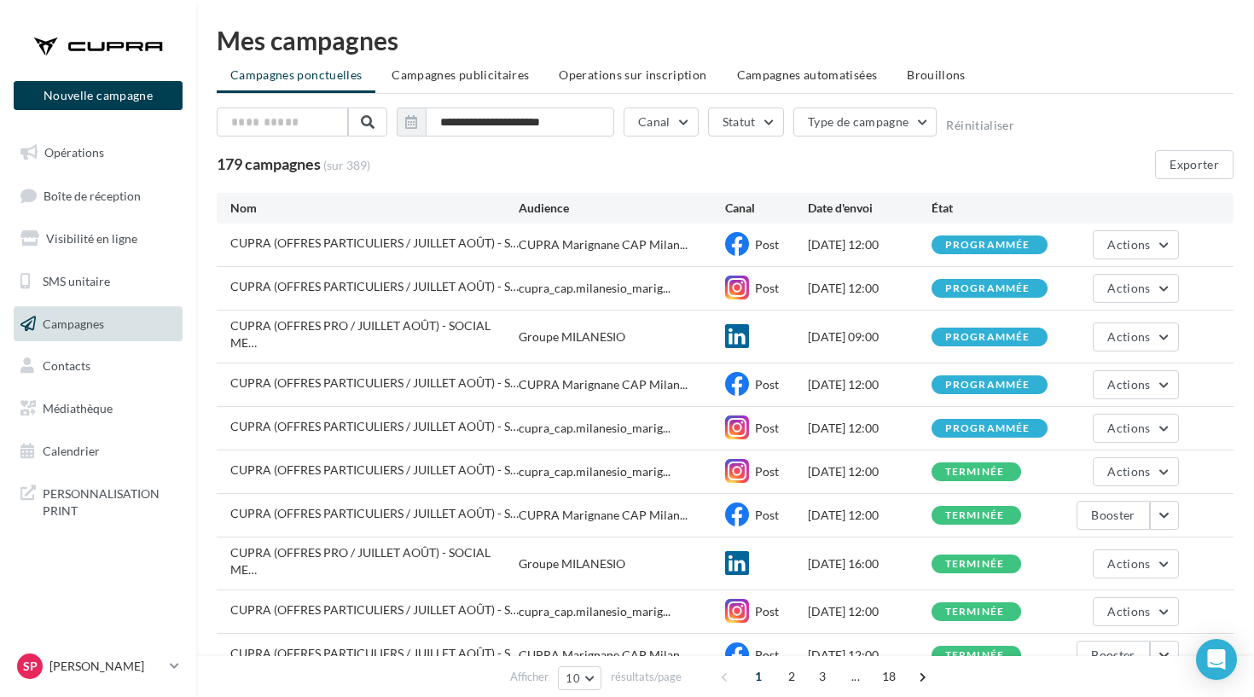
click at [95, 73] on div "Nouvelle campagne Nouvelle campagne" at bounding box center [98, 67] width 169 height 85
click at [92, 37] on div at bounding box center [98, 46] width 137 height 43
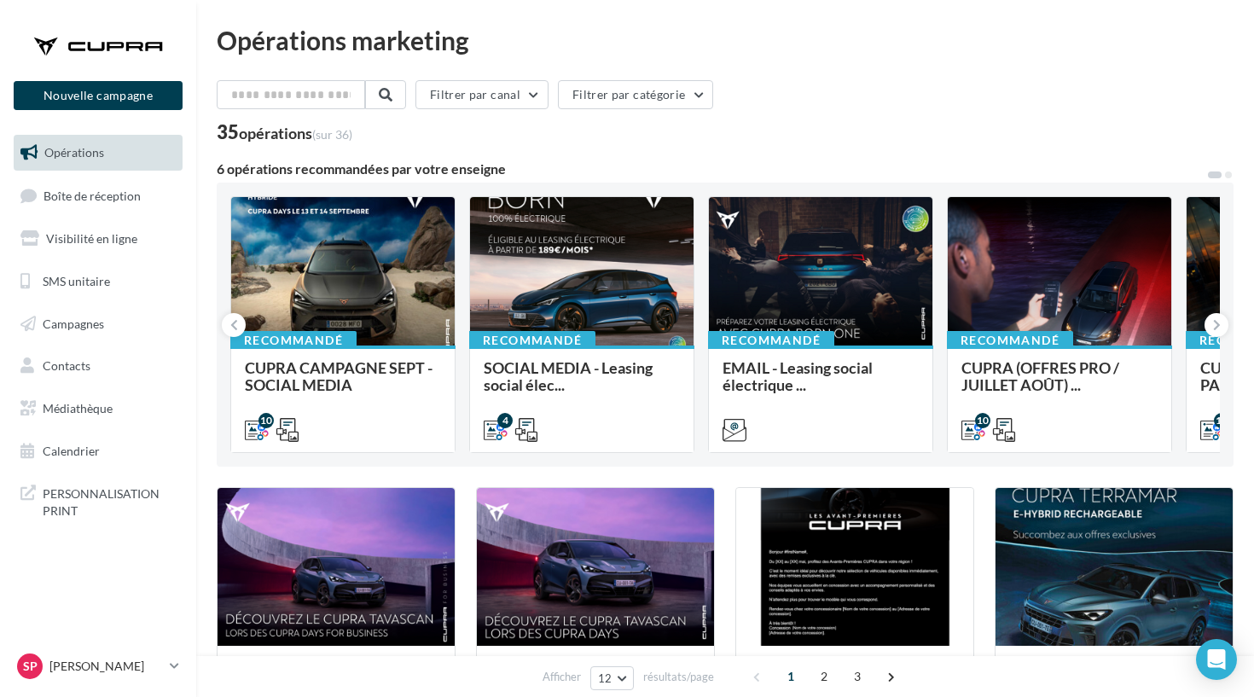
click at [95, 684] on div "Sp [PERSON_NAME] cupra_marignane" at bounding box center [98, 673] width 196 height 47
click at [104, 665] on p "[PERSON_NAME]" at bounding box center [105, 666] width 113 height 17
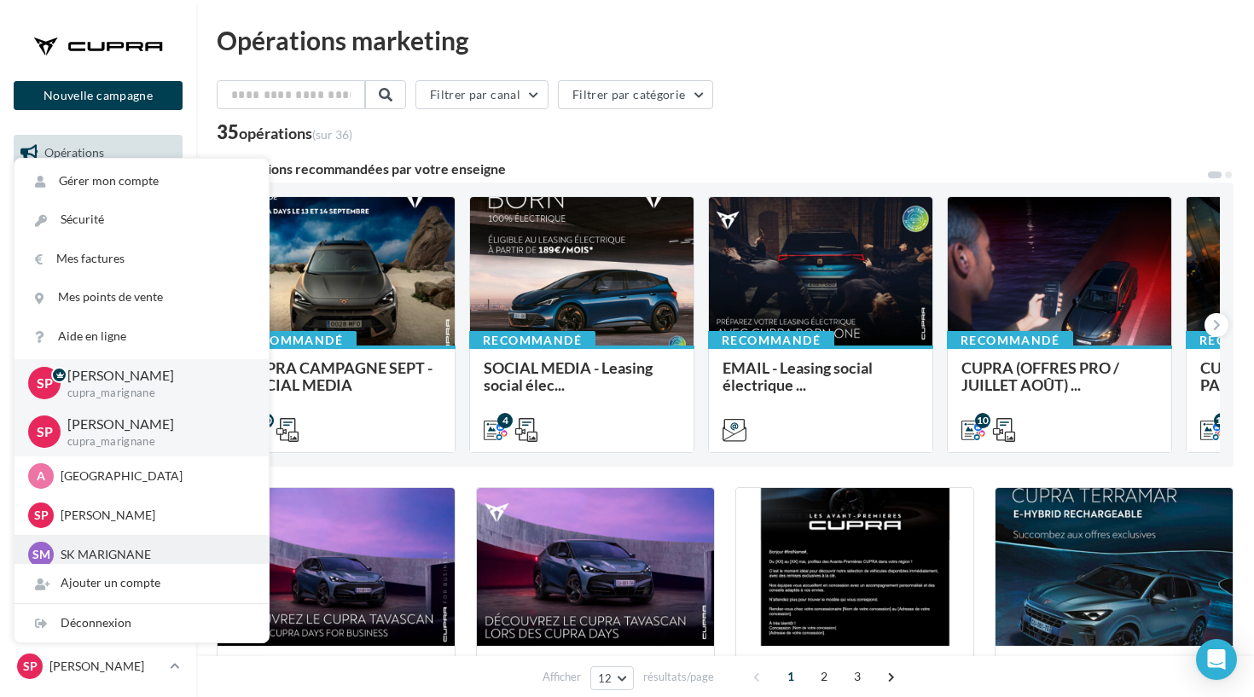
click at [116, 546] on p "SK MARIGNANE" at bounding box center [155, 554] width 188 height 17
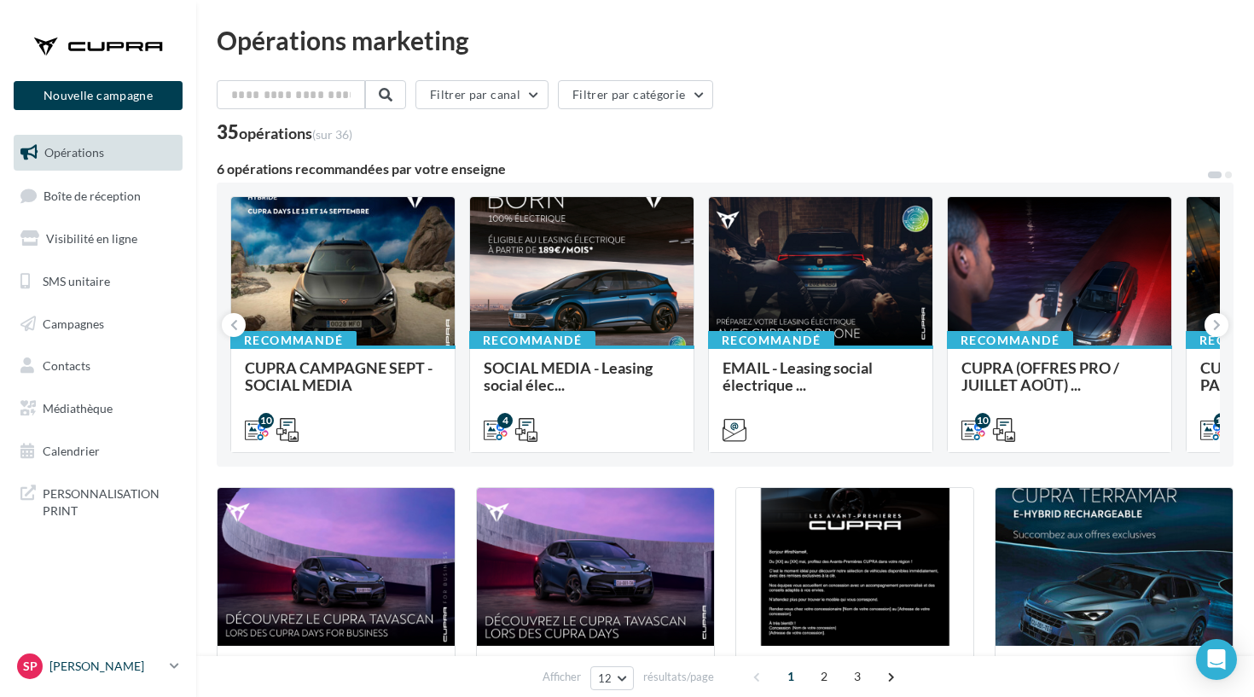
click at [83, 675] on div "Sp [PERSON_NAME] cupra_marignane" at bounding box center [90, 667] width 146 height 26
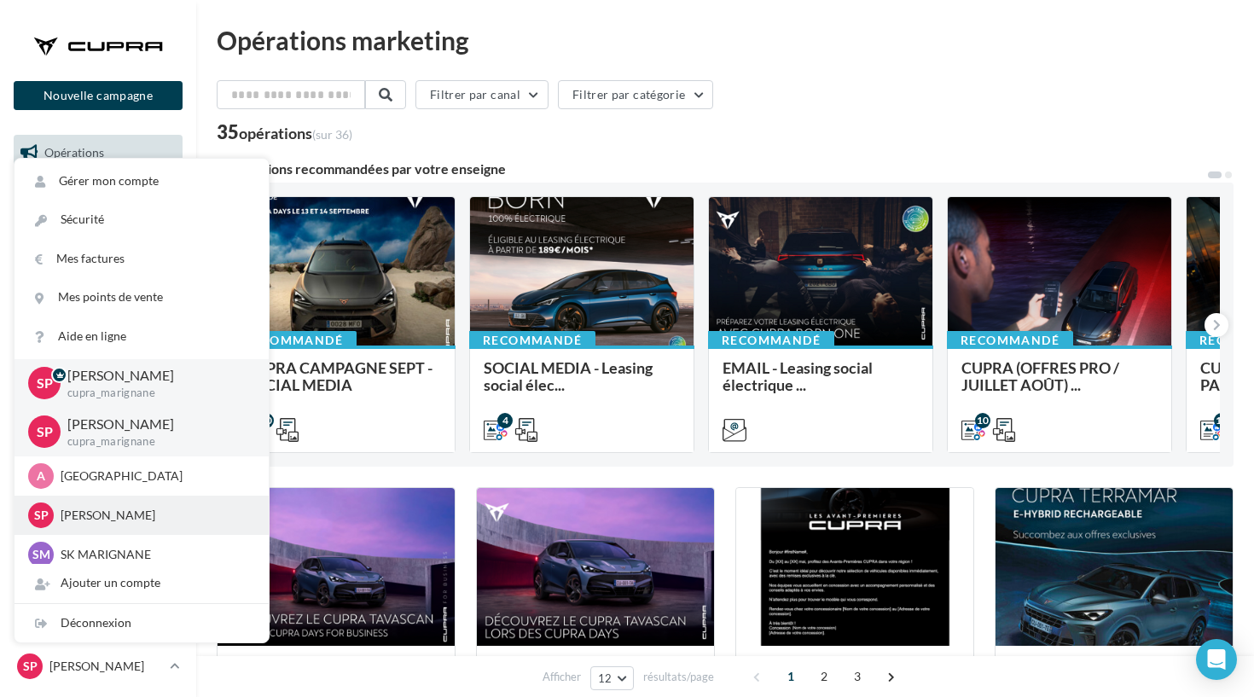
click at [104, 509] on p "[PERSON_NAME]" at bounding box center [155, 515] width 188 height 17
